Goal: Task Accomplishment & Management: Manage account settings

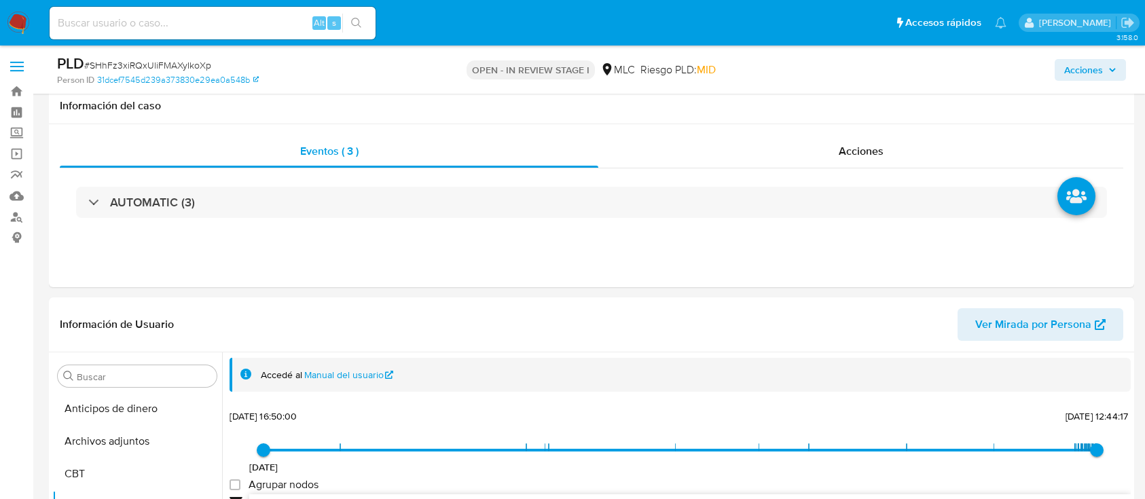
select select "10"
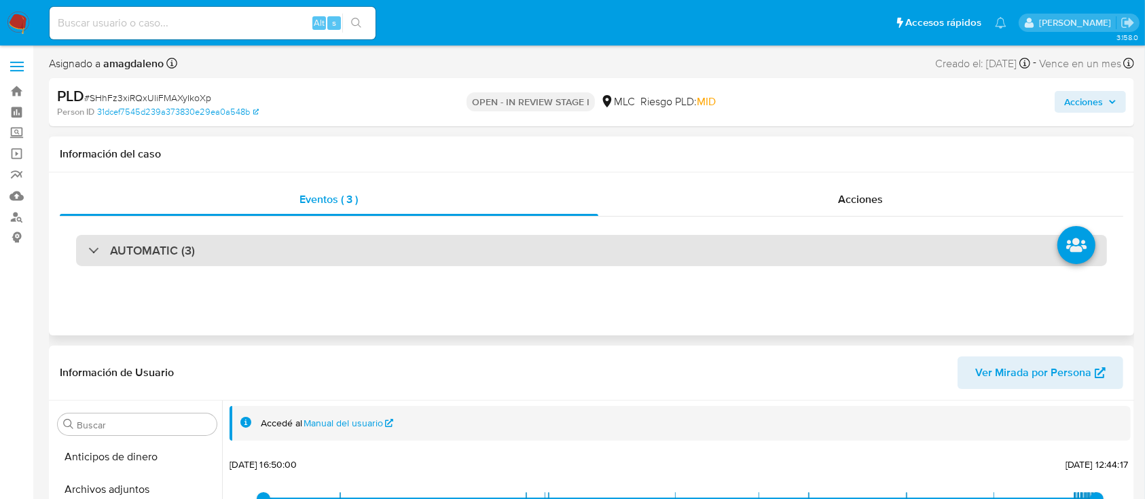
click at [389, 258] on div "AUTOMATIC (3)" at bounding box center [591, 250] width 1031 height 31
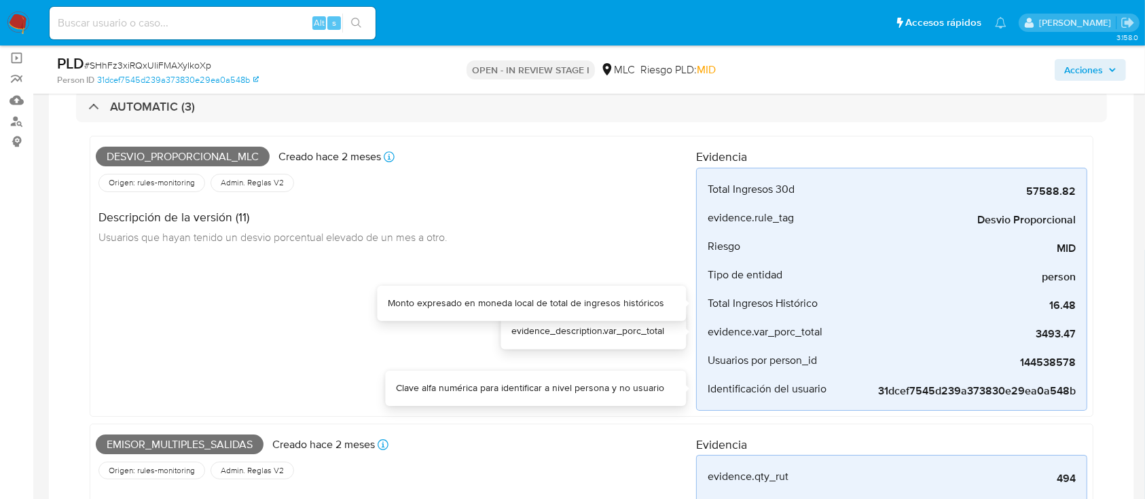
scroll to position [90, 0]
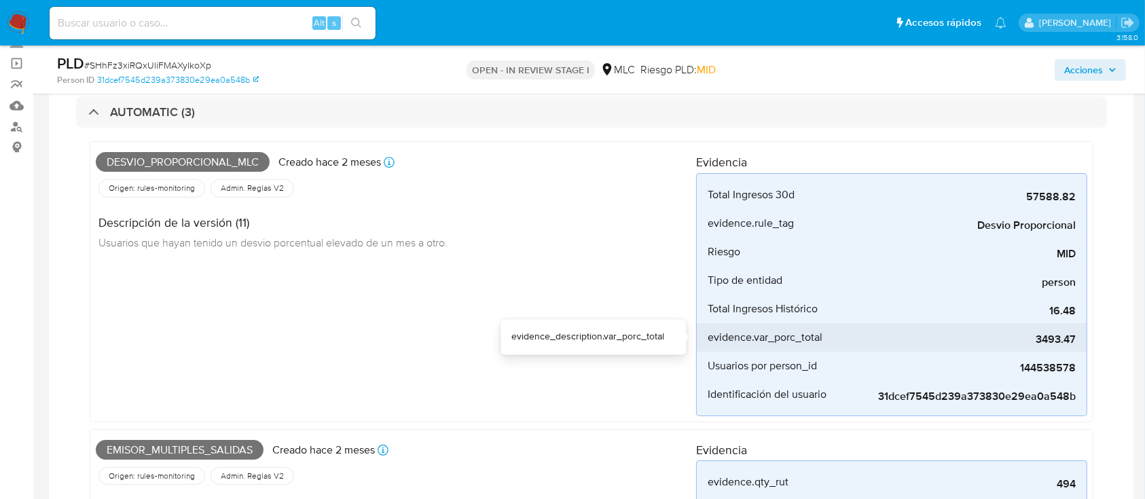
drag, startPoint x: 1021, startPoint y: 339, endPoint x: 1059, endPoint y: 342, distance: 38.1
click at [1059, 342] on span "3493.47" at bounding box center [974, 340] width 204 height 14
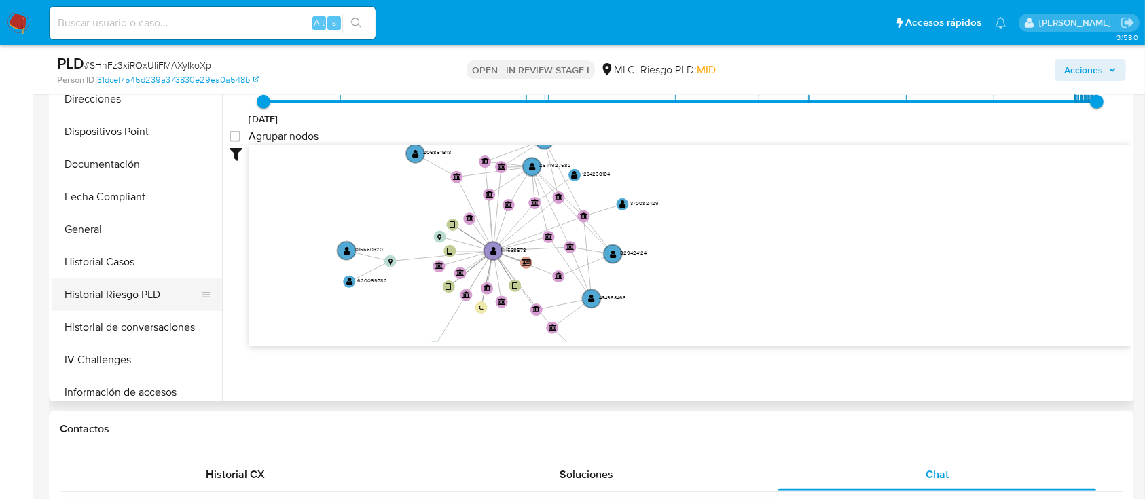
scroll to position [452, 0]
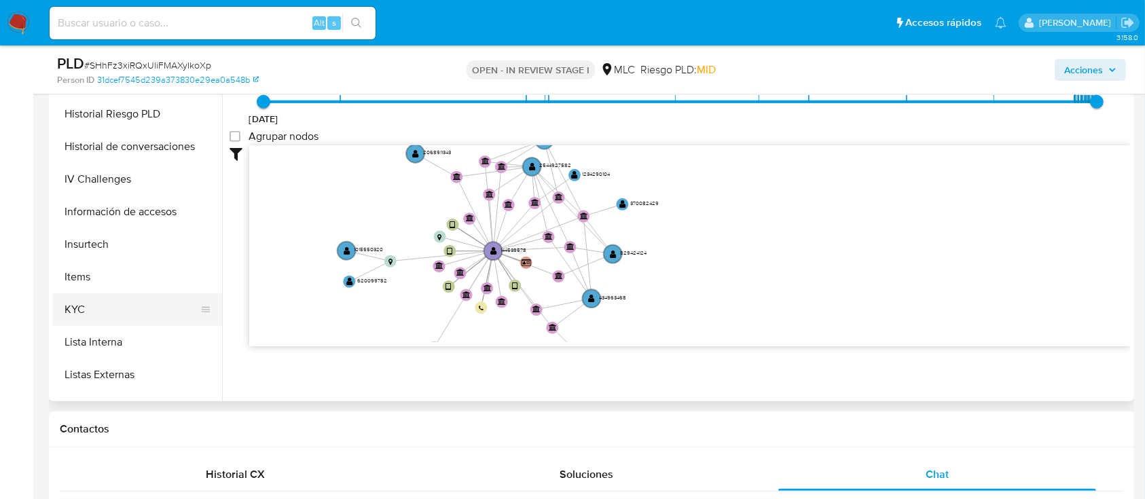
click at [111, 301] on button "KYC" at bounding box center [131, 309] width 159 height 33
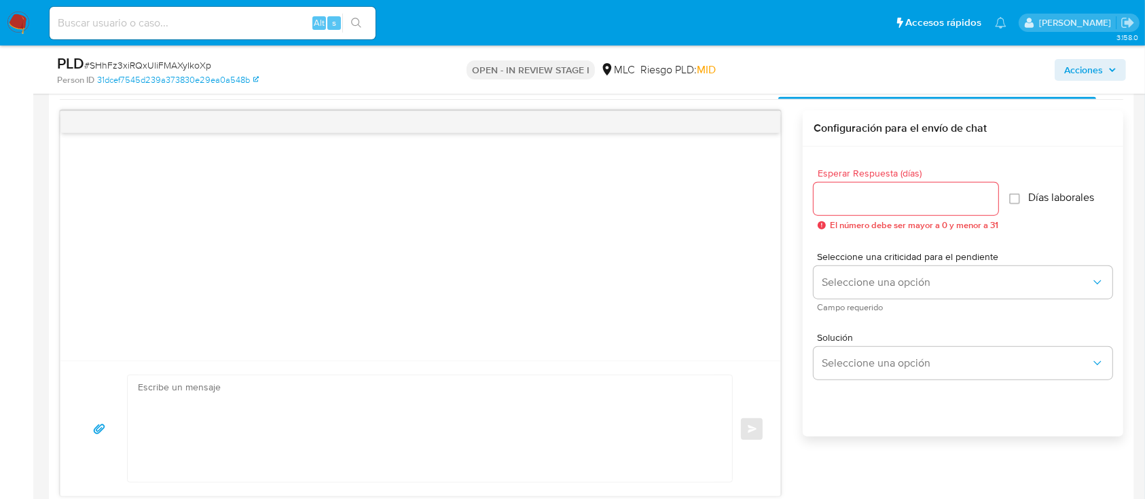
scroll to position [1539, 0]
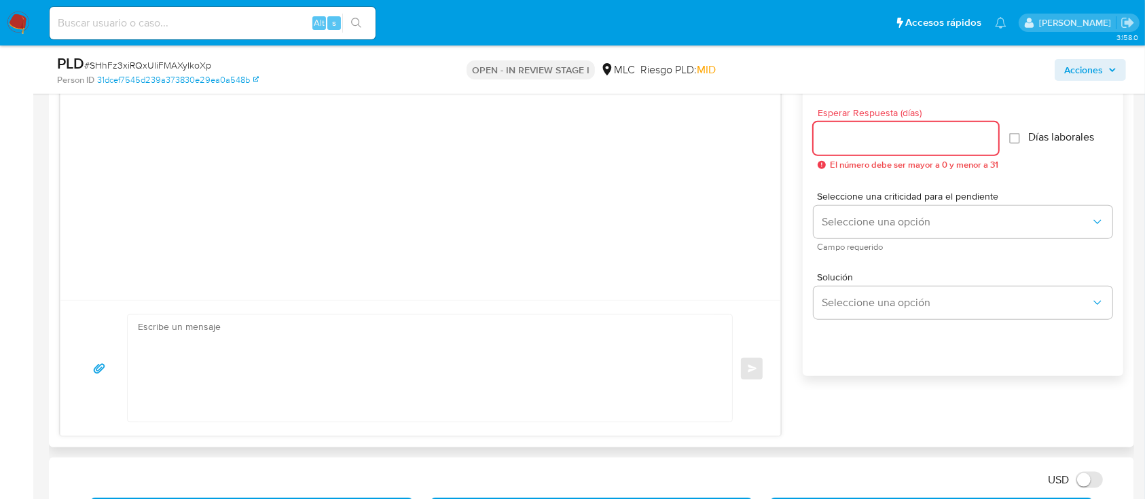
click at [903, 145] on input "Esperar Respuesta (días)" at bounding box center [905, 139] width 185 height 18
type input "1"
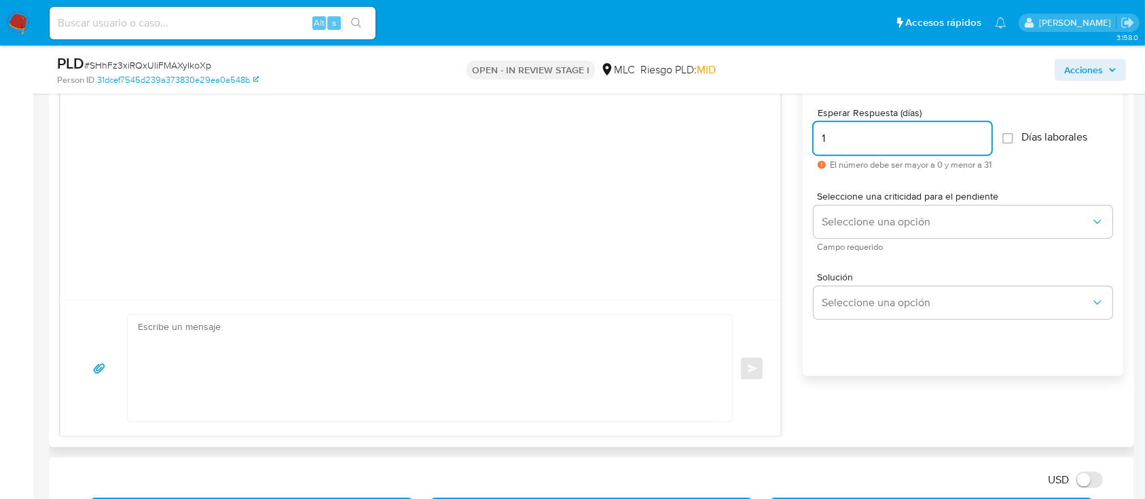
click at [943, 134] on input "1" at bounding box center [902, 139] width 178 height 18
type input "2"
click at [478, 380] on textarea at bounding box center [426, 368] width 577 height 107
paste textarea "Hola XXX, Te contactamos desde el Equipo de Mercado Pago para verificar tus dat…"
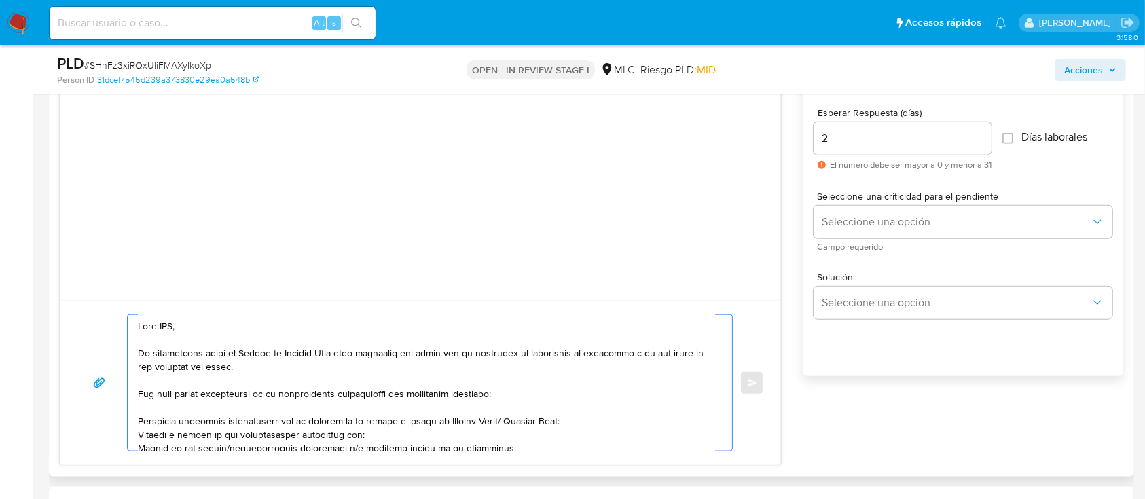
scroll to position [0, 0]
click at [163, 325] on textarea at bounding box center [426, 383] width 577 height 136
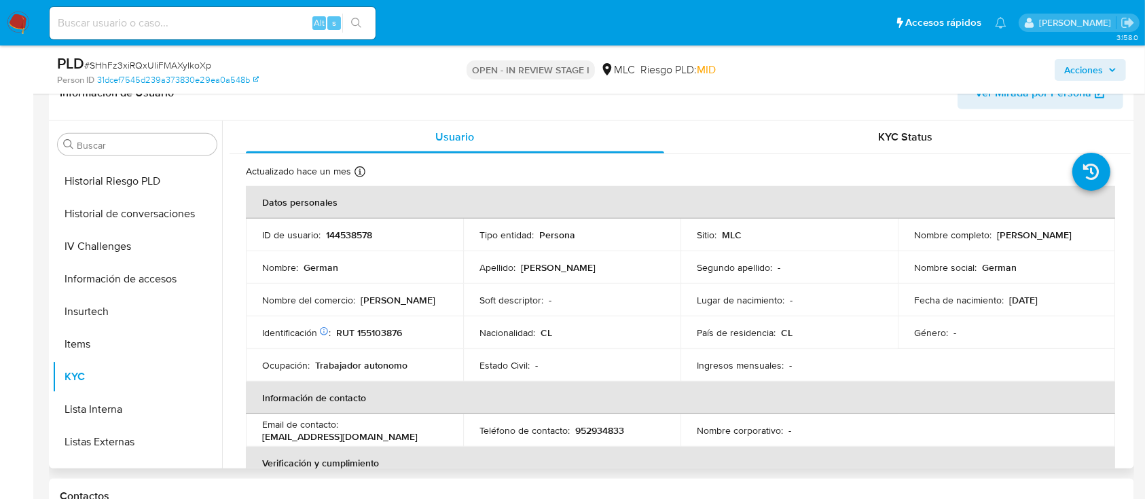
scroll to position [995, 0]
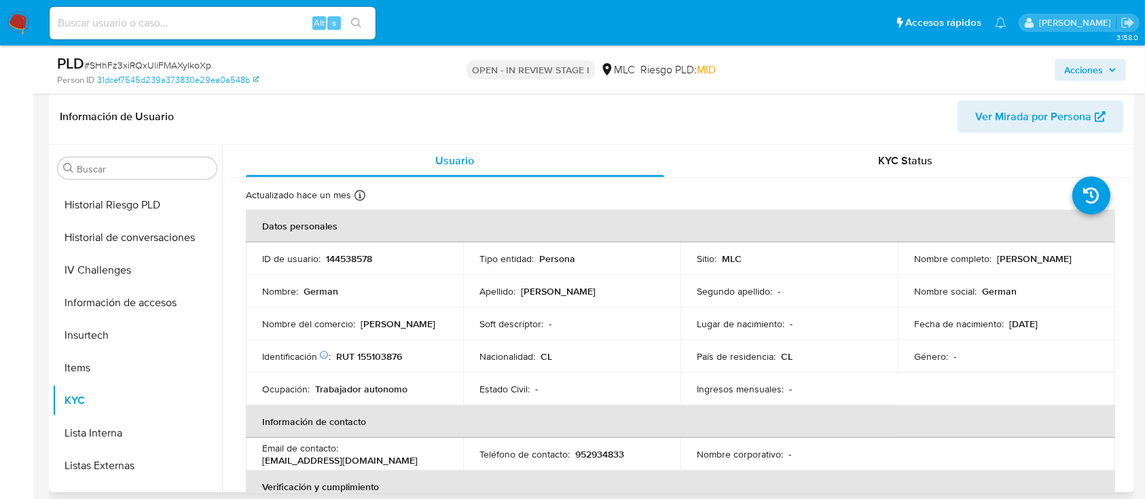
click at [998, 258] on p "German Carrasco" at bounding box center [1034, 259] width 75 height 12
click at [360, 353] on p "RUT 155103876" at bounding box center [369, 356] width 66 height 12
click at [360, 352] on p "RUT 155103876" at bounding box center [369, 356] width 66 height 12
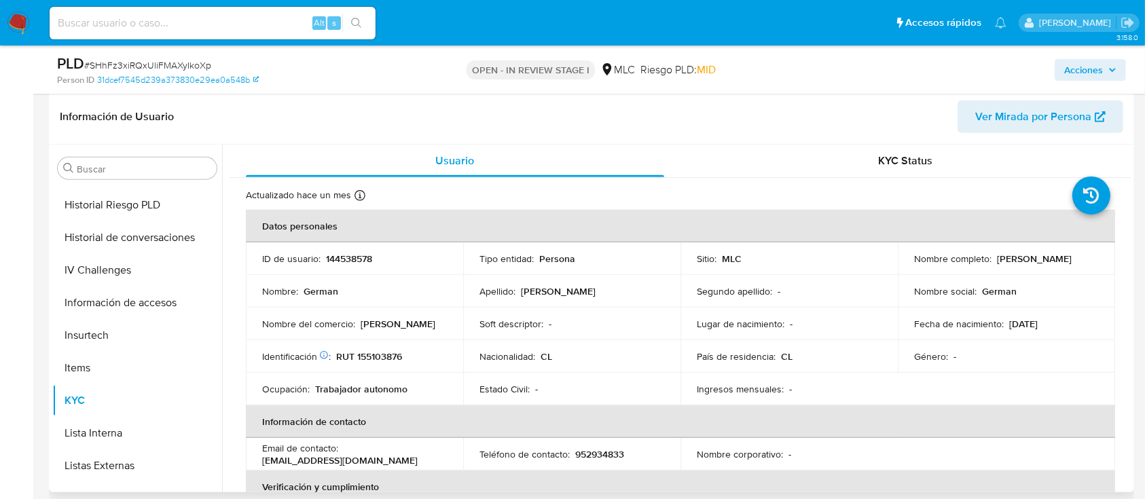
click at [1027, 292] on div "Nombre social : German" at bounding box center [1006, 291] width 185 height 12
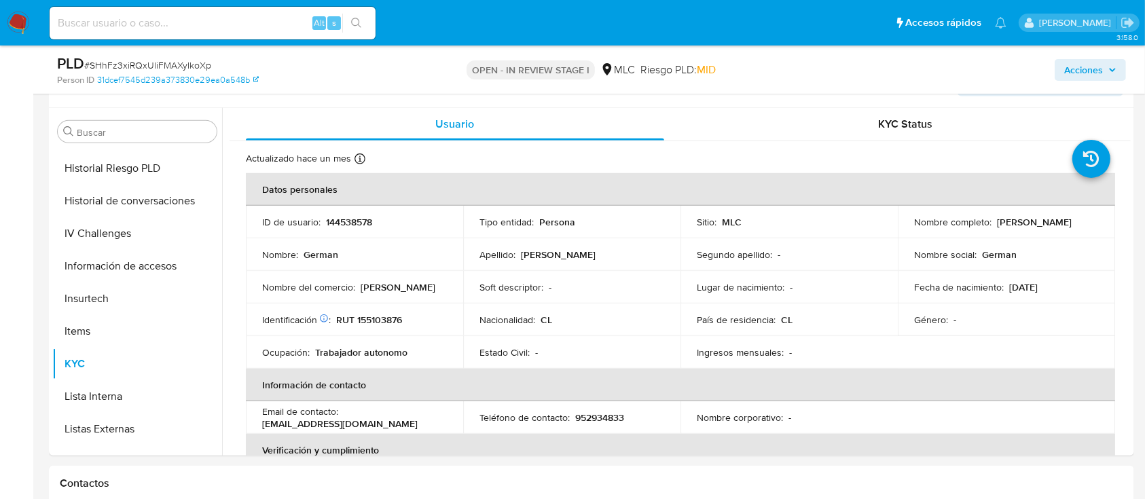
scroll to position [1042, 0]
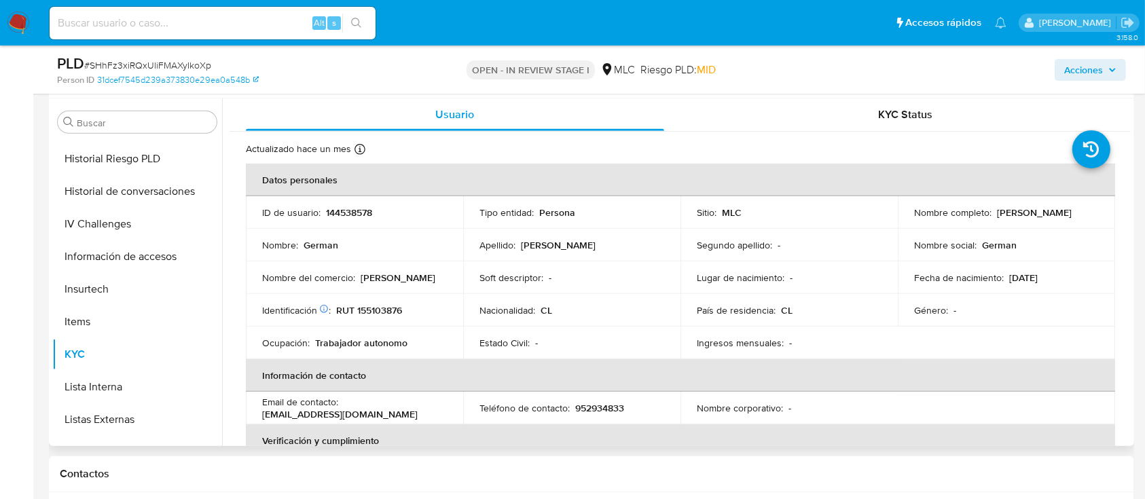
click at [1006, 213] on p "German Carrasco" at bounding box center [1034, 212] width 75 height 12
click at [376, 311] on p "RUT 155103876" at bounding box center [369, 310] width 66 height 12
copy p "155103876"
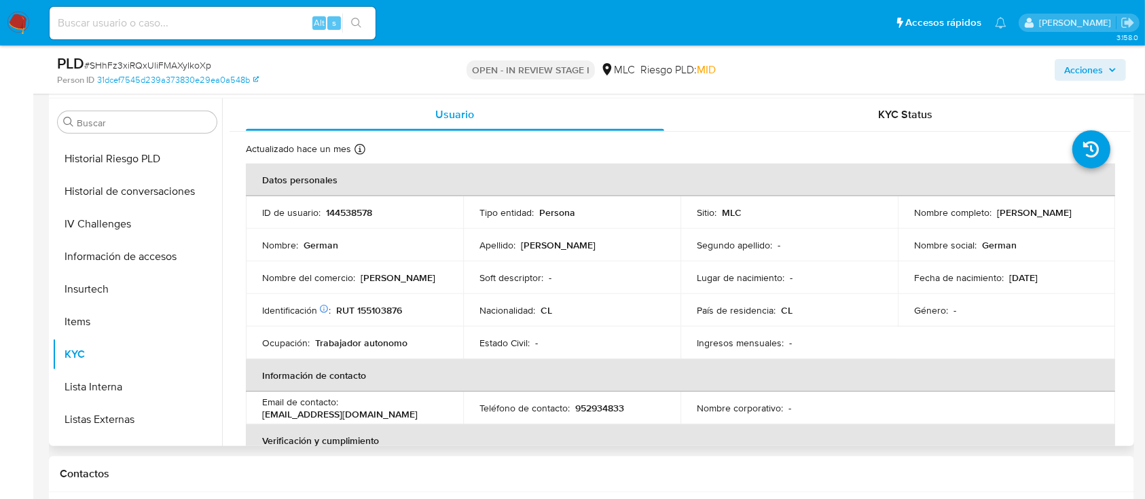
click at [990, 219] on td "Nombre completo : German Carrasco" at bounding box center [1006, 212] width 217 height 33
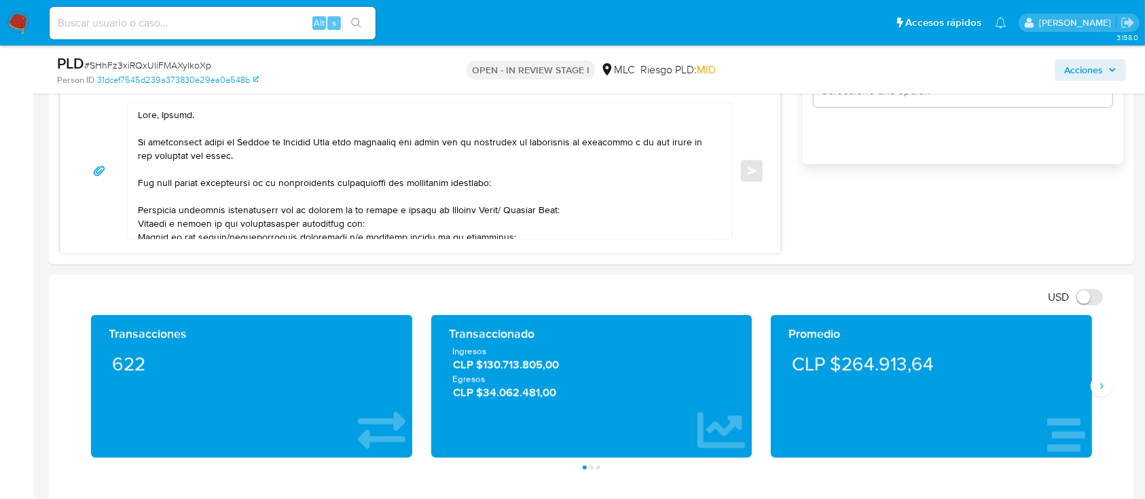
scroll to position [1640, 0]
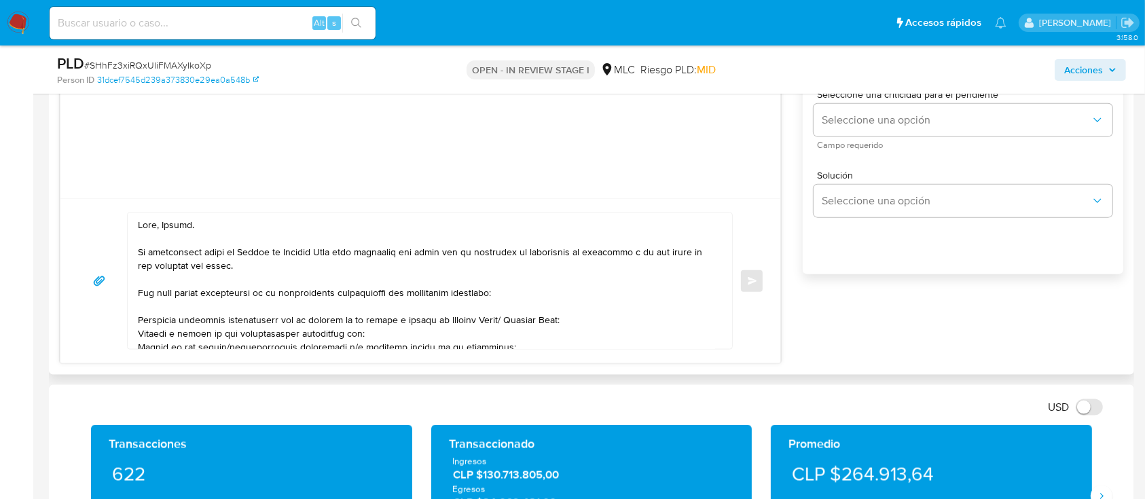
click at [186, 227] on textarea at bounding box center [426, 281] width 577 height 136
click at [0, 0] on lt-span "Germán" at bounding box center [0, 0] width 0 height 0
click at [191, 267] on textarea at bounding box center [426, 281] width 577 height 136
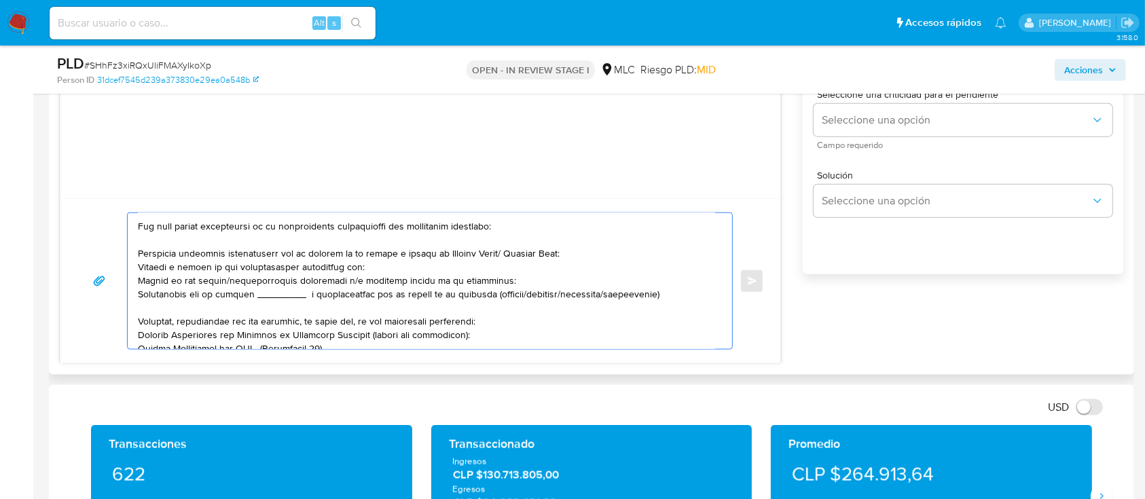
scroll to position [90, 0]
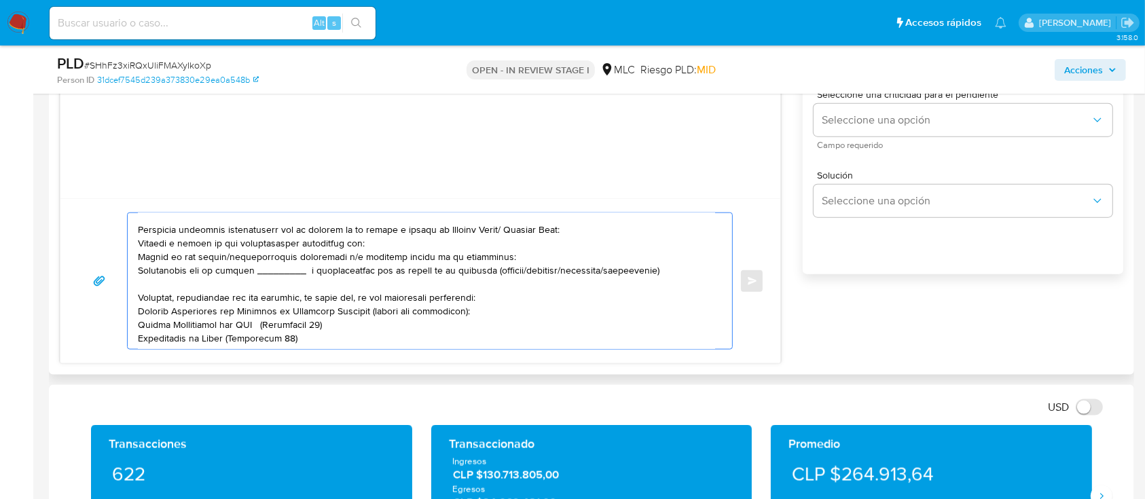
click at [352, 246] on textarea at bounding box center [426, 281] width 577 height 136
click at [200, 245] on textarea at bounding box center [426, 281] width 577 height 136
click at [251, 250] on textarea at bounding box center [426, 281] width 577 height 136
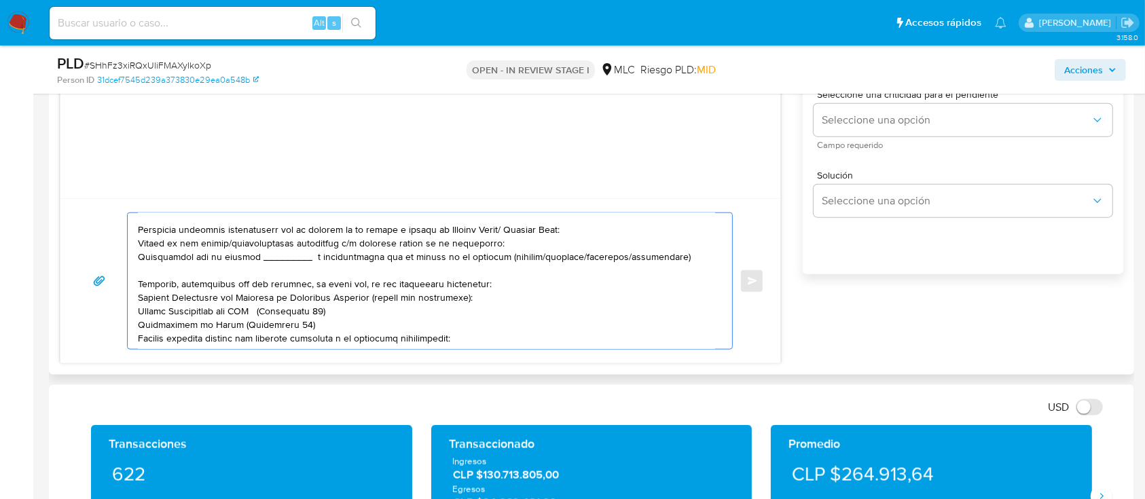
click at [341, 263] on textarea at bounding box center [426, 281] width 577 height 136
click at [284, 263] on textarea at bounding box center [426, 281] width 577 height 136
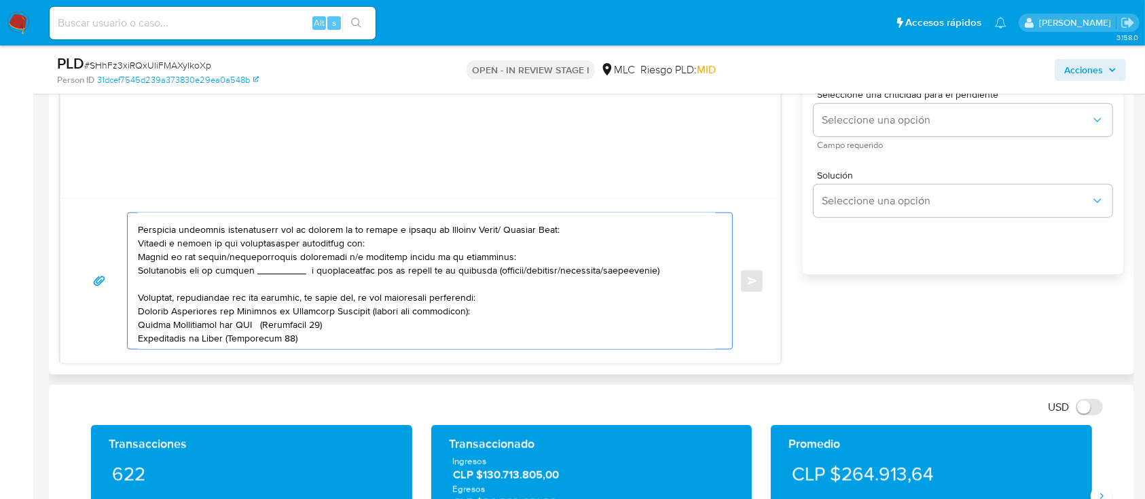
click at [418, 249] on textarea at bounding box center [426, 281] width 577 height 136
paste textarea "SOCIEDAD DE INVERSION Y REESTRUCTURACION DE REDES SpA"
click at [342, 270] on textarea at bounding box center [426, 281] width 577 height 136
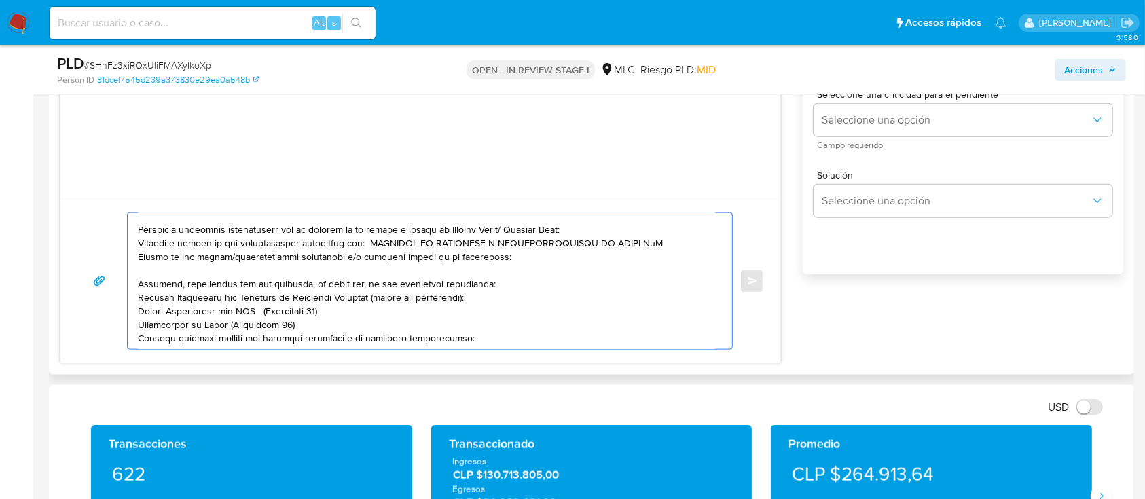
click at [490, 260] on textarea at bounding box center [426, 281] width 577 height 136
click at [481, 274] on textarea at bounding box center [426, 281] width 577 height 136
click at [345, 276] on textarea at bounding box center [426, 281] width 577 height 136
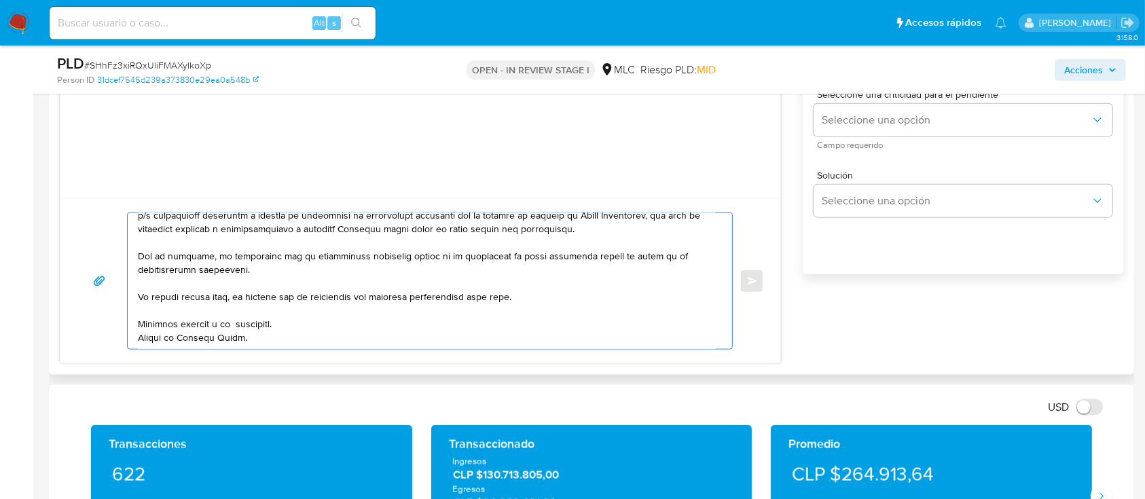
scroll to position [318, 0]
click at [239, 310] on textarea at bounding box center [426, 281] width 577 height 136
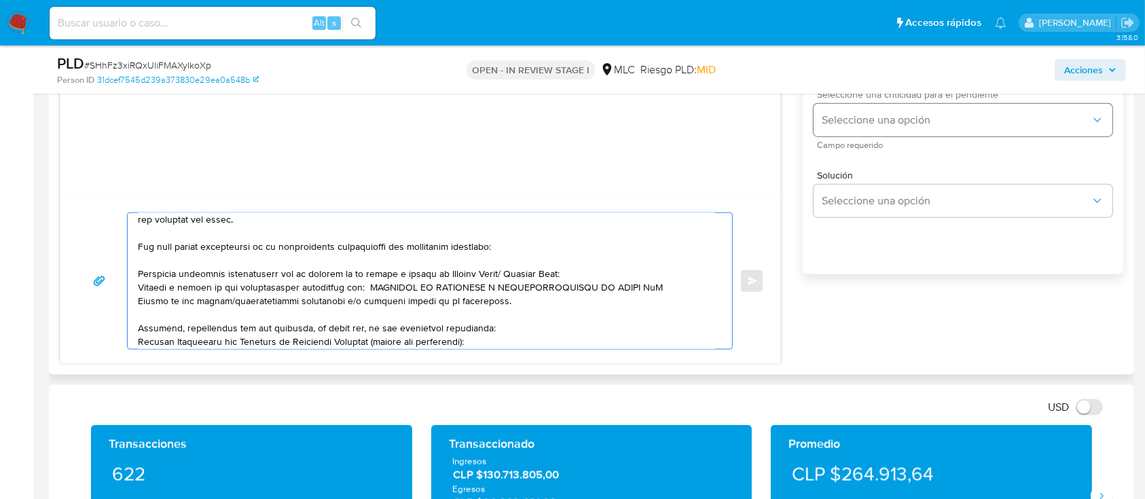
scroll to position [1549, 0]
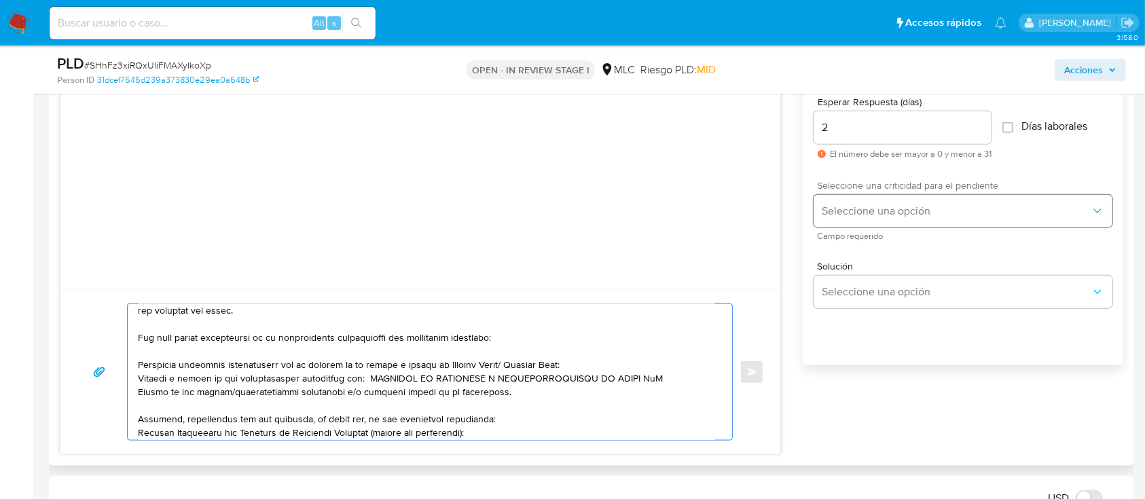
type textarea "Hola, Germán. Te contactamos desde el Equipo de Mercado Pago para verificar tus…"
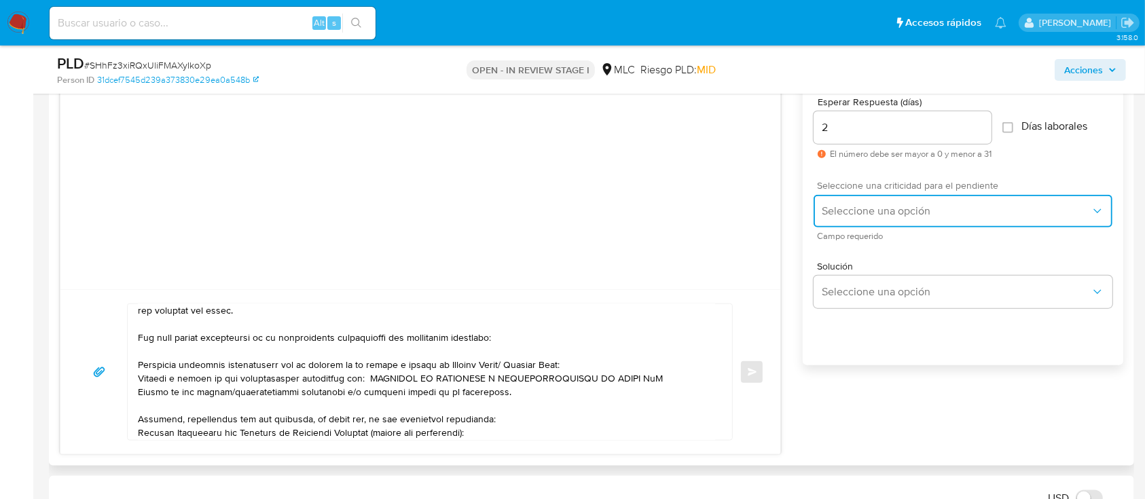
click at [911, 221] on button "Seleccione una opción" at bounding box center [962, 211] width 299 height 33
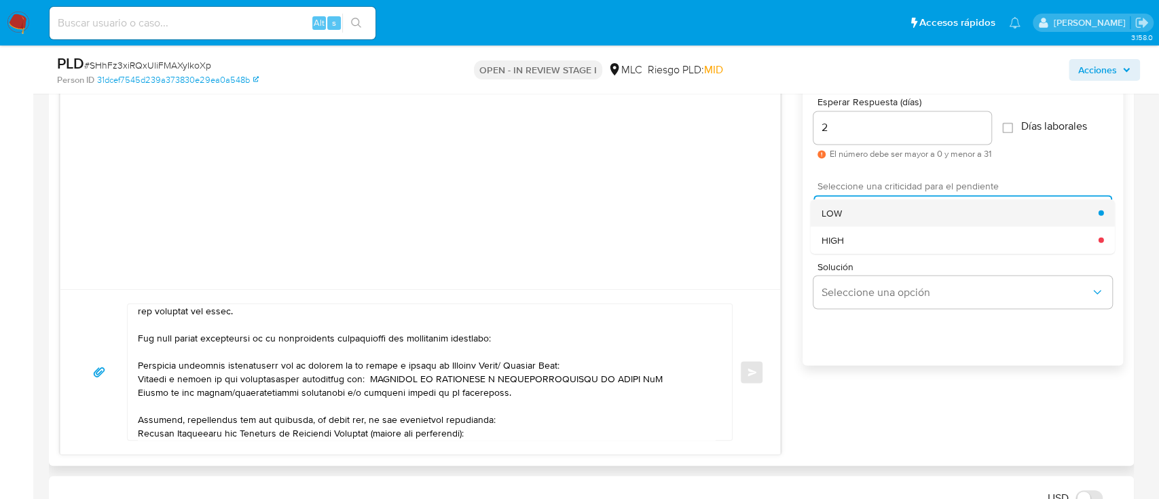
click at [893, 214] on div "LOW" at bounding box center [960, 212] width 277 height 27
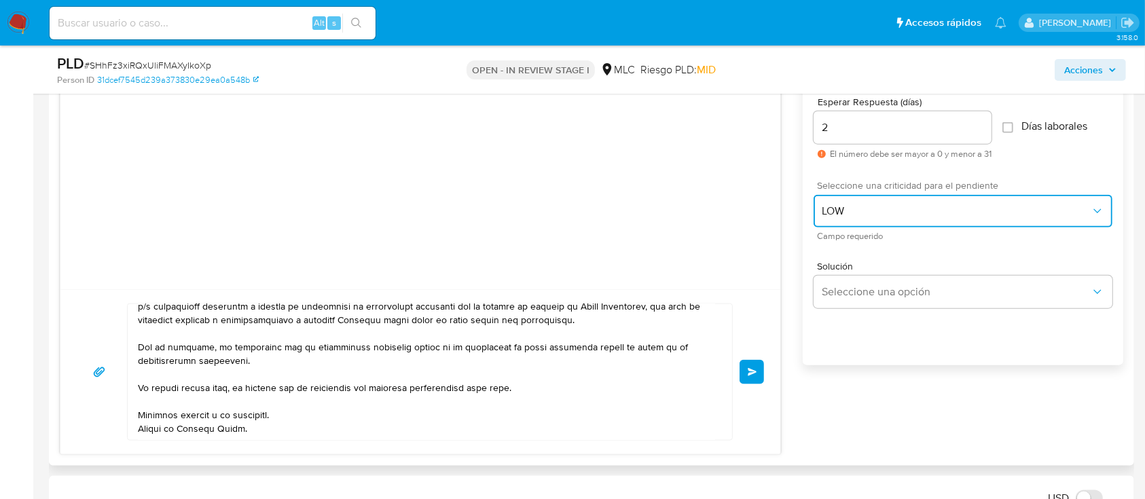
scroll to position [318, 0]
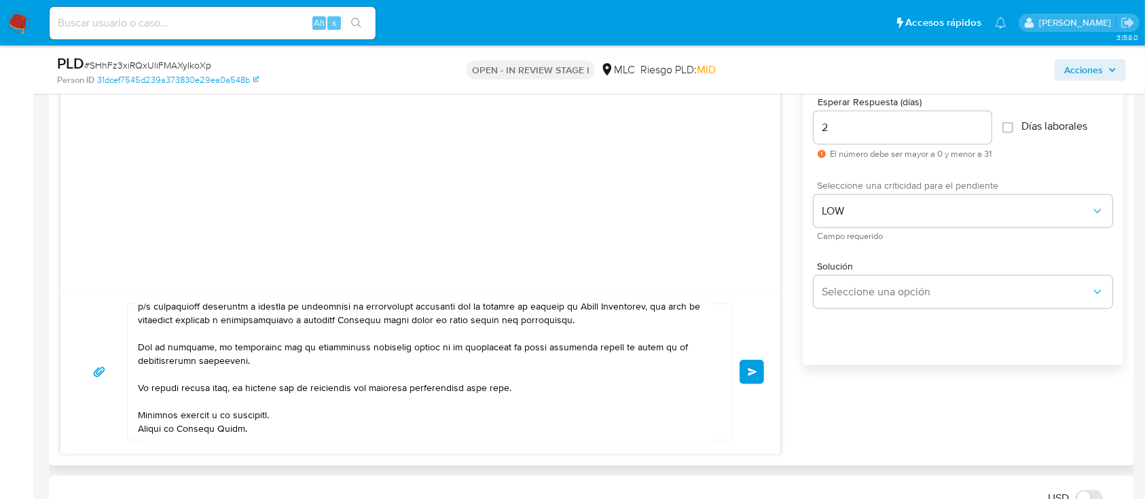
click at [756, 373] on span "Enviar" at bounding box center [753, 372] width 10 height 8
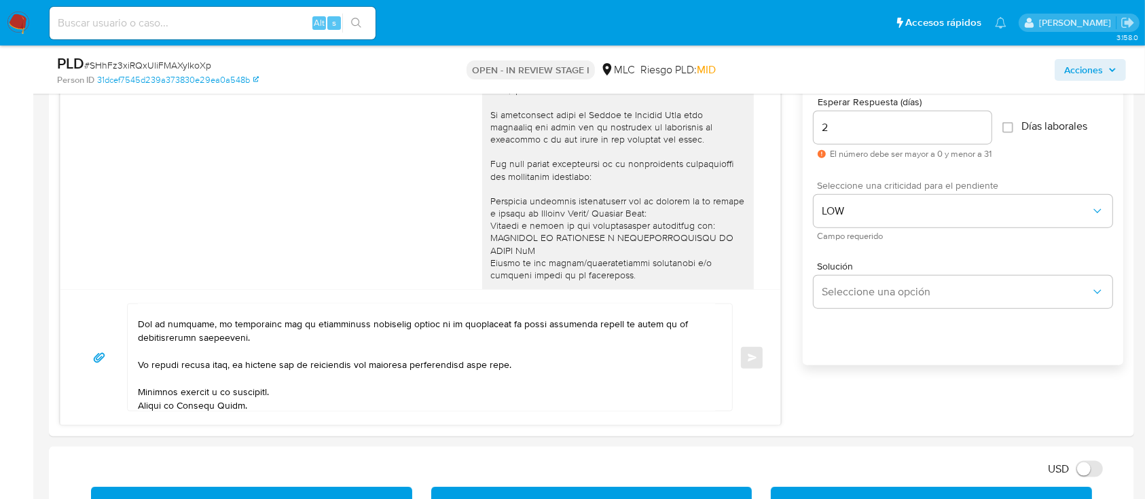
scroll to position [406, 0]
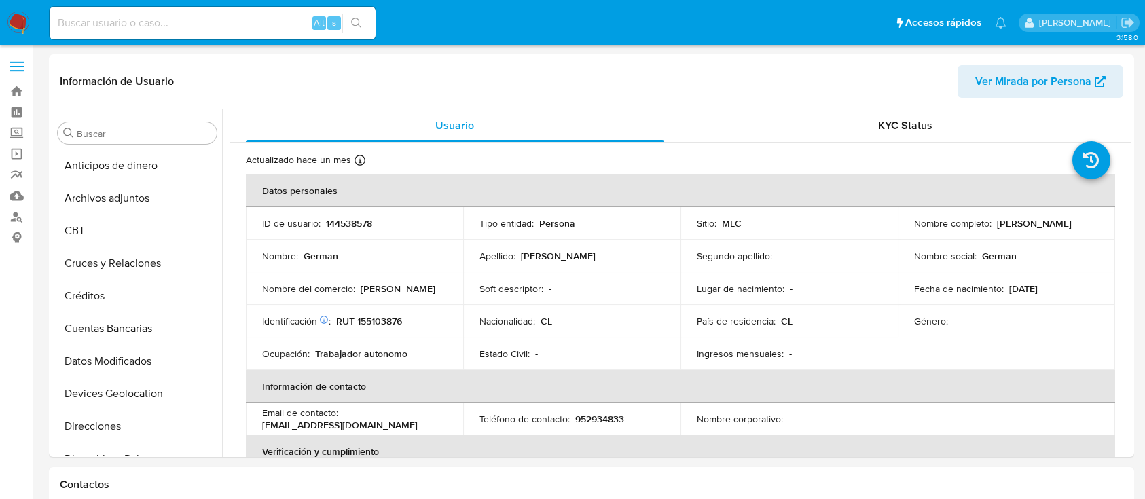
select select "10"
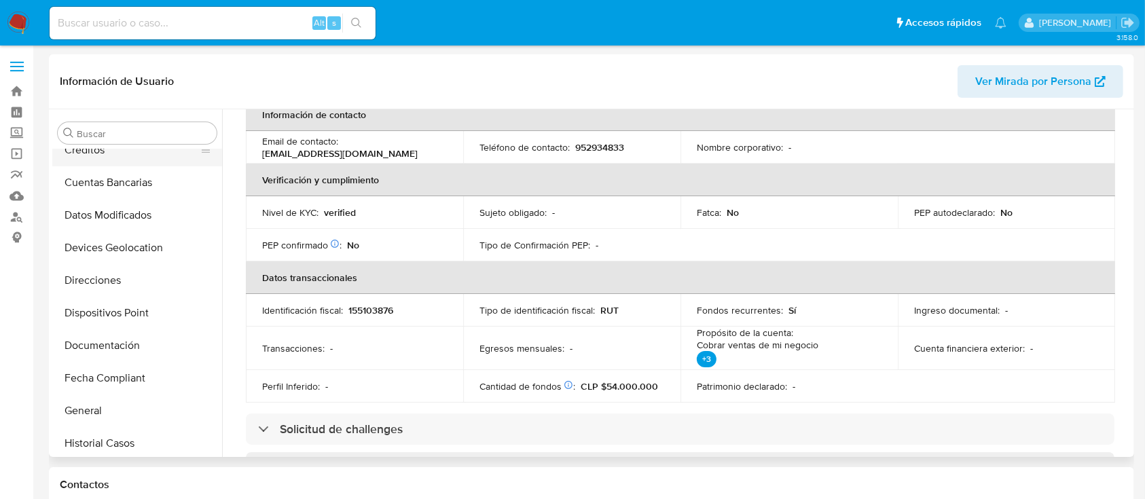
scroll to position [212, 0]
drag, startPoint x: 151, startPoint y: 282, endPoint x: 170, endPoint y: 250, distance: 36.8
click at [151, 280] on button "Documentación" at bounding box center [137, 279] width 170 height 33
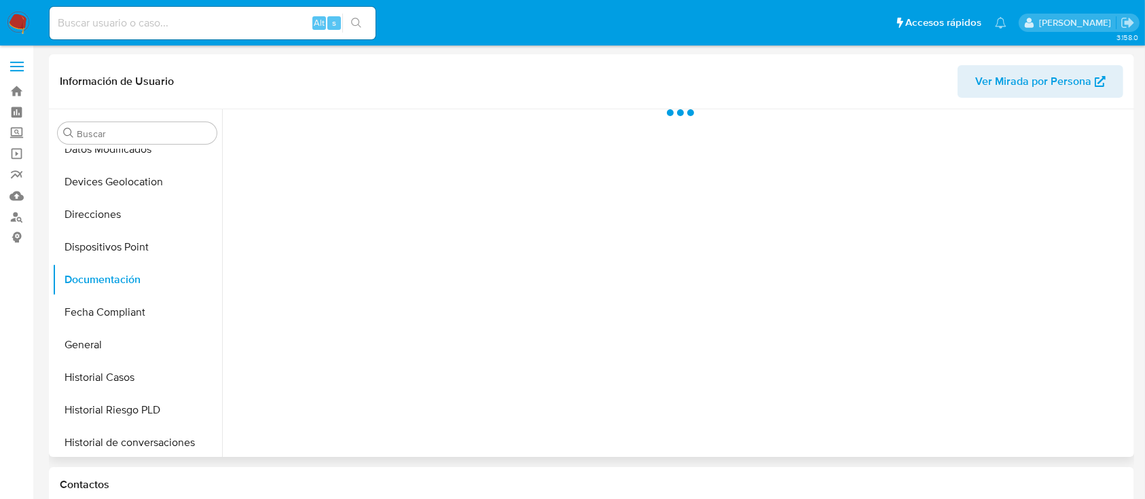
scroll to position [0, 0]
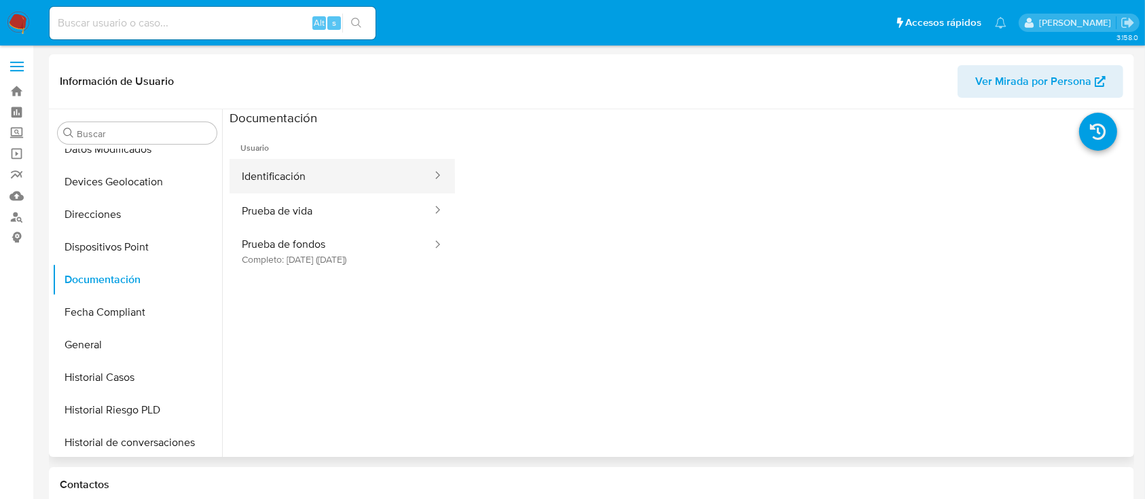
click at [314, 179] on button "Identificación" at bounding box center [331, 176] width 204 height 35
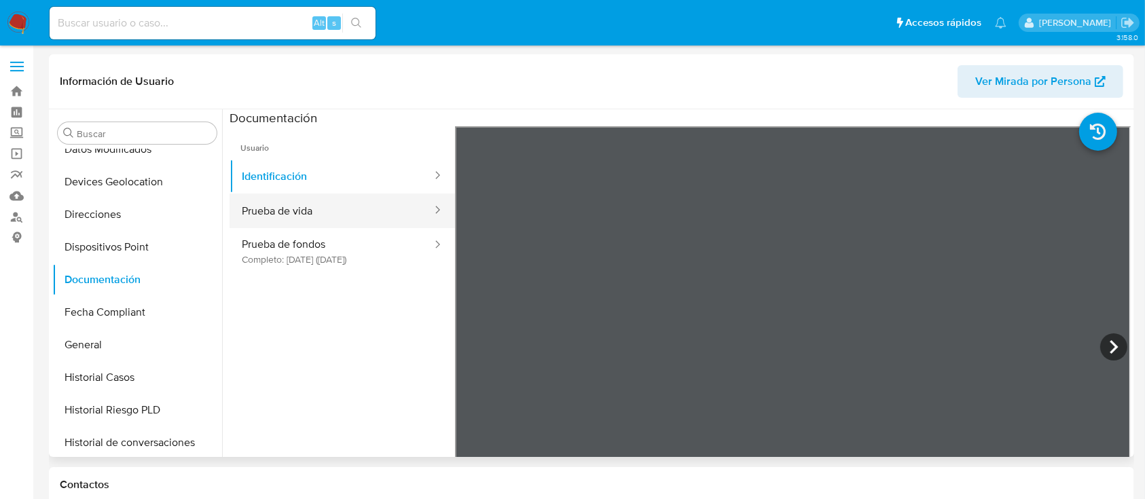
click at [310, 201] on button "Prueba de vida" at bounding box center [331, 211] width 204 height 35
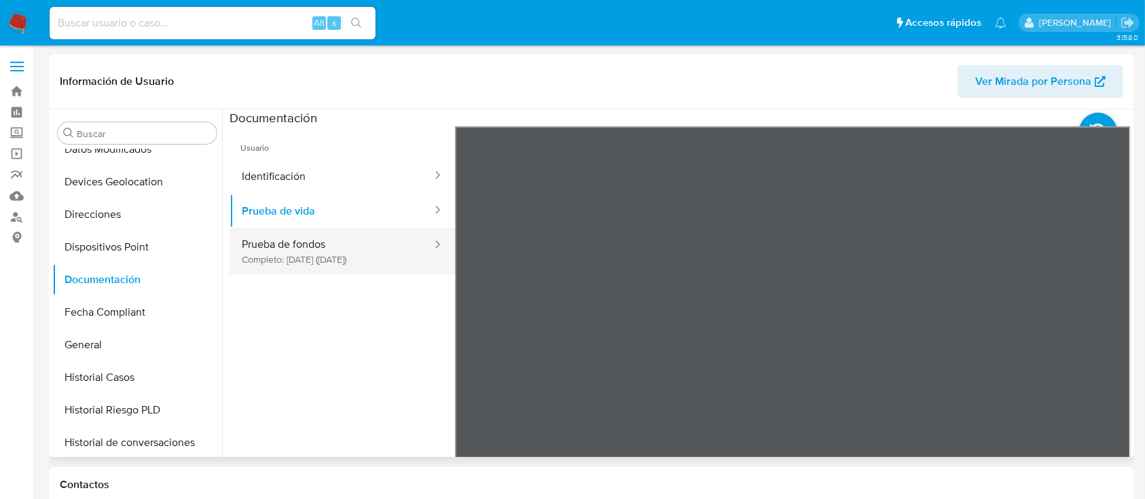
click at [314, 231] on button "Prueba de fondos Completo: 11/07/2025 (hace 2 meses)" at bounding box center [331, 251] width 204 height 46
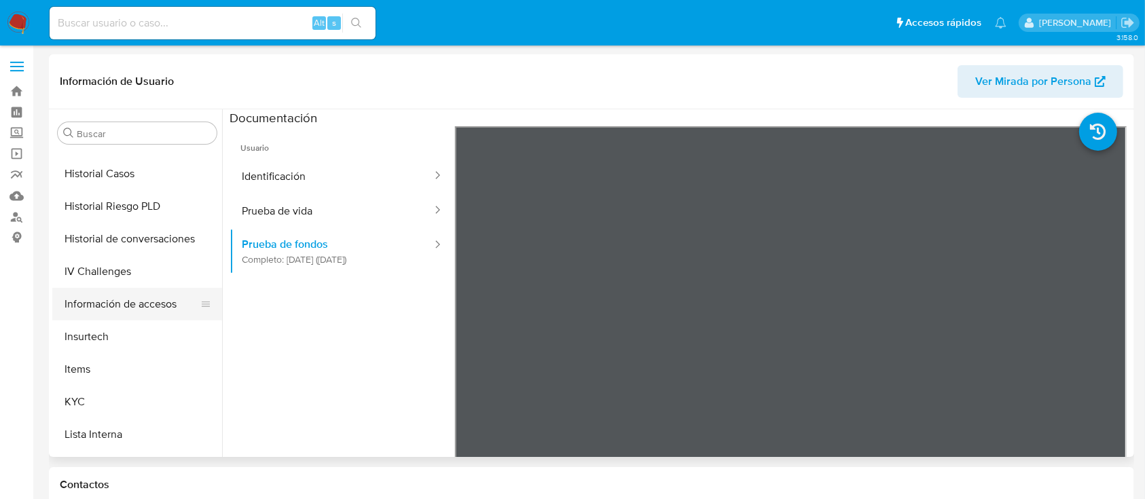
scroll to position [574, 0]
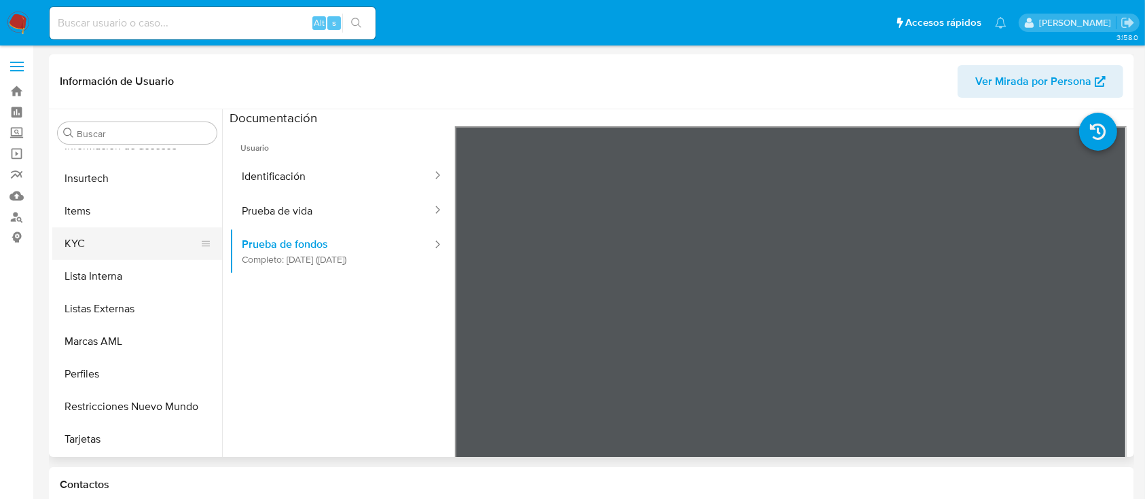
click at [87, 242] on button "KYC" at bounding box center [131, 243] width 159 height 33
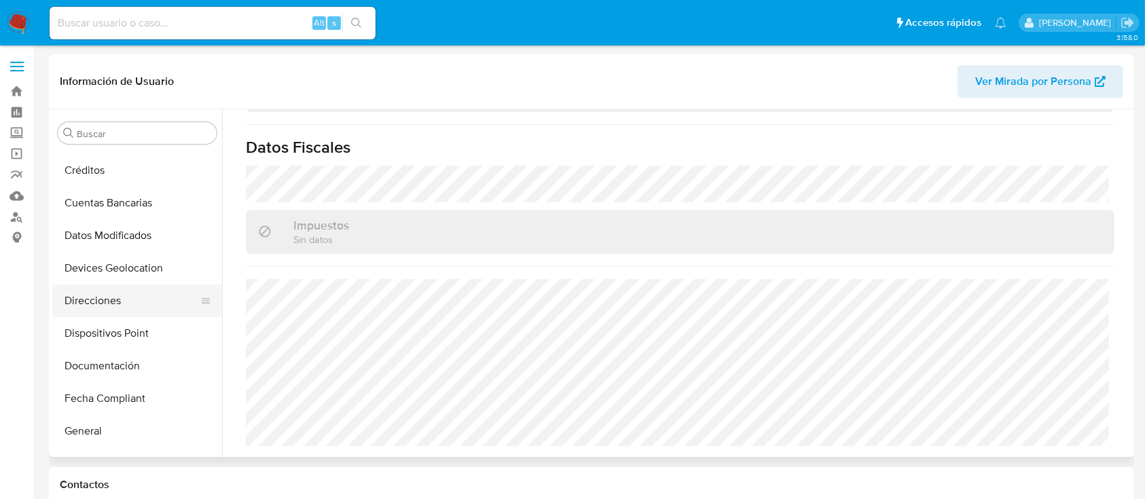
scroll to position [121, 0]
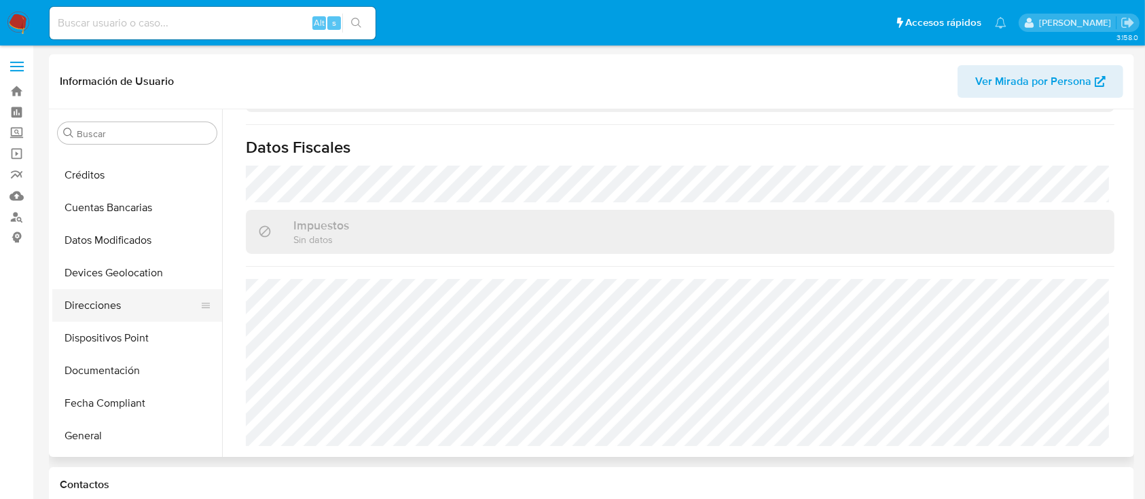
click at [132, 303] on button "Direcciones" at bounding box center [131, 305] width 159 height 33
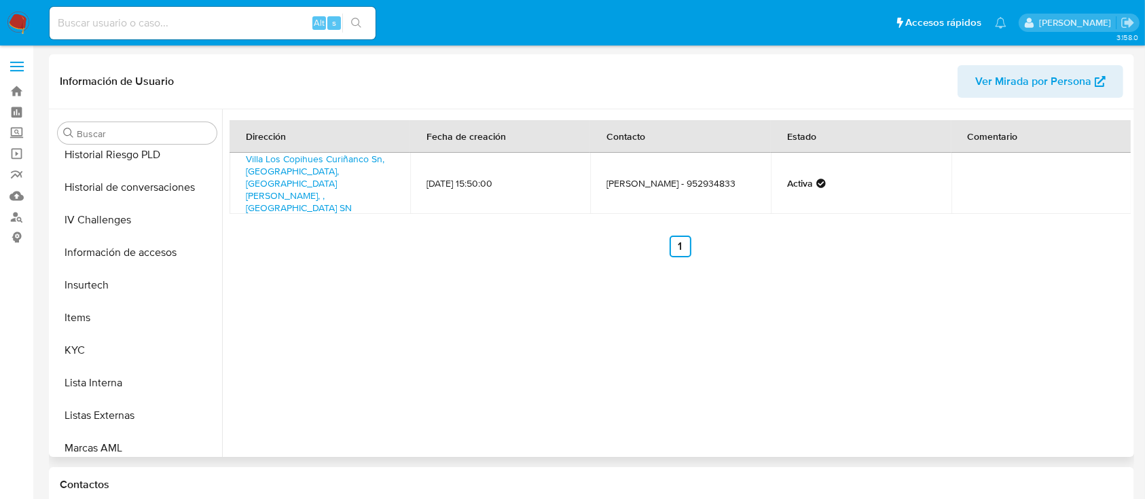
scroll to position [483, 0]
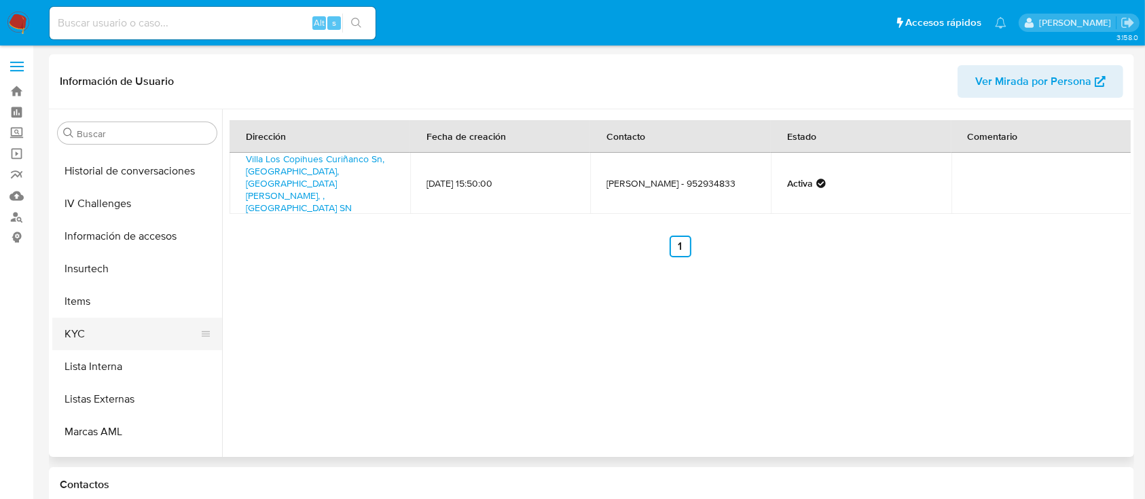
click at [115, 339] on button "KYC" at bounding box center [131, 334] width 159 height 33
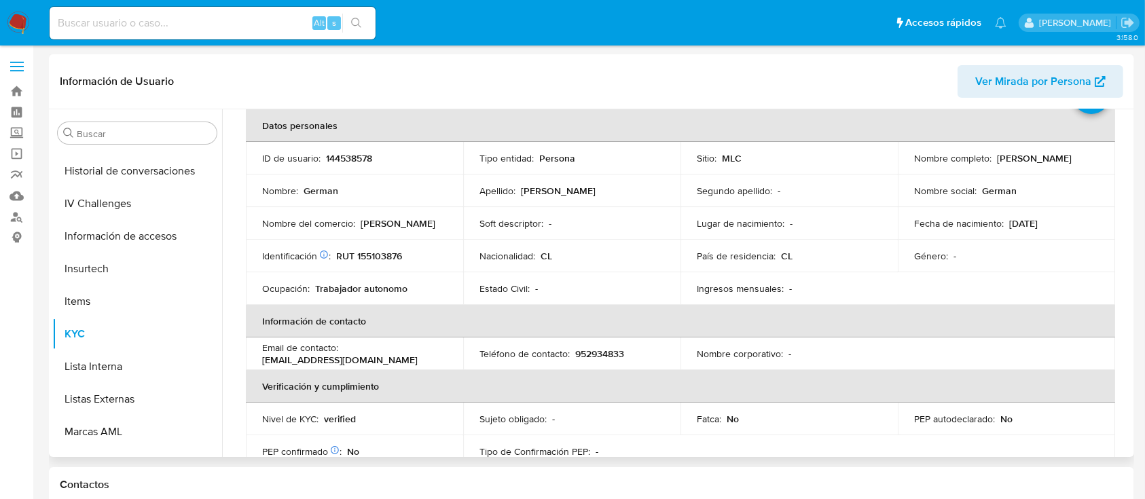
scroll to position [0, 0]
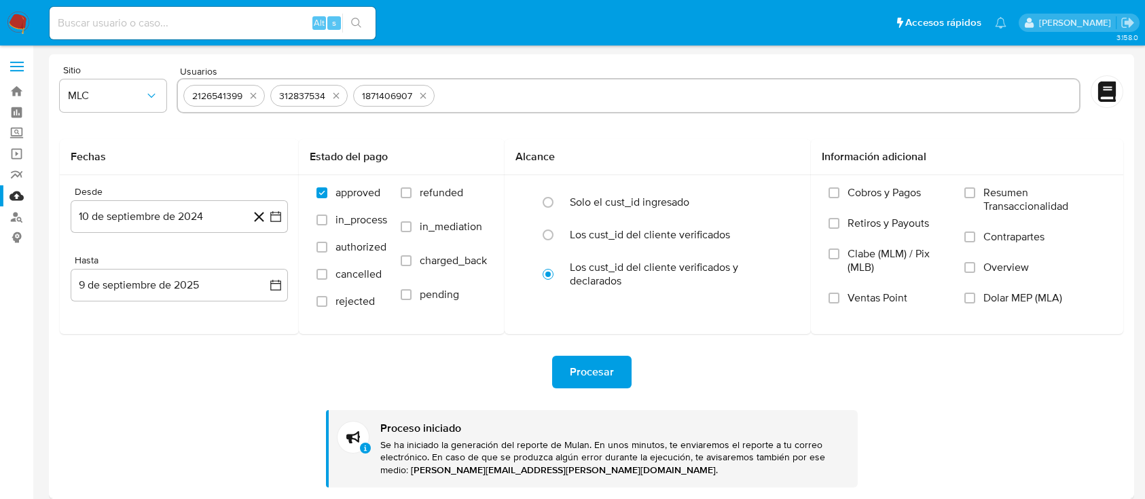
select select "10"
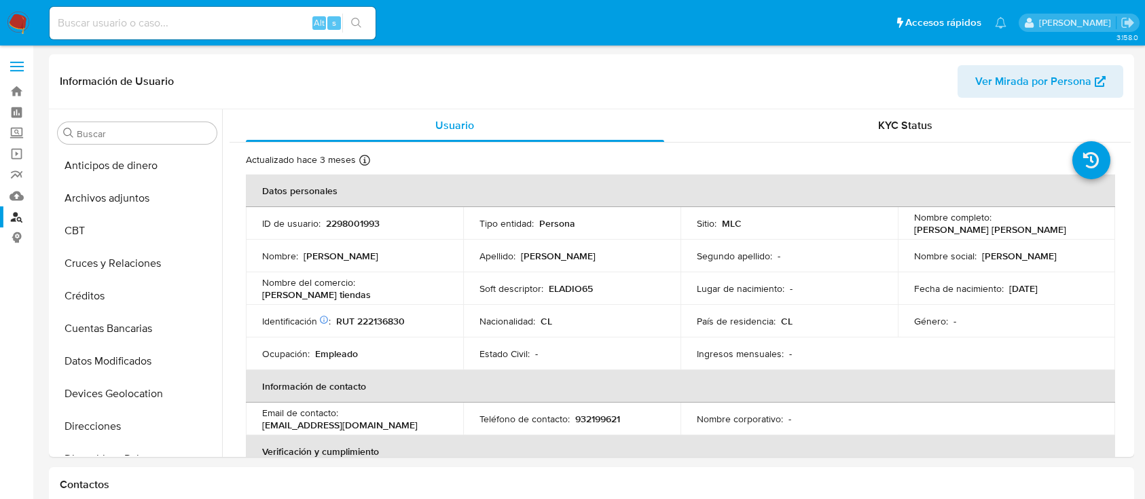
select select "100"
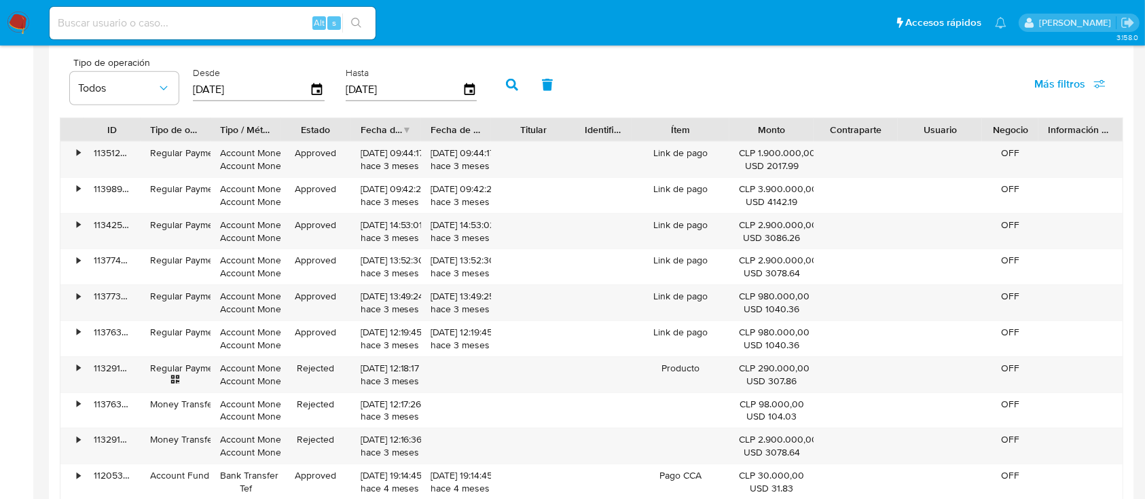
scroll to position [573, 0]
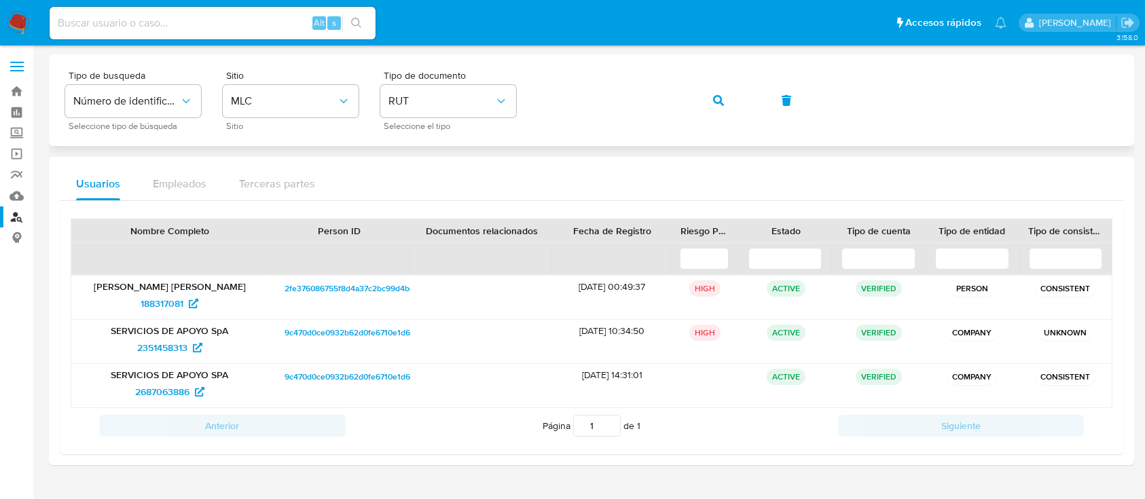
scroll to position [34, 0]
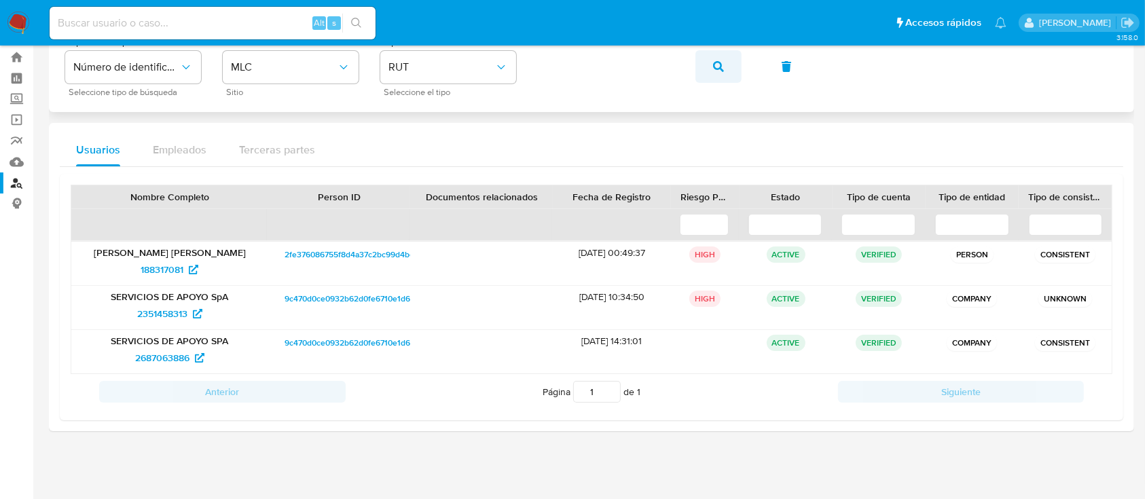
click at [713, 62] on icon "button" at bounding box center [718, 66] width 11 height 11
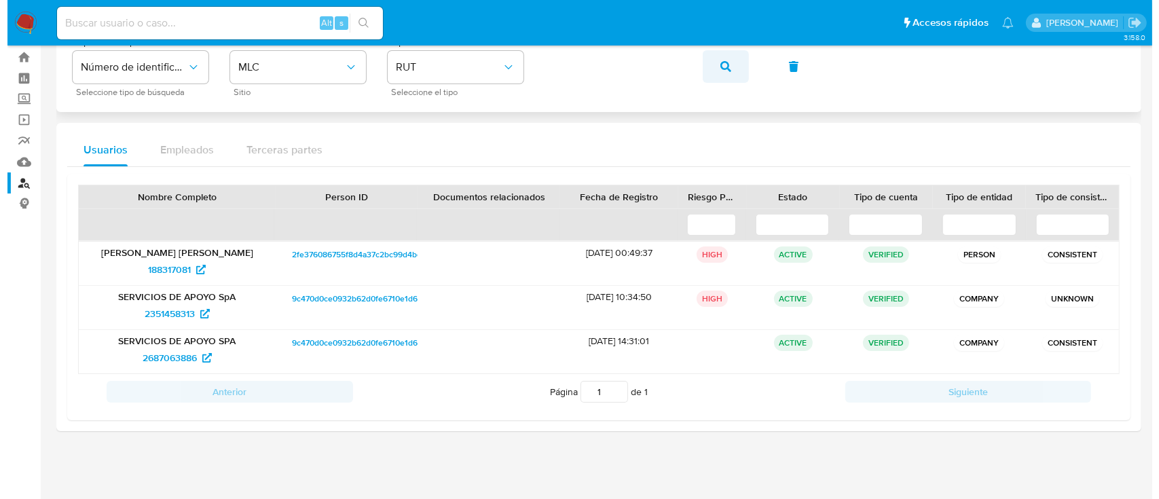
scroll to position [0, 0]
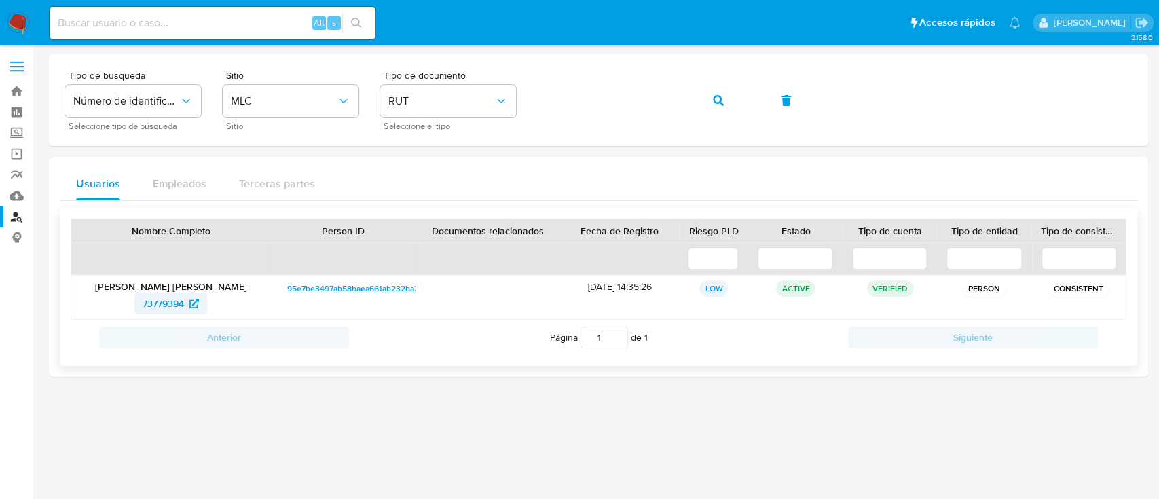
click at [149, 307] on span "73779394" at bounding box center [163, 304] width 41 height 22
click at [710, 98] on button "button" at bounding box center [718, 100] width 46 height 33
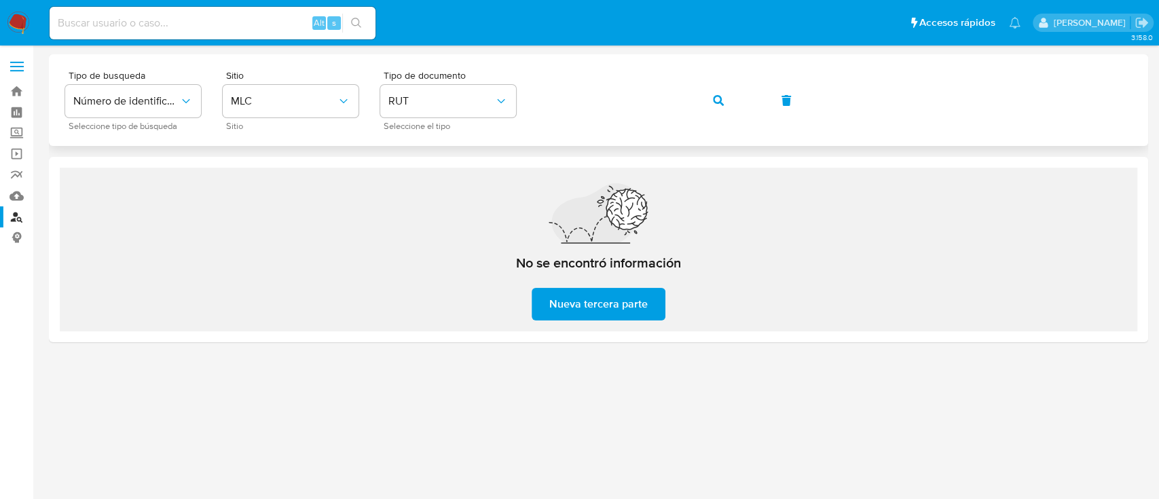
click at [540, 137] on div "Tipo de busqueda Número de identificación Seleccione tipo de búsqueda Sitio MLC…" at bounding box center [598, 100] width 1099 height 92
click at [717, 99] on icon "button" at bounding box center [718, 100] width 11 height 11
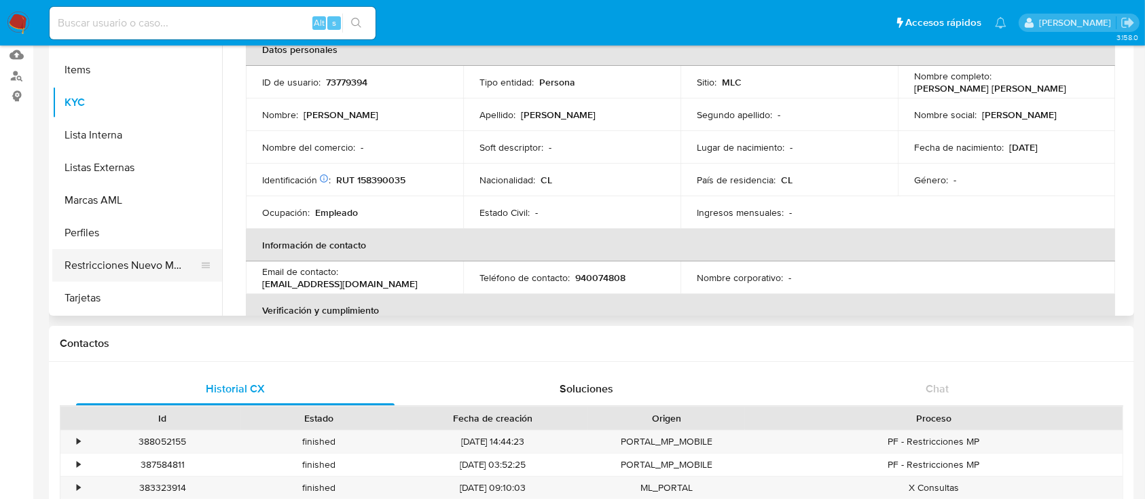
scroll to position [90, 0]
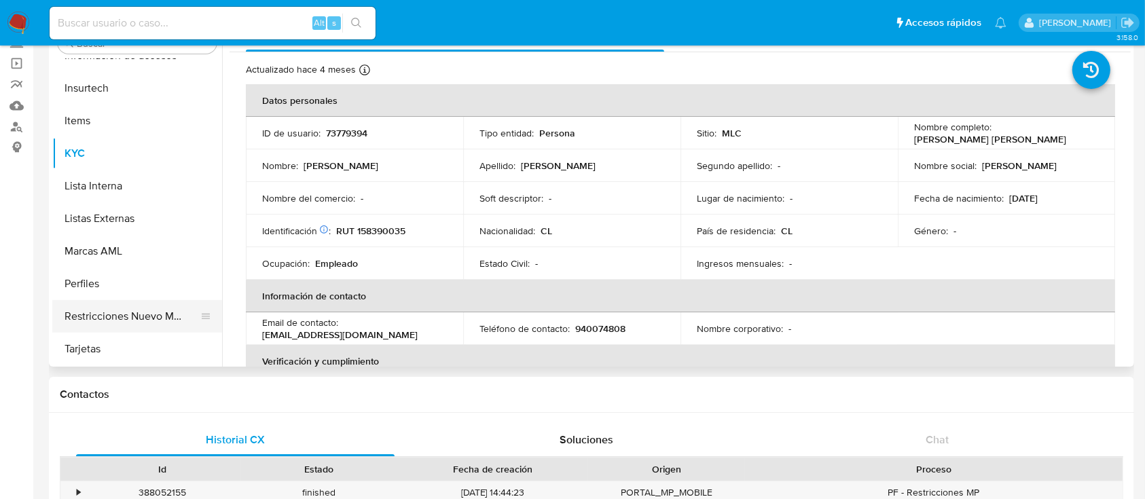
select select "10"
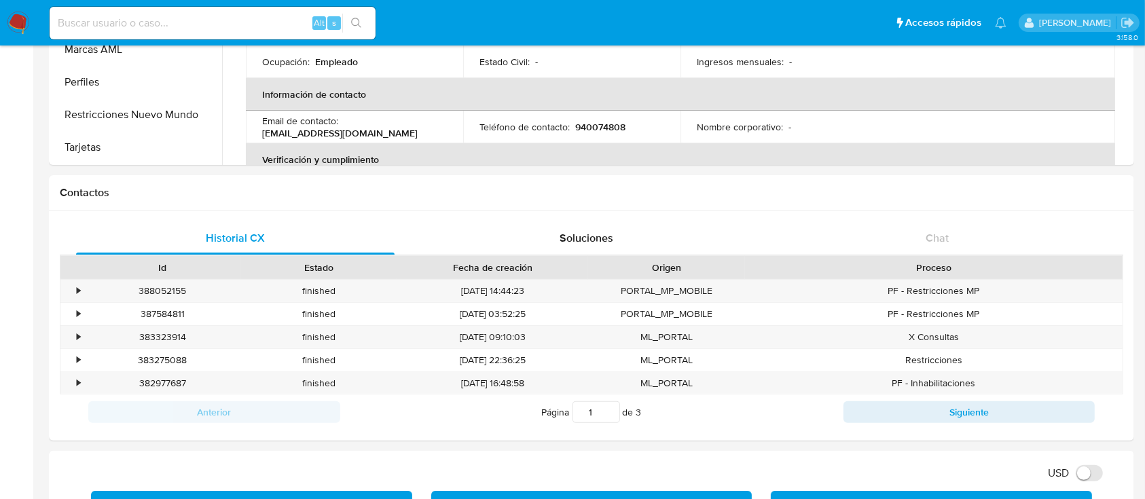
scroll to position [362, 0]
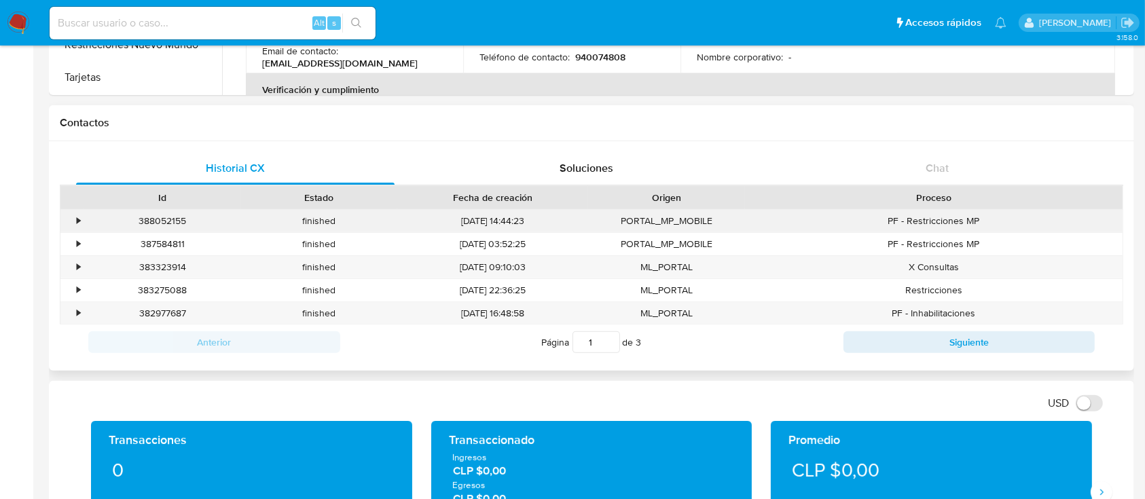
click at [75, 222] on div "•" at bounding box center [72, 221] width 24 height 22
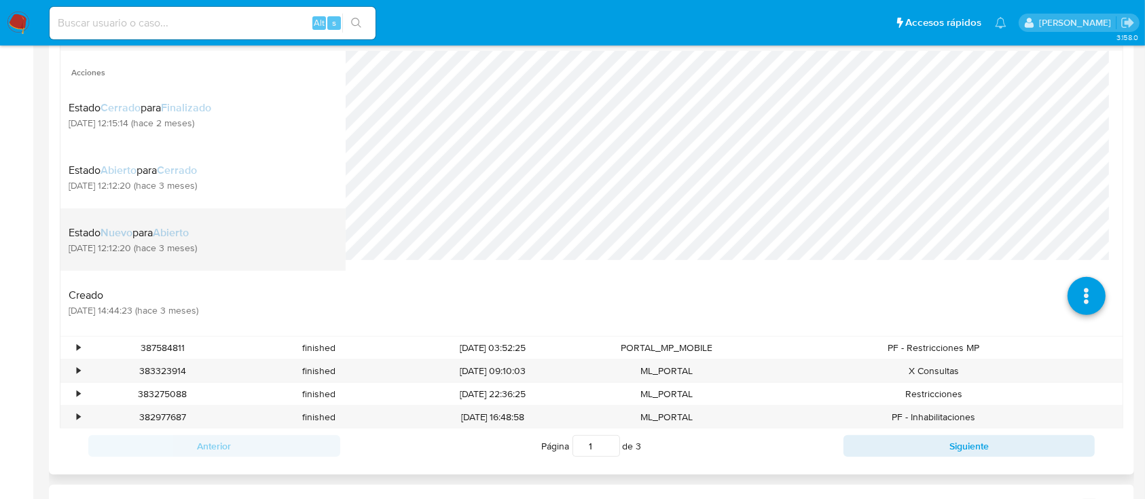
scroll to position [724, 0]
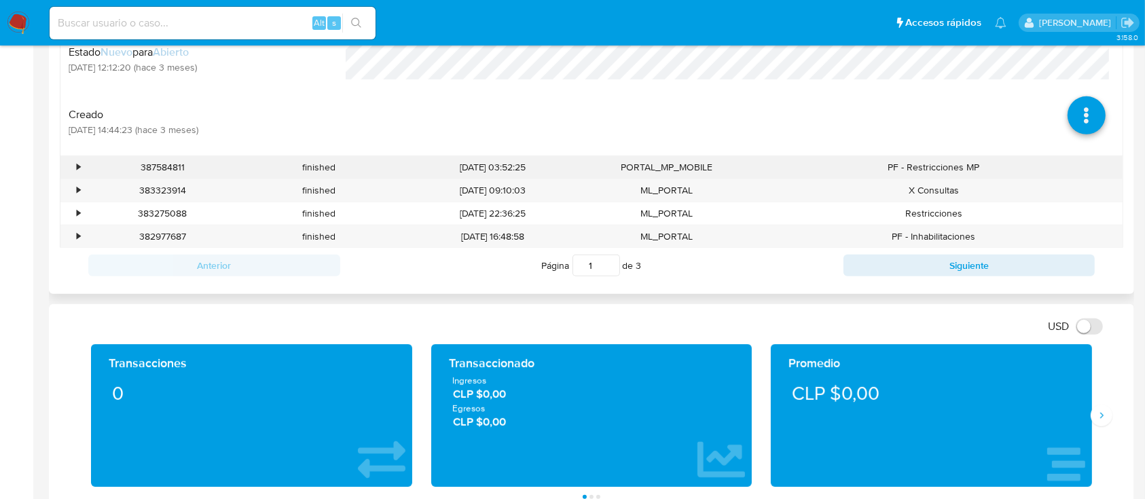
click at [75, 170] on div "•" at bounding box center [72, 167] width 24 height 22
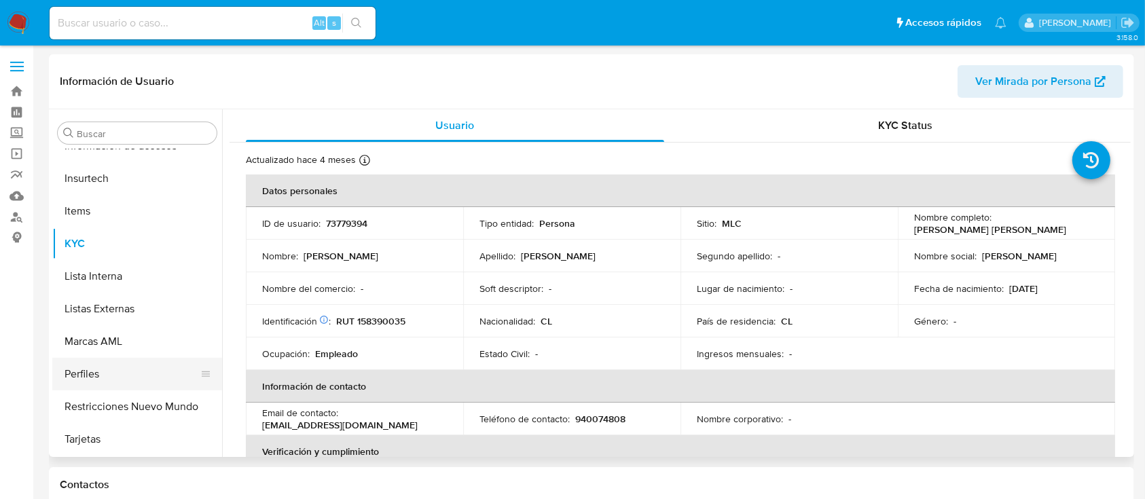
scroll to position [392, 0]
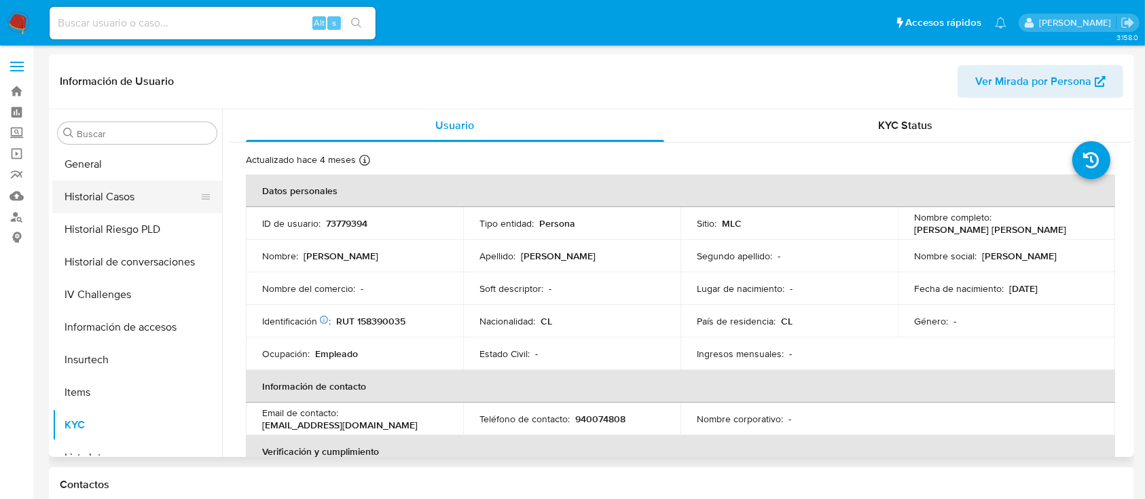
click at [115, 191] on button "Historial Casos" at bounding box center [131, 197] width 159 height 33
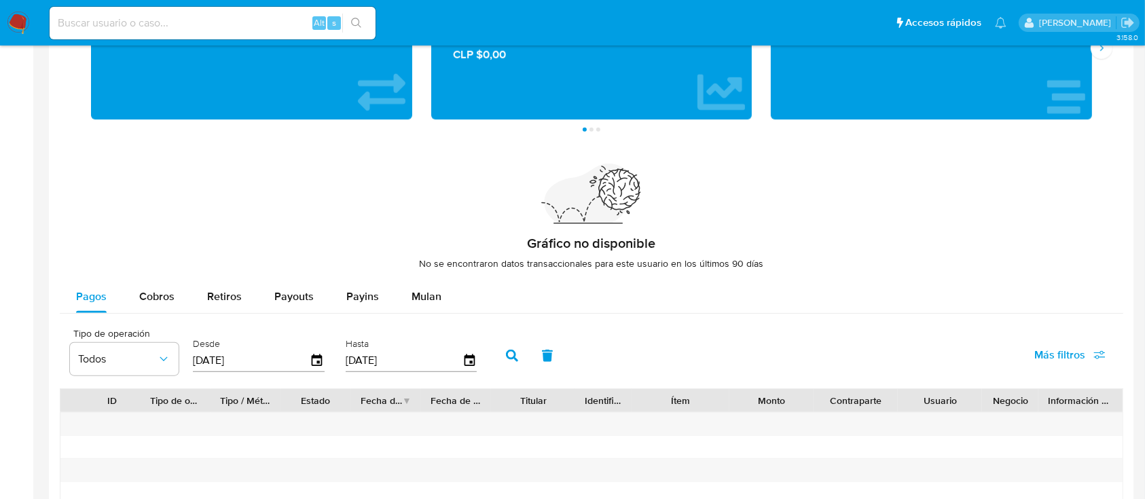
scroll to position [1372, 0]
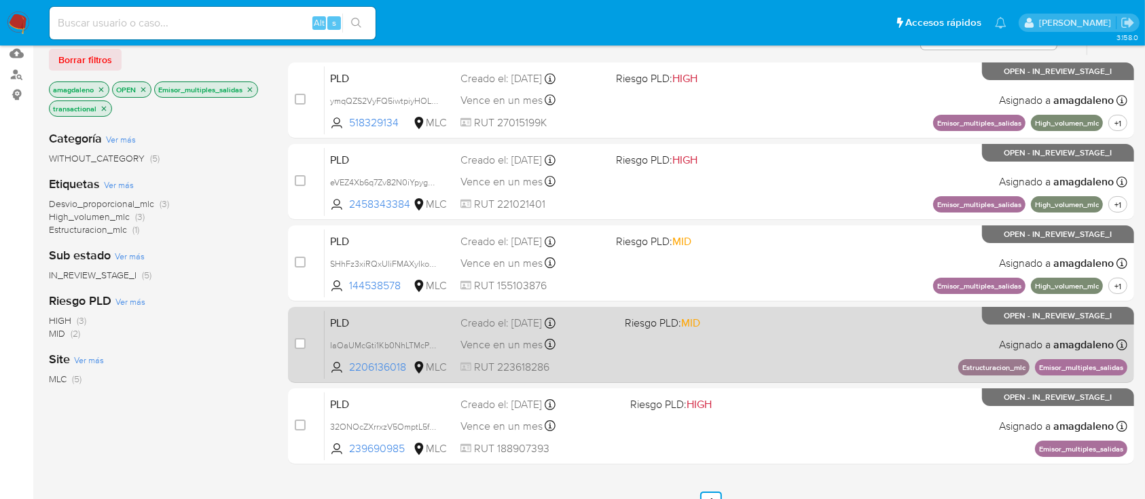
scroll to position [197, 0]
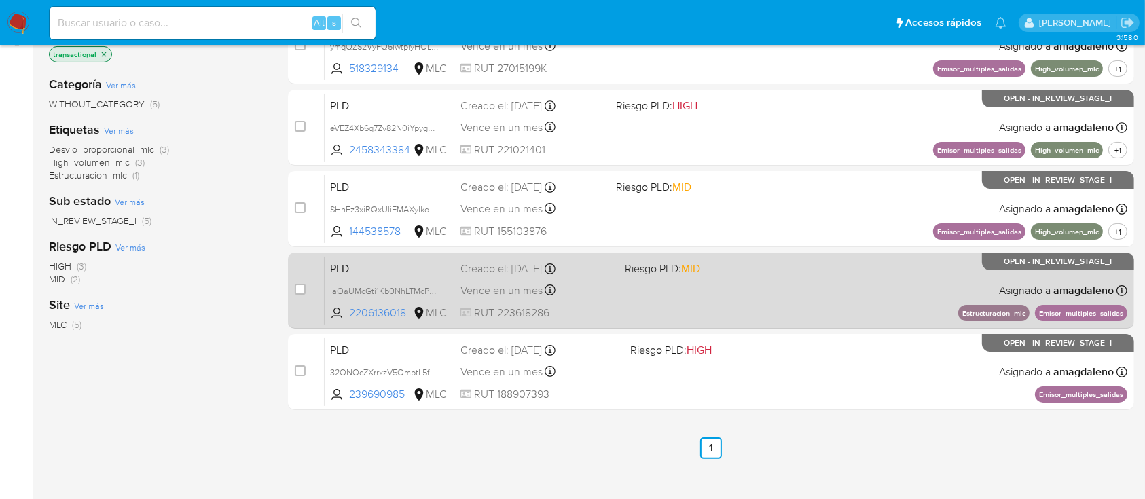
click at [382, 303] on div "PLD IaOaUMcGti1Kb0NhLTMcPXck 2206136018 MLC Riesgo PLD: MID Creado el: [DATE] C…" at bounding box center [726, 290] width 803 height 69
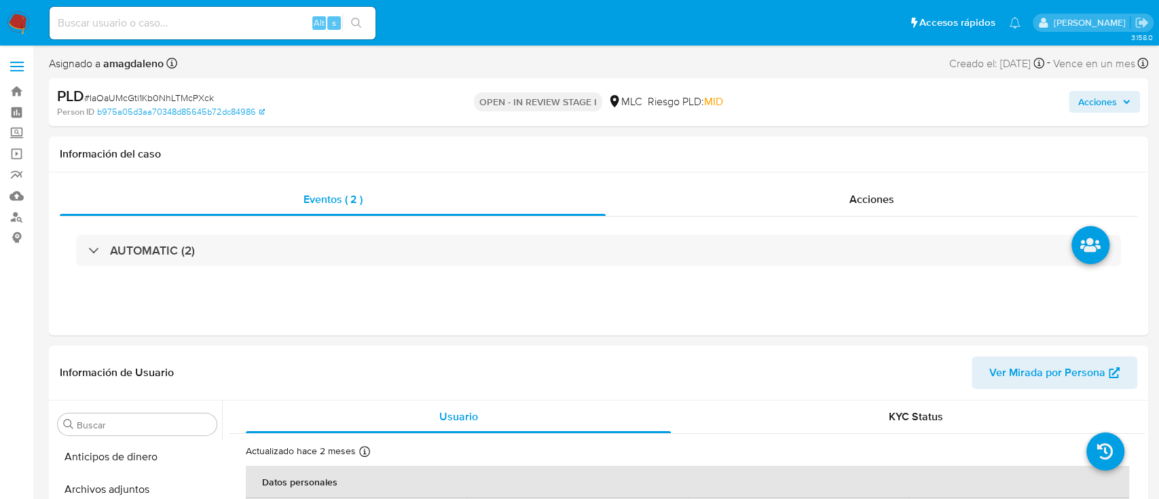
select select "10"
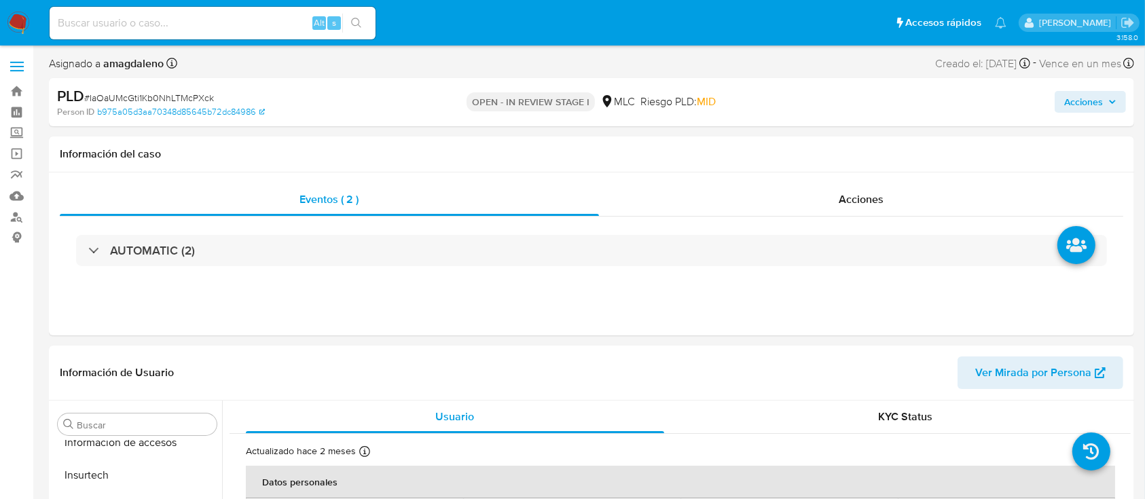
scroll to position [574, 0]
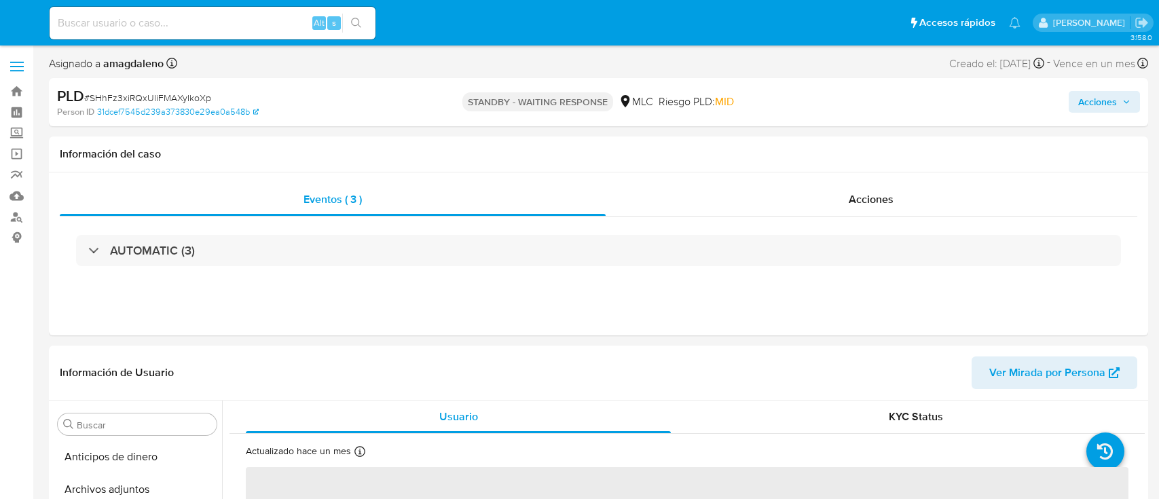
select select "10"
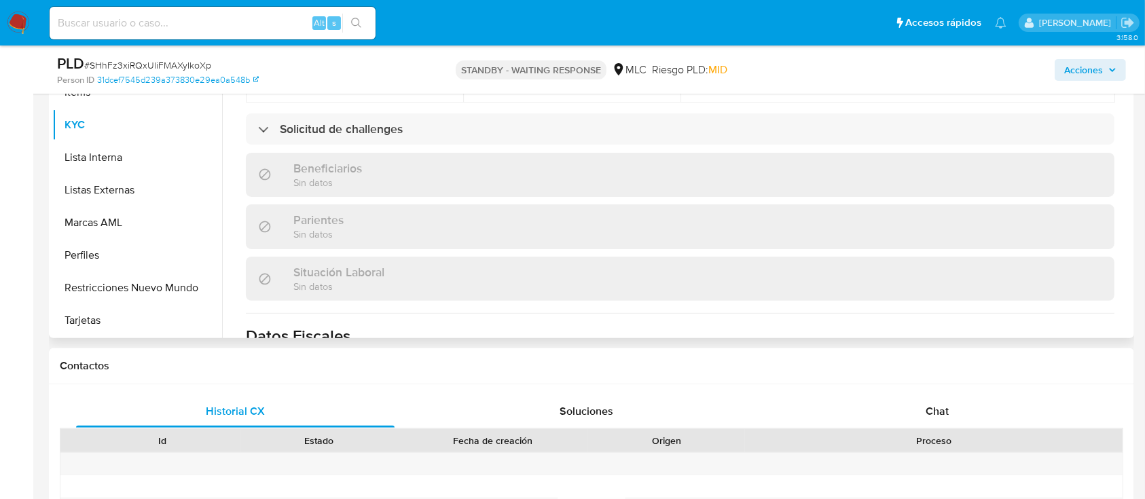
scroll to position [724, 0]
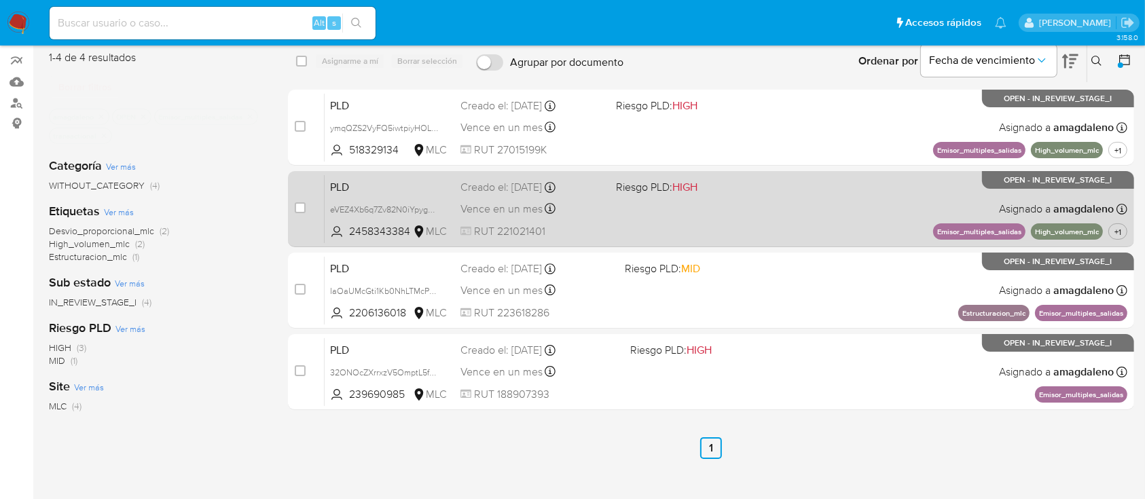
scroll to position [90, 0]
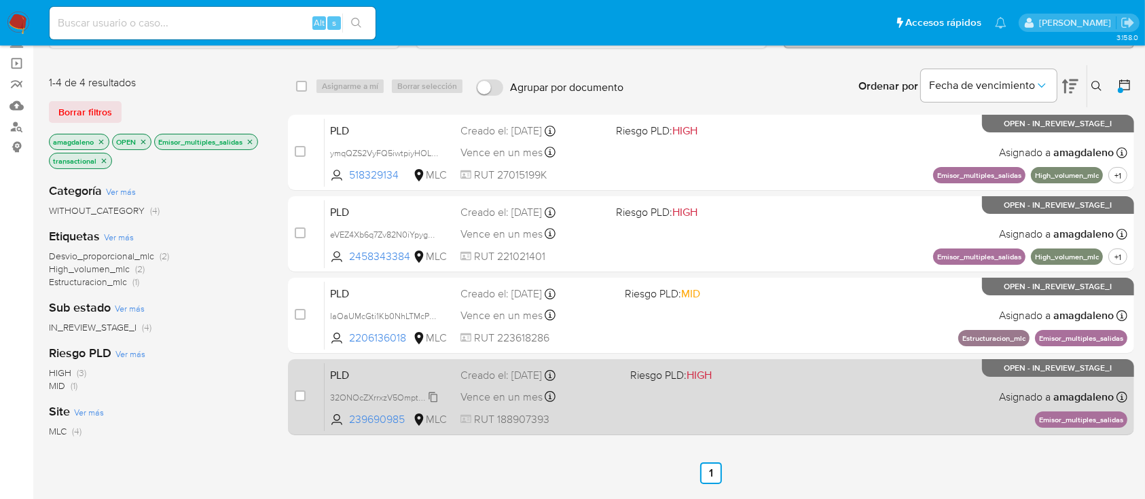
drag, startPoint x: 360, startPoint y: 420, endPoint x: 364, endPoint y: 396, distance: 24.1
click at [360, 420] on span "239690985" at bounding box center [379, 419] width 61 height 15
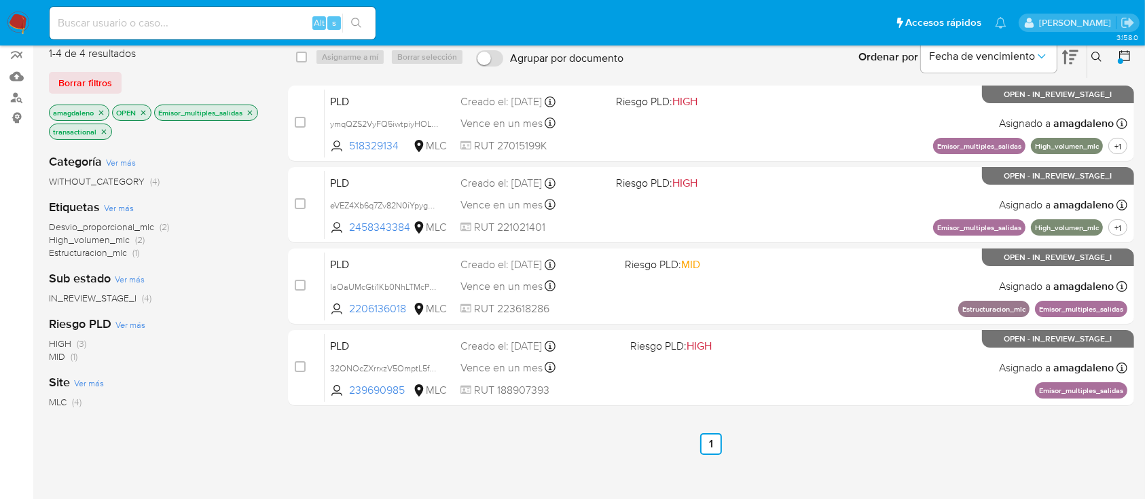
scroll to position [272, 0]
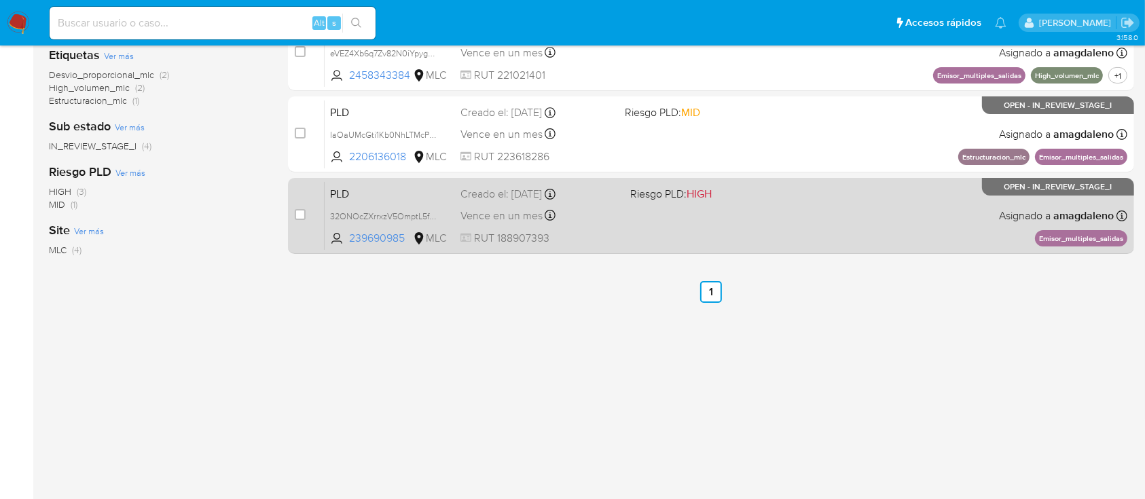
click at [770, 204] on div "PLD 32ONOcZXrrxzV5OmptL5fxCO 239690985 MLC Riesgo PLD: HIGH Creado el: [DATE] C…" at bounding box center [726, 215] width 803 height 69
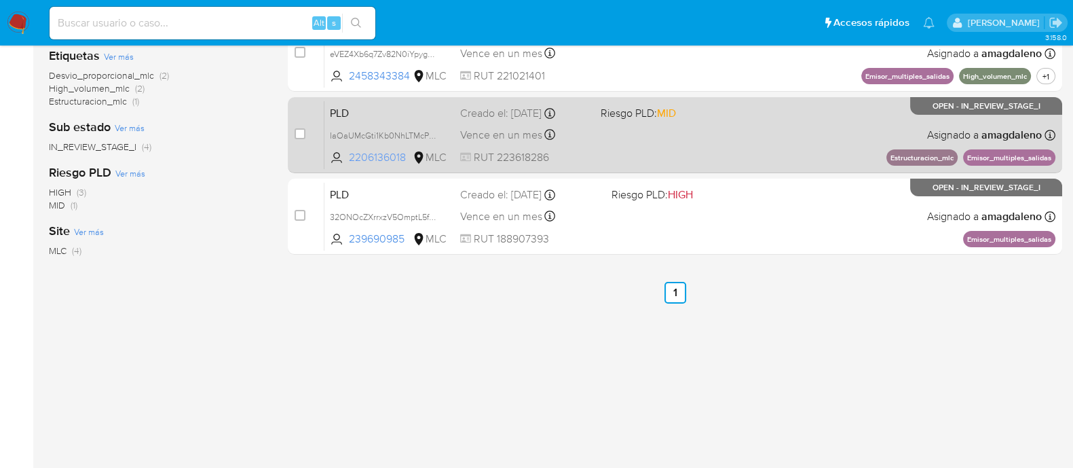
click at [375, 157] on span "2206136018" at bounding box center [379, 157] width 61 height 15
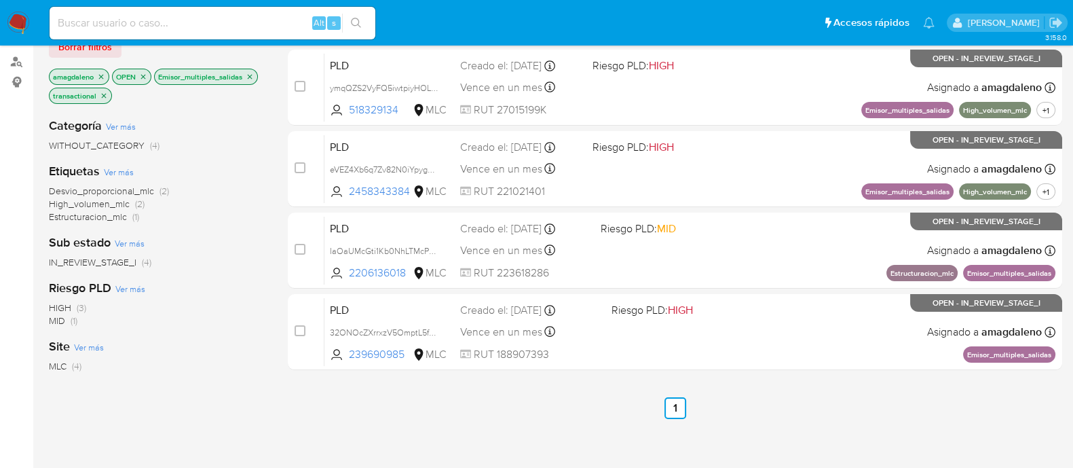
scroll to position [16, 0]
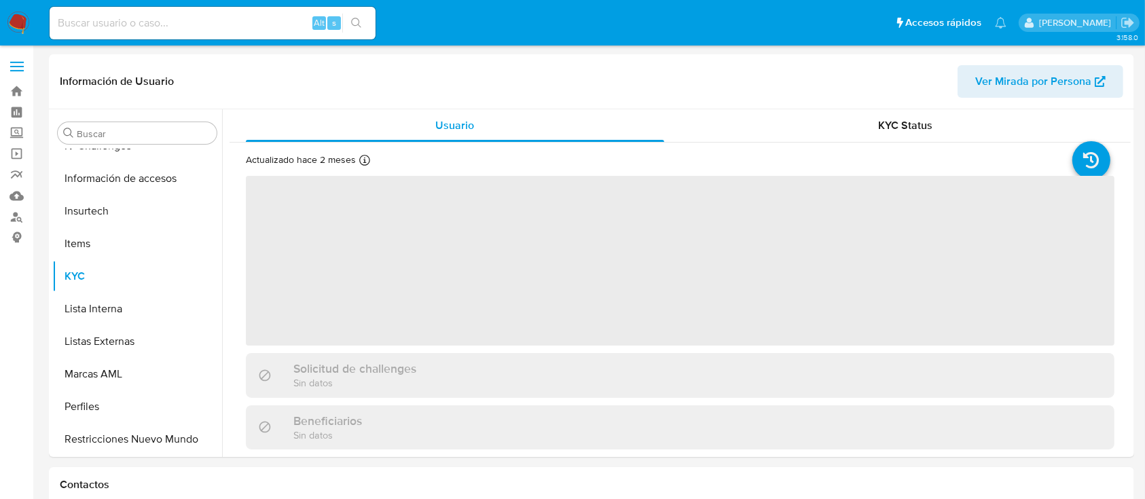
scroll to position [570, 0]
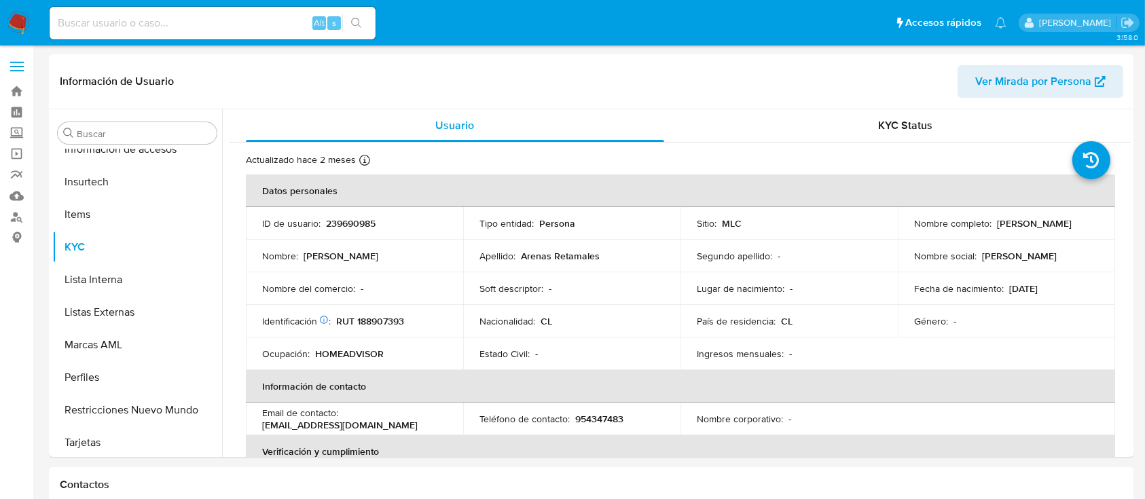
select select "10"
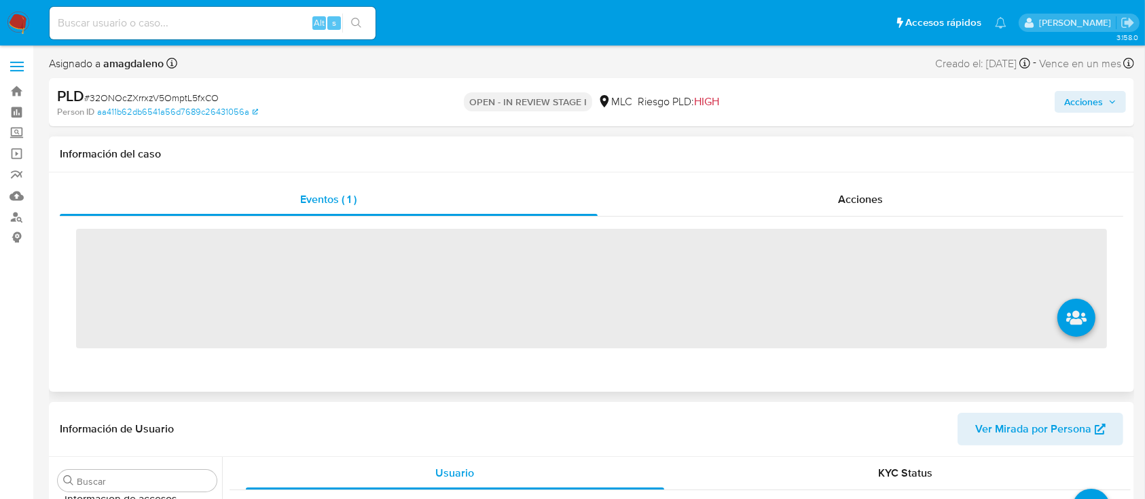
scroll to position [574, 0]
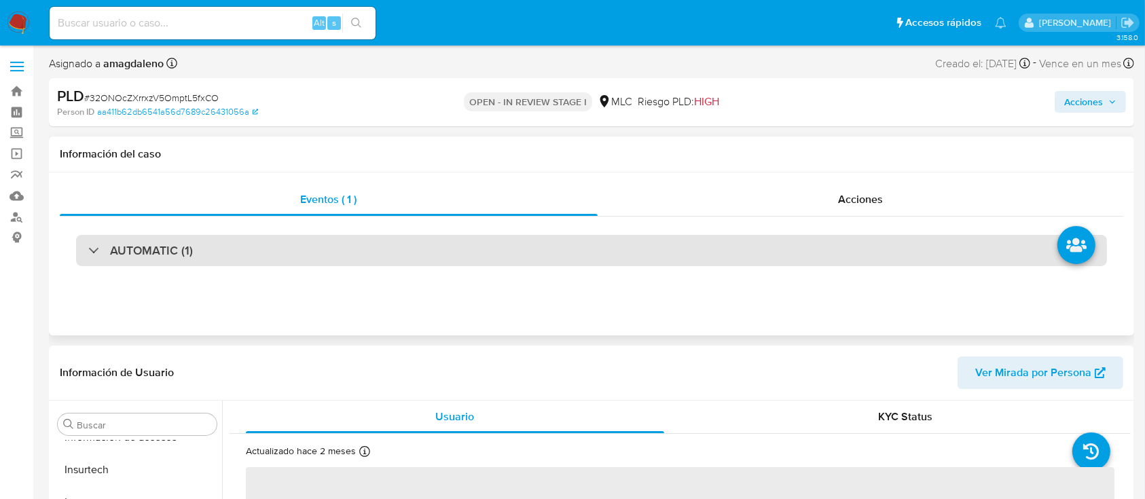
click at [482, 242] on div "AUTOMATIC (1)" at bounding box center [591, 250] width 1031 height 31
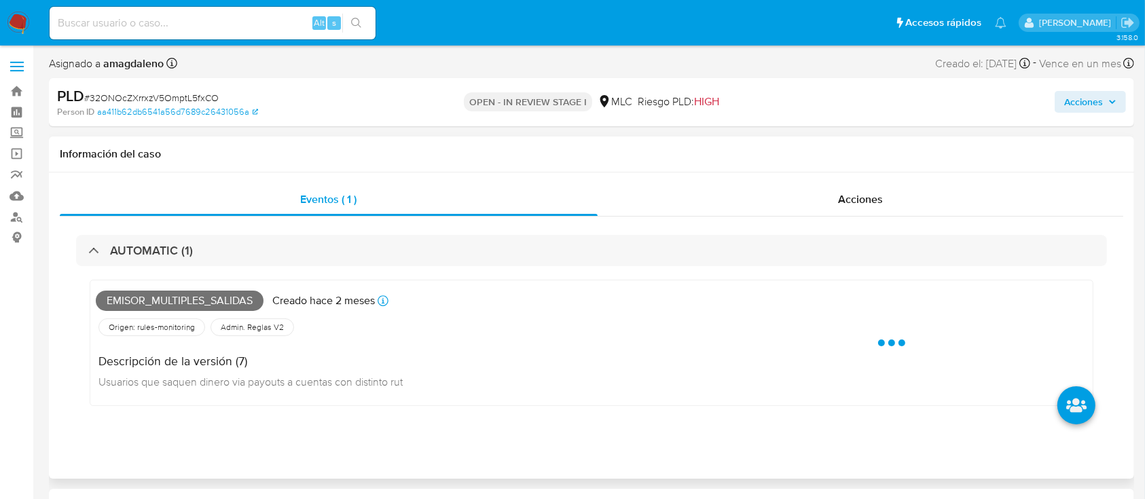
select select "10"
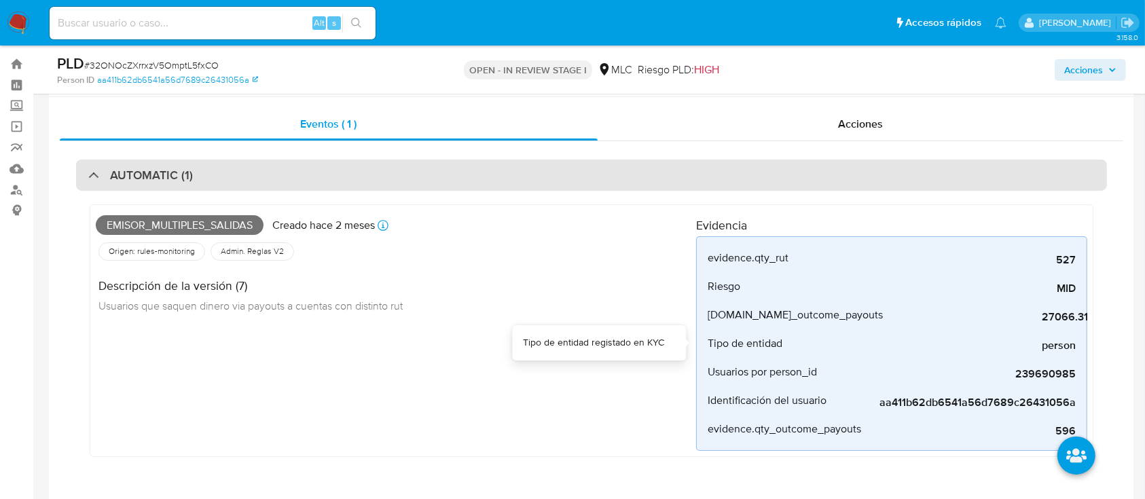
scroll to position [0, 0]
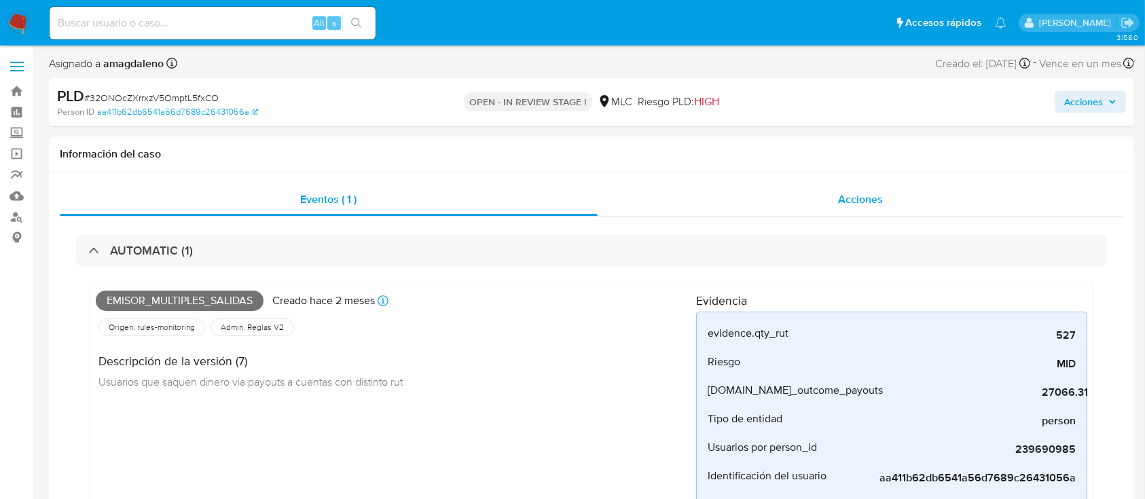
click at [784, 195] on div "Acciones" at bounding box center [860, 199] width 526 height 33
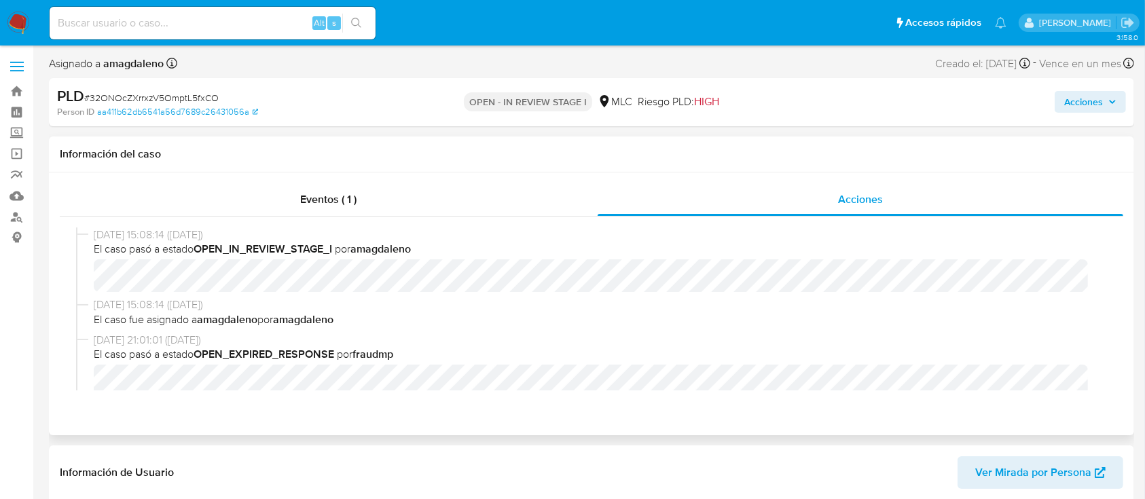
click at [456, 177] on div "Eventos ( 1 ) Acciones 11/09/2025 15:08:14 (hace un día) El caso pasó a estado …" at bounding box center [591, 303] width 1085 height 263
click at [450, 196] on div "Eventos ( 1 )" at bounding box center [329, 199] width 538 height 33
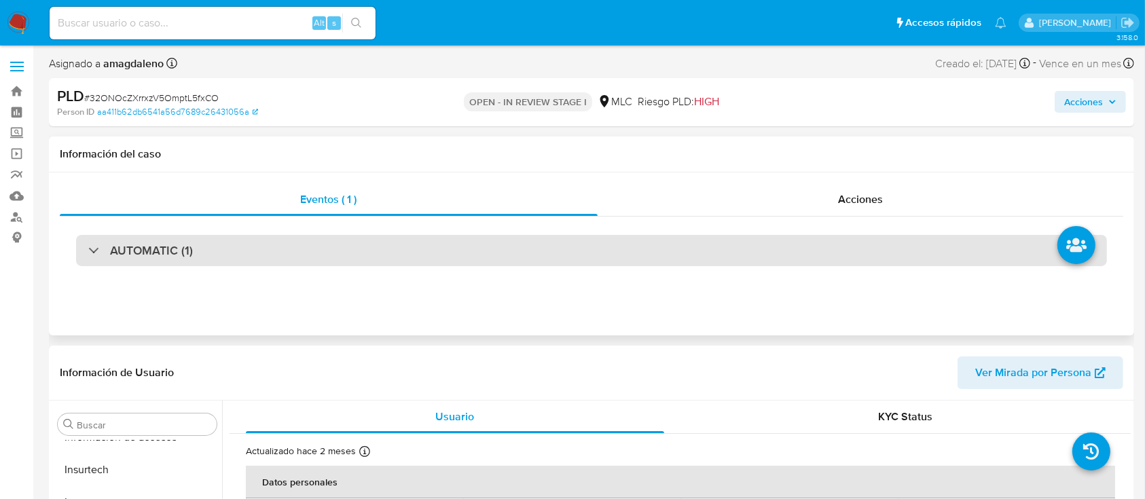
click at [817, 251] on div "AUTOMATIC (1)" at bounding box center [591, 250] width 1031 height 31
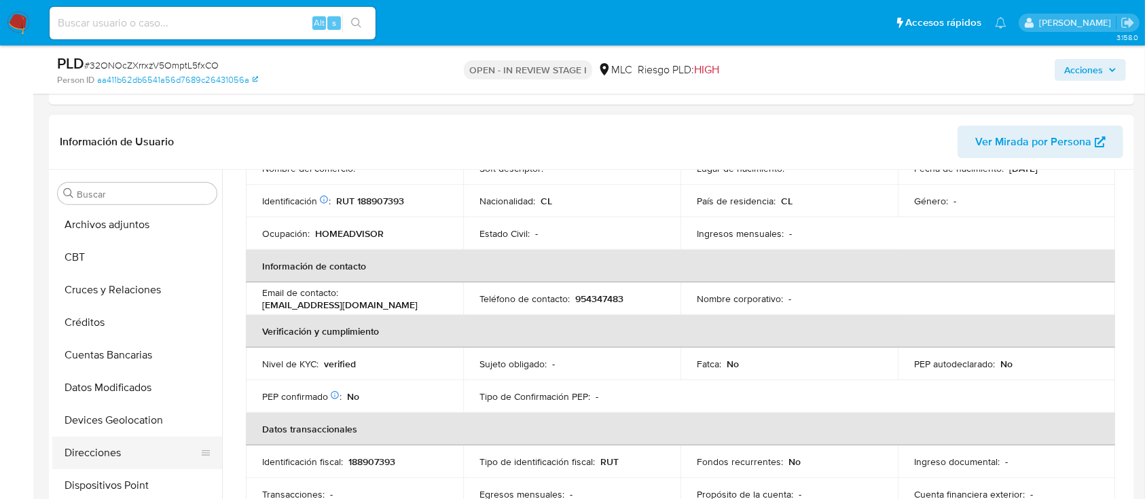
scroll to position [31, 0]
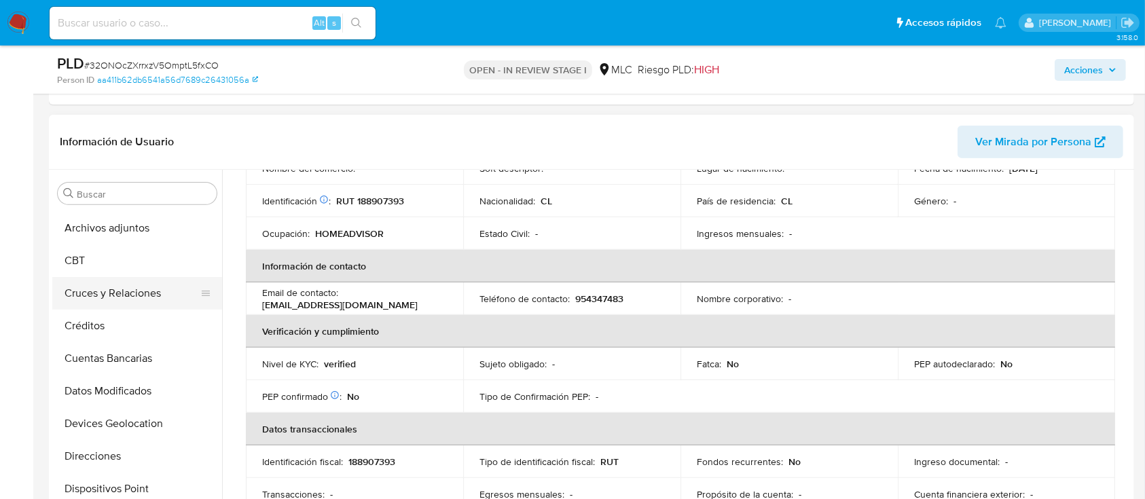
click at [114, 287] on button "Cruces y Relaciones" at bounding box center [131, 293] width 159 height 33
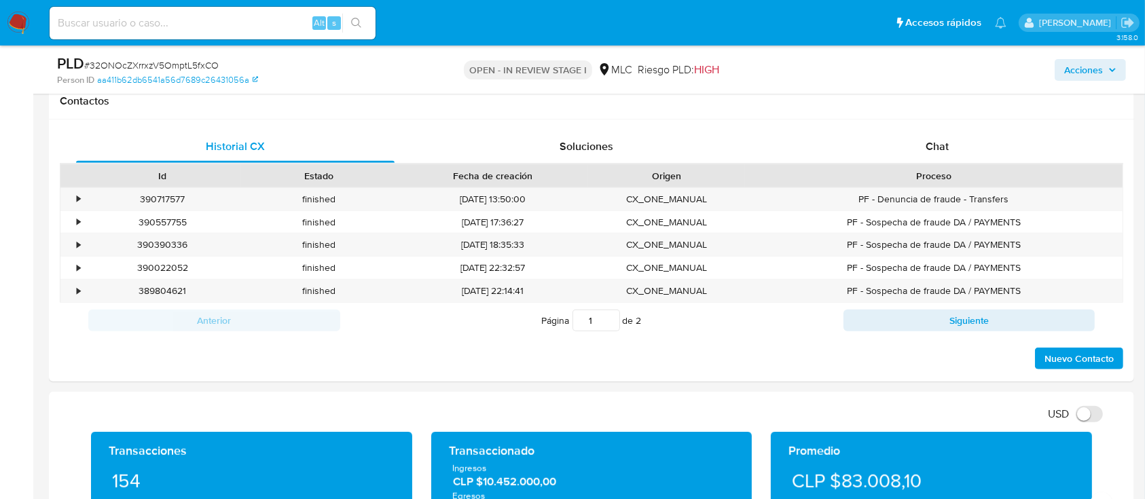
scroll to position [889, 0]
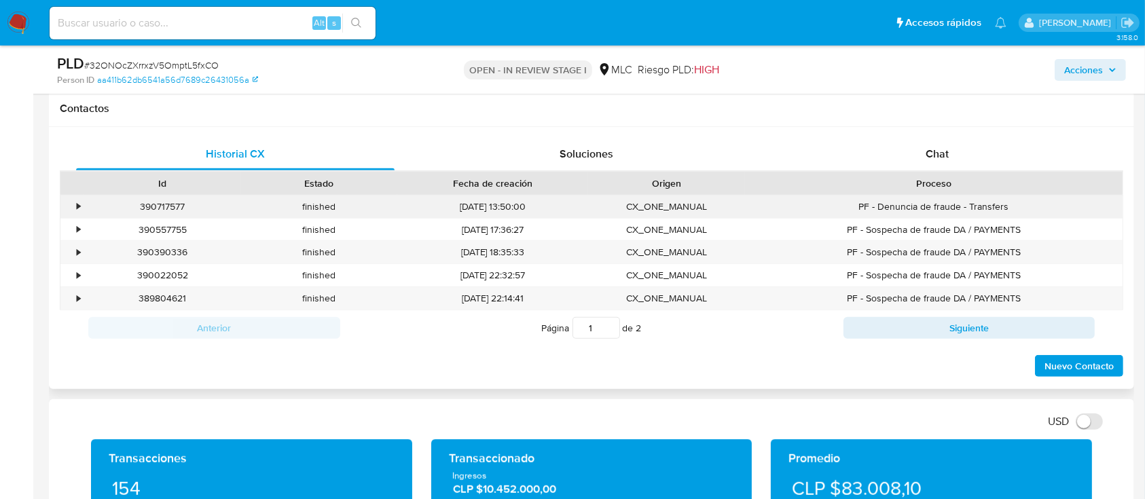
click at [75, 209] on div "•" at bounding box center [72, 207] width 24 height 22
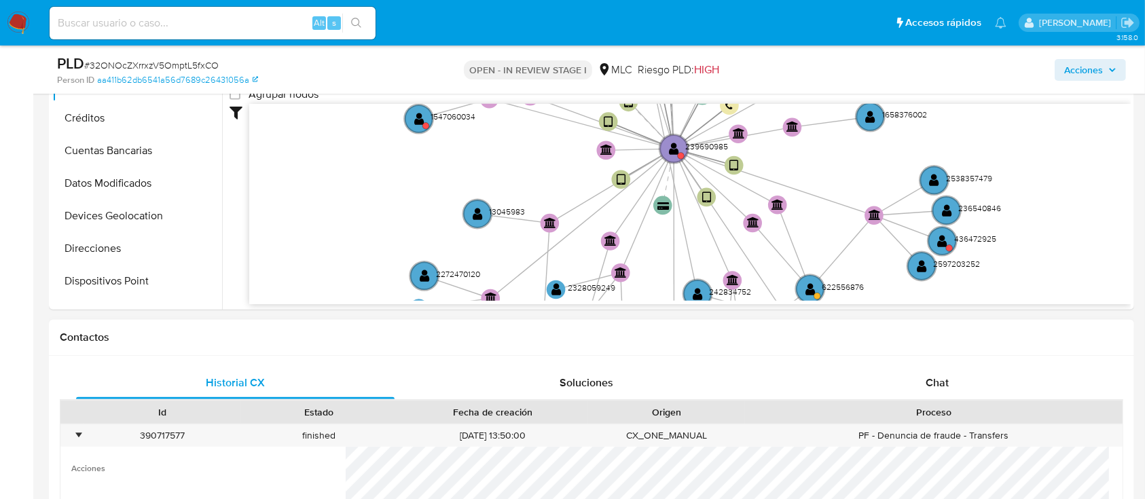
scroll to position [527, 0]
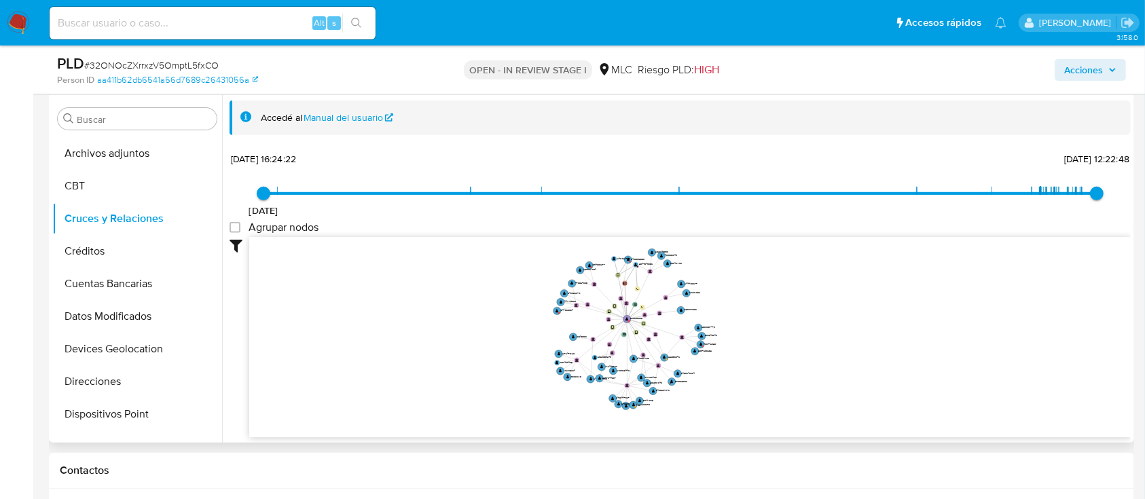
drag, startPoint x: 777, startPoint y: 316, endPoint x: 773, endPoint y: 338, distance: 22.0
click at [773, 338] on icon "device-6402a0cd08813b0018818a7c  user-239690985  239690985 device-67f33b52684…" at bounding box center [689, 335] width 881 height 197
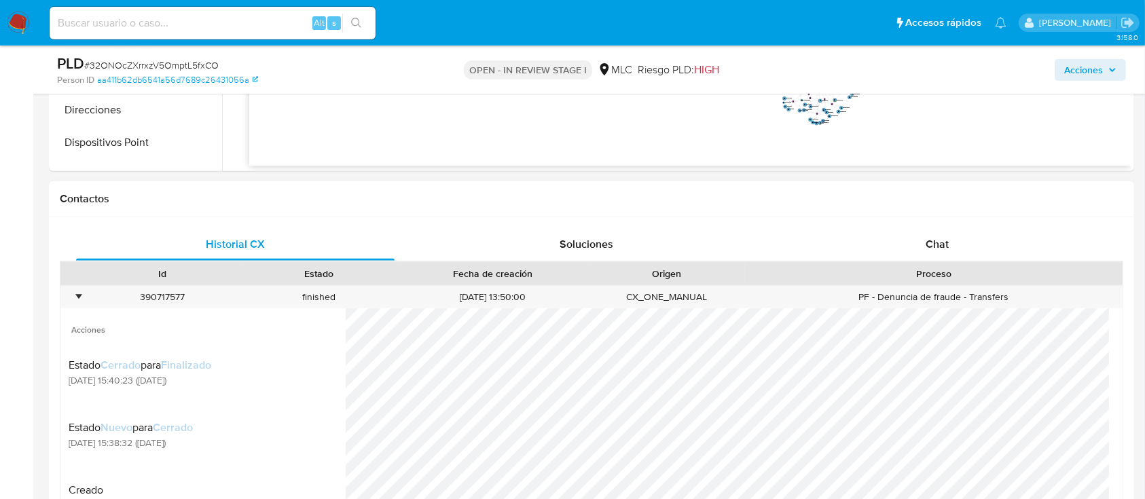
scroll to position [790, 0]
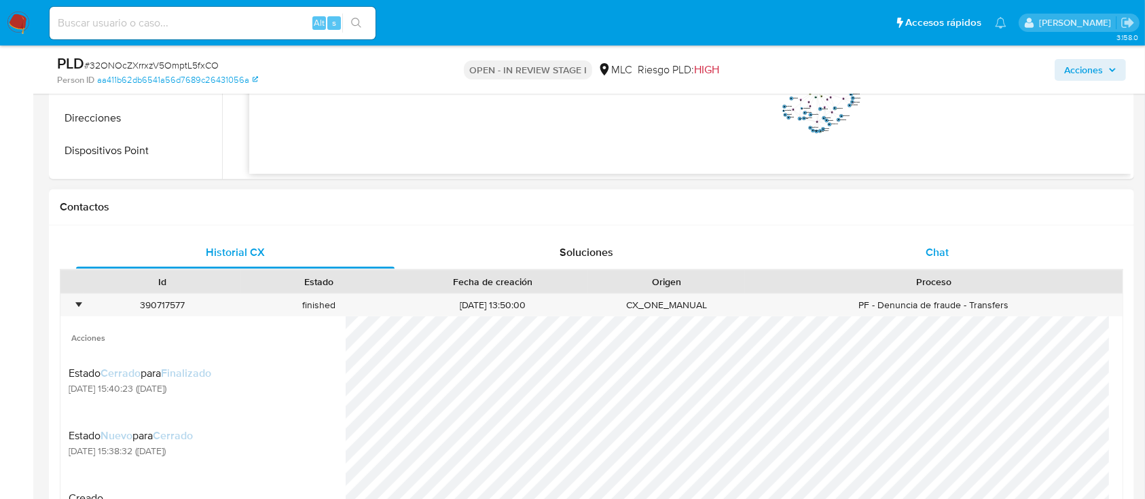
click at [920, 244] on div "Chat" at bounding box center [937, 252] width 318 height 33
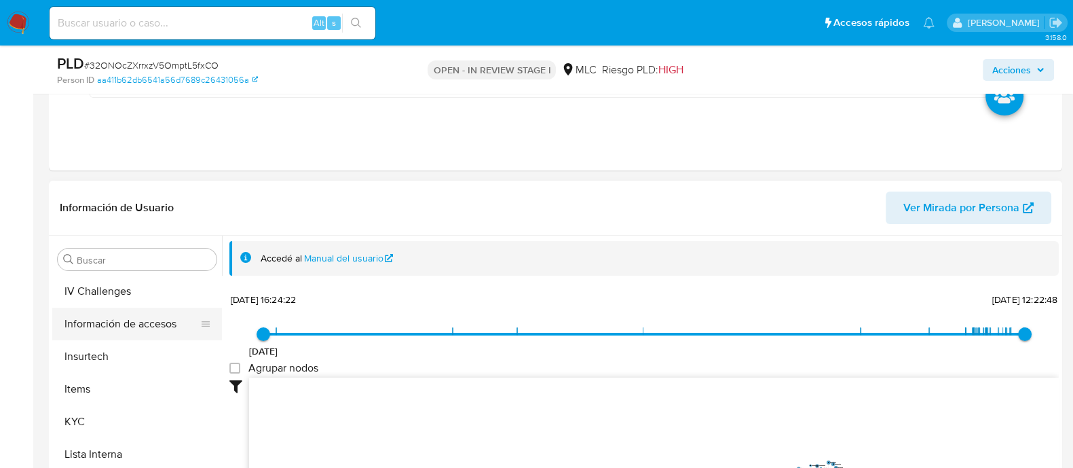
scroll to position [573, 0]
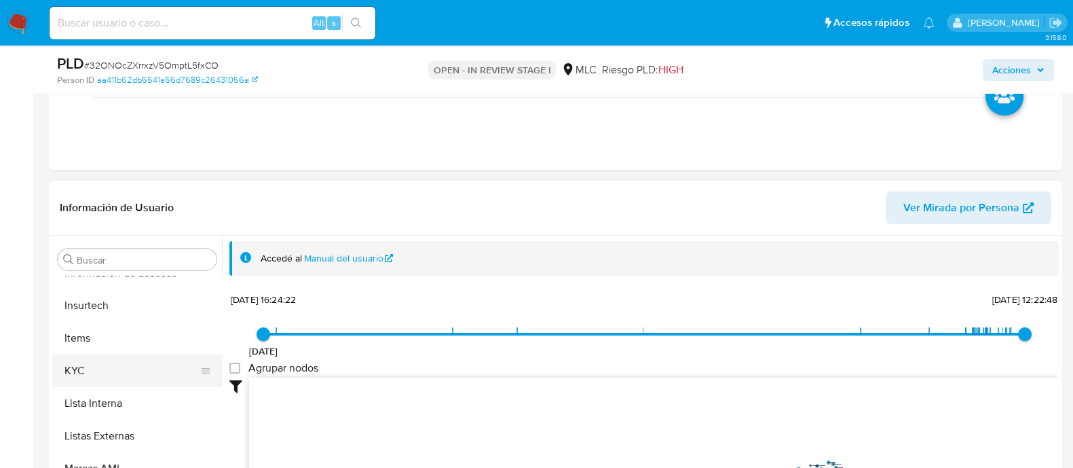
click at [102, 366] on button "KYC" at bounding box center [131, 370] width 159 height 33
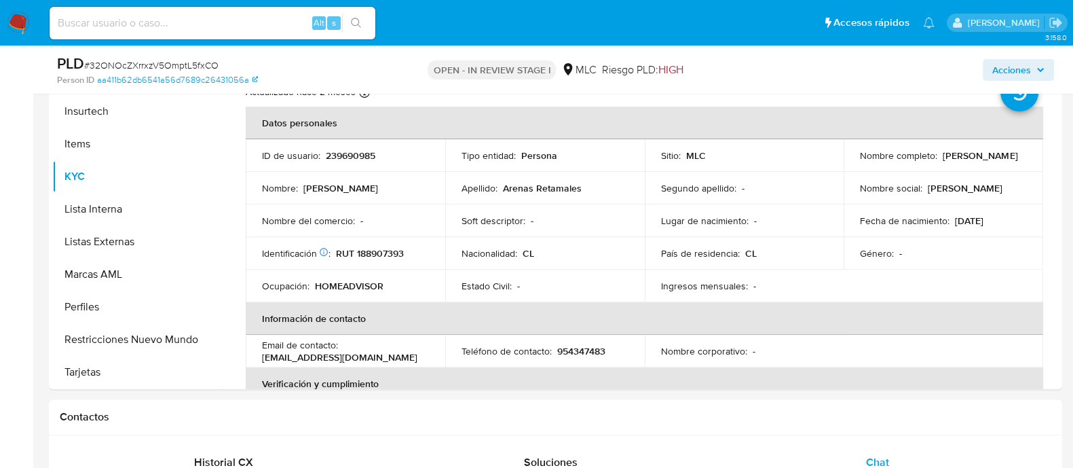
scroll to position [589, 0]
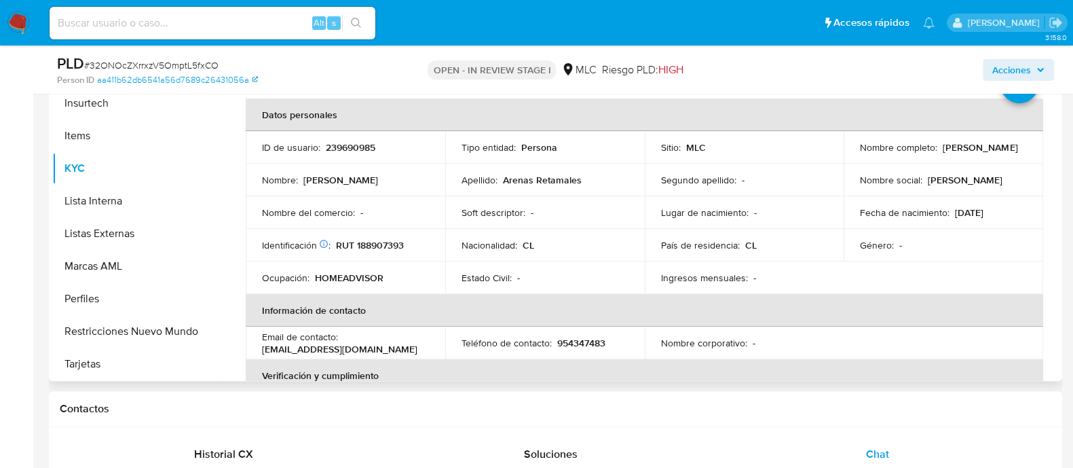
click at [378, 246] on p "RUT 188907393" at bounding box center [370, 245] width 68 height 12
copy p "188907393"
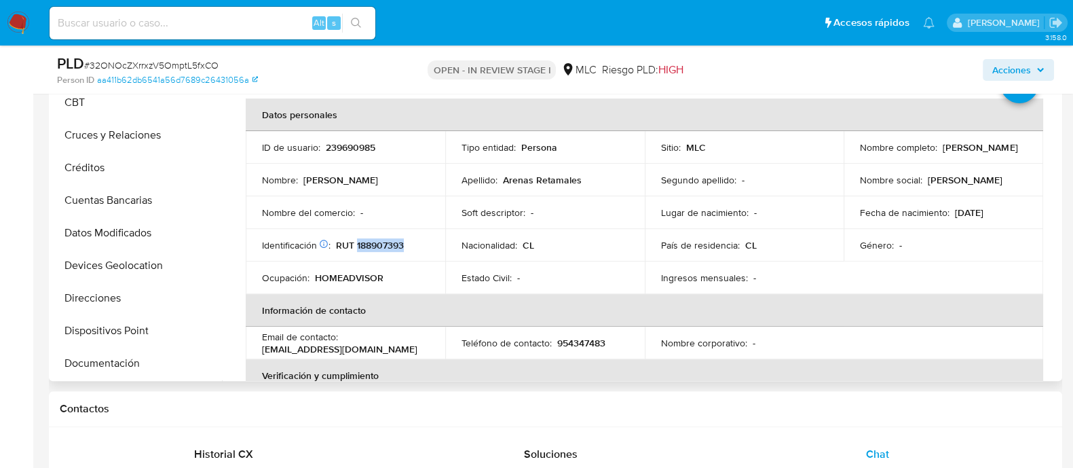
scroll to position [0, 0]
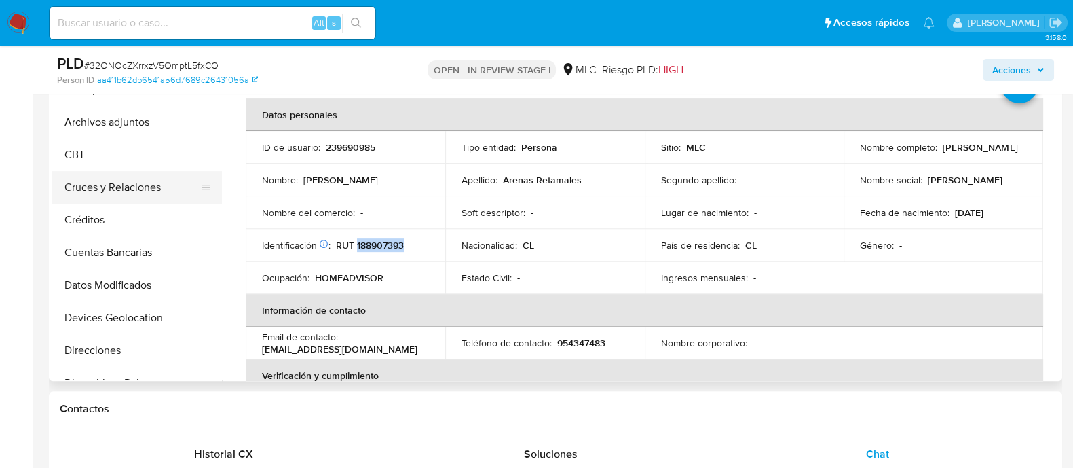
click at [141, 200] on button "Cruces y Relaciones" at bounding box center [131, 187] width 159 height 33
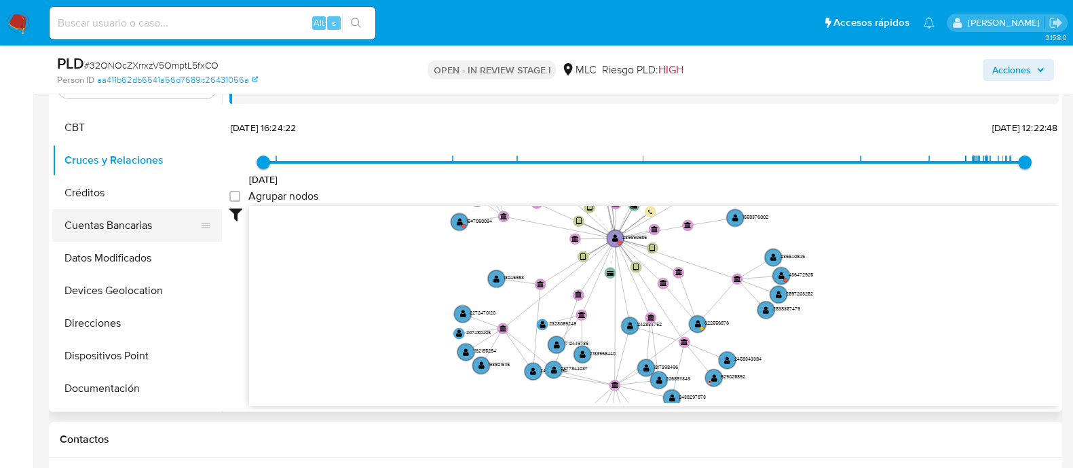
scroll to position [84, 0]
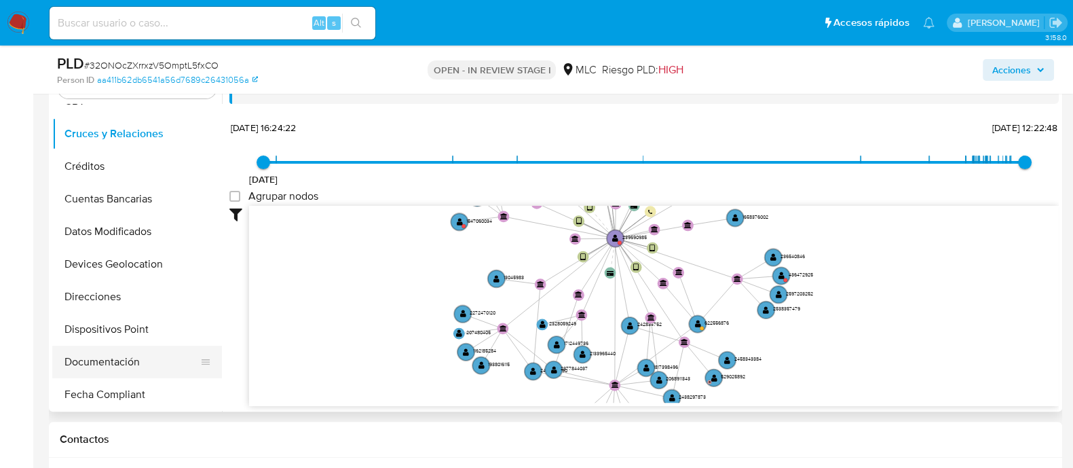
click at [126, 364] on button "Documentación" at bounding box center [131, 362] width 159 height 33
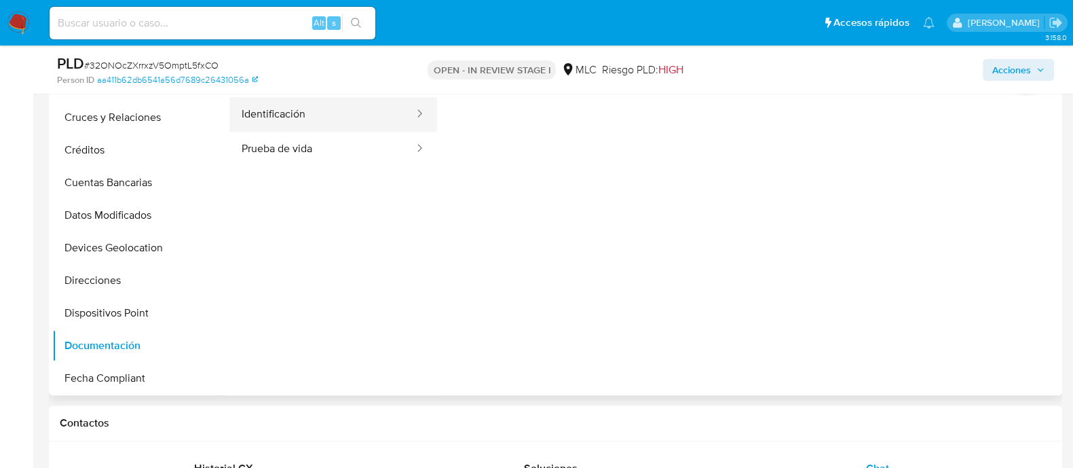
click at [305, 107] on button "Identificación" at bounding box center [322, 114] width 186 height 35
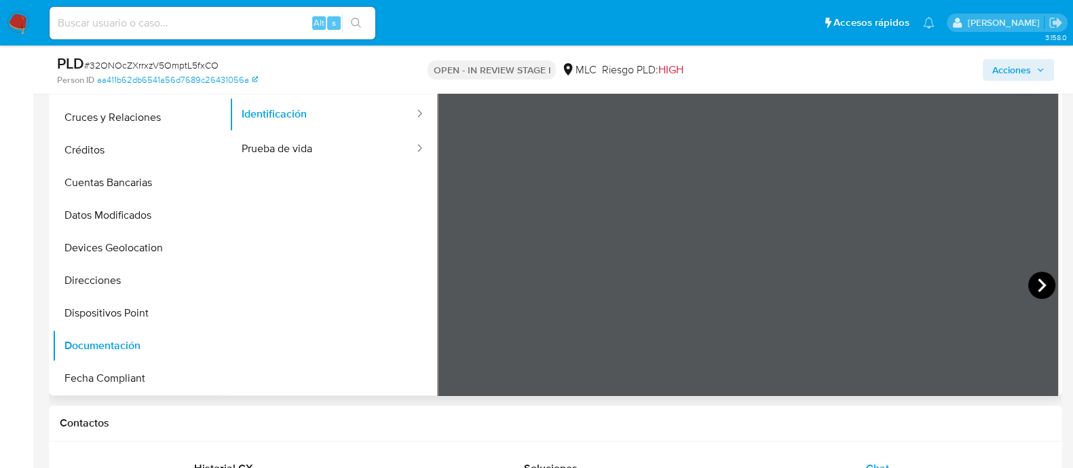
click at [1029, 287] on icon at bounding box center [1042, 285] width 27 height 27
click at [255, 151] on button "Prueba de vida" at bounding box center [322, 149] width 186 height 35
click at [289, 116] on button "Identificación" at bounding box center [322, 114] width 186 height 35
click at [352, 141] on button "Prueba de vida" at bounding box center [322, 149] width 186 height 35
click at [329, 132] on button "Prueba de vida" at bounding box center [322, 149] width 186 height 35
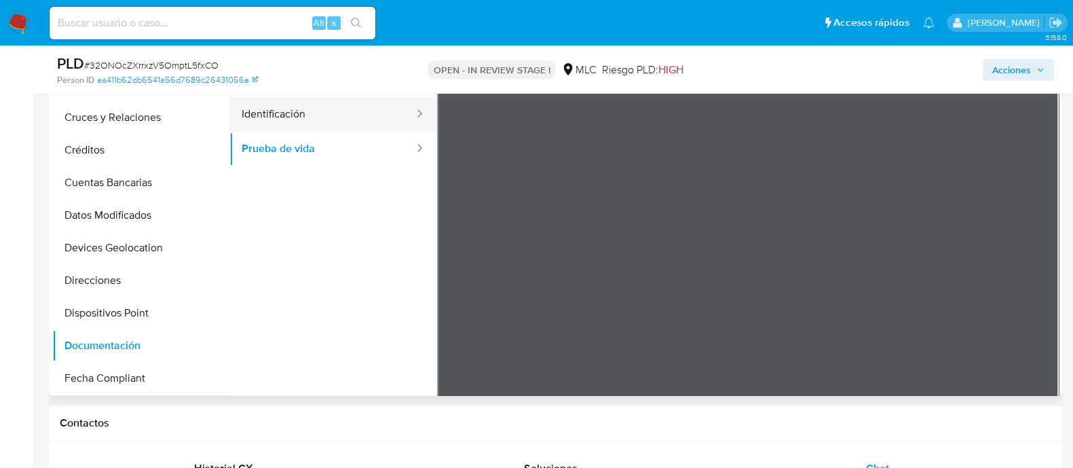
click at [331, 114] on button "Identificación" at bounding box center [322, 114] width 186 height 35
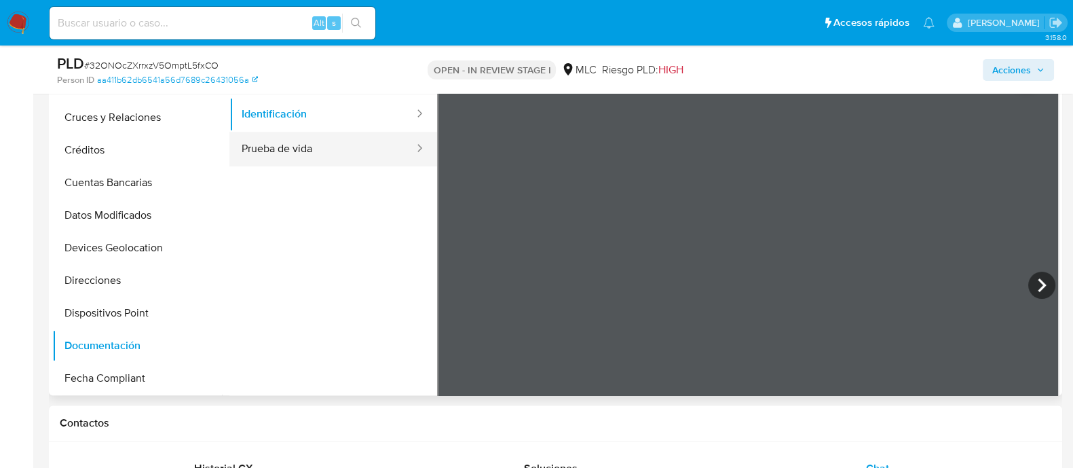
click at [310, 132] on button "Prueba de vida" at bounding box center [322, 149] width 186 height 35
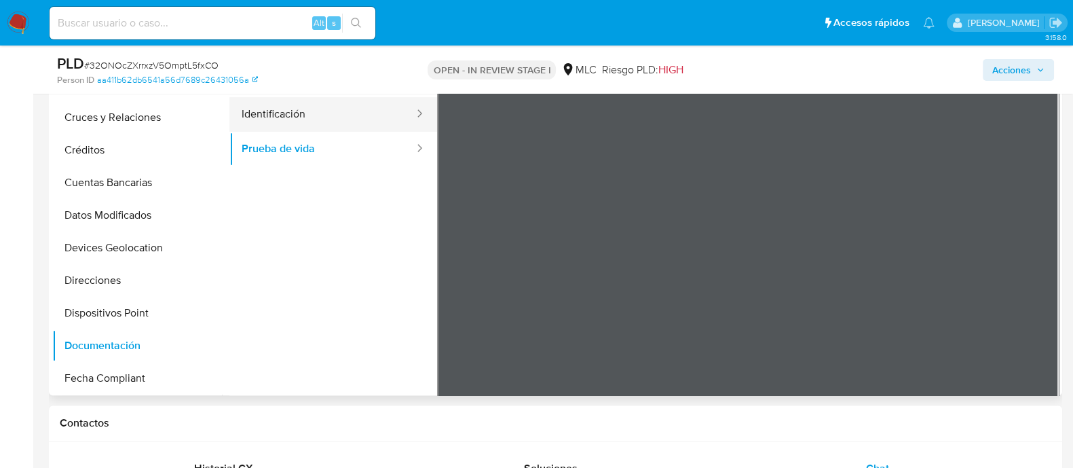
click at [329, 115] on button "Identificación" at bounding box center [322, 114] width 186 height 35
click at [317, 124] on button "Identificación" at bounding box center [322, 114] width 186 height 35
click at [322, 115] on button "Identificación" at bounding box center [322, 114] width 186 height 35
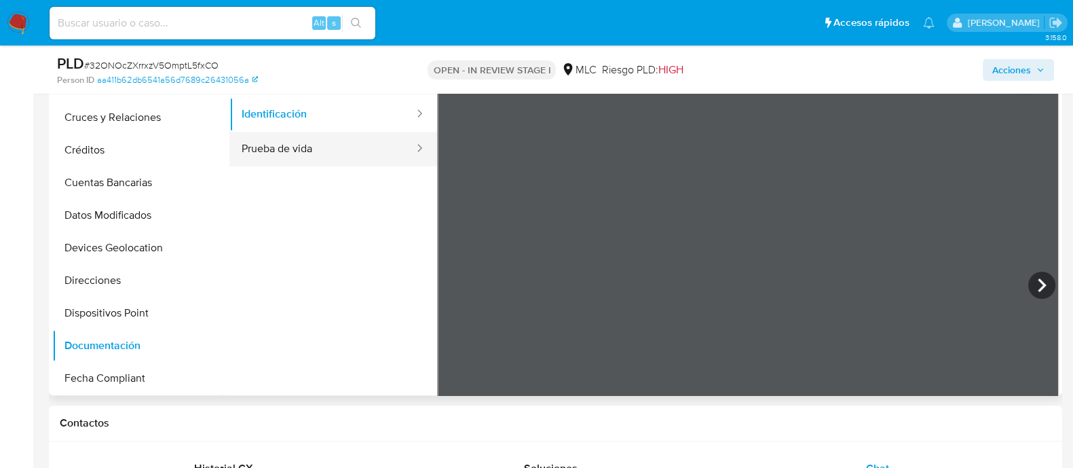
click at [322, 143] on button "Prueba de vida" at bounding box center [322, 149] width 186 height 35
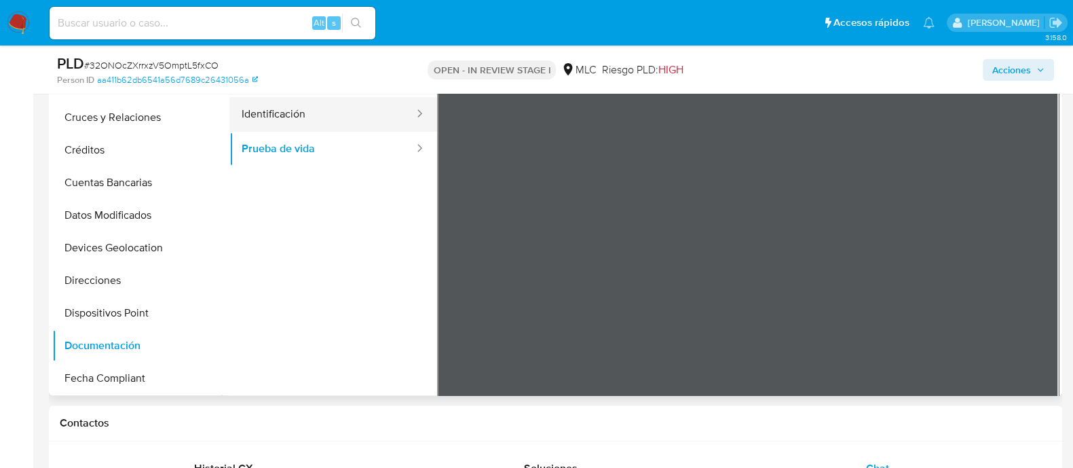
click at [278, 117] on button "Identificación" at bounding box center [322, 114] width 186 height 35
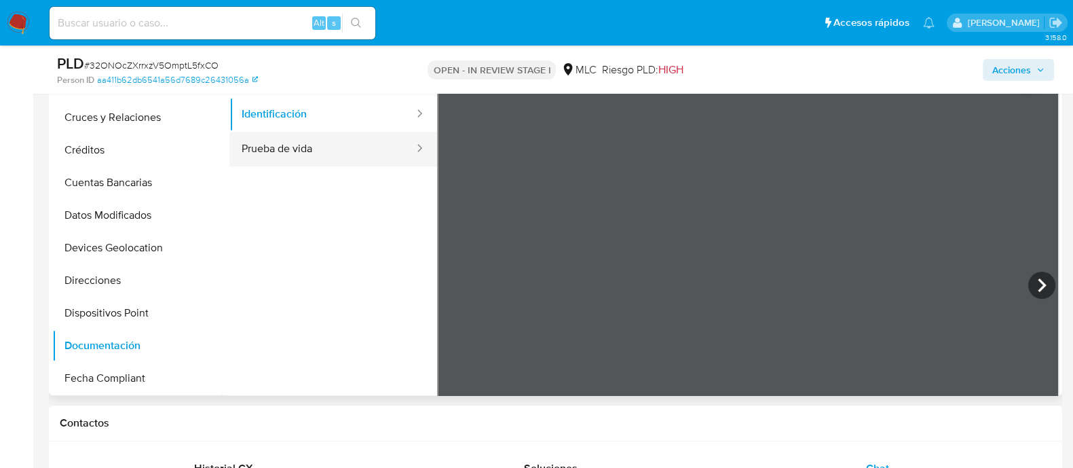
click at [369, 143] on button "Prueba de vida" at bounding box center [322, 149] width 186 height 35
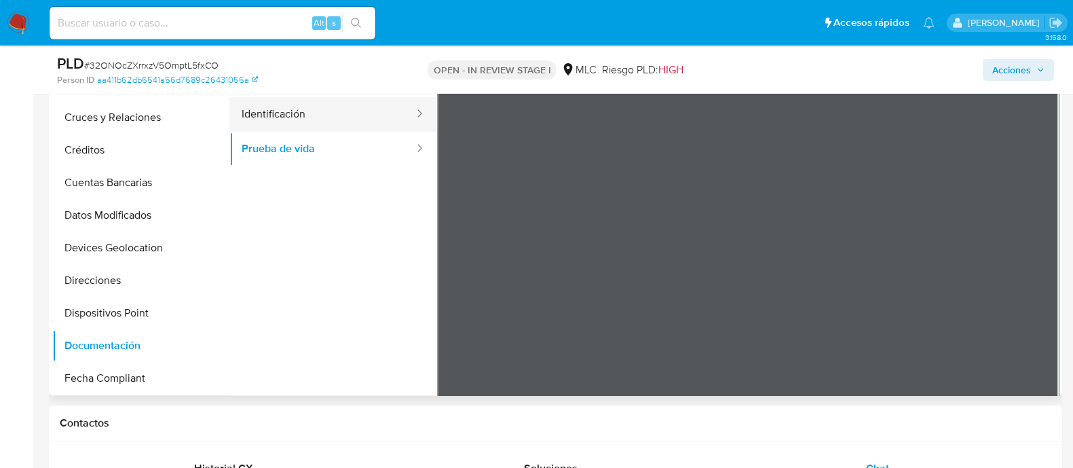
click at [303, 124] on button "Identificación" at bounding box center [322, 114] width 186 height 35
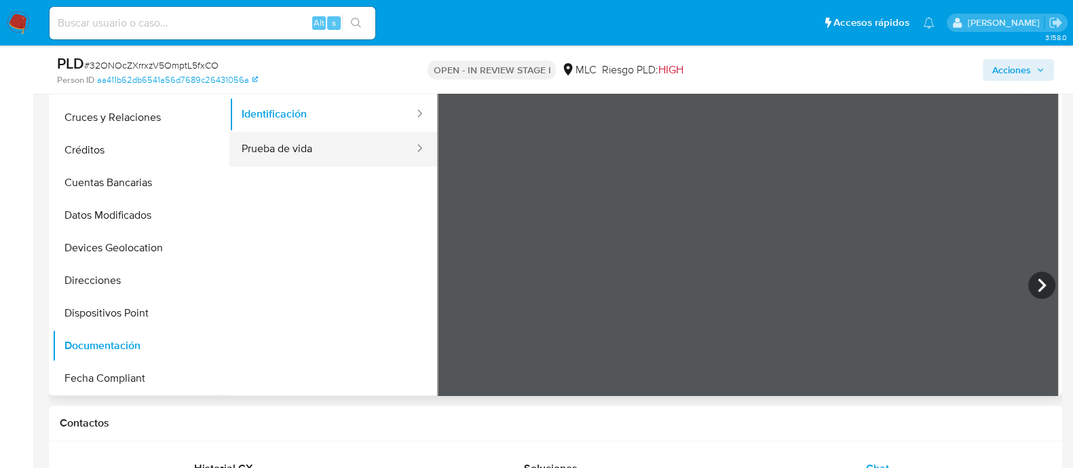
click at [316, 132] on button "Prueba de vida" at bounding box center [322, 149] width 186 height 35
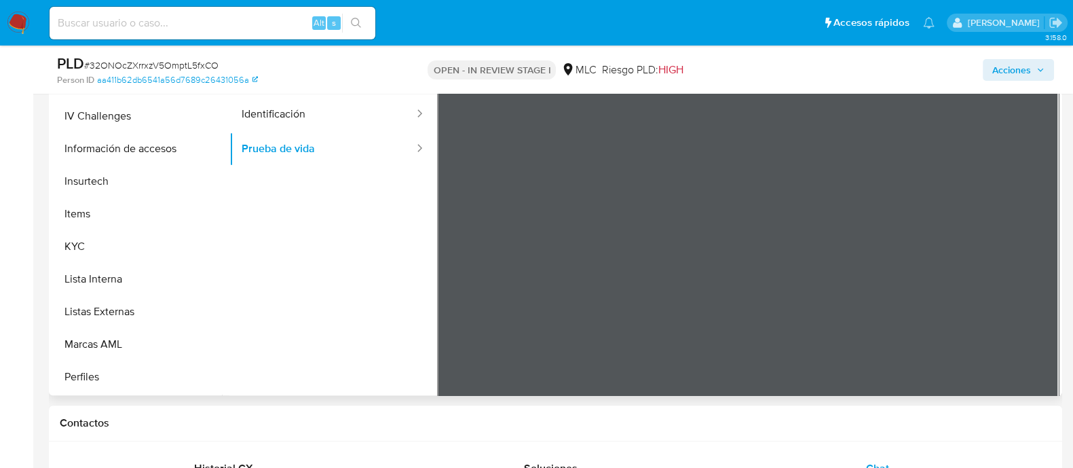
scroll to position [339, 0]
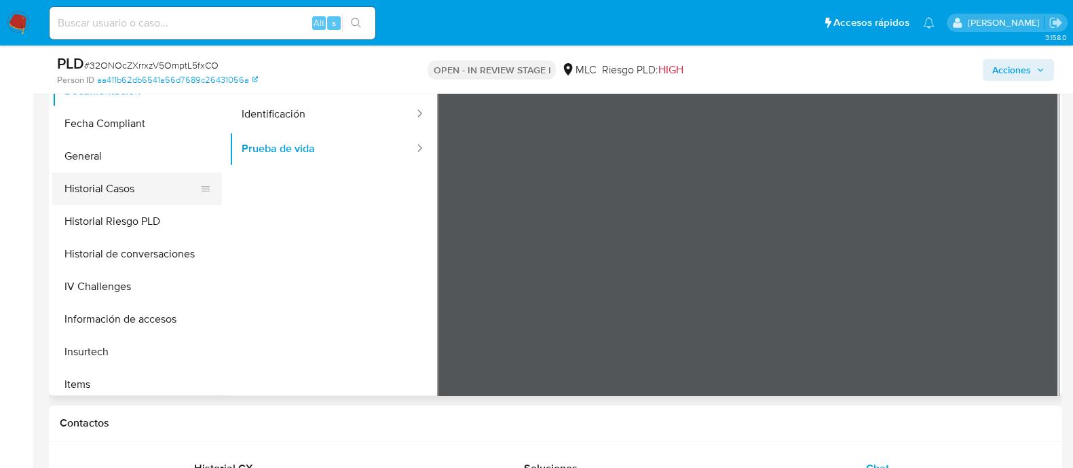
click at [145, 195] on button "Historial Casos" at bounding box center [131, 188] width 159 height 33
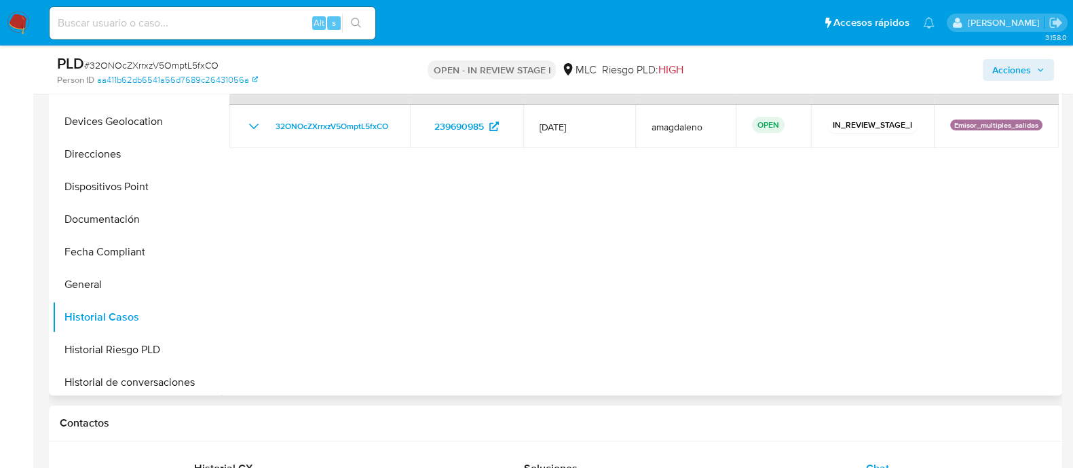
scroll to position [0, 0]
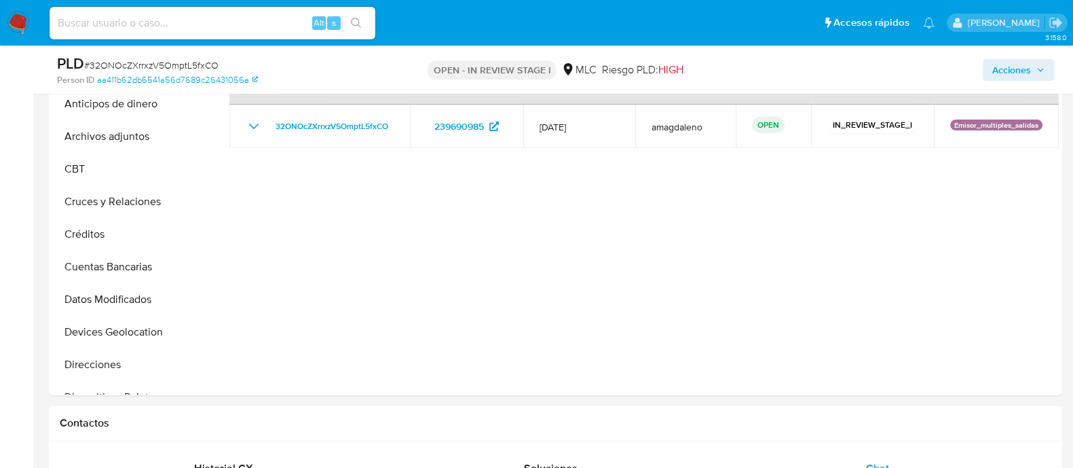
drag, startPoint x: 206, startPoint y: 79, endPoint x: 265, endPoint y: 60, distance: 62.5
click at [265, 60] on div "PLD # 32ONOcZXrrxzV5OmptL5fxCO" at bounding box center [220, 64] width 327 height 20
click at [254, 79] on icon at bounding box center [255, 79] width 5 height 9
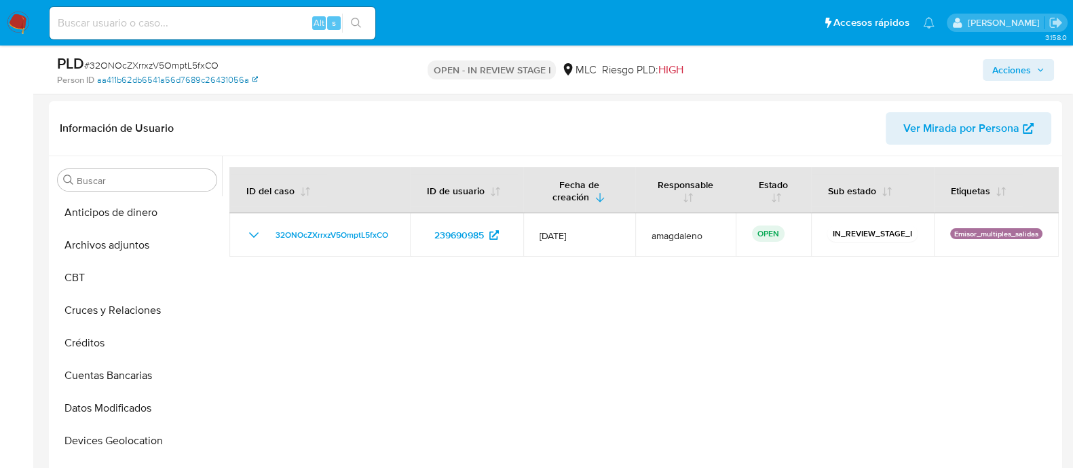
scroll to position [388, 0]
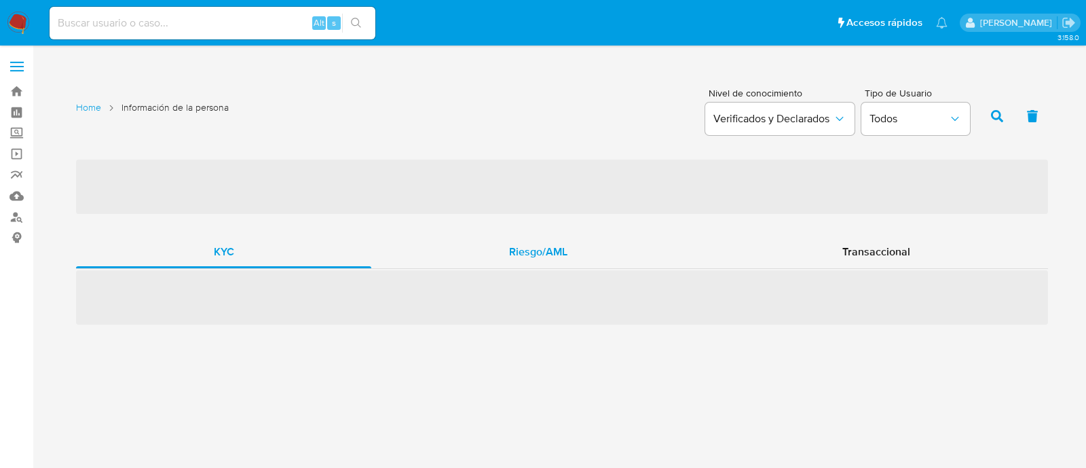
click at [530, 252] on span "Riesgo/AML" at bounding box center [538, 252] width 58 height 16
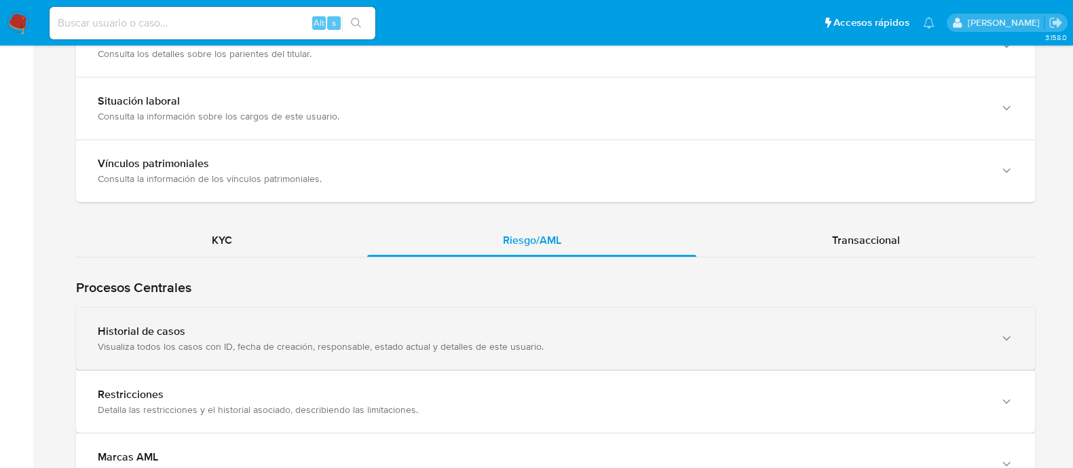
scroll to position [1103, 0]
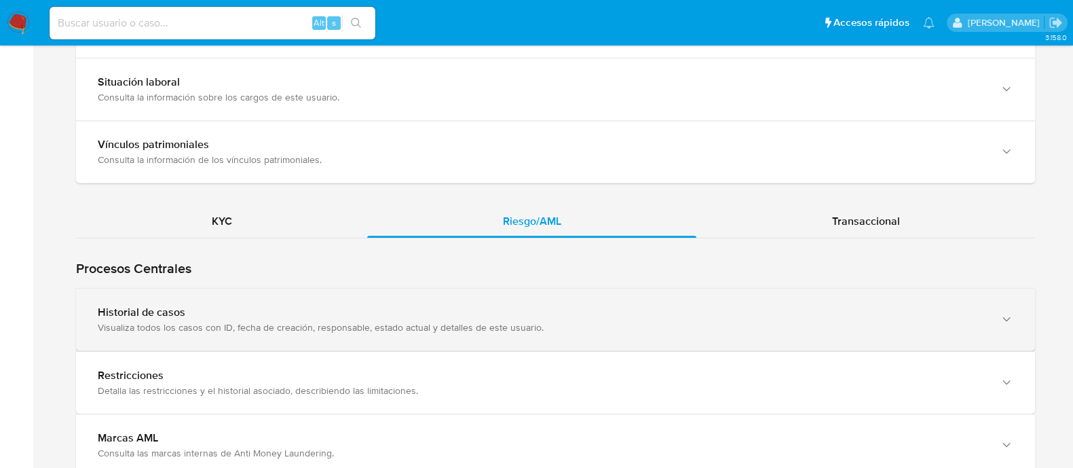
click at [246, 306] on div "Historial de casos" at bounding box center [542, 313] width 889 height 14
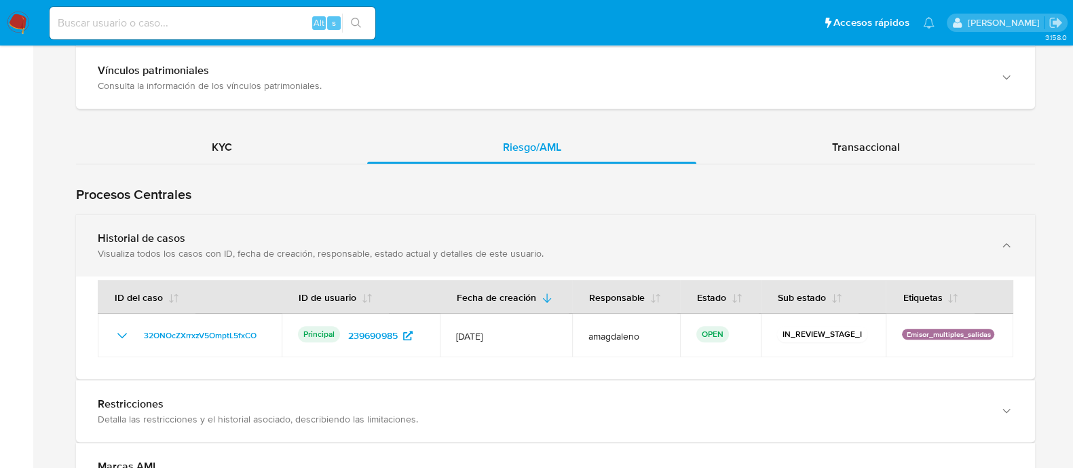
scroll to position [1272, 0]
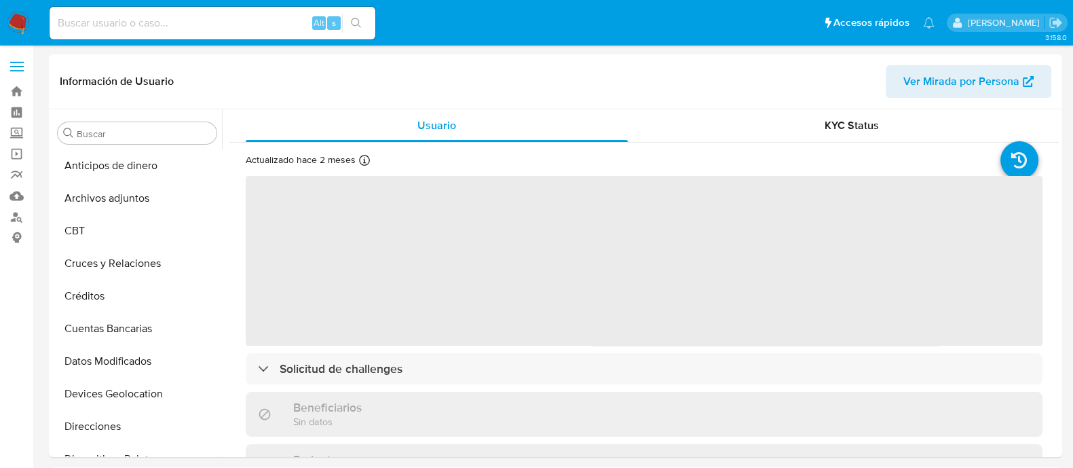
select select "10"
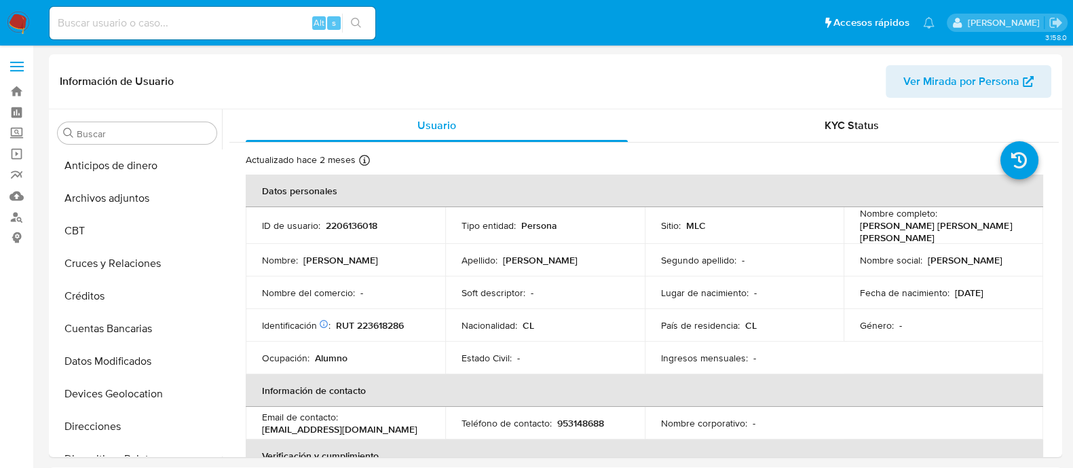
scroll to position [573, 0]
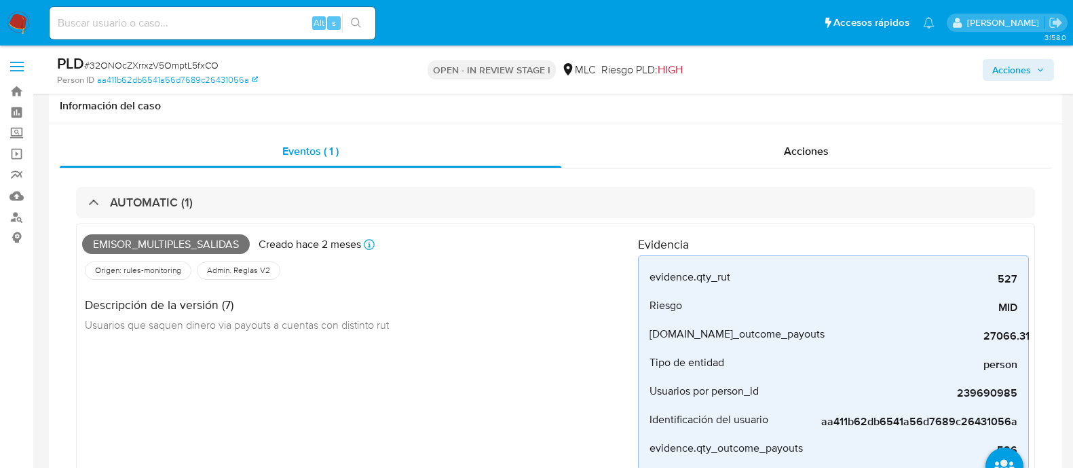
select select "10"
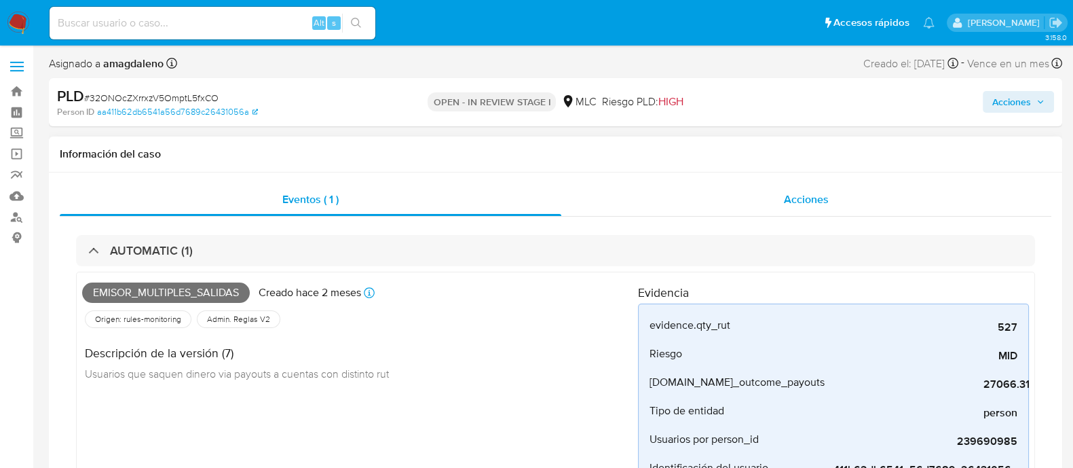
click at [614, 210] on div "Acciones" at bounding box center [807, 199] width 490 height 33
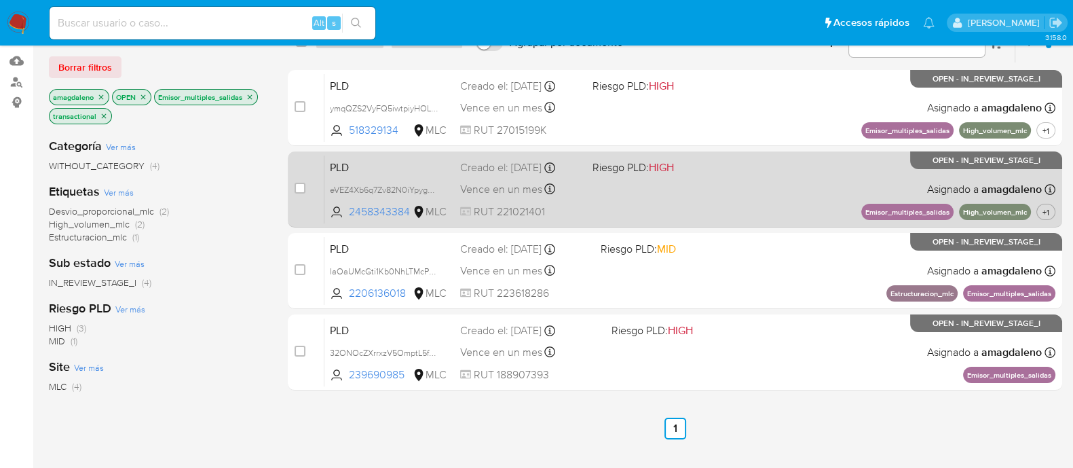
scroll to position [169, 0]
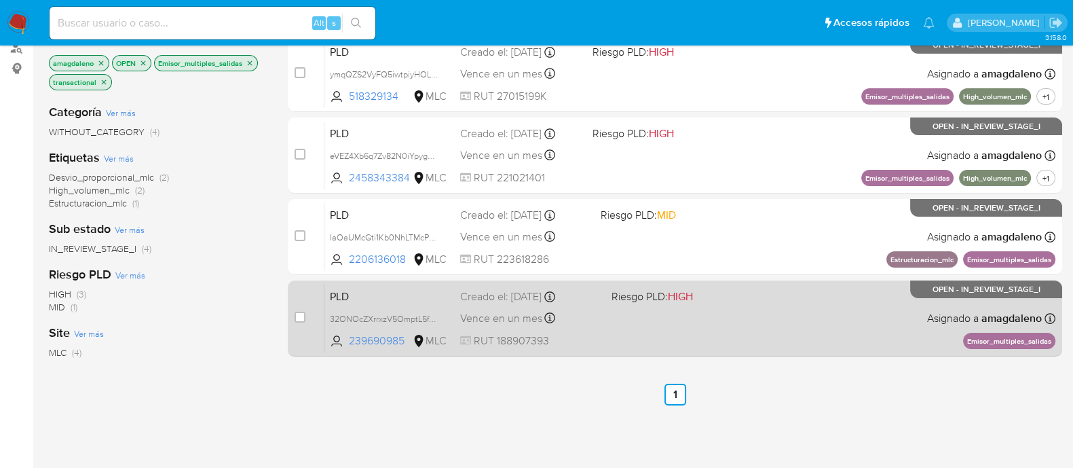
click at [742, 334] on div "PLD 32ONOcZXrrxzV5OmptL5fxCO 239690985 MLC Riesgo PLD: HIGH Creado el: 12/07/20…" at bounding box center [690, 318] width 731 height 69
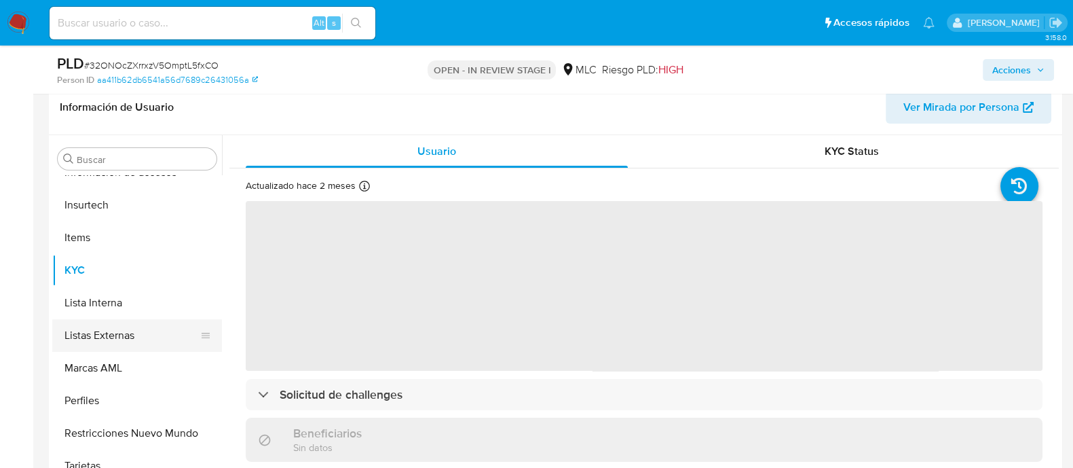
scroll to position [255, 0]
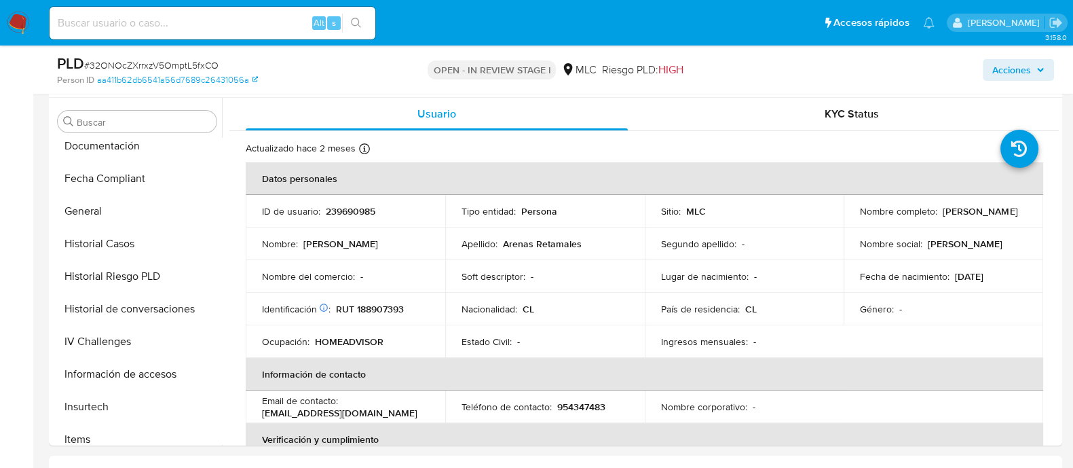
select select "10"
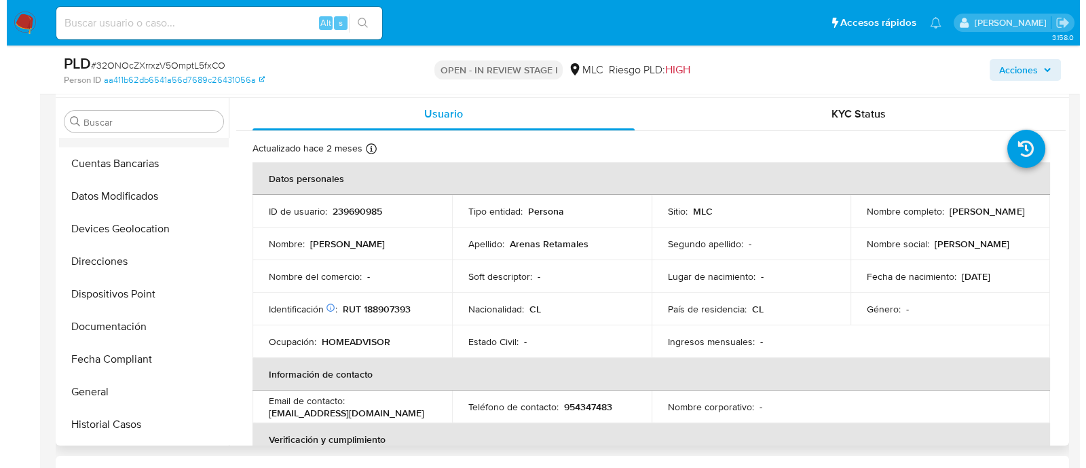
scroll to position [0, 0]
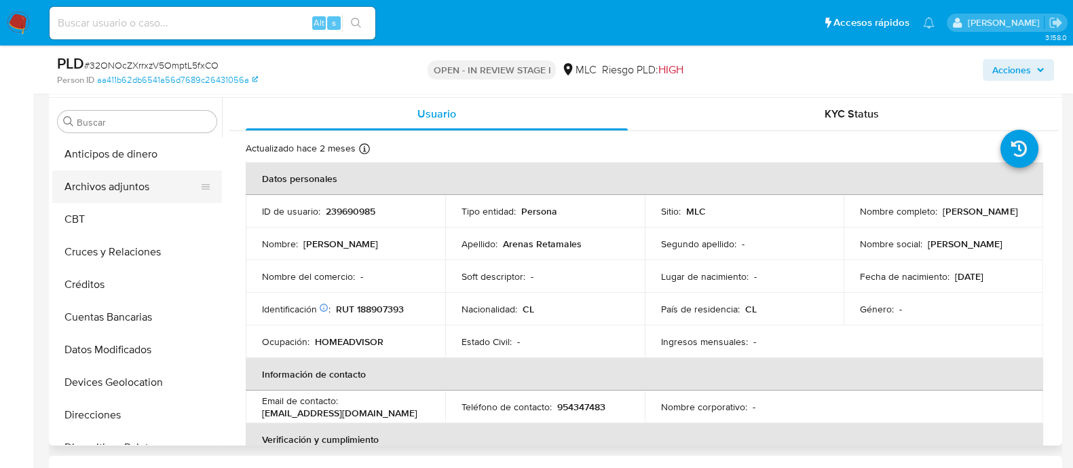
click at [123, 179] on button "Archivos adjuntos" at bounding box center [131, 186] width 159 height 33
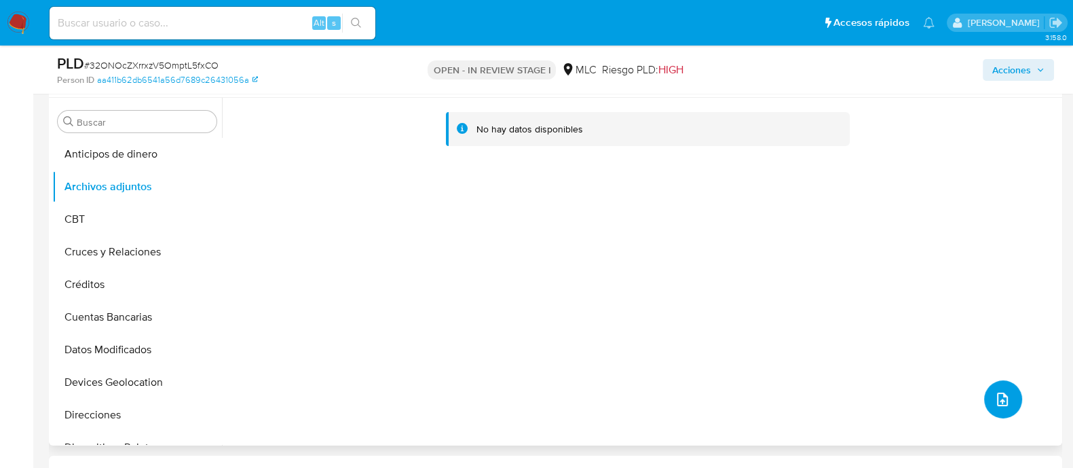
click at [1008, 397] on button "upload-file" at bounding box center [1004, 399] width 38 height 38
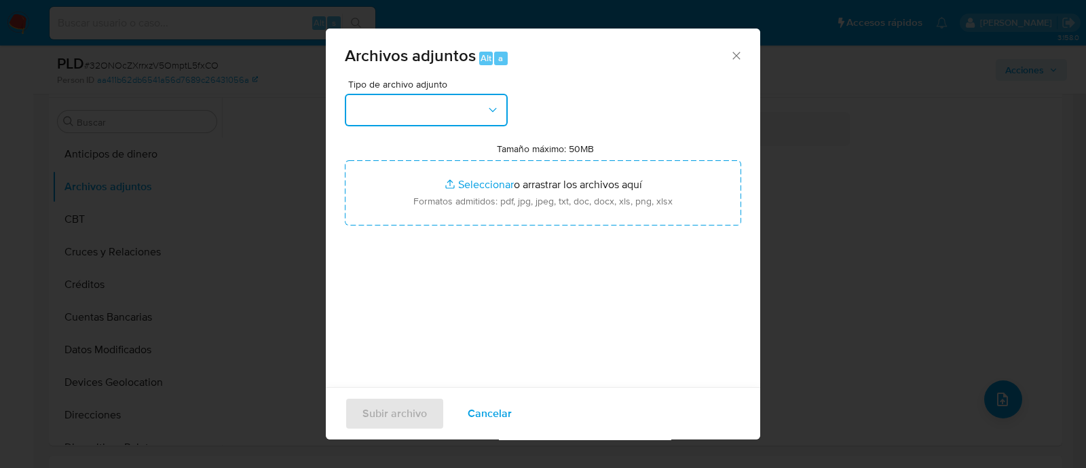
click at [454, 94] on button "button" at bounding box center [426, 110] width 163 height 33
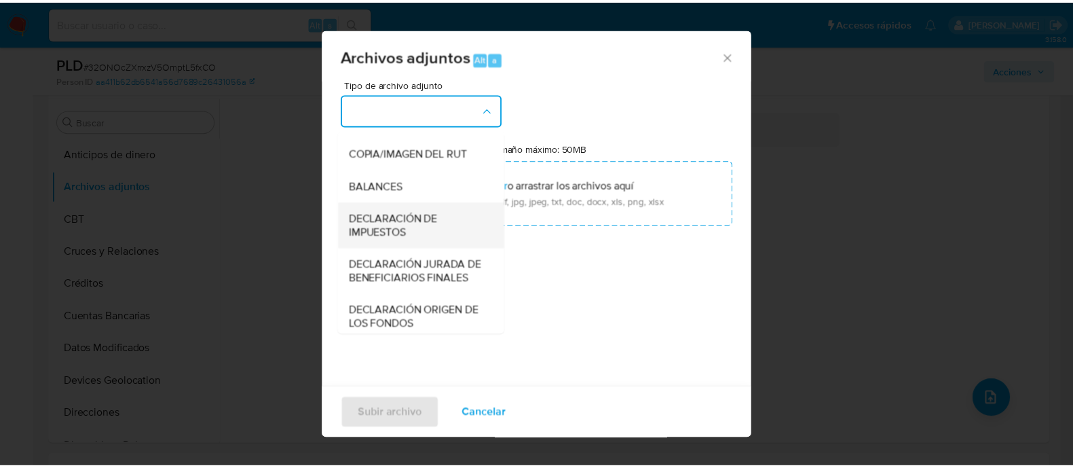
scroll to position [169, 0]
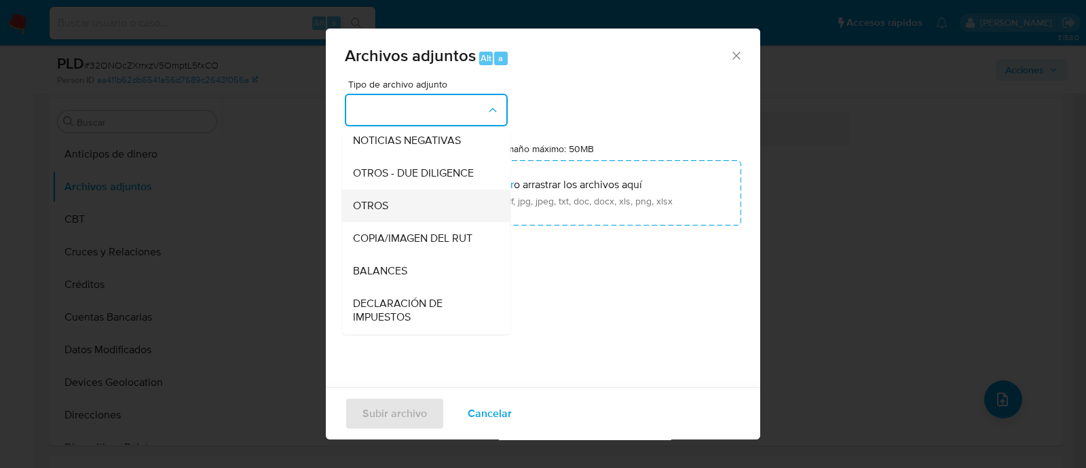
click at [395, 221] on div "OTROS" at bounding box center [422, 205] width 139 height 33
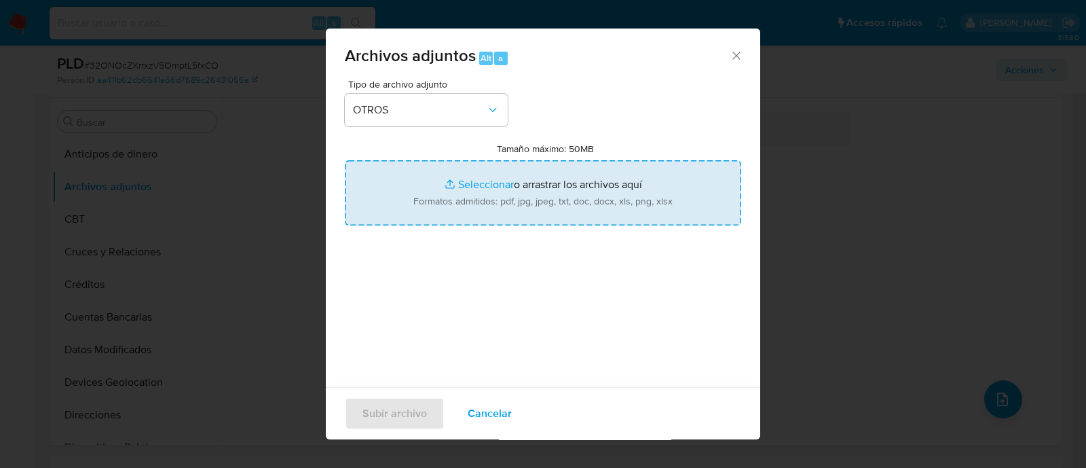
click at [473, 176] on input "Tamaño máximo: 50MB Seleccionar archivos" at bounding box center [543, 192] width 397 height 65
type input "C:\fakepath\239690985 - 12_09_2025 (1).pdf"
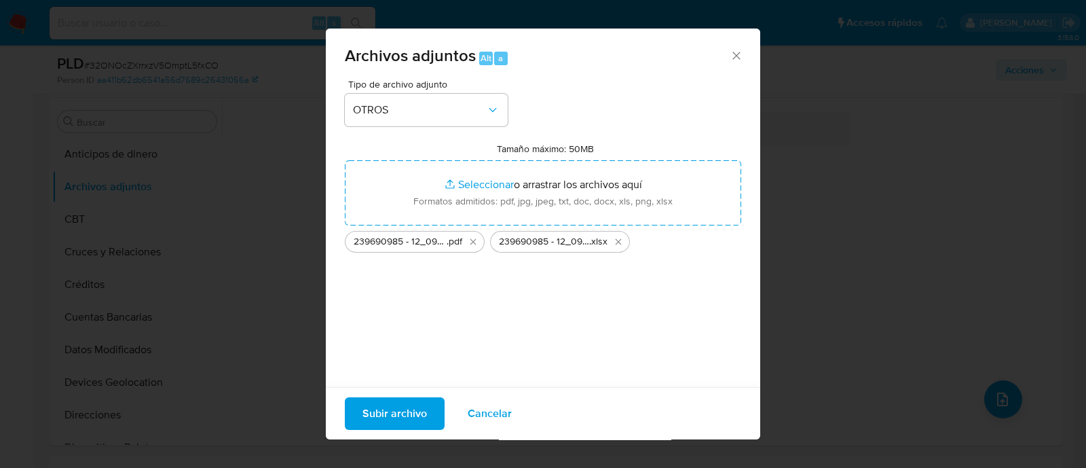
click at [394, 411] on span "Subir archivo" at bounding box center [395, 414] width 65 height 30
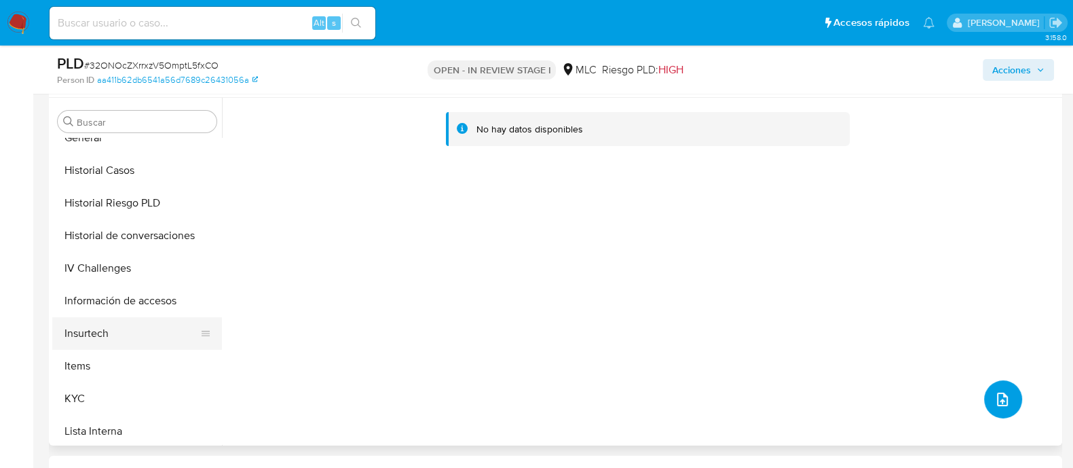
scroll to position [424, 0]
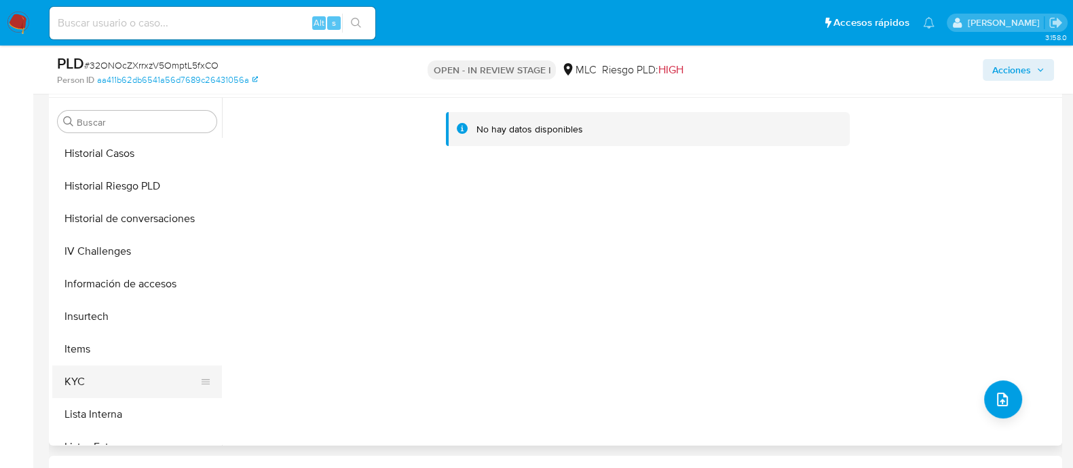
click at [107, 375] on button "KYC" at bounding box center [131, 381] width 159 height 33
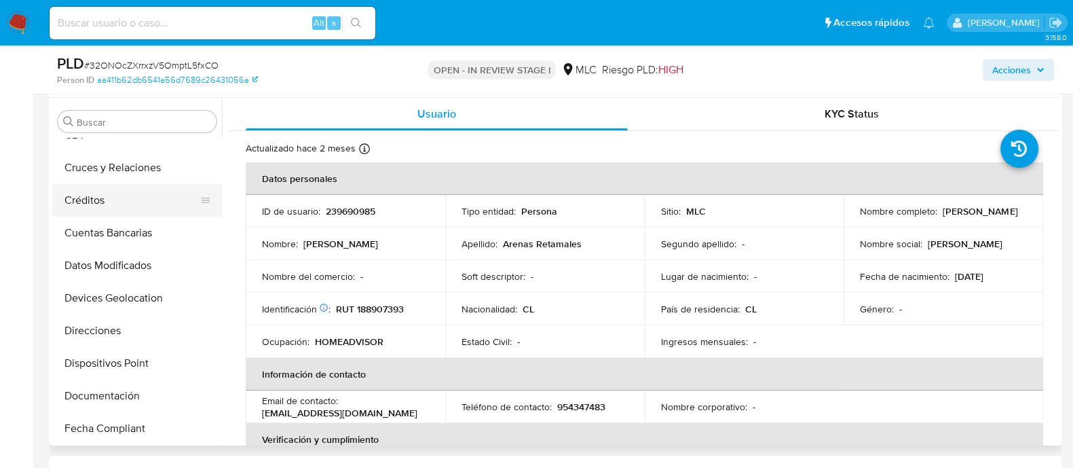
scroll to position [0, 0]
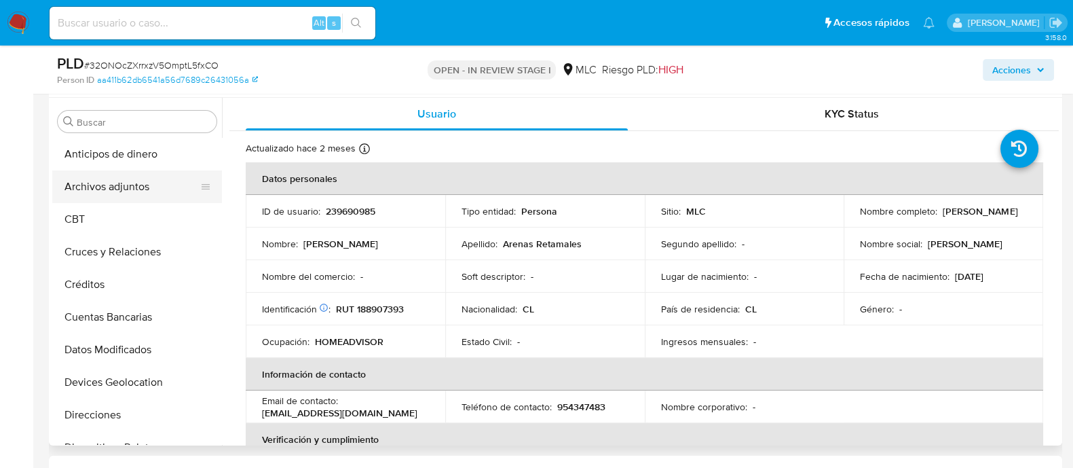
click at [128, 174] on button "Archivos adjuntos" at bounding box center [131, 186] width 159 height 33
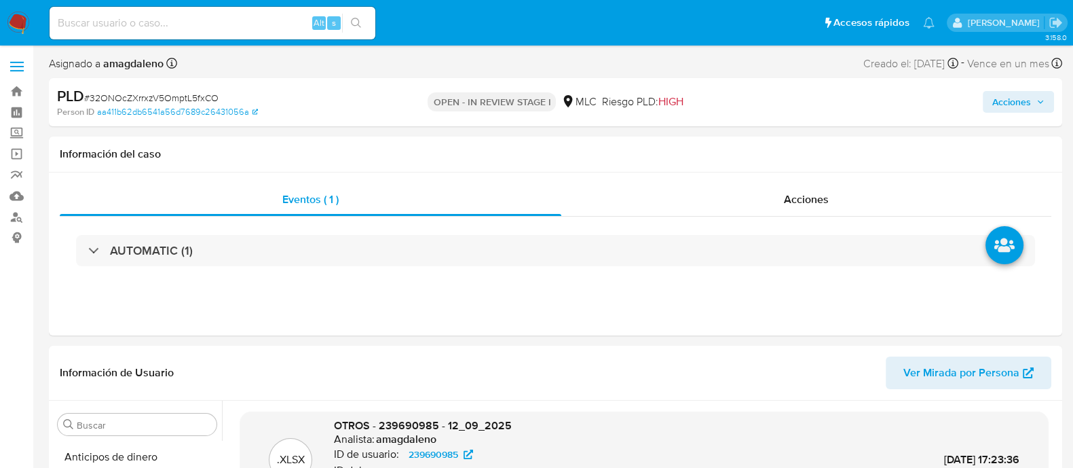
click at [993, 111] on span "Acciones" at bounding box center [1012, 102] width 39 height 22
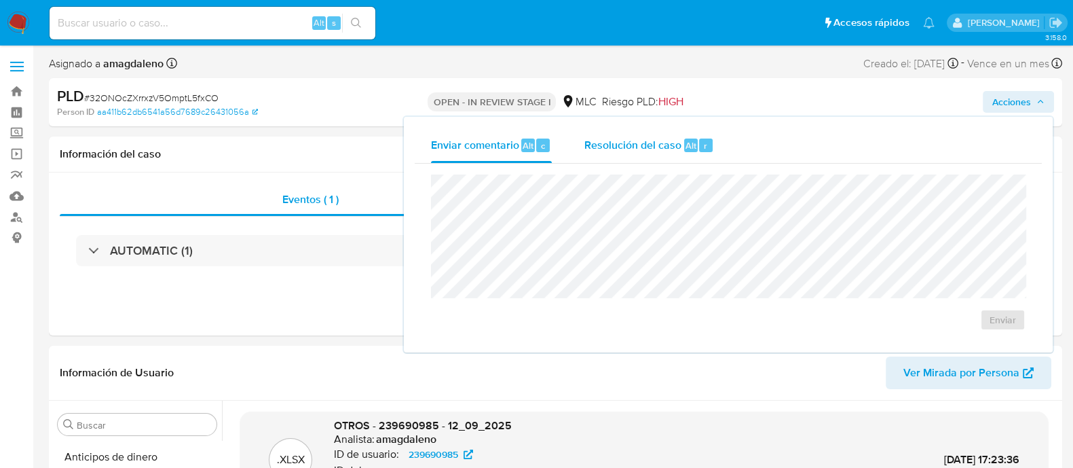
click at [646, 154] on div "Resolución del caso Alt r" at bounding box center [650, 145] width 130 height 35
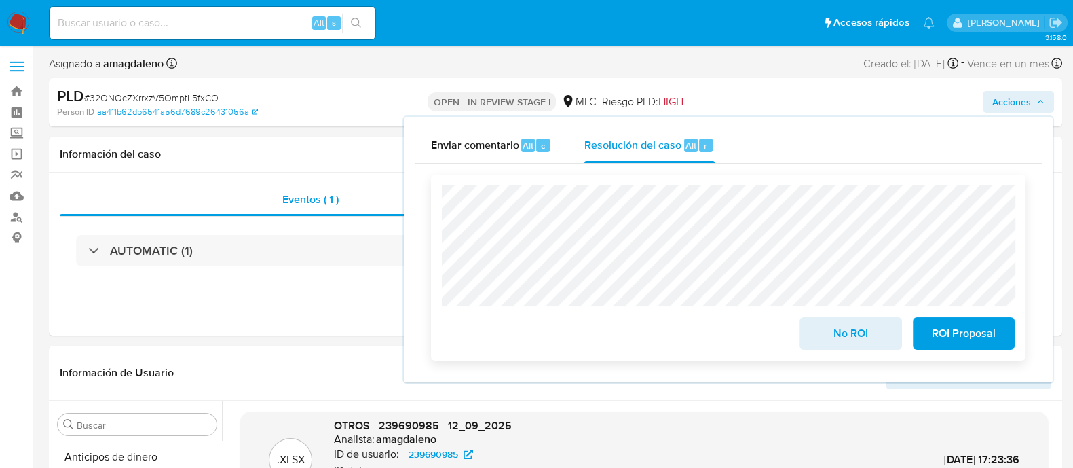
click at [974, 336] on span "ROI Proposal" at bounding box center [964, 333] width 67 height 30
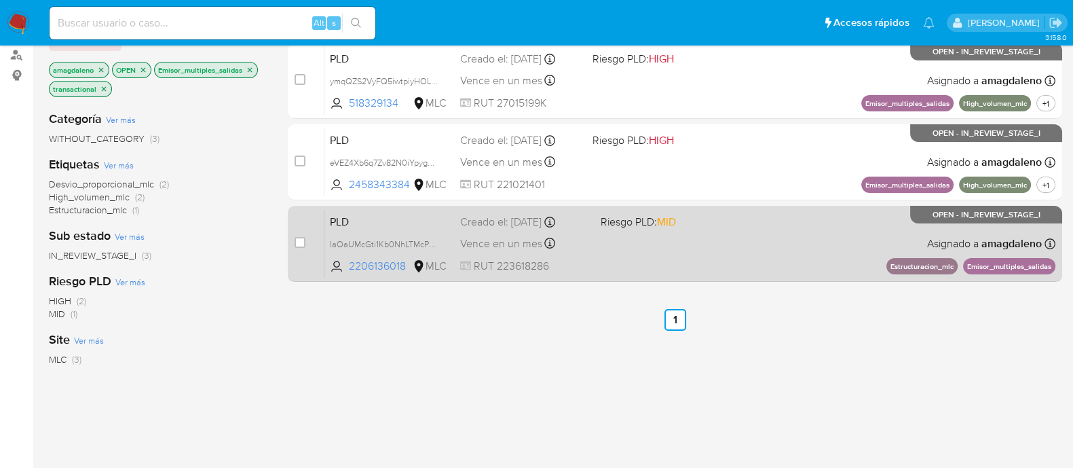
scroll to position [169, 0]
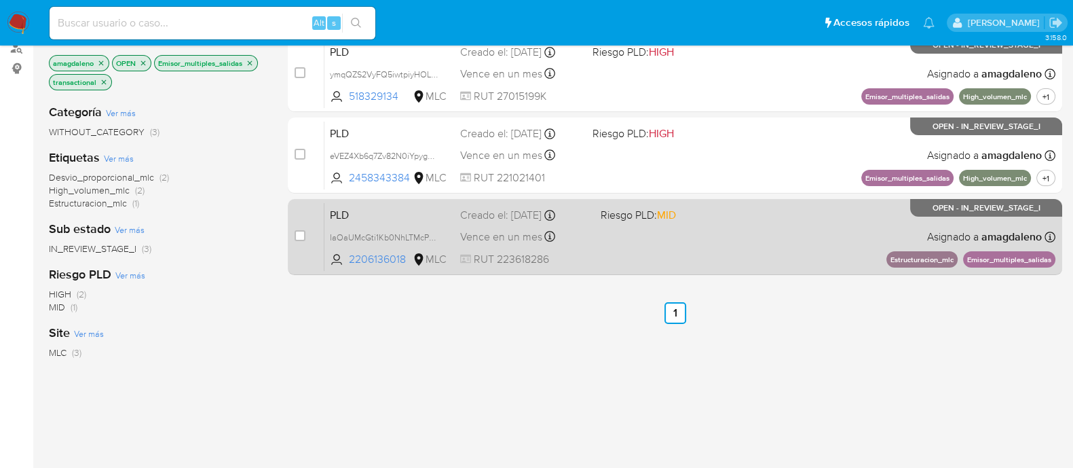
click at [691, 262] on div "PLD IaOaUMcGti1Kb0NhLTMcPXck 2206136018 MLC Riesgo PLD: MID Creado el: [DATE] C…" at bounding box center [690, 236] width 731 height 69
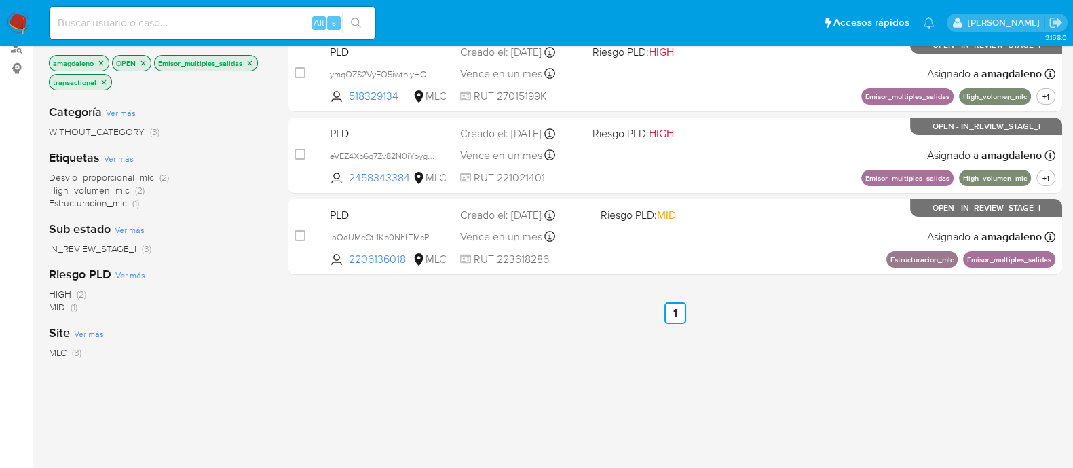
click at [248, 63] on icon "close-filter" at bounding box center [250, 63] width 8 height 8
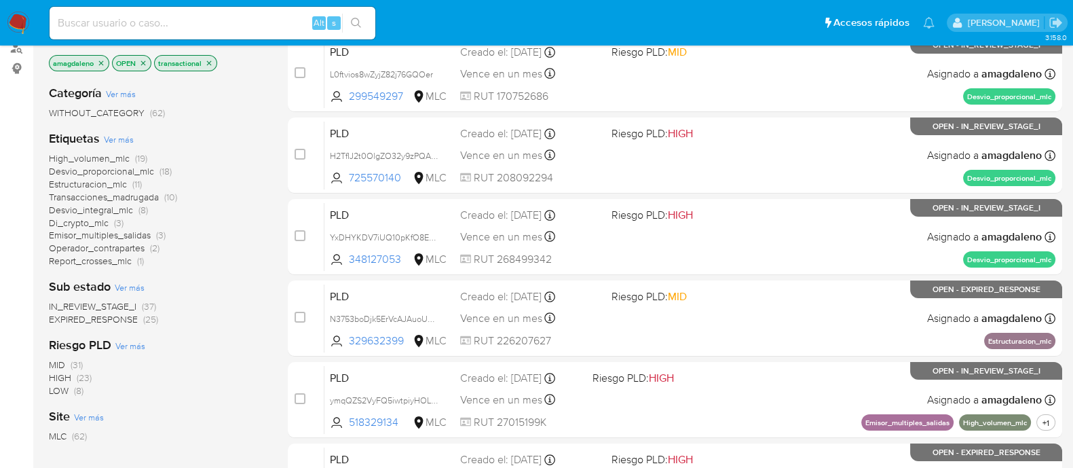
click at [107, 182] on span "Estructuracion_mlc" at bounding box center [88, 184] width 78 height 14
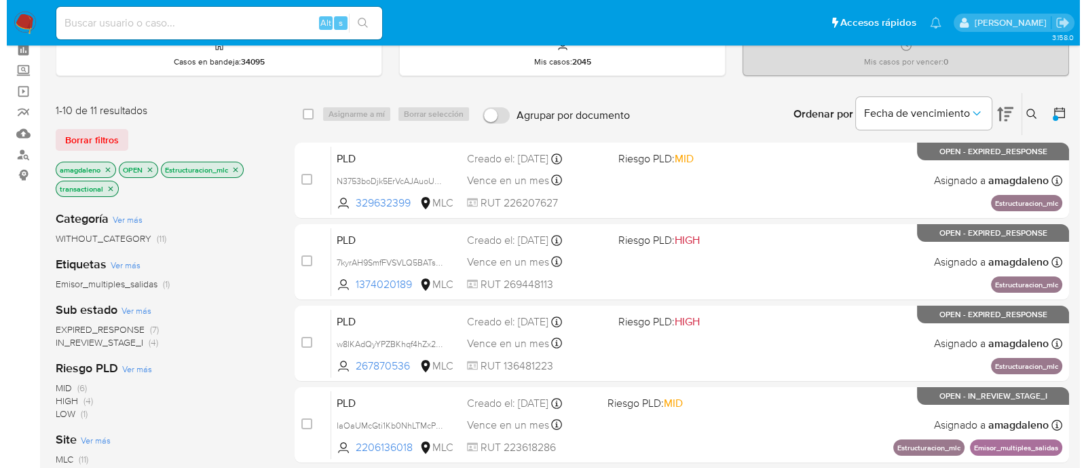
scroll to position [84, 0]
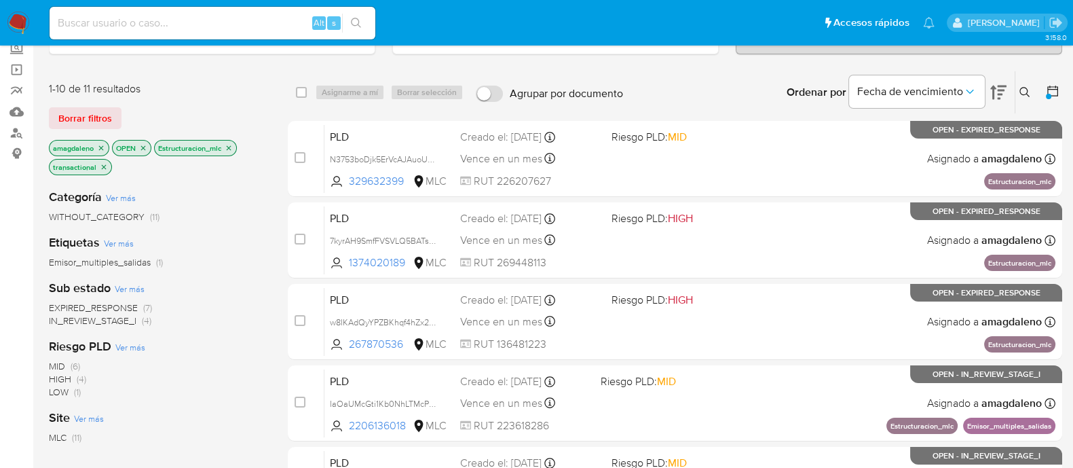
click at [112, 308] on span "EXPIRED_RESPONSE" at bounding box center [93, 308] width 89 height 14
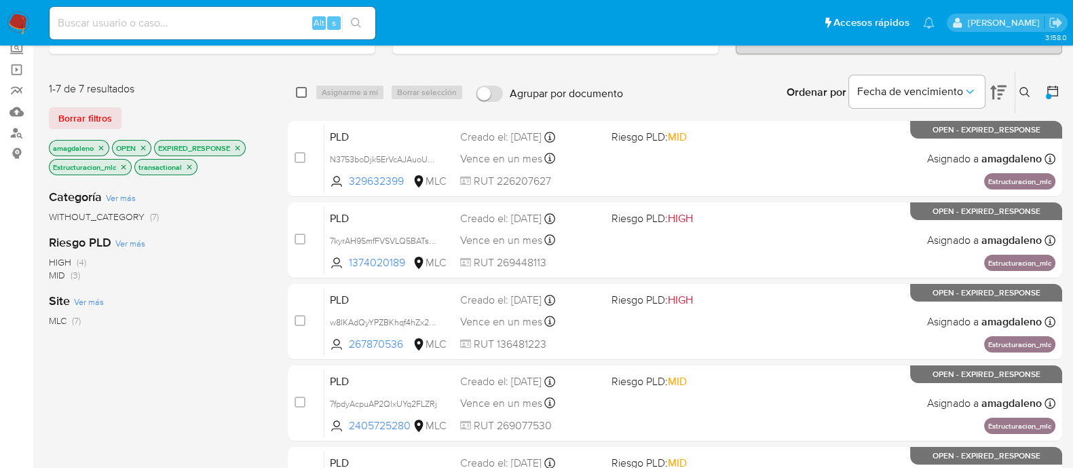
click at [301, 93] on input "checkbox" at bounding box center [301, 92] width 11 height 11
checkbox input "true"
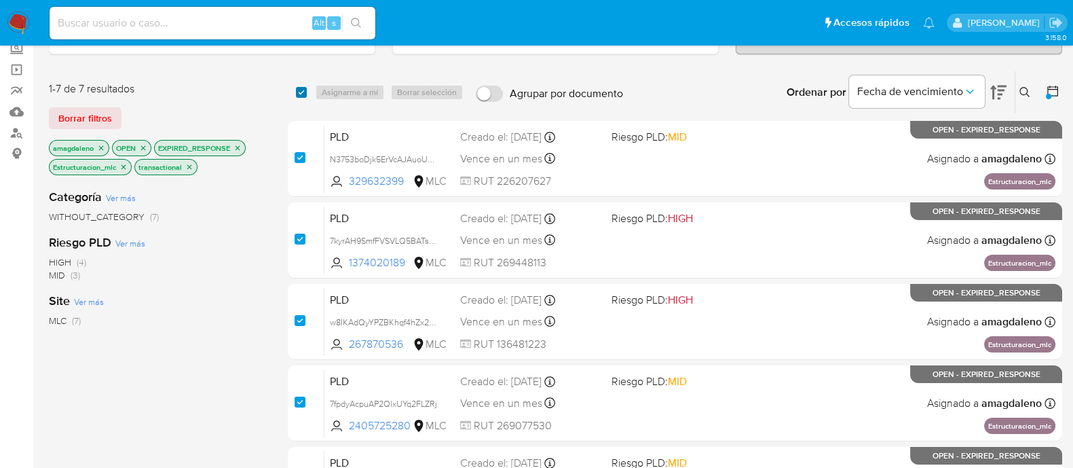
checkbox input "true"
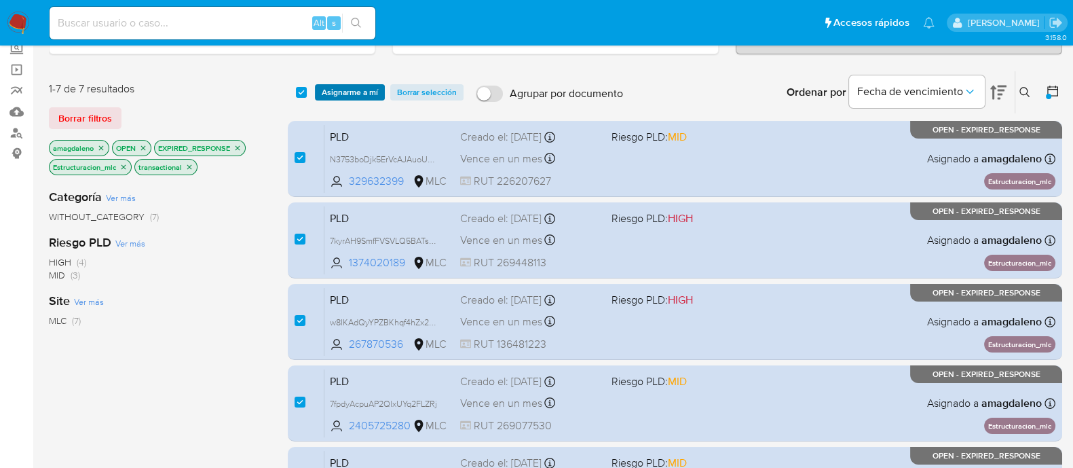
click at [350, 88] on span "Asignarme a mí" at bounding box center [350, 93] width 56 height 14
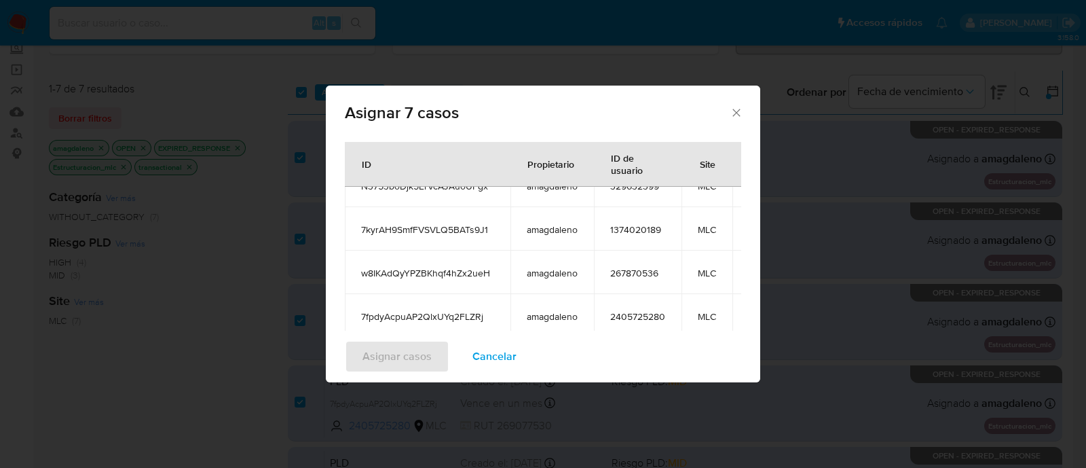
scroll to position [253, 0]
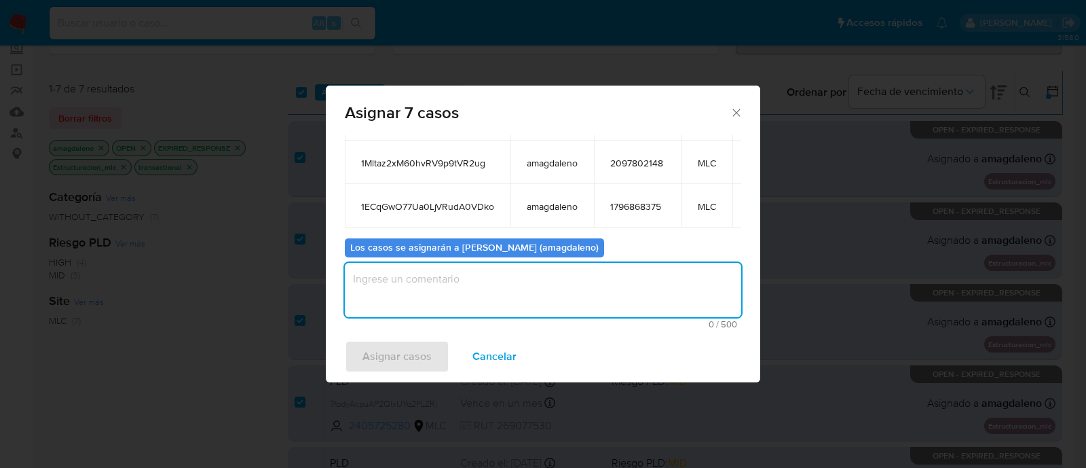
click at [530, 291] on textarea "assign-modal" at bounding box center [543, 290] width 397 height 54
type textarea "."
click at [393, 360] on span "Asignar casos" at bounding box center [397, 357] width 69 height 30
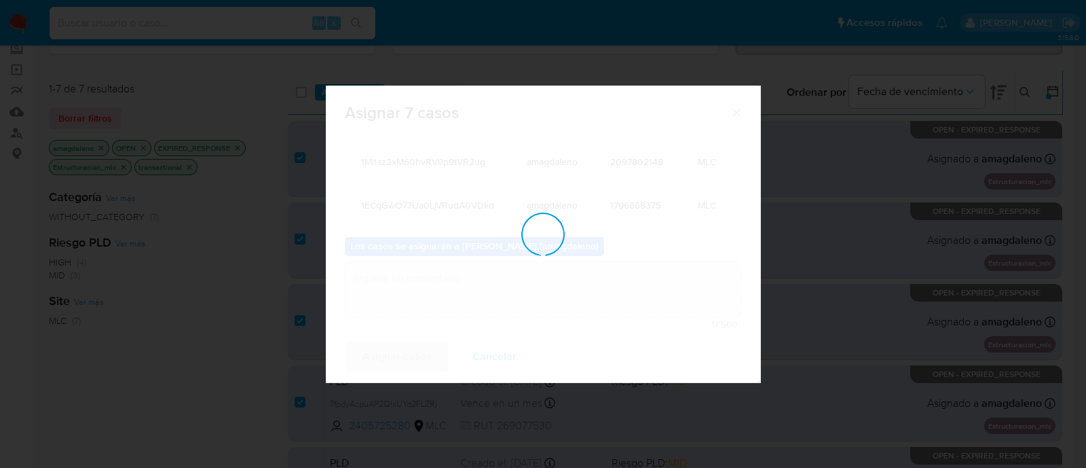
checkbox input "false"
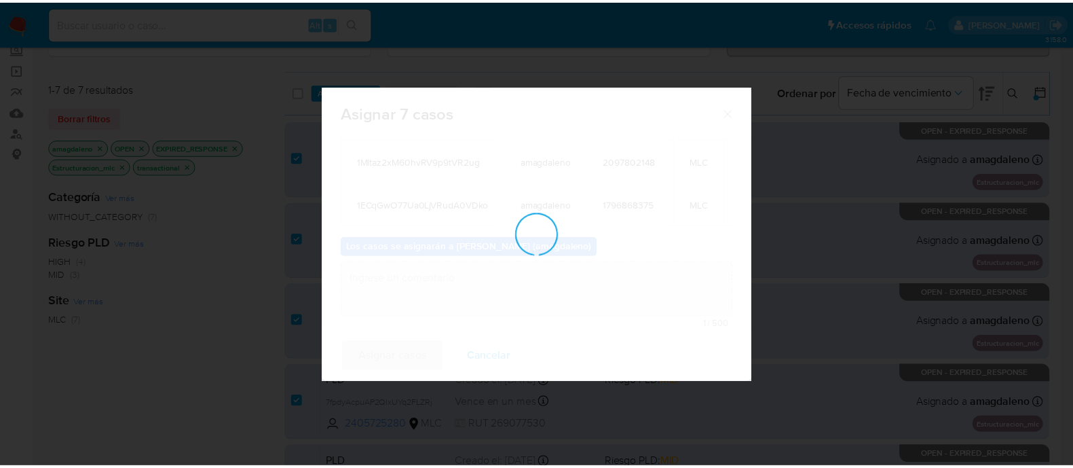
scroll to position [81, 0]
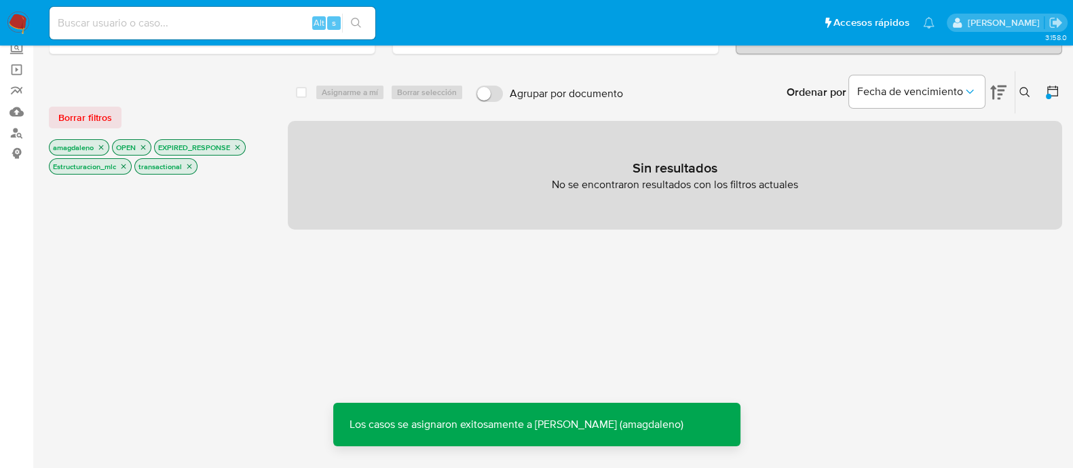
click at [238, 143] on icon "close-filter" at bounding box center [238, 147] width 8 height 8
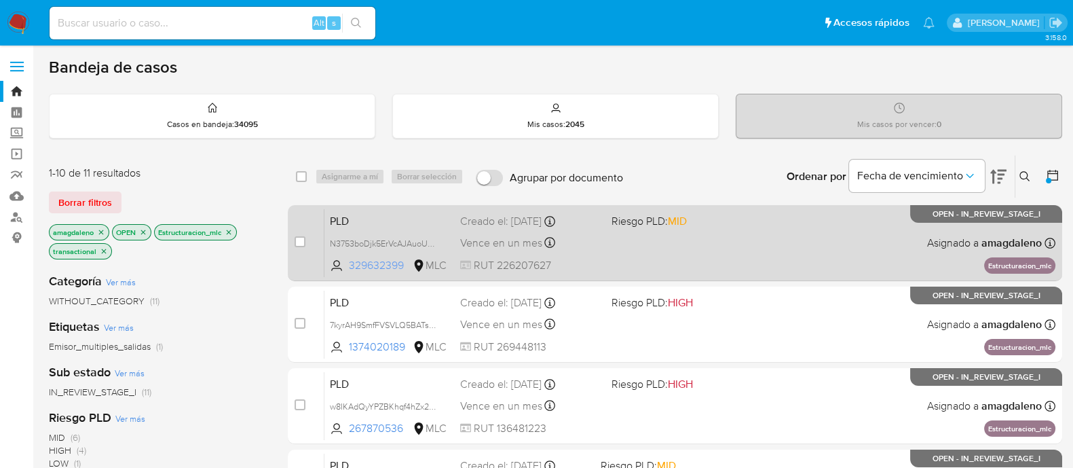
click at [379, 269] on span "329632399" at bounding box center [379, 265] width 61 height 15
click at [662, 241] on div "PLD N3753boDjk5ErVcAJAuoUFgx 329632399 MLC Riesgo PLD: MID Creado el: 12/07/202…" at bounding box center [690, 242] width 731 height 69
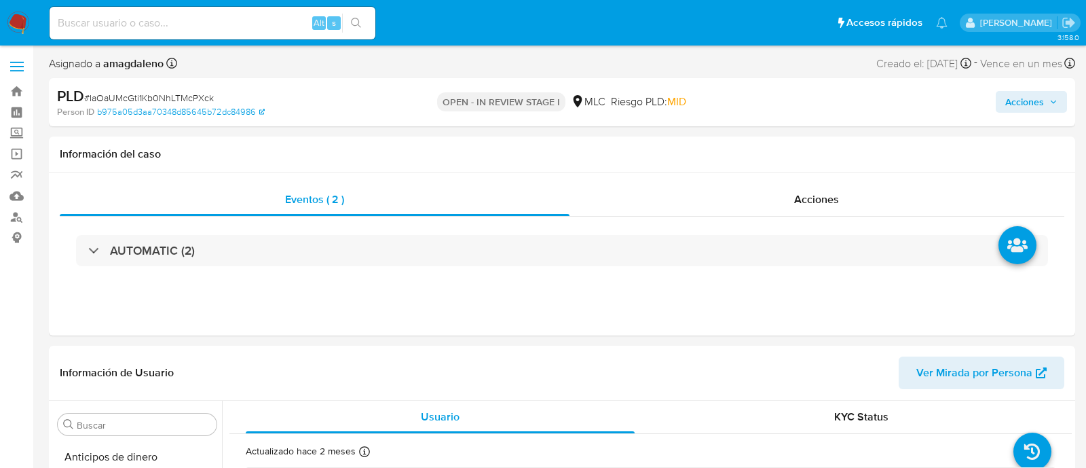
select select "10"
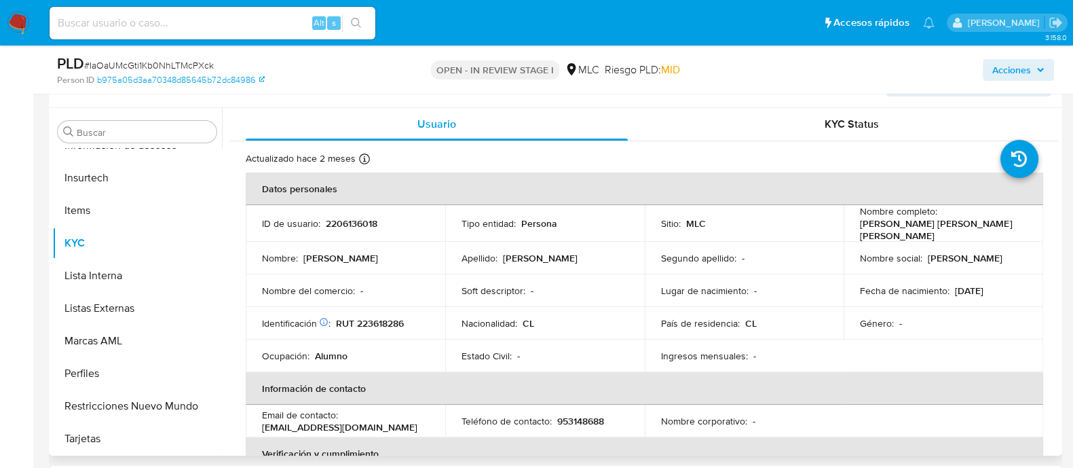
scroll to position [255, 0]
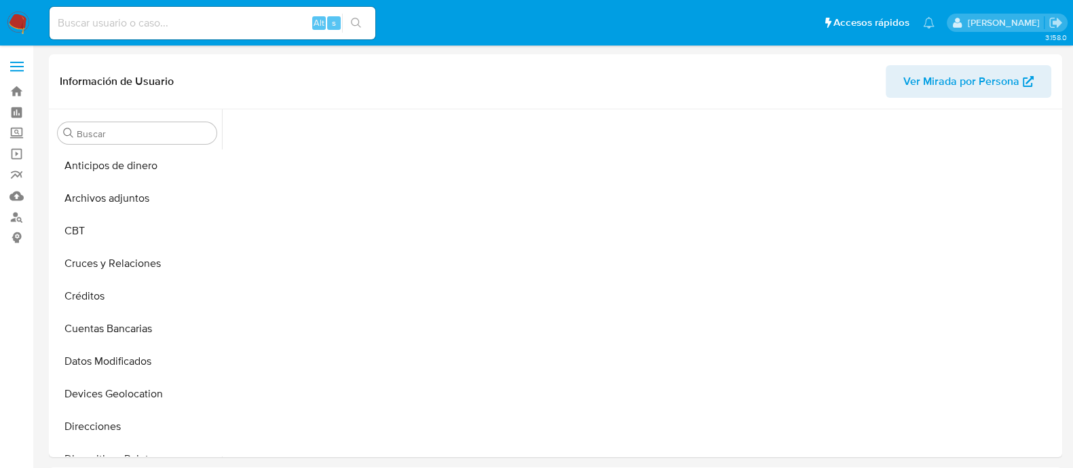
scroll to position [350, 0]
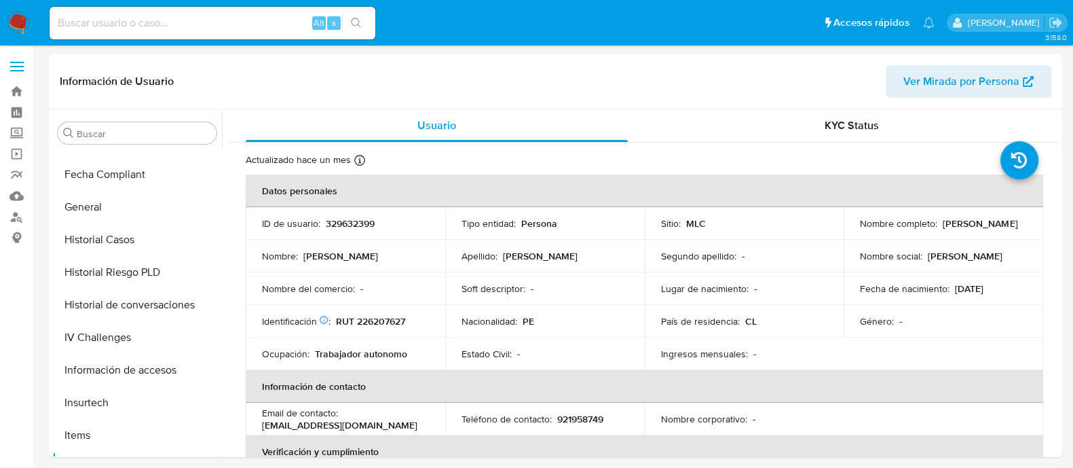
select select "10"
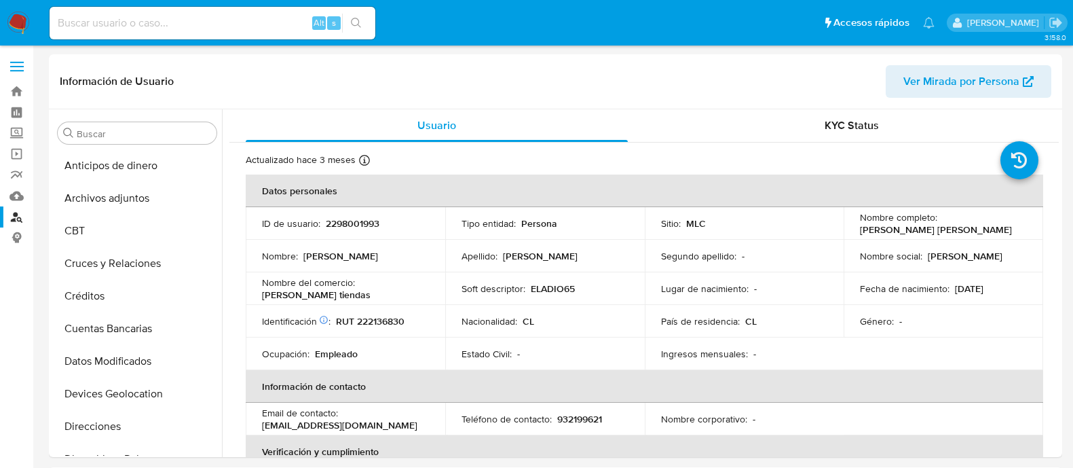
select select "100"
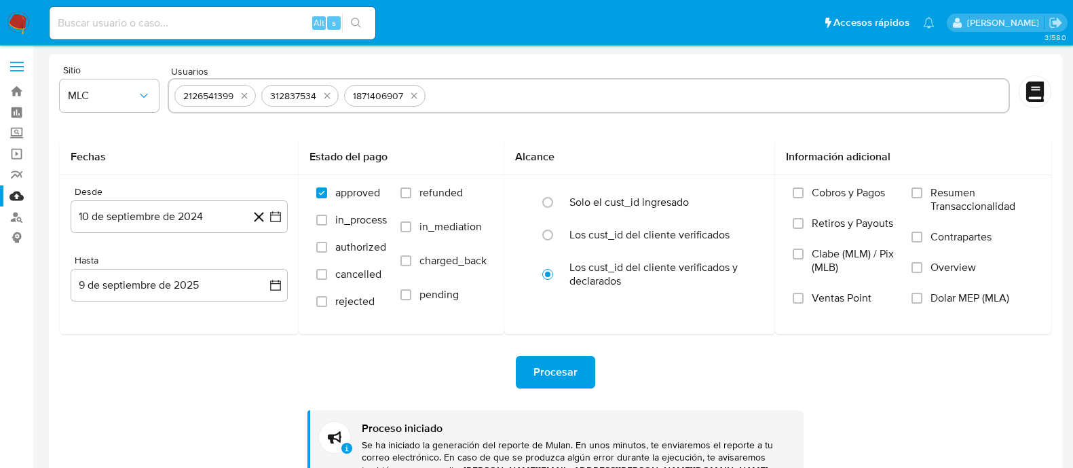
select select "10"
click at [243, 95] on icon "quitar 2126541399" at bounding box center [244, 95] width 11 height 11
click at [243, 95] on icon "quitar 312837534" at bounding box center [240, 95] width 11 height 11
click at [243, 95] on icon "quitar 1871406907" at bounding box center [244, 96] width 6 height 6
click at [243, 95] on input "text" at bounding box center [589, 96] width 830 height 22
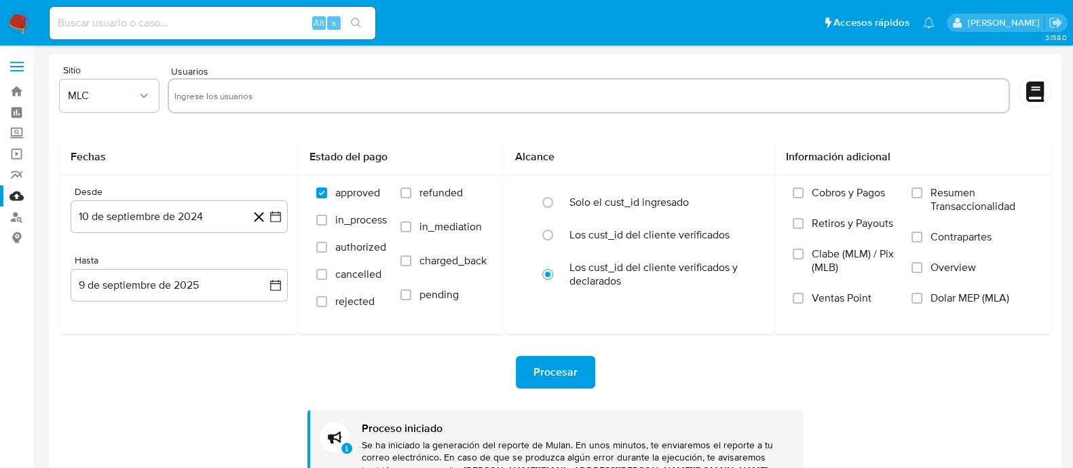
paste input "329632399"
type input "329632399"
click at [574, 362] on span "Procesar" at bounding box center [556, 372] width 44 height 30
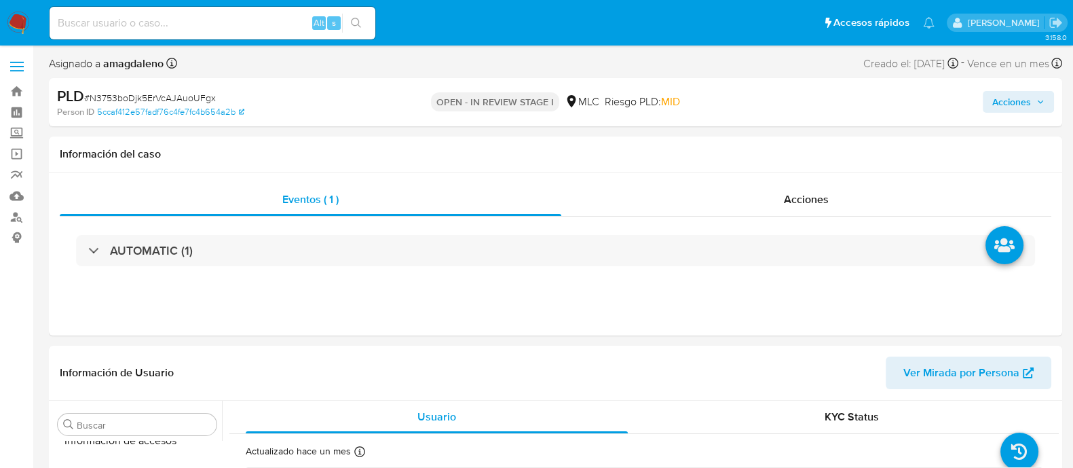
scroll to position [573, 0]
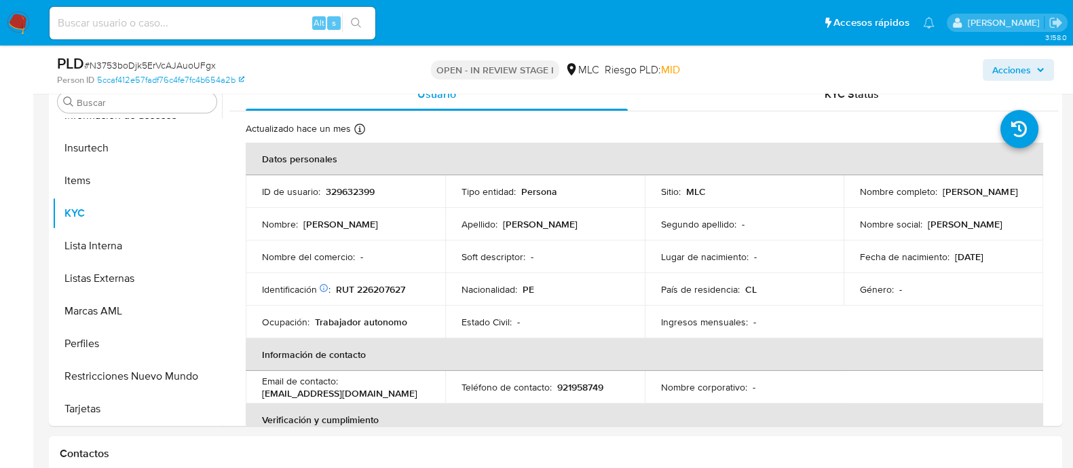
select select "10"
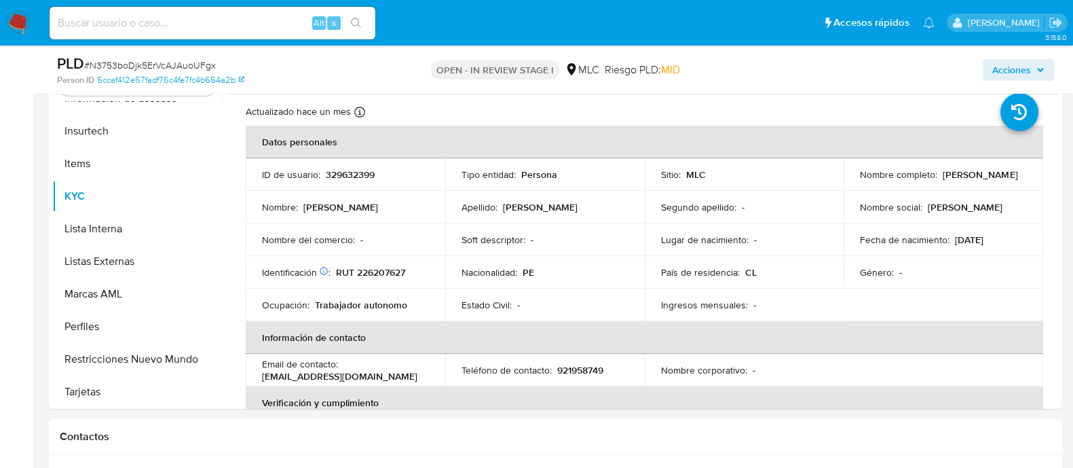
scroll to position [312, 0]
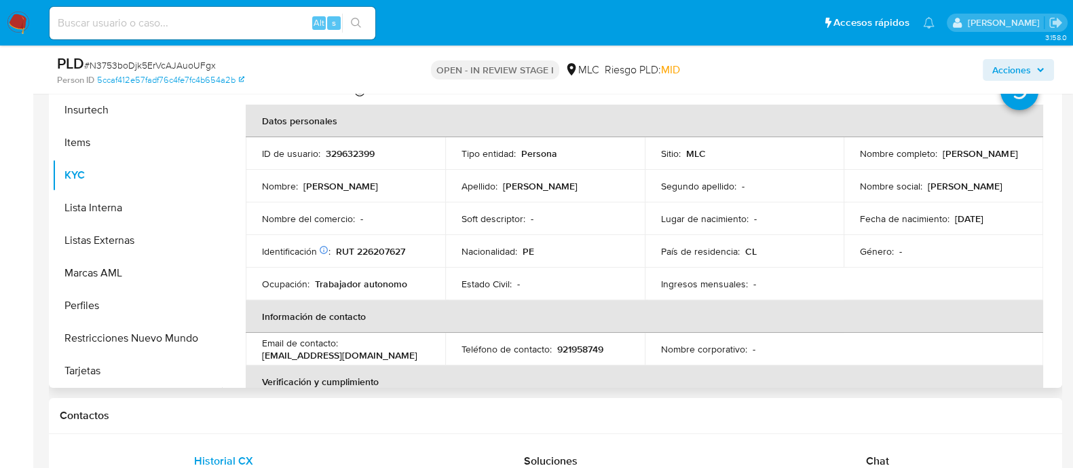
click at [368, 250] on p "RUT 226207627" at bounding box center [370, 251] width 69 height 12
copy p "226207627"
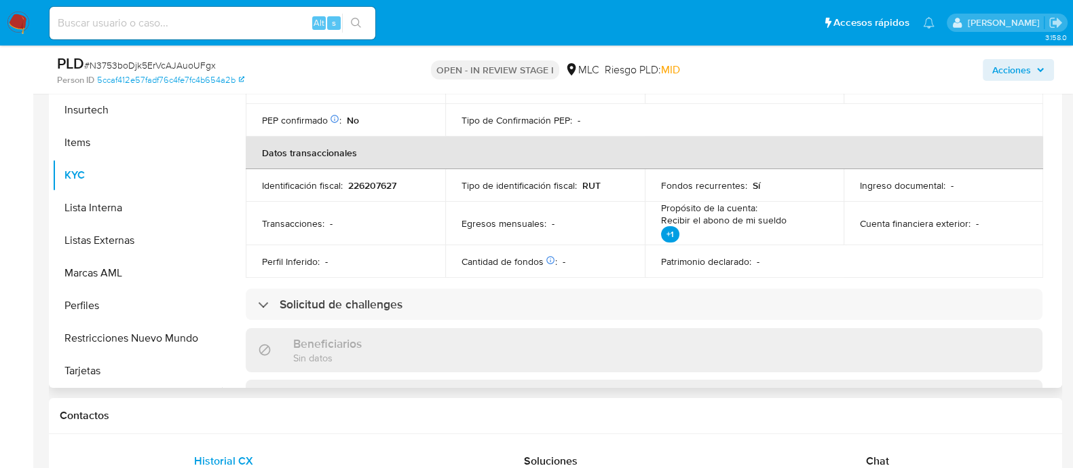
scroll to position [346, 0]
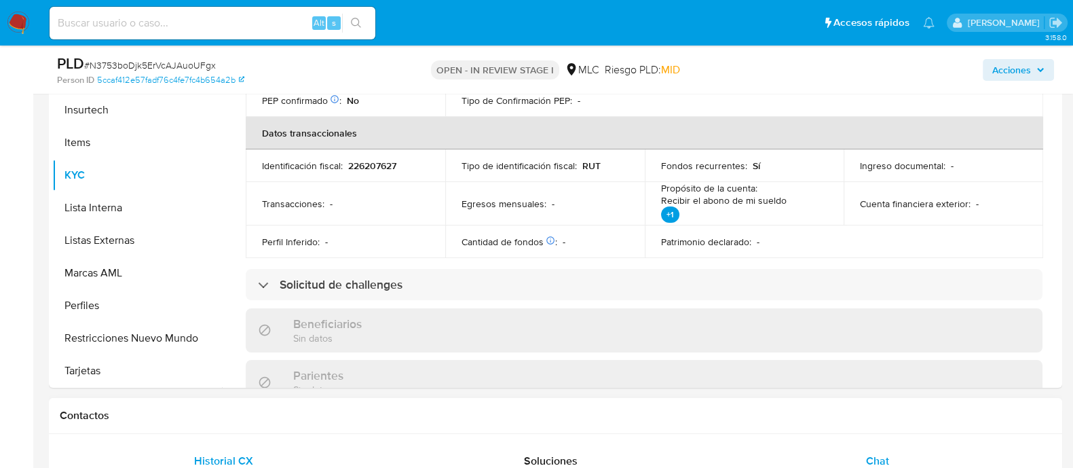
click at [875, 456] on span "Chat" at bounding box center [877, 461] width 23 height 16
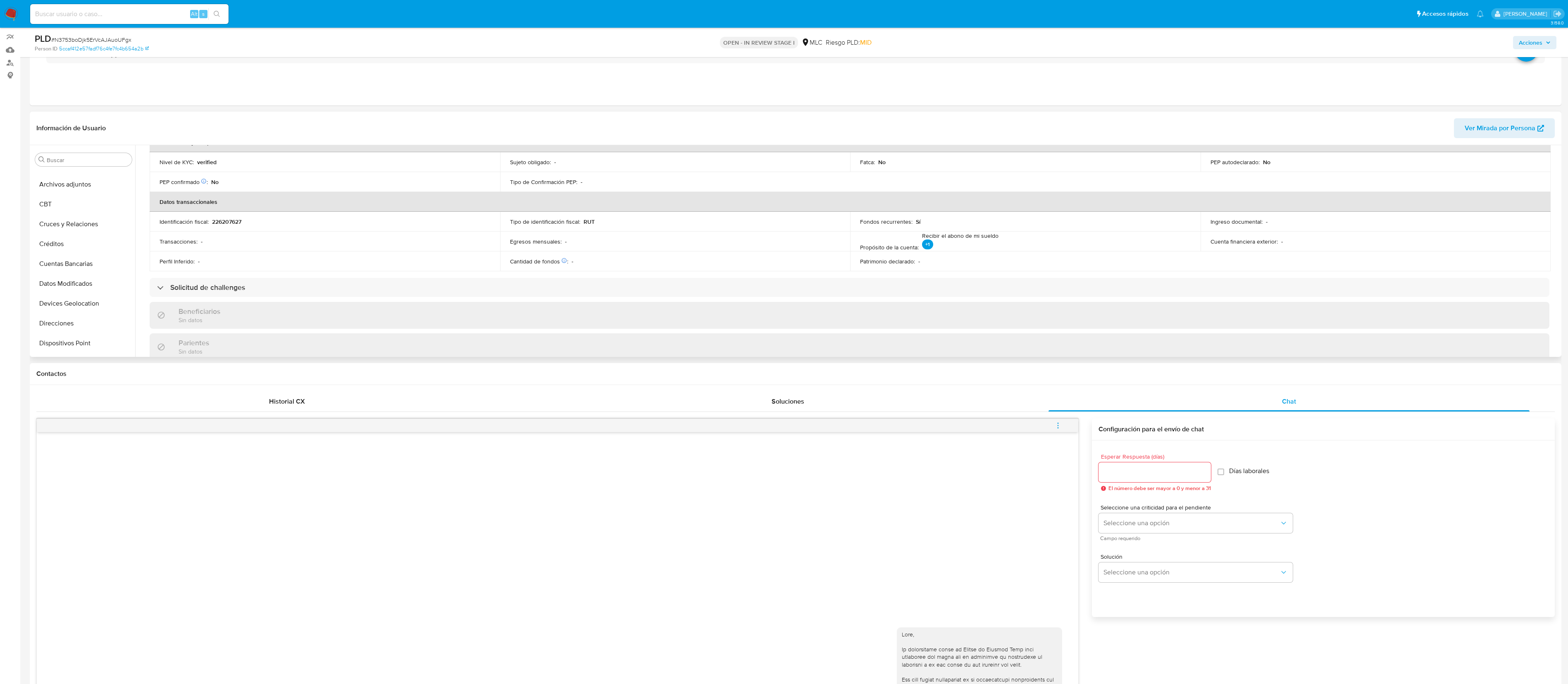
scroll to position [12, 0]
click at [74, 236] on button "Cruces y Relaciones" at bounding box center [80, 227] width 97 height 20
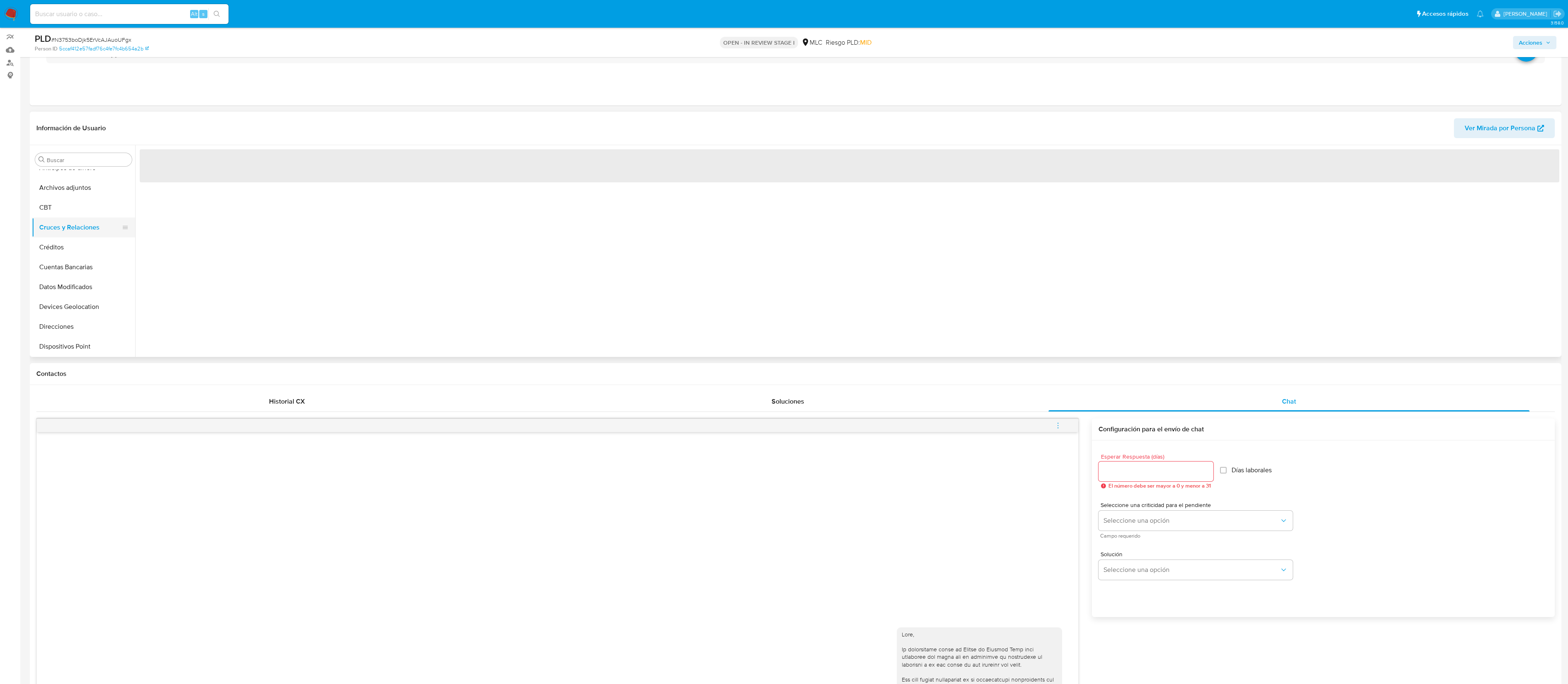
scroll to position [0, 0]
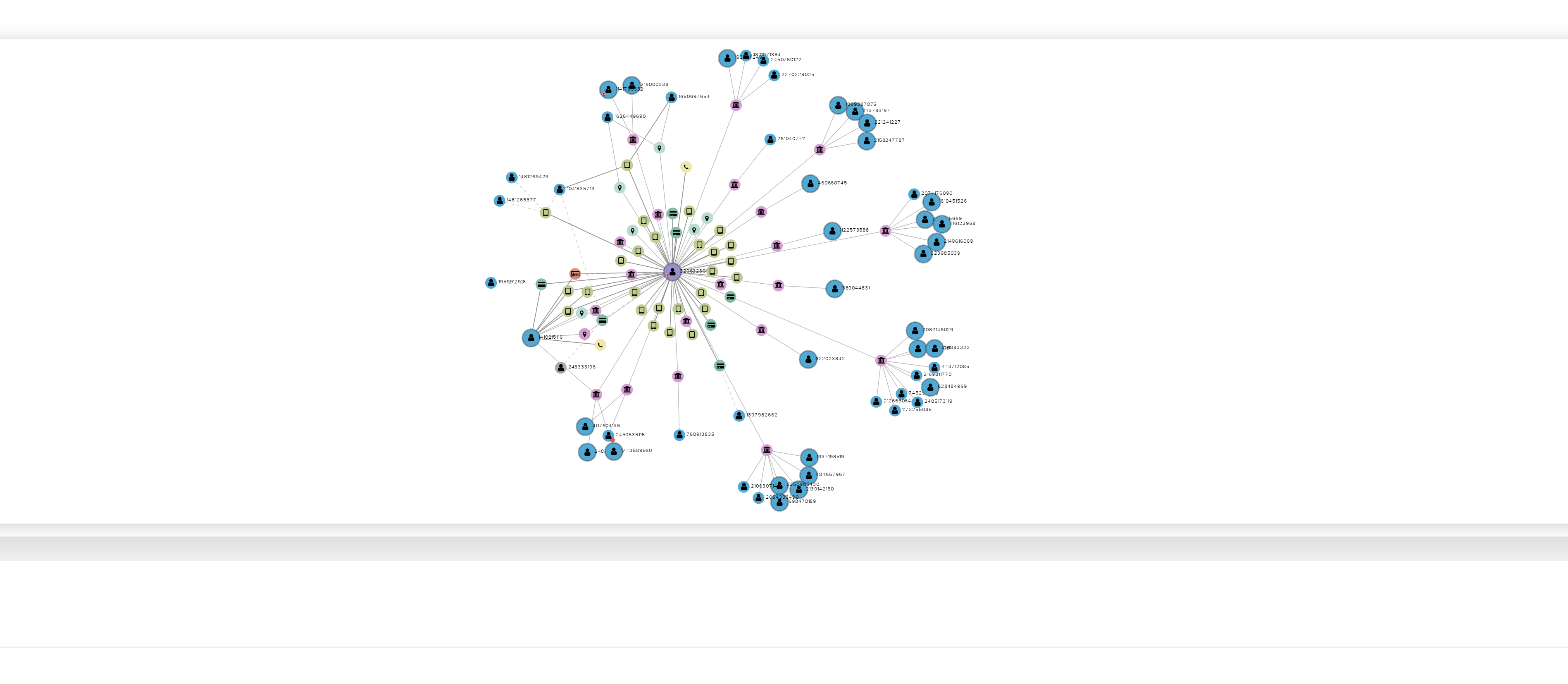
drag, startPoint x: 1087, startPoint y: 301, endPoint x: 1092, endPoint y: 317, distance: 16.8
click at [661, 284] on icon "user-329632399  329632399 D device-67f819fa9b9010b2b962e52a  device-65597b11f…" at bounding box center [855, 291] width 1408 height 120
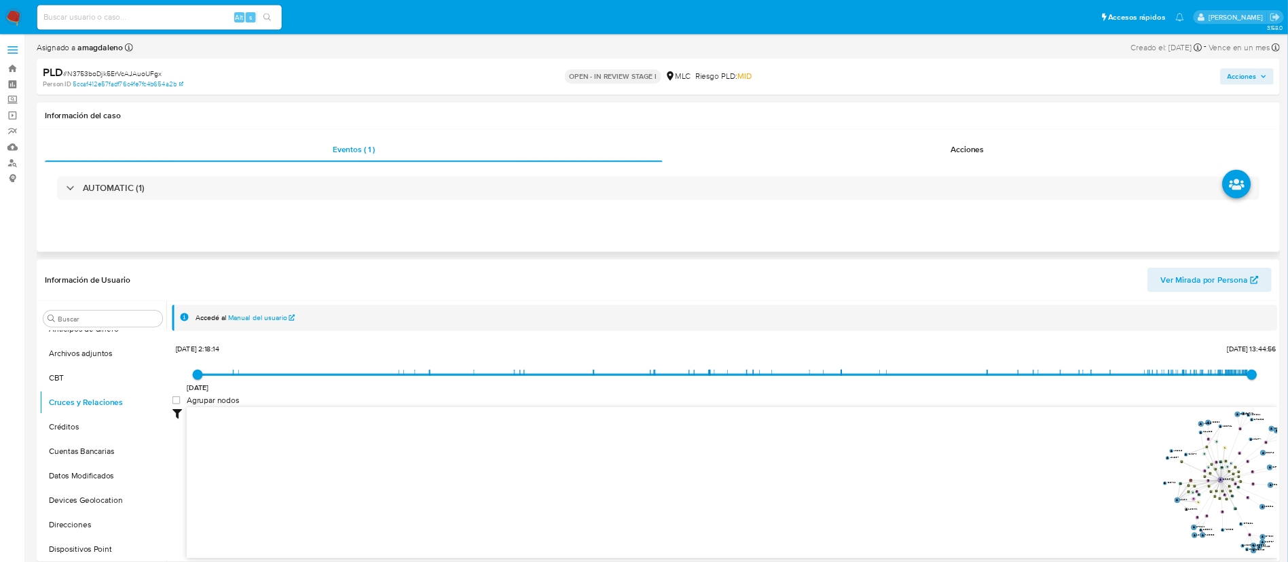
scroll to position [19, 0]
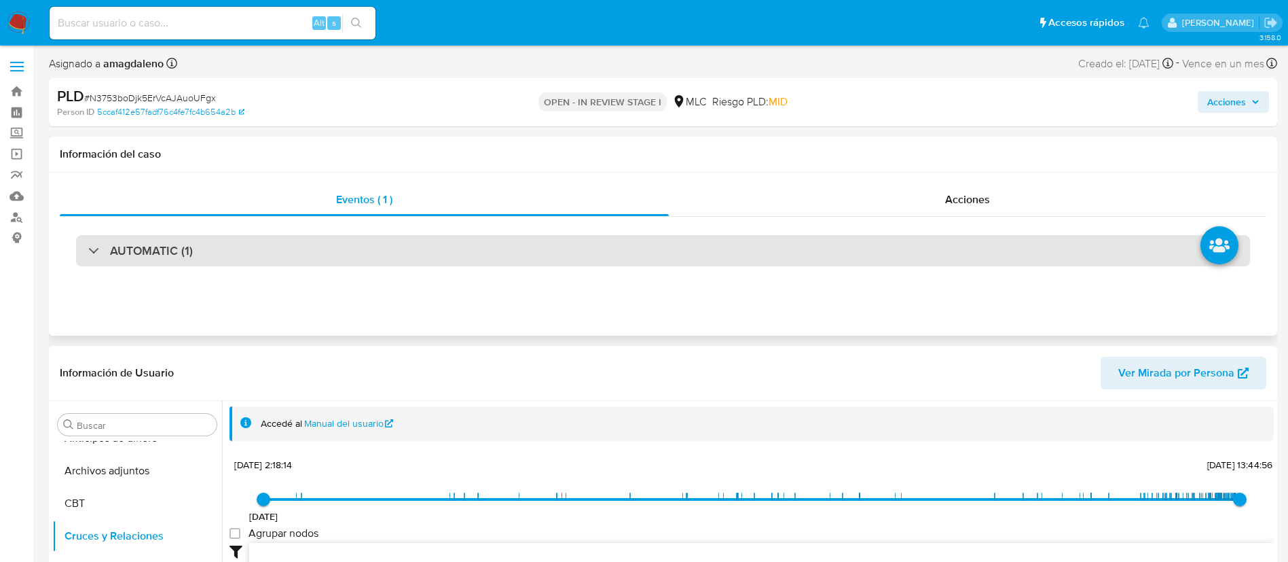
click at [581, 239] on div "AUTOMATIC (1)" at bounding box center [663, 250] width 1174 height 31
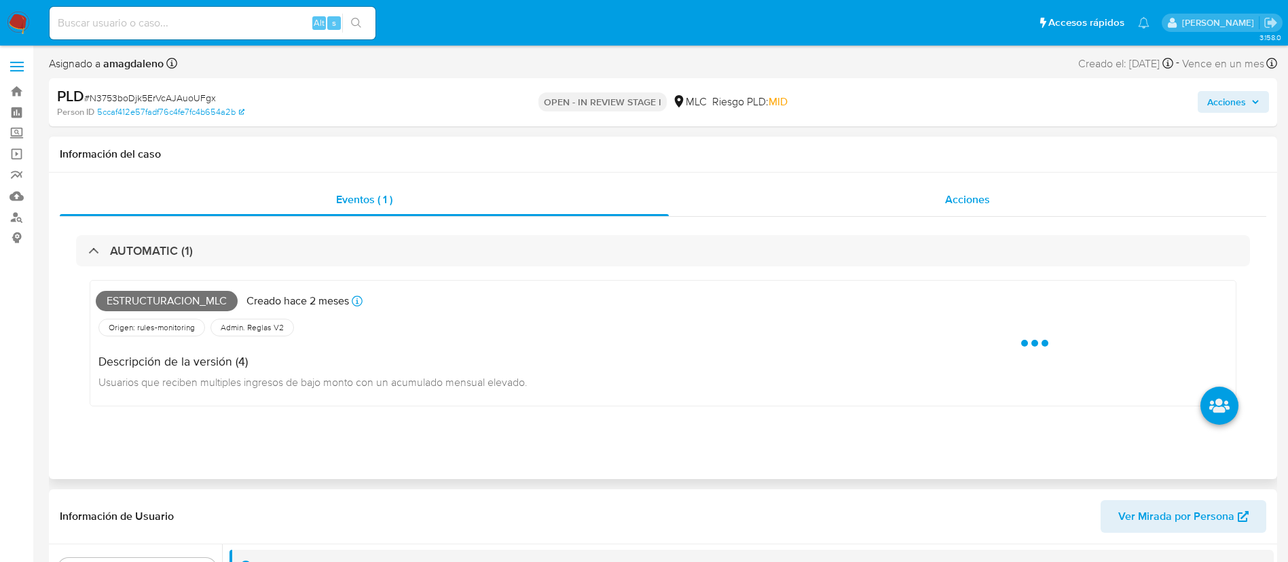
click at [742, 206] on div "Acciones" at bounding box center [967, 199] width 597 height 33
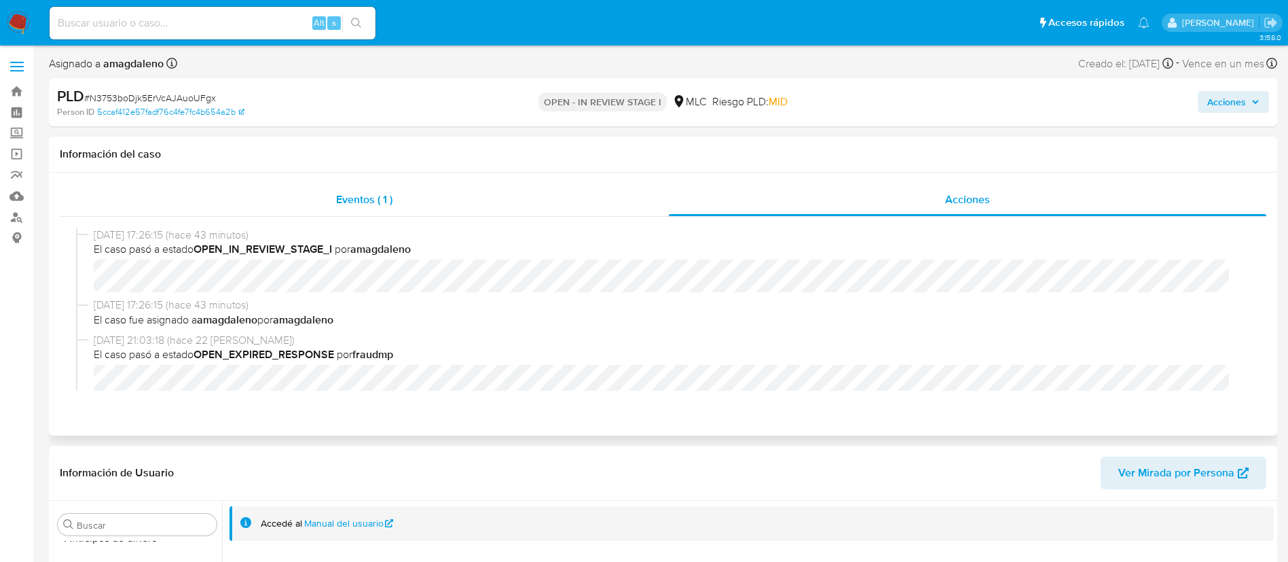
click at [587, 202] on div "Eventos ( 1 )" at bounding box center [364, 199] width 609 height 33
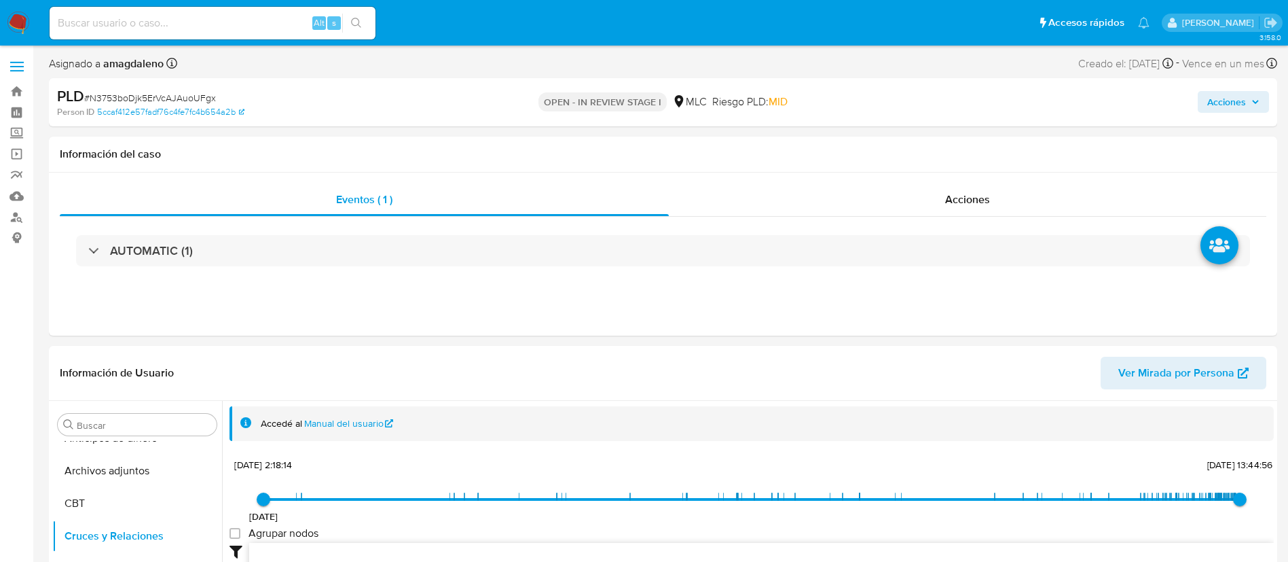
click at [574, 248] on div "AUTOMATIC (1)" at bounding box center [663, 250] width 1174 height 31
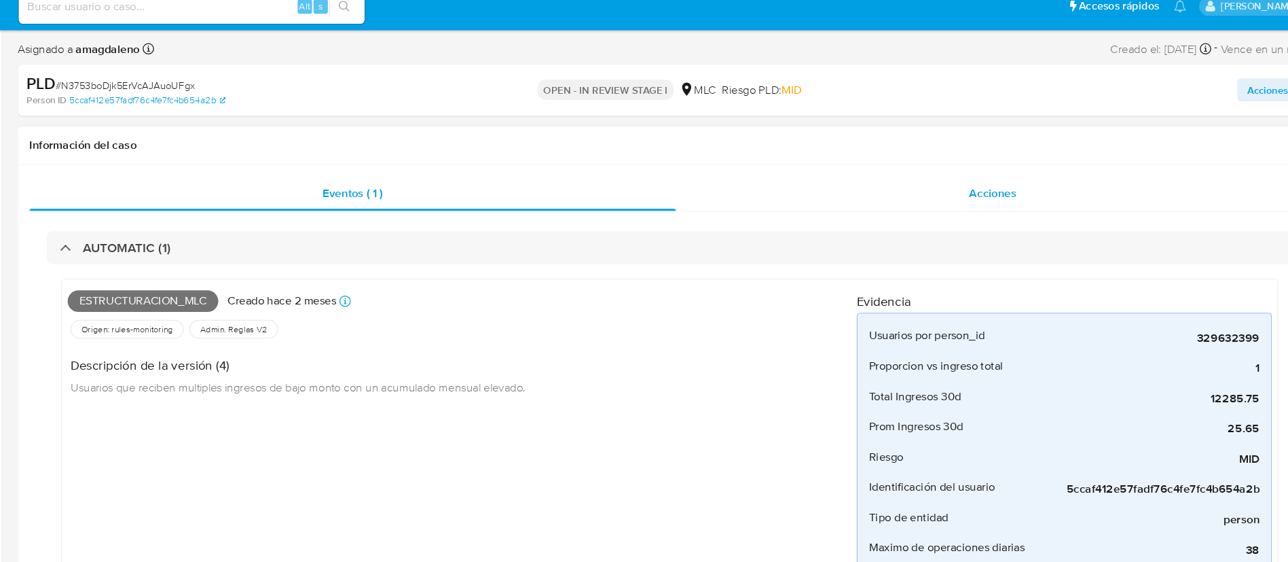
click at [766, 210] on div "Acciones" at bounding box center [967, 199] width 597 height 33
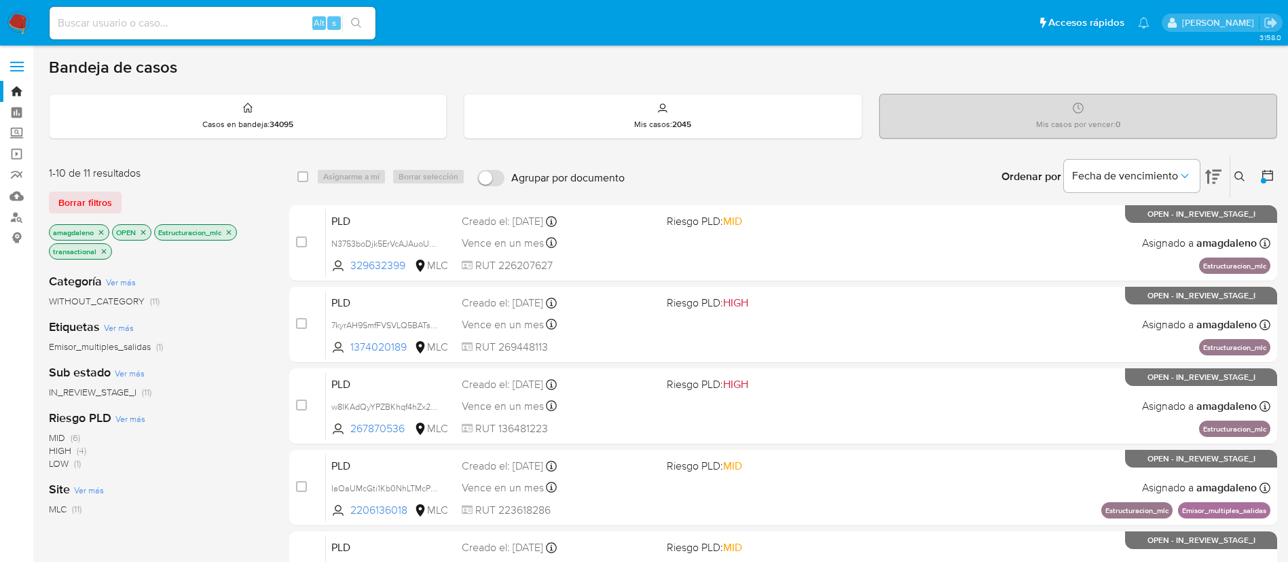
click at [233, 236] on icon "close-filter" at bounding box center [229, 232] width 8 height 8
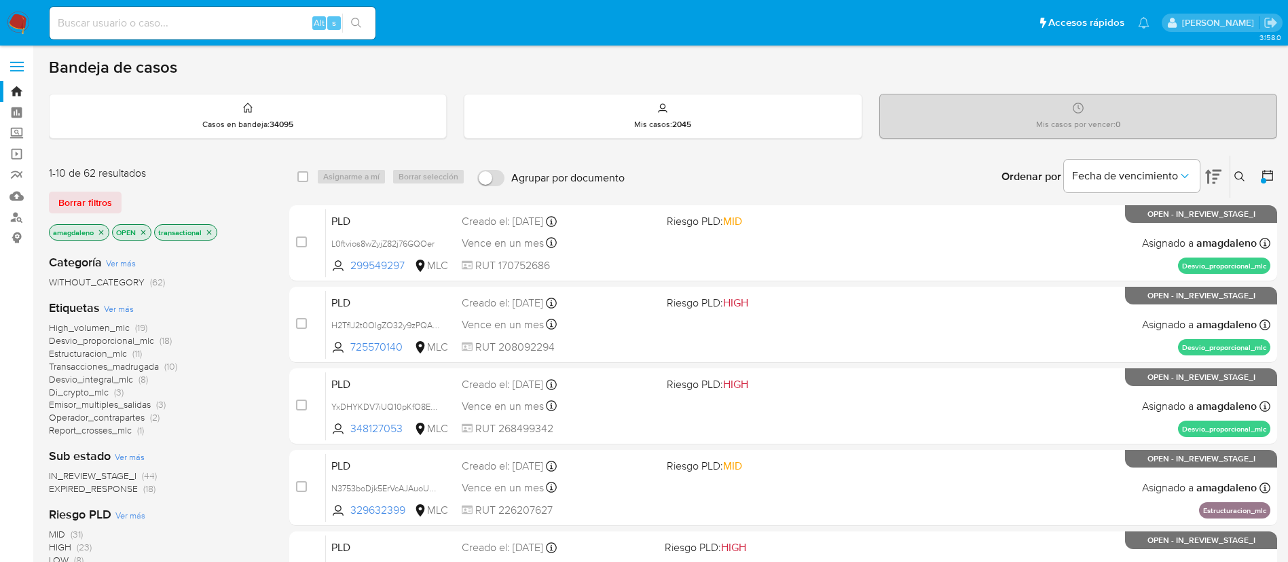
click at [105, 407] on span "Emisor_multiples_salidas" at bounding box center [100, 404] width 102 height 14
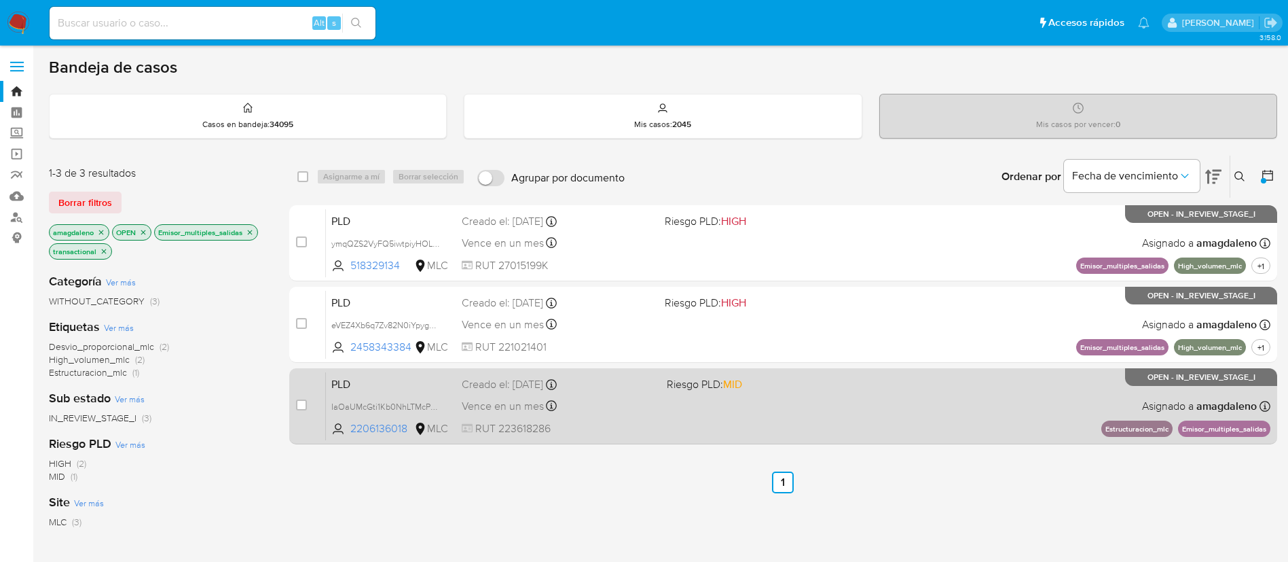
click at [731, 414] on div "PLD IaOaUMcGti1Kb0NhLTMcPXck 2206136018 MLC Riesgo PLD: MID Creado el: 12/07/20…" at bounding box center [798, 405] width 944 height 69
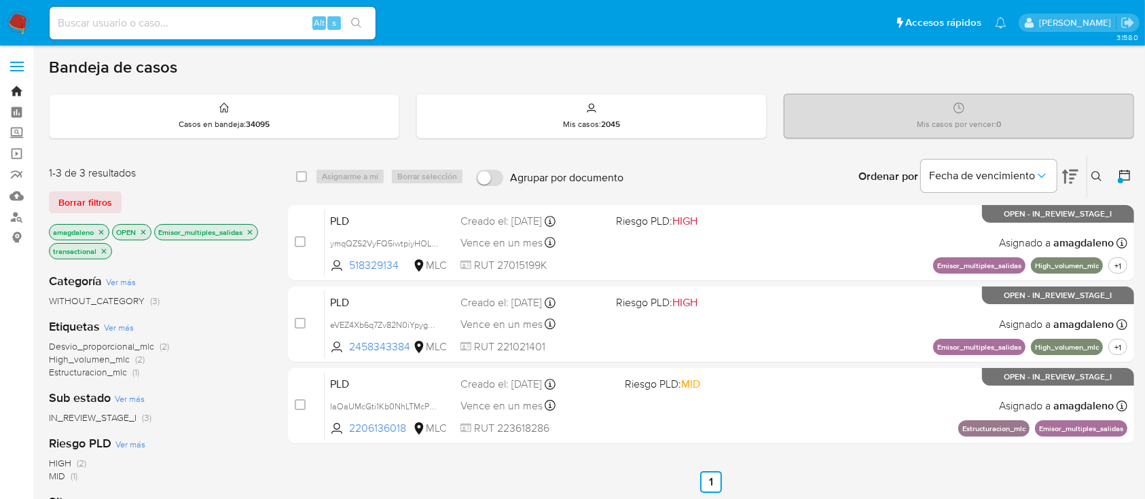
click at [18, 88] on link "Bandeja" at bounding box center [81, 91] width 162 height 21
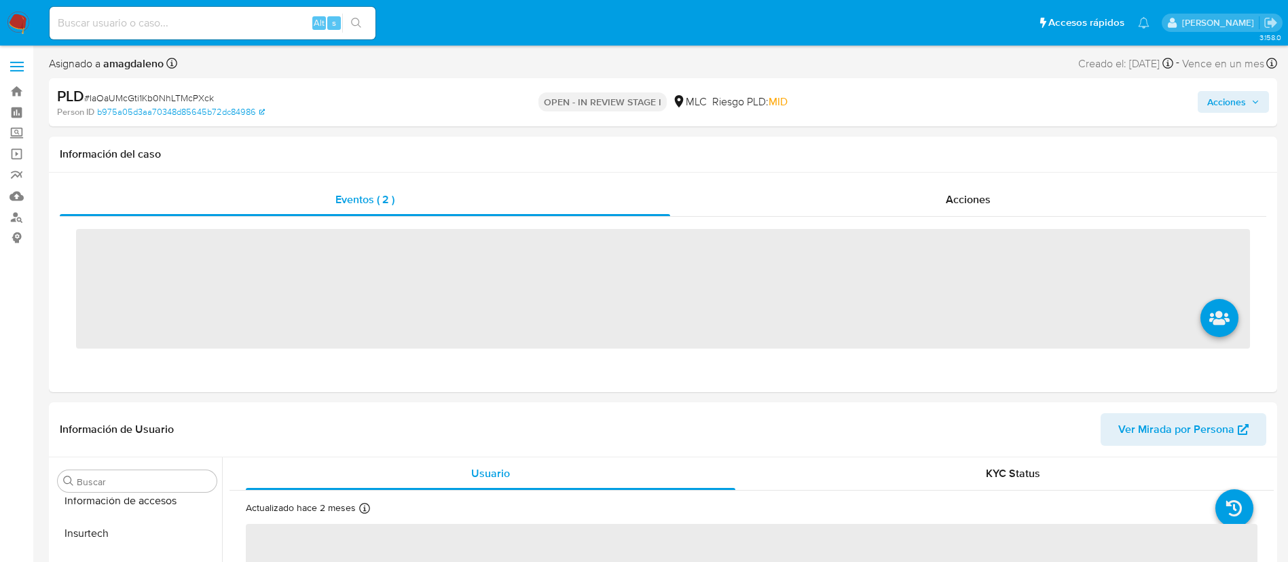
scroll to position [574, 0]
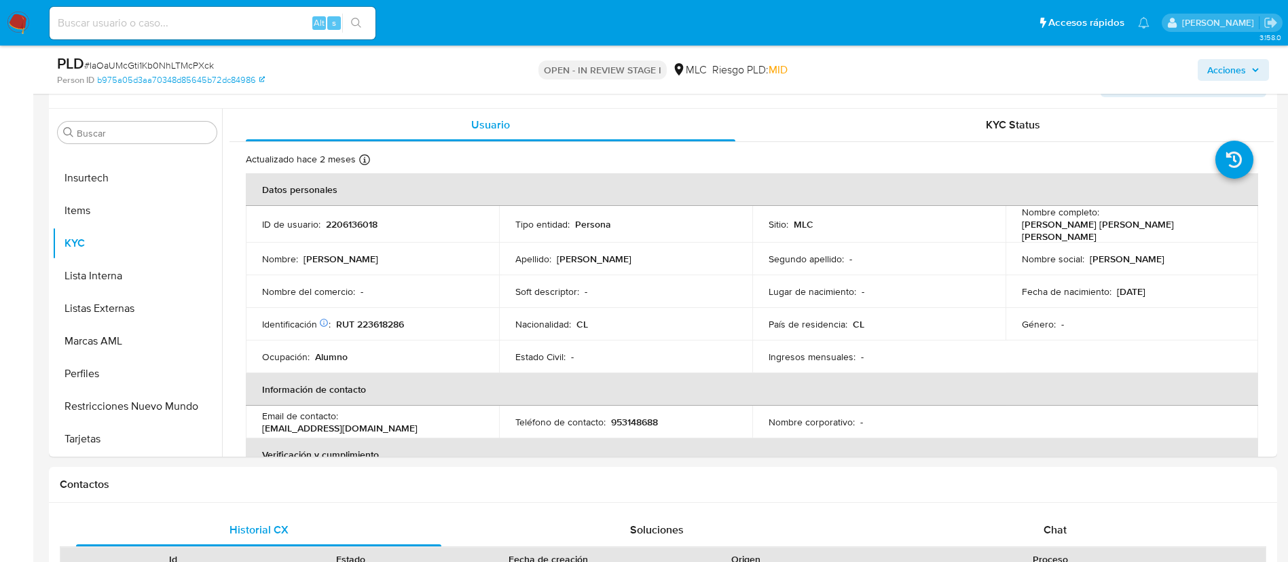
select select "10"
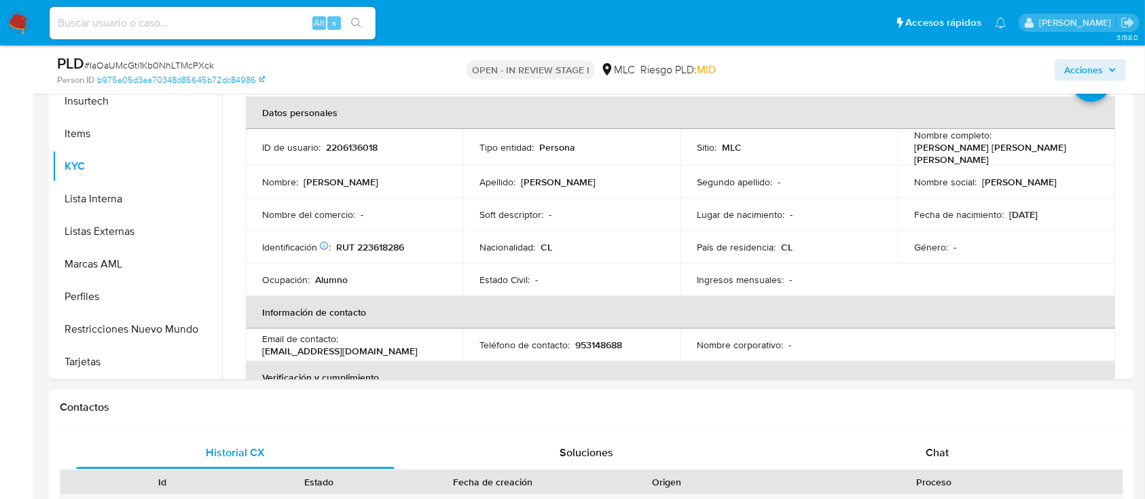
scroll to position [302, 0]
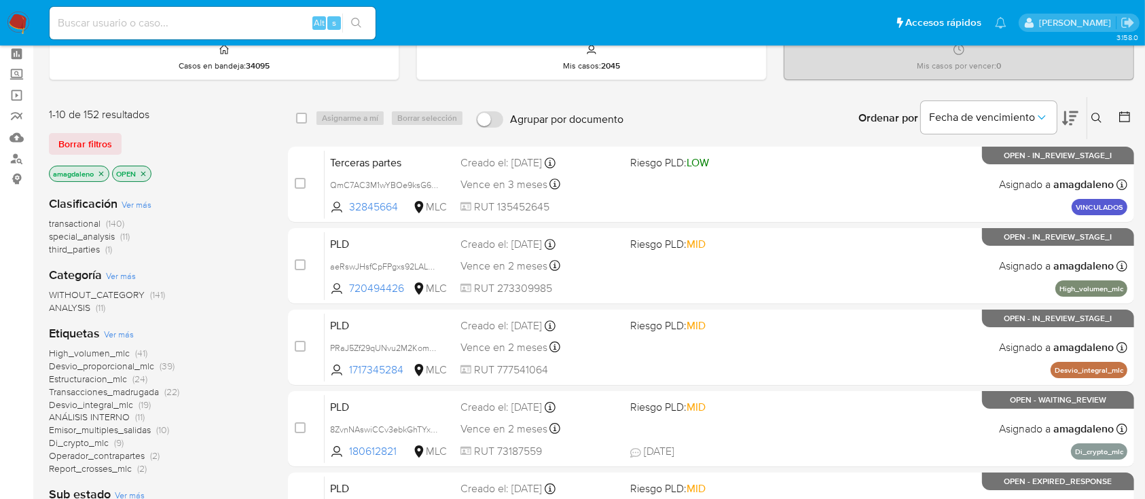
scroll to position [57, 0]
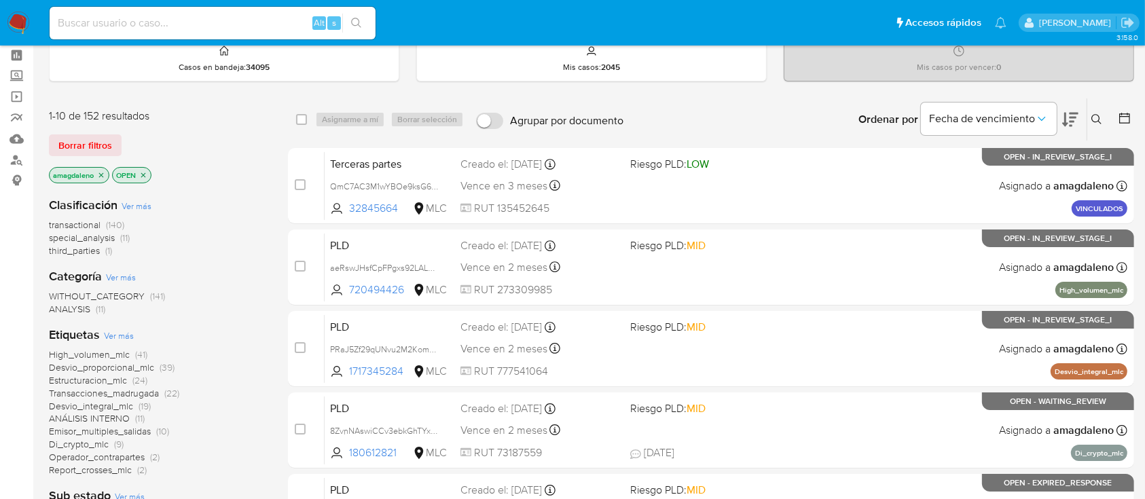
click at [1070, 117] on icon at bounding box center [1070, 119] width 16 height 16
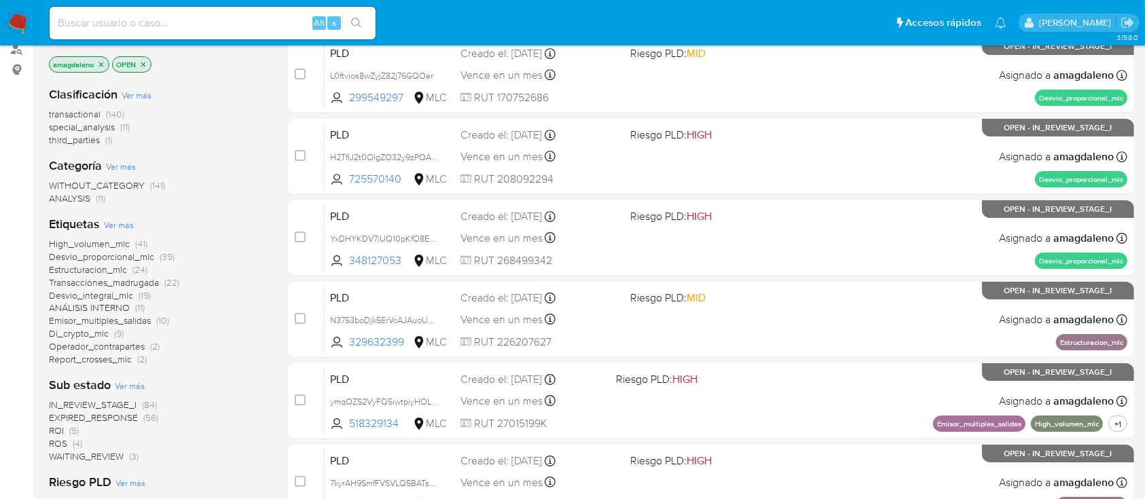
scroll to position [177, 0]
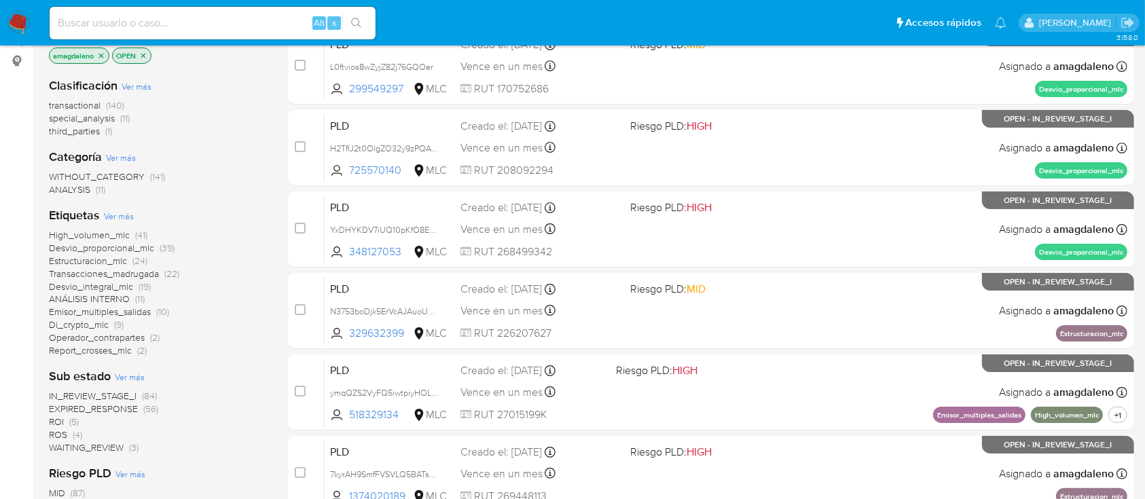
click at [52, 437] on span "ROS" at bounding box center [58, 435] width 18 height 14
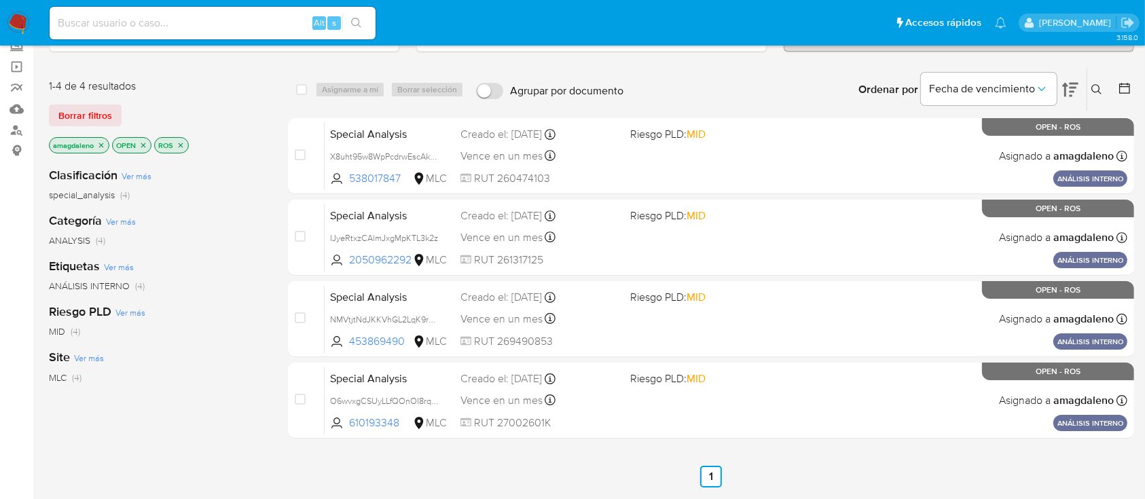
scroll to position [94, 0]
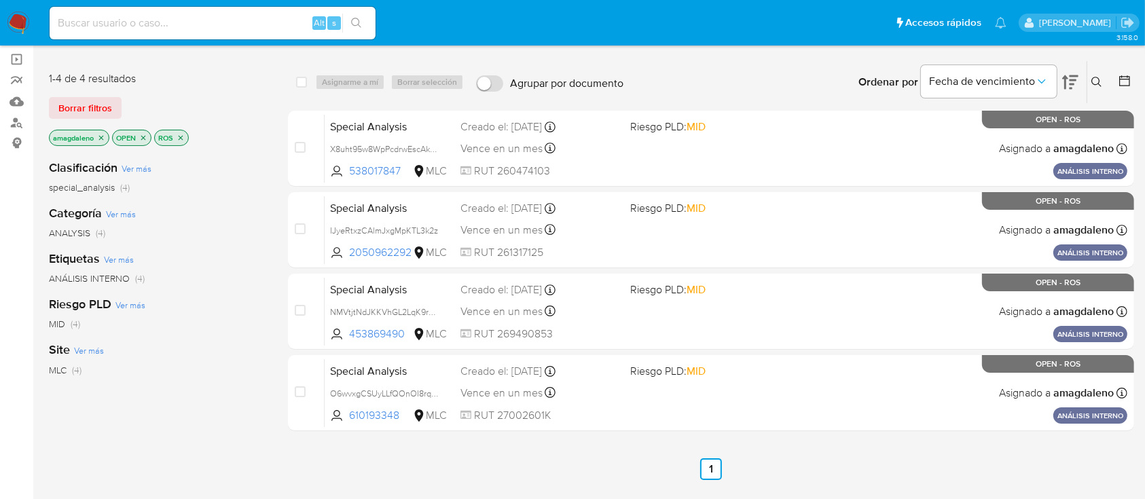
click at [181, 139] on icon "close-filter" at bounding box center [181, 138] width 8 height 8
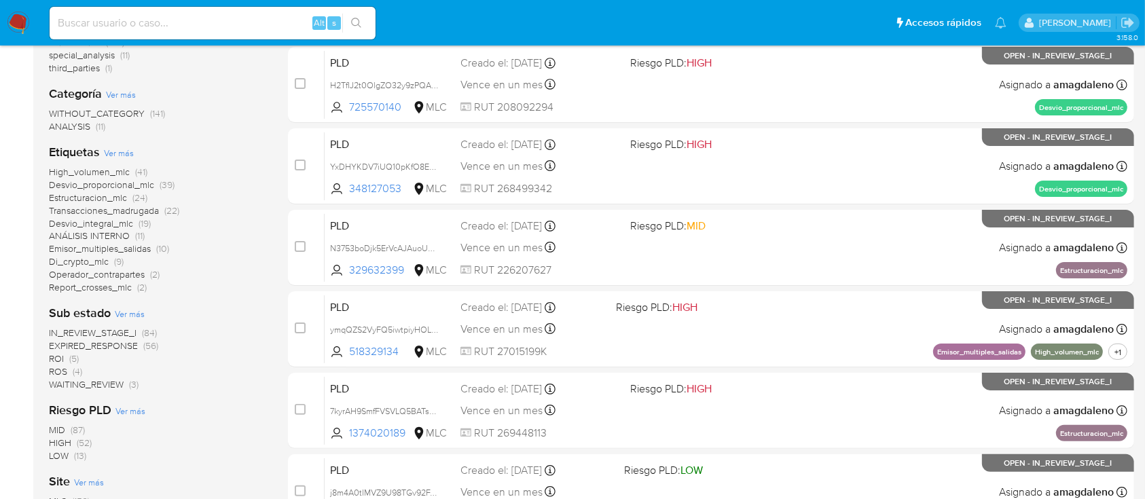
scroll to position [243, 0]
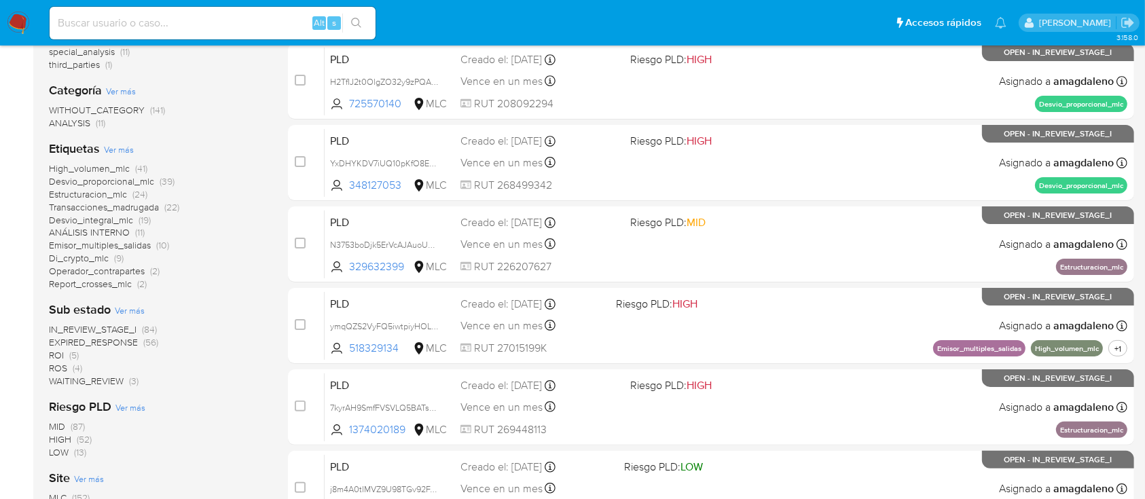
click at [51, 353] on span "ROI" at bounding box center [56, 355] width 15 height 14
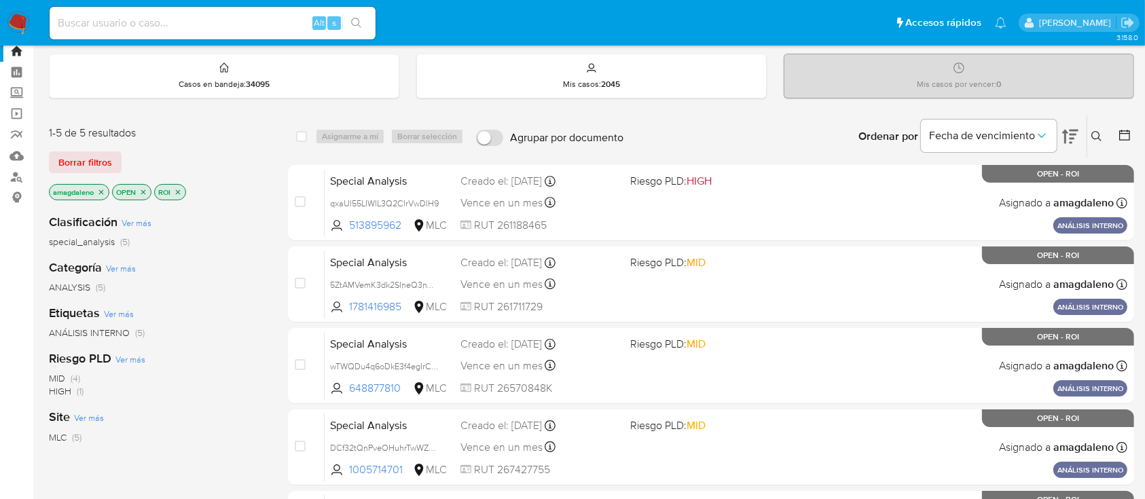
scroll to position [47, 0]
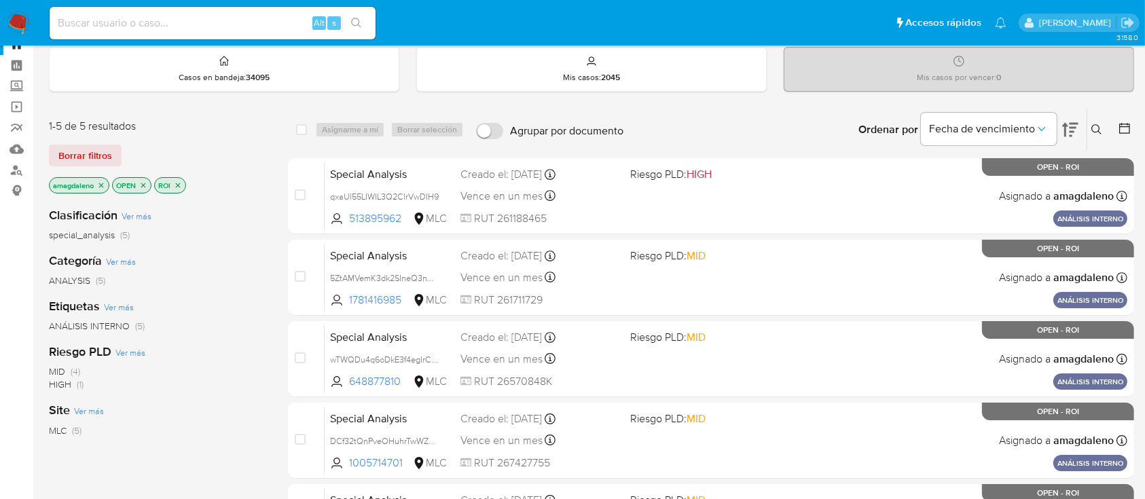
click at [1123, 126] on icon at bounding box center [1125, 129] width 14 height 14
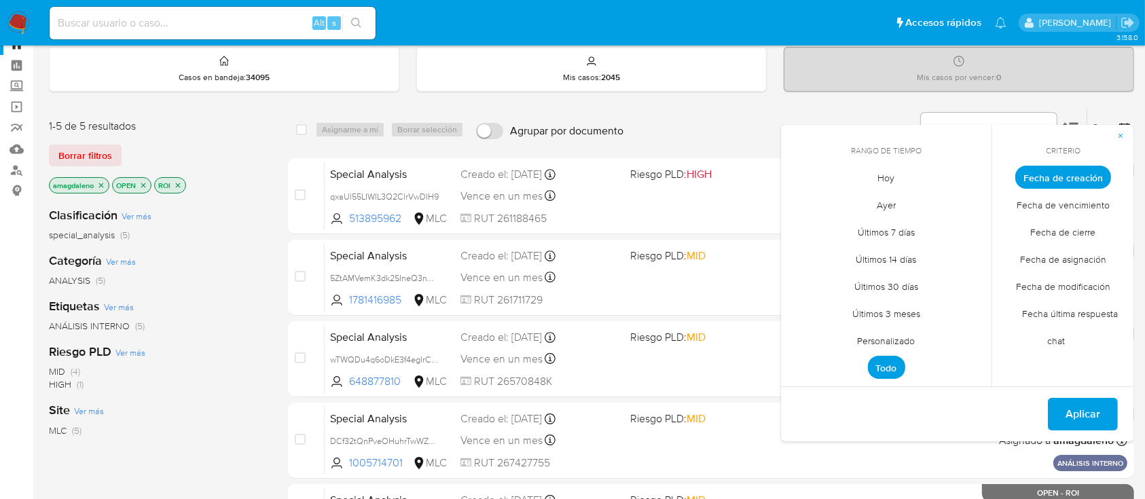
click at [894, 340] on span "Personalizado" at bounding box center [886, 341] width 86 height 28
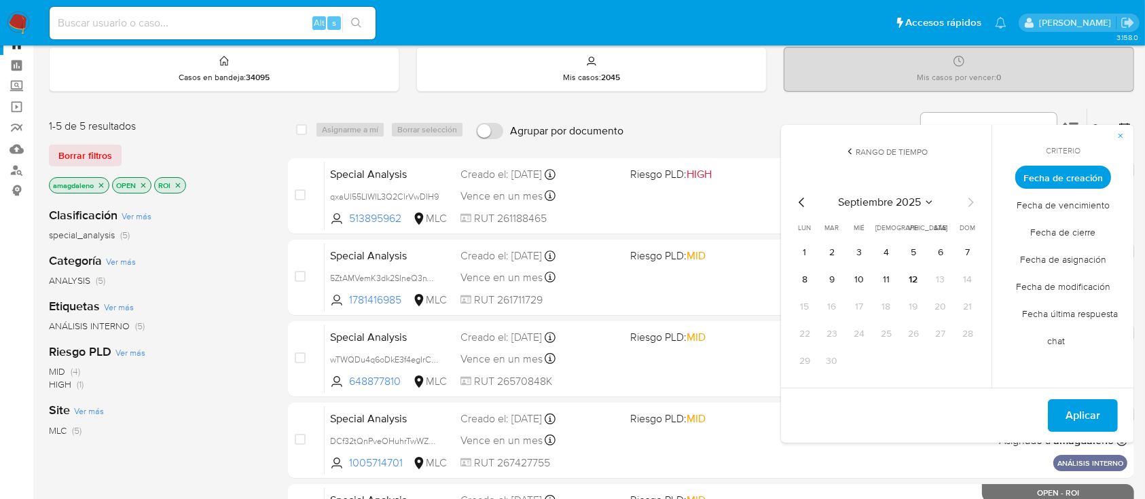
click at [801, 205] on icon "Mes anterior" at bounding box center [802, 202] width 16 height 16
click at [802, 204] on icon "Mes anterior" at bounding box center [800, 203] width 5 height 10
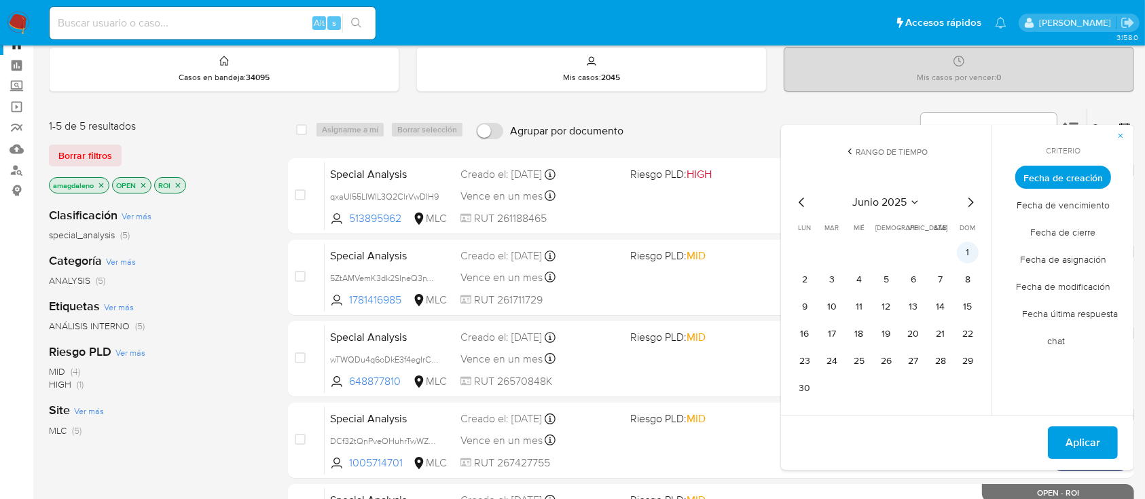
click at [971, 258] on button "1" at bounding box center [968, 253] width 22 height 22
click at [968, 205] on icon "Mes siguiente" at bounding box center [970, 203] width 5 height 10
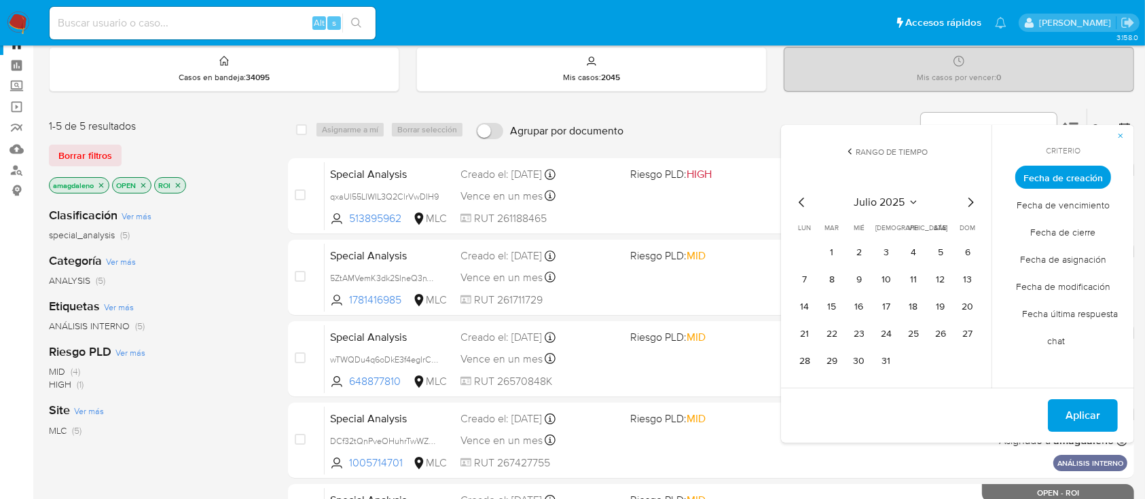
click at [968, 205] on icon "Mes siguiente" at bounding box center [970, 203] width 5 height 10
click at [800, 204] on icon "Mes anterior" at bounding box center [802, 202] width 16 height 16
click at [915, 244] on button "1" at bounding box center [913, 253] width 22 height 22
click at [967, 358] on button "31" at bounding box center [968, 361] width 22 height 22
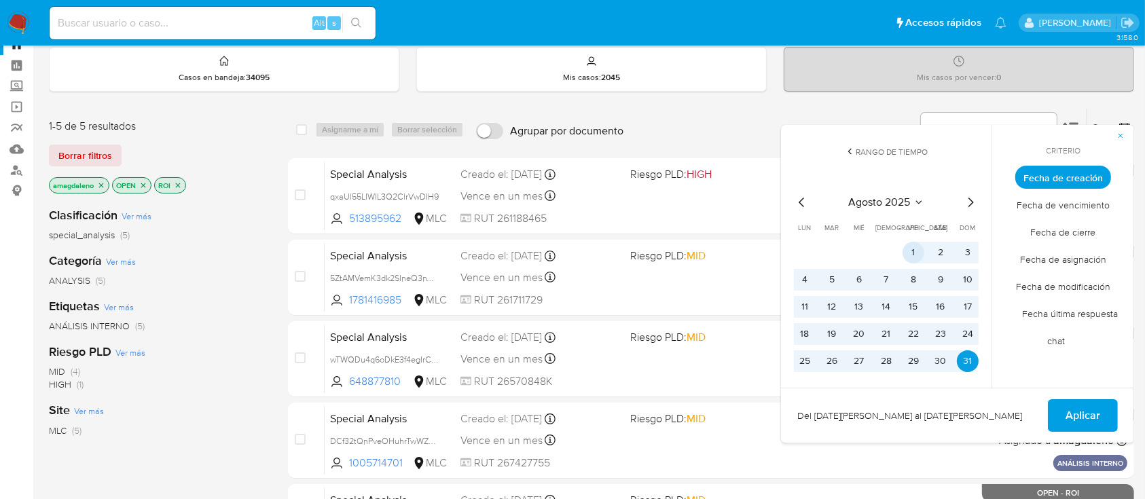
click at [911, 251] on button "1" at bounding box center [913, 253] width 22 height 22
click at [967, 367] on button "31" at bounding box center [968, 361] width 22 height 22
click at [916, 259] on button "1" at bounding box center [913, 253] width 22 height 22
click at [963, 369] on button "31" at bounding box center [968, 361] width 22 height 22
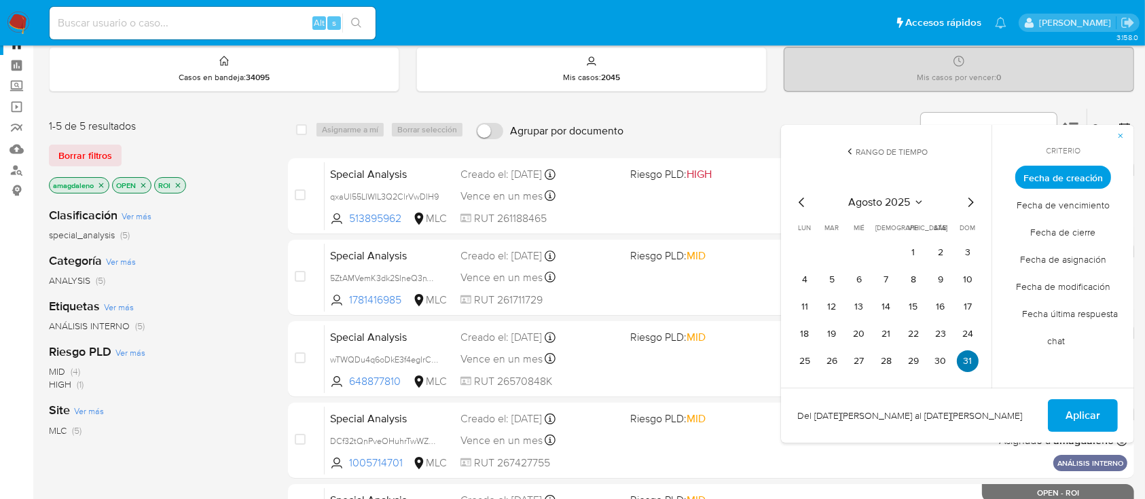
click at [963, 369] on button "31" at bounding box center [968, 361] width 22 height 22
click at [966, 370] on button "31" at bounding box center [968, 361] width 22 height 22
click at [1039, 363] on div "Criterio Fecha de creación Fecha de vencimiento Fecha de cierre Fecha de asigna…" at bounding box center [1062, 256] width 143 height 263
click at [1038, 229] on span "Fecha de cierre" at bounding box center [1063, 233] width 94 height 28
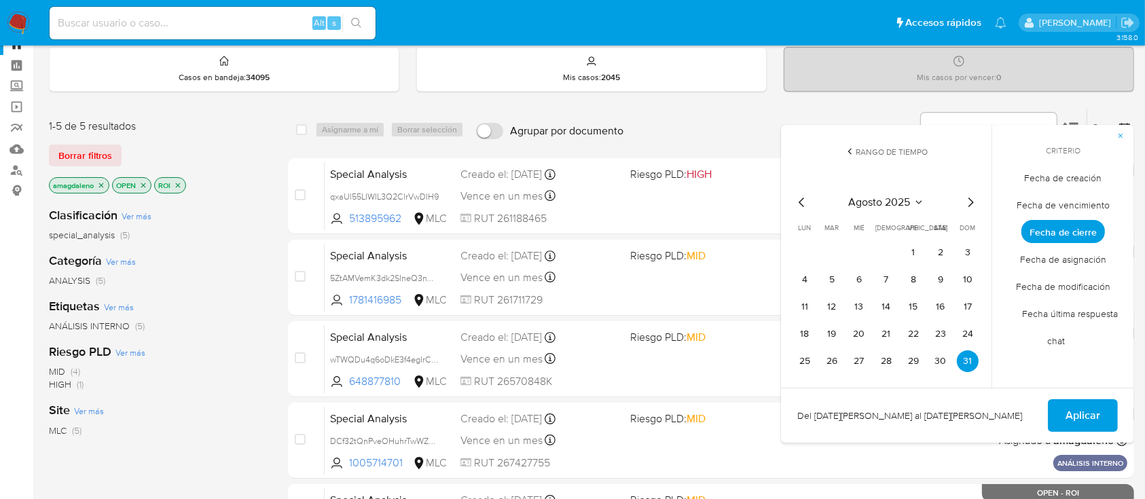
click at [1031, 202] on span "Fecha de vencimiento" at bounding box center [1063, 205] width 122 height 28
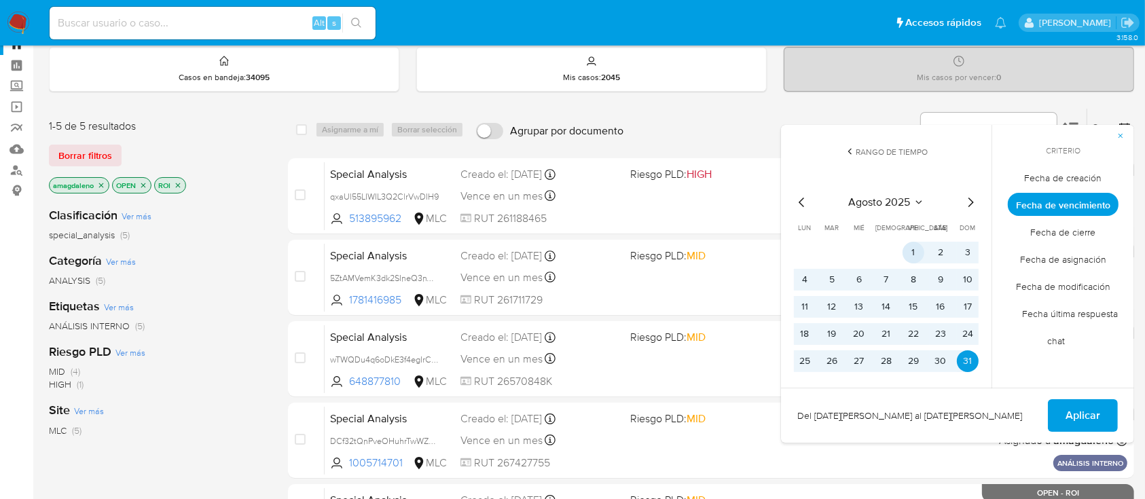
click at [919, 255] on button "1" at bounding box center [913, 253] width 22 height 22
click at [915, 249] on button "1" at bounding box center [913, 253] width 22 height 22
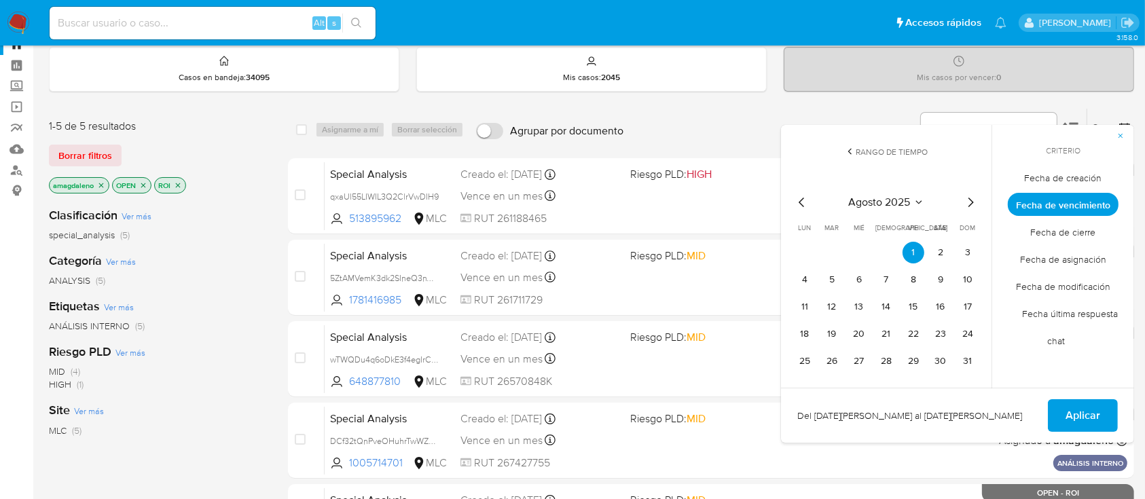
click at [968, 202] on icon "Mes siguiente" at bounding box center [970, 202] width 16 height 16
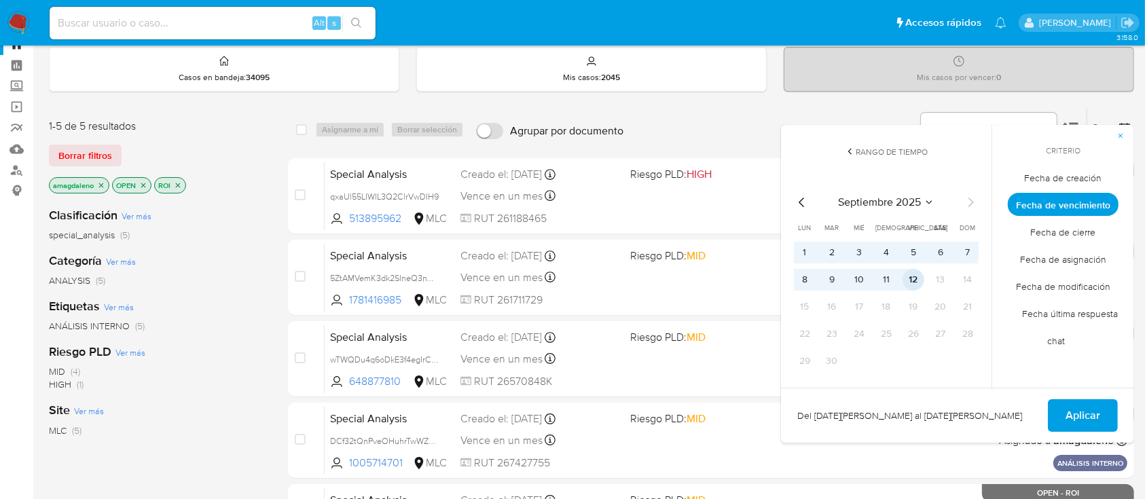
click at [910, 276] on button "12" at bounding box center [913, 280] width 22 height 22
click at [1061, 420] on button "Aplicar" at bounding box center [1083, 415] width 70 height 33
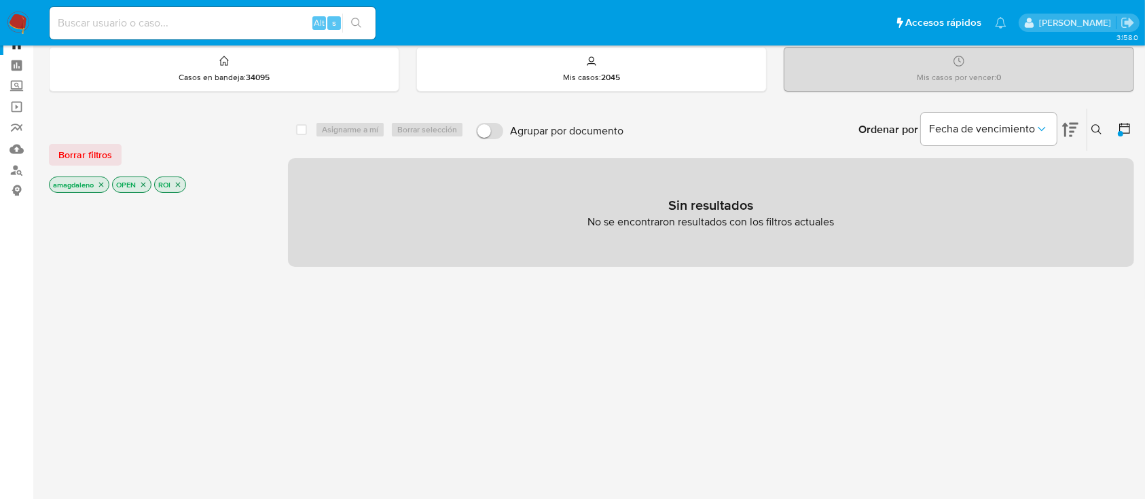
click at [102, 183] on icon "close-filter" at bounding box center [101, 185] width 5 height 5
click at [80, 185] on icon "close-filter" at bounding box center [80, 185] width 8 height 8
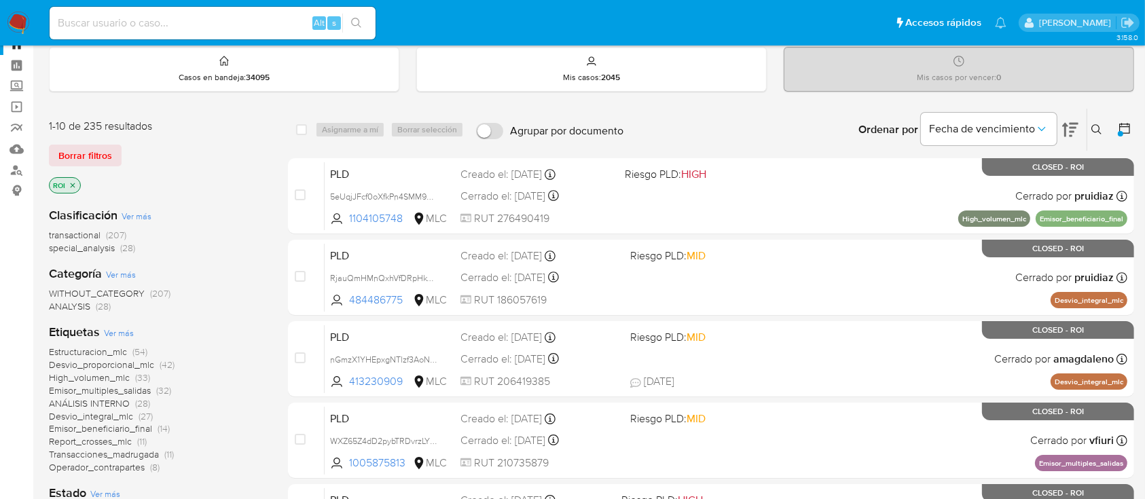
click at [73, 182] on icon "close-filter" at bounding box center [73, 185] width 8 height 8
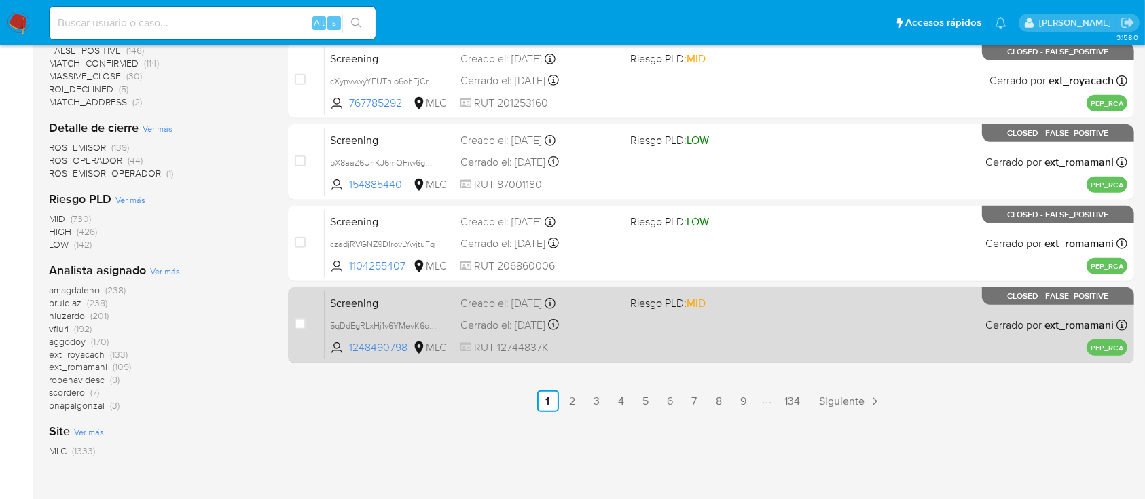
scroll to position [647, 0]
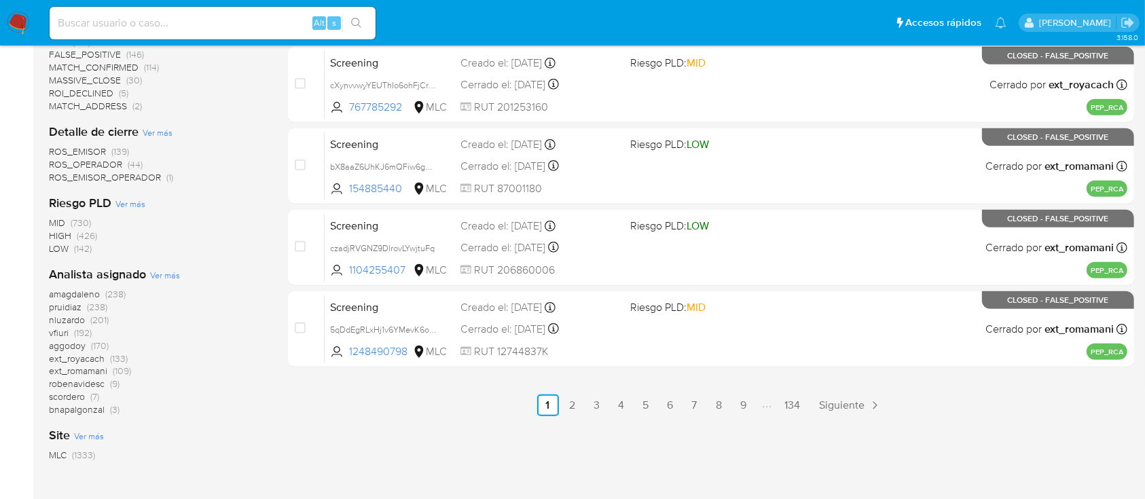
click at [63, 289] on span "amagdaleno" at bounding box center [74, 294] width 51 height 14
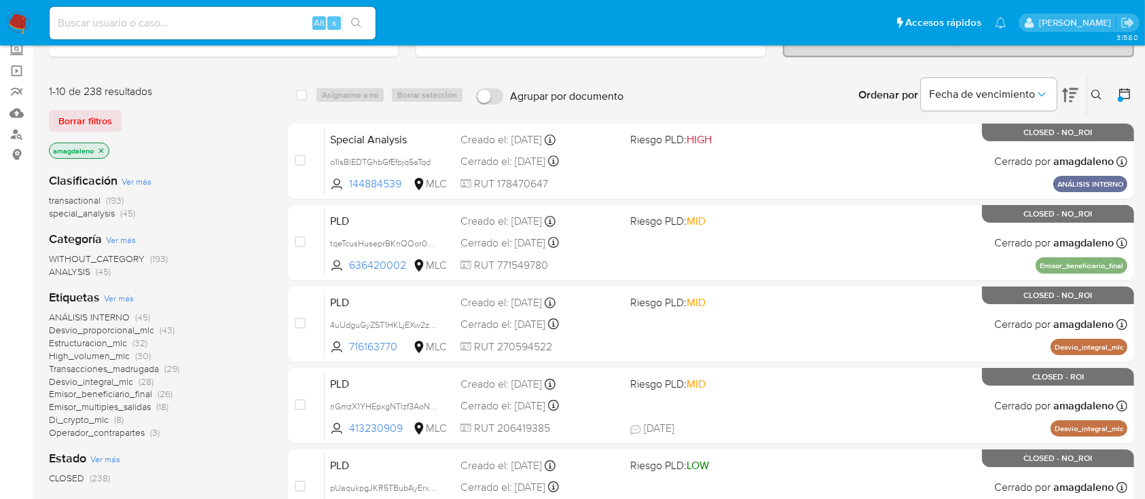
scroll to position [75, 0]
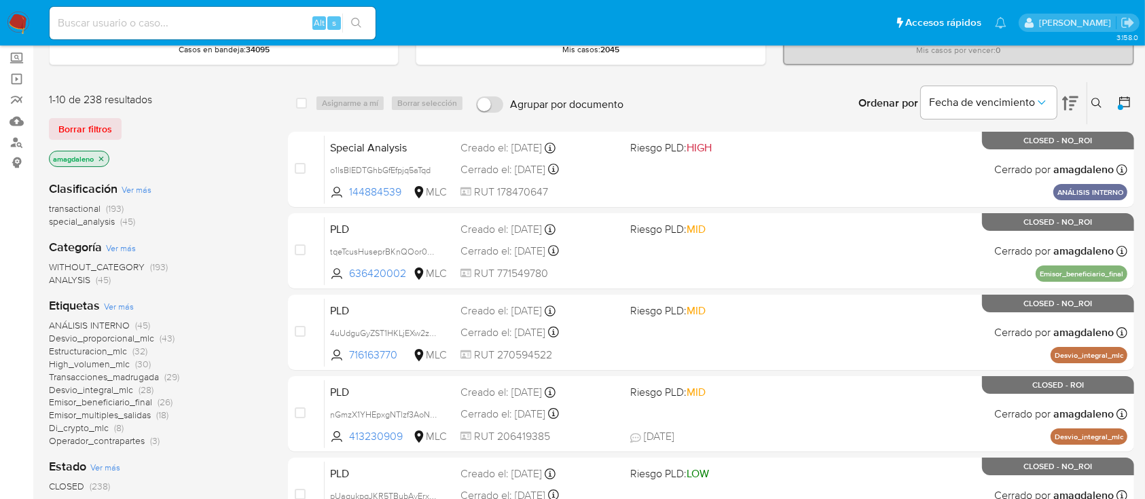
click at [90, 222] on span "special_analysis" at bounding box center [82, 222] width 66 height 14
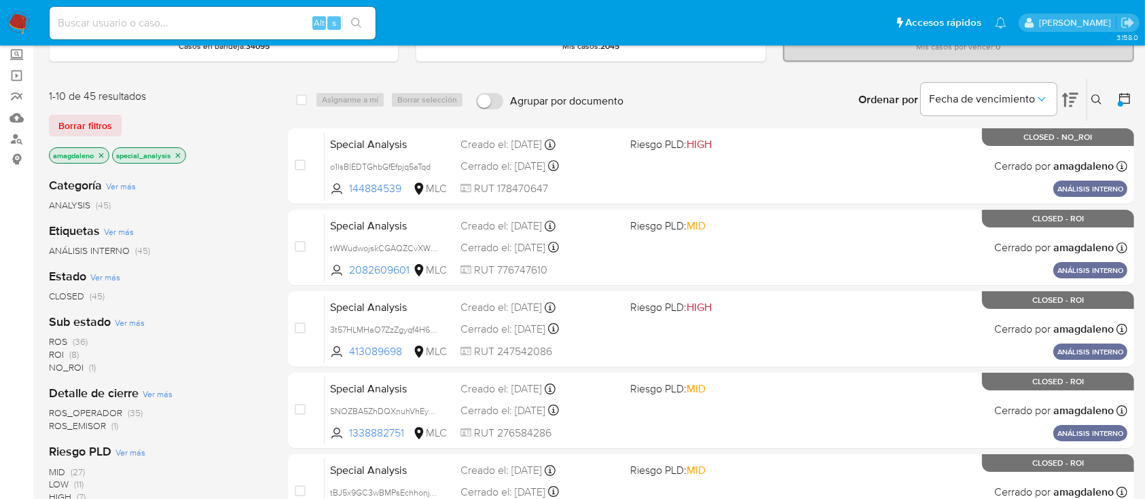
scroll to position [76, 0]
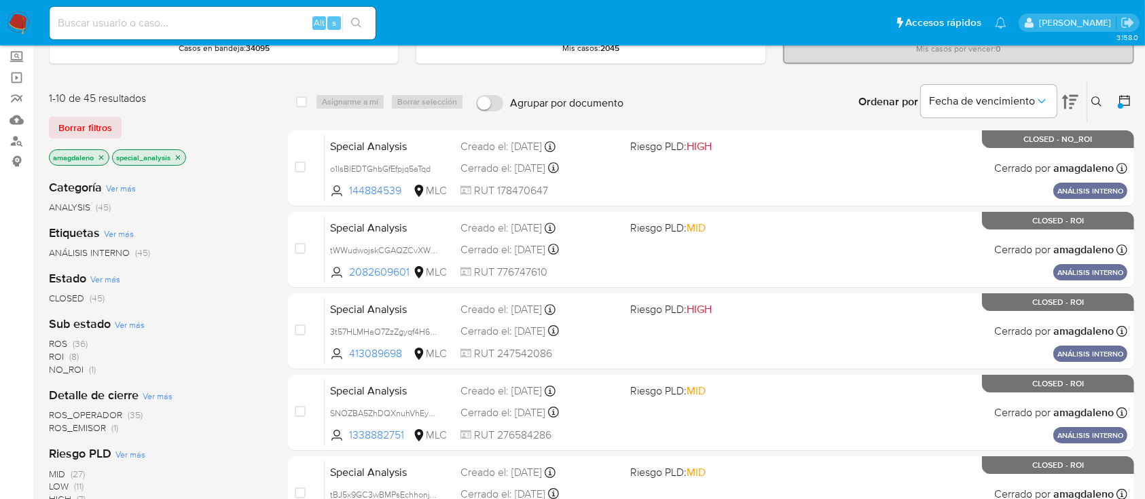
click at [1124, 98] on icon at bounding box center [1125, 101] width 14 height 14
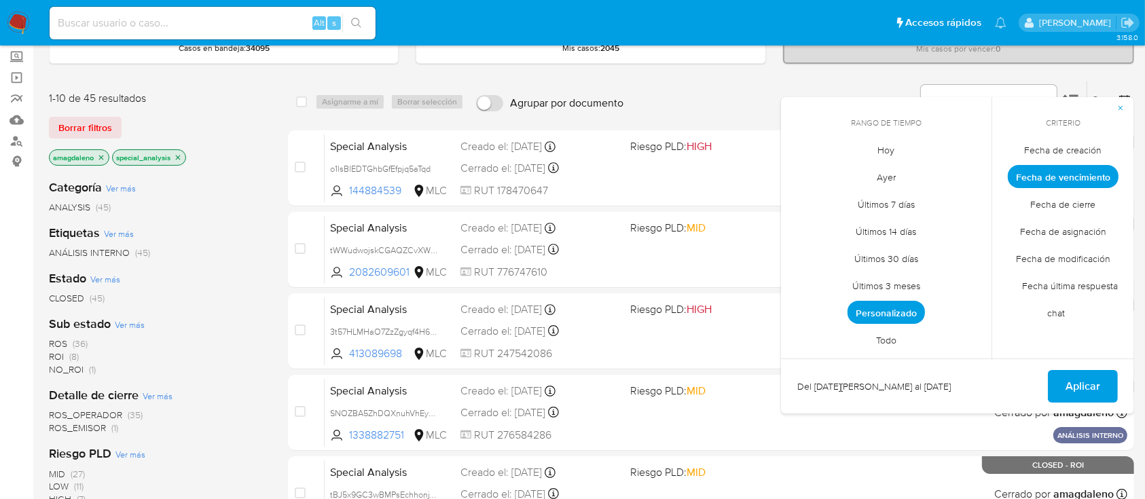
click at [902, 307] on span "Personalizado" at bounding box center [885, 312] width 77 height 23
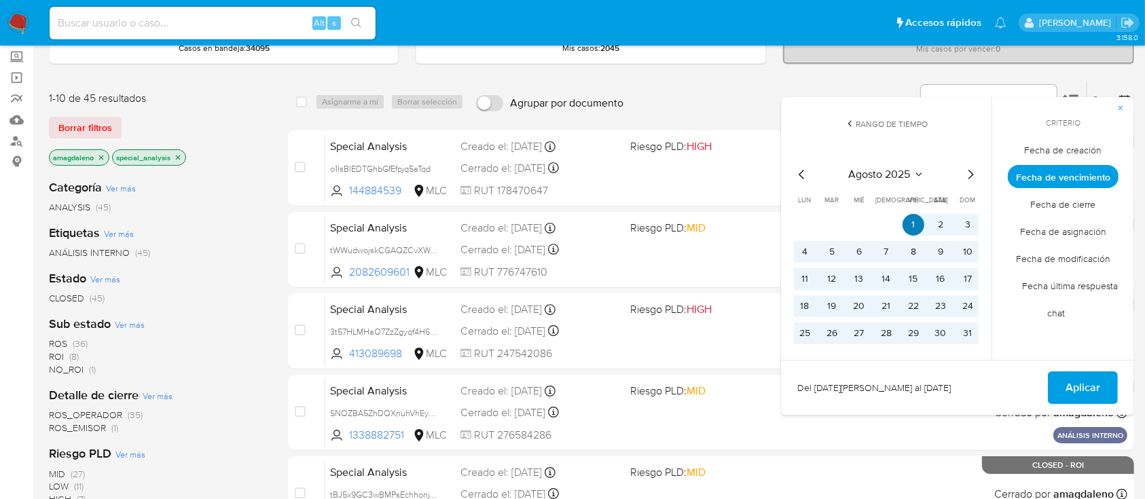
click at [907, 227] on button "1" at bounding box center [913, 225] width 22 height 22
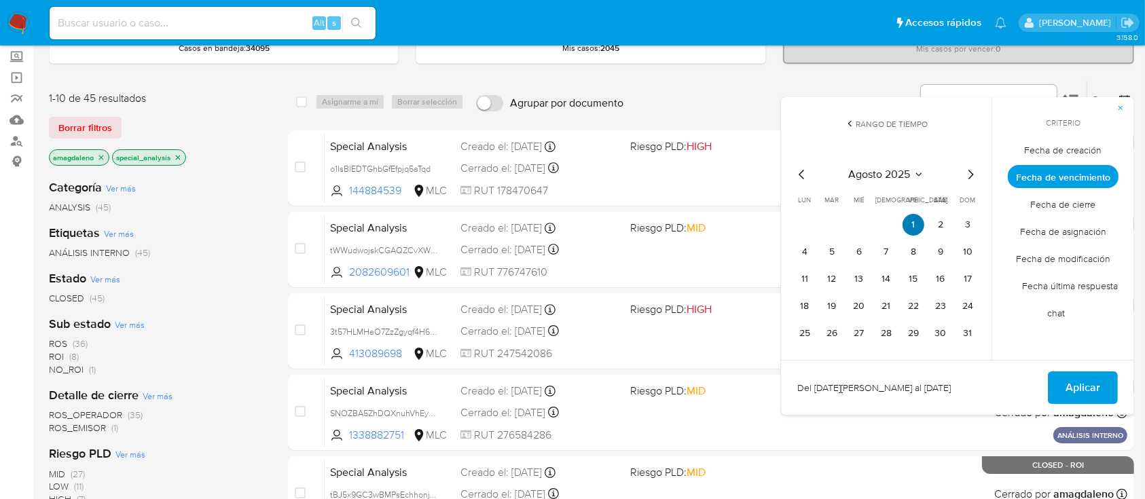
click at [907, 227] on button "1" at bounding box center [913, 225] width 22 height 22
click at [970, 170] on icon "Mes siguiente" at bounding box center [970, 175] width 5 height 10
click at [1043, 202] on span "Fecha de cierre" at bounding box center [1063, 205] width 94 height 28
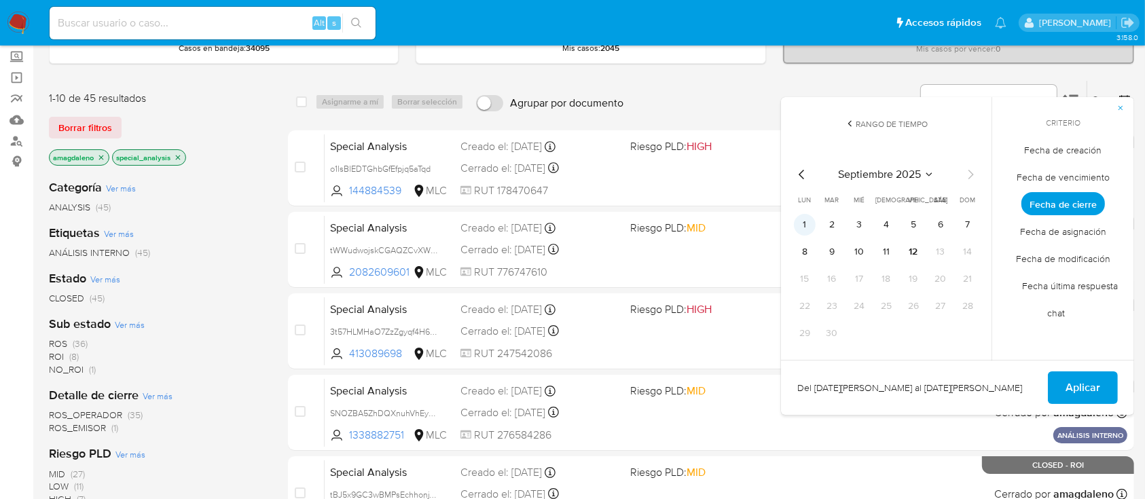
click at [804, 221] on button "1" at bounding box center [805, 225] width 22 height 22
click at [917, 255] on button "12" at bounding box center [913, 252] width 22 height 22
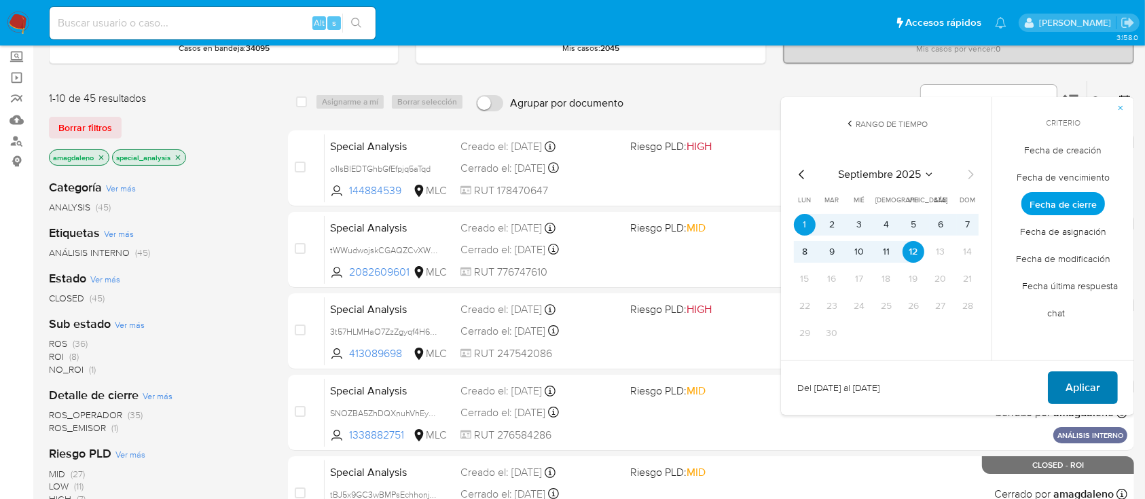
click at [1086, 377] on span "Aplicar" at bounding box center [1082, 388] width 35 height 30
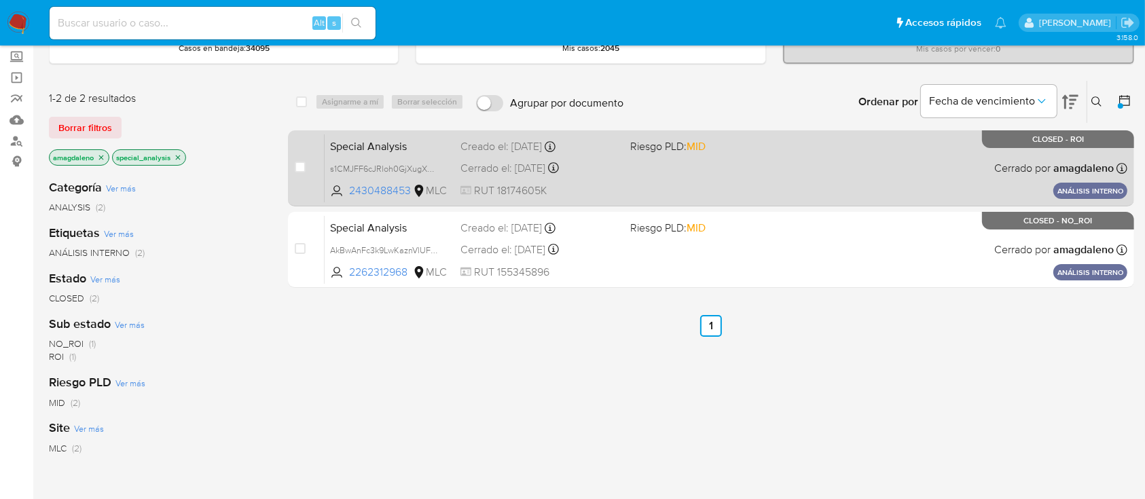
click at [833, 168] on div "Special Analysis s1CMJFF6cJRloh0GjXugX6NN 2430488453 MLC Riesgo PLD: MID Creado…" at bounding box center [726, 168] width 803 height 69
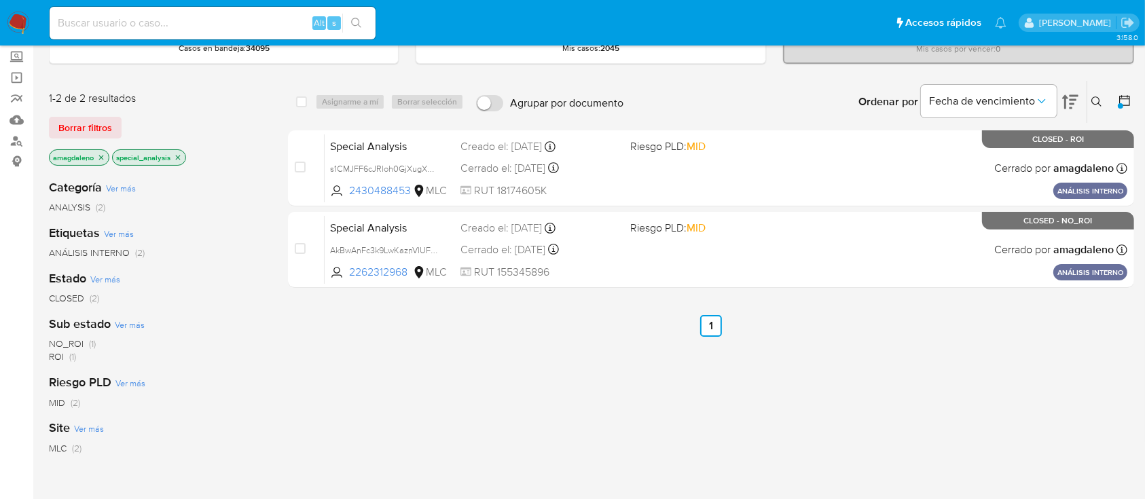
click at [1127, 100] on icon at bounding box center [1125, 101] width 14 height 14
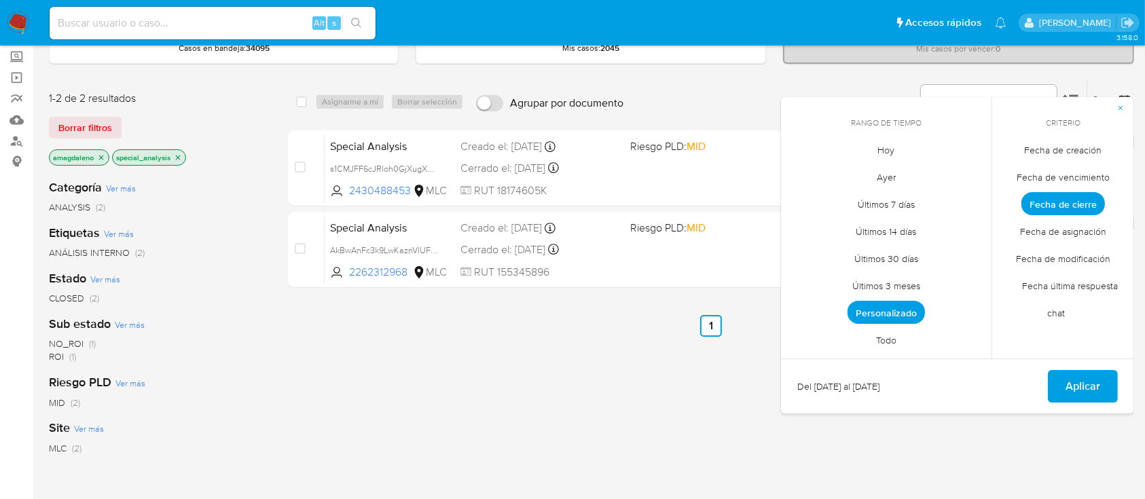
click at [1051, 155] on span "Fecha de creación" at bounding box center [1063, 150] width 106 height 28
click at [886, 305] on span "Personalizado" at bounding box center [885, 312] width 77 height 23
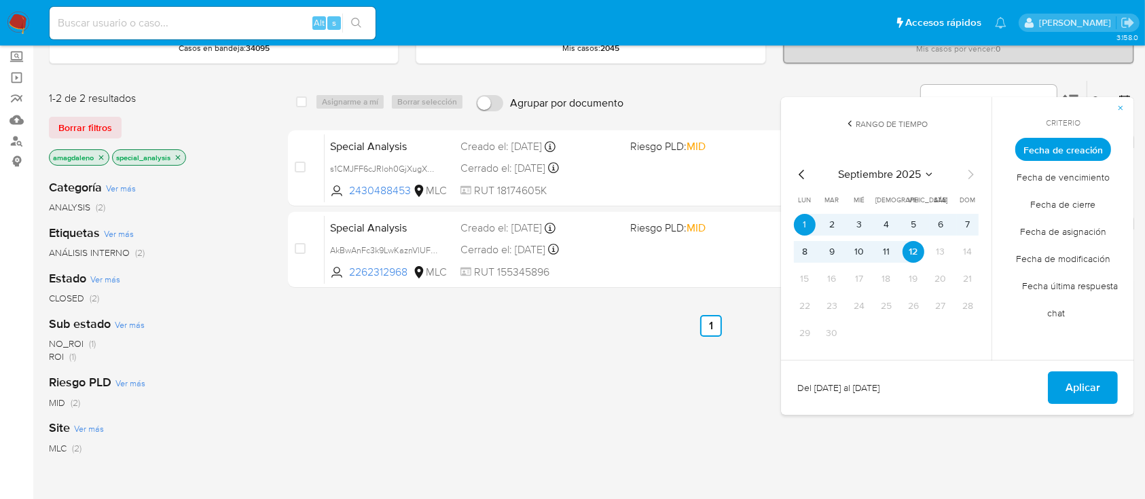
click at [812, 172] on div "septiembre 2025" at bounding box center [886, 174] width 185 height 16
click at [795, 173] on icon "Mes anterior" at bounding box center [802, 174] width 16 height 16
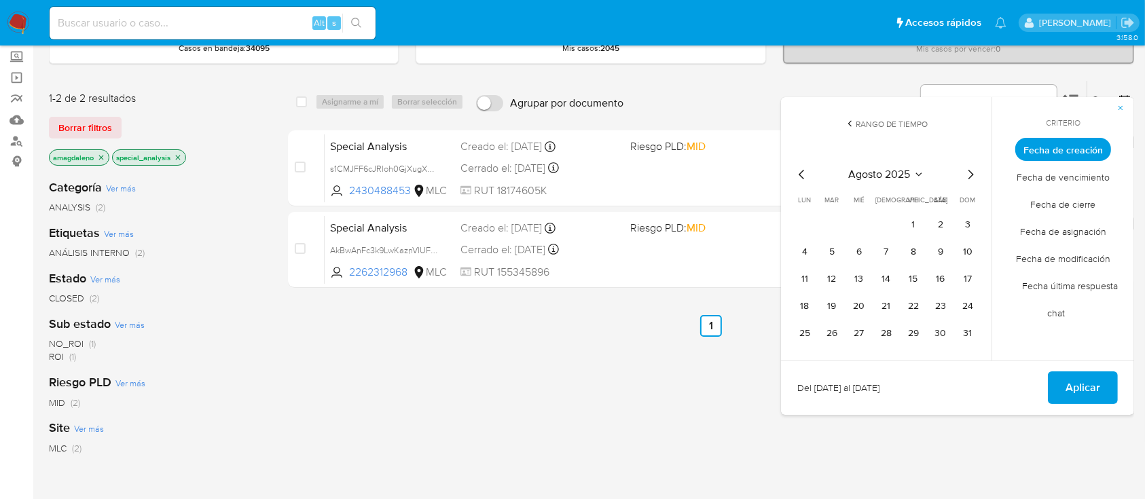
click at [795, 173] on icon "Mes anterior" at bounding box center [802, 174] width 16 height 16
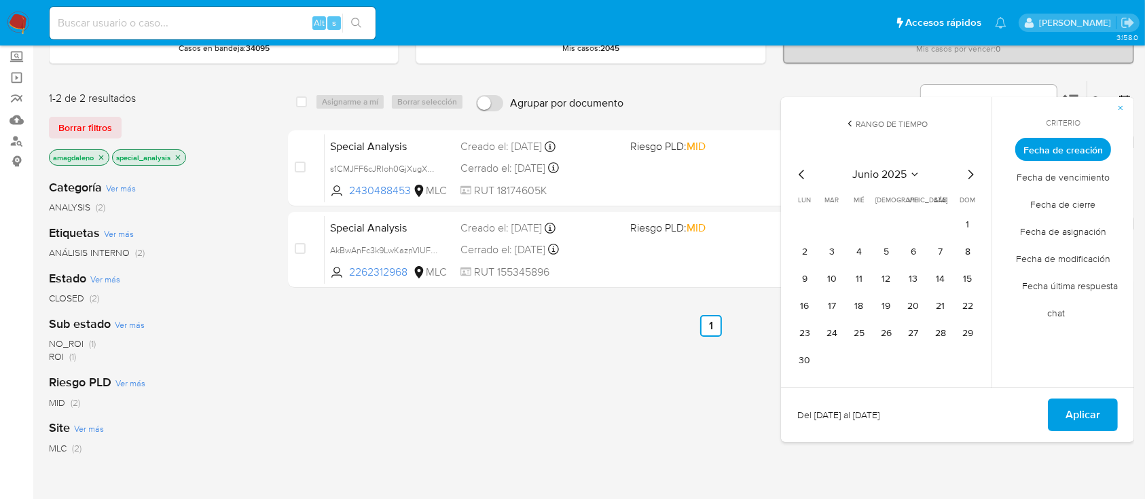
click at [972, 171] on icon "Mes siguiente" at bounding box center [970, 174] width 16 height 16
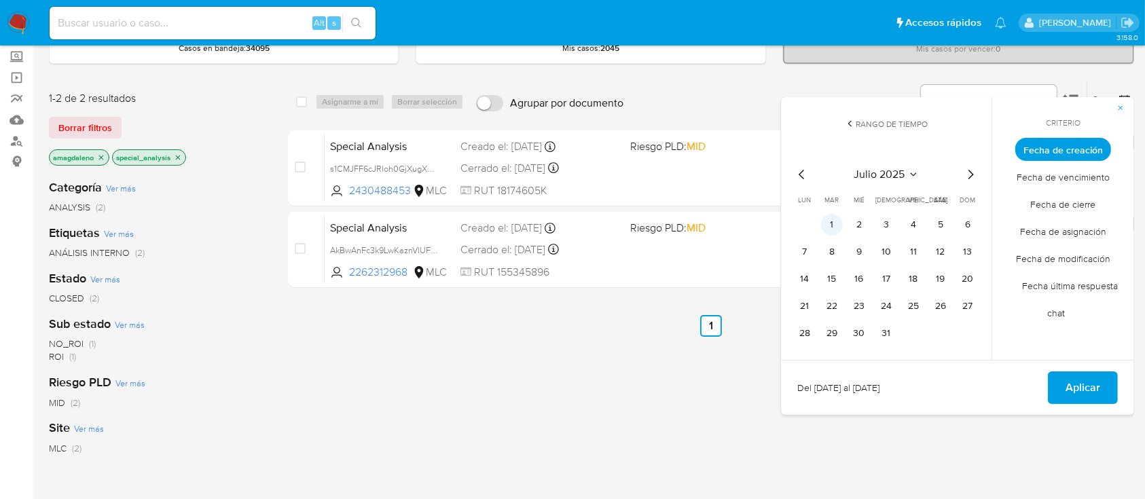
click at [833, 215] on button "1" at bounding box center [832, 225] width 22 height 22
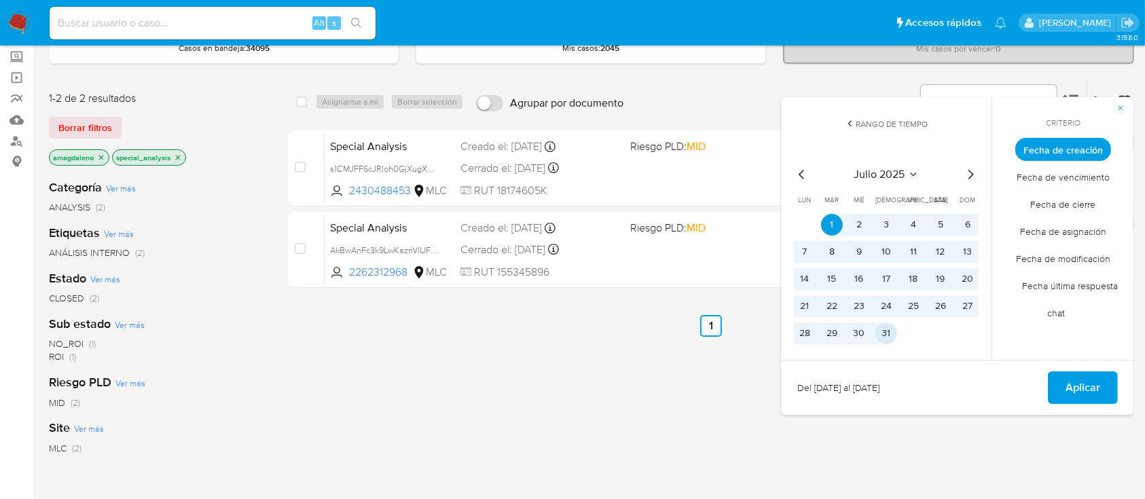
click at [894, 335] on button "31" at bounding box center [886, 334] width 22 height 22
click at [1065, 397] on button "Aplicar" at bounding box center [1083, 387] width 70 height 33
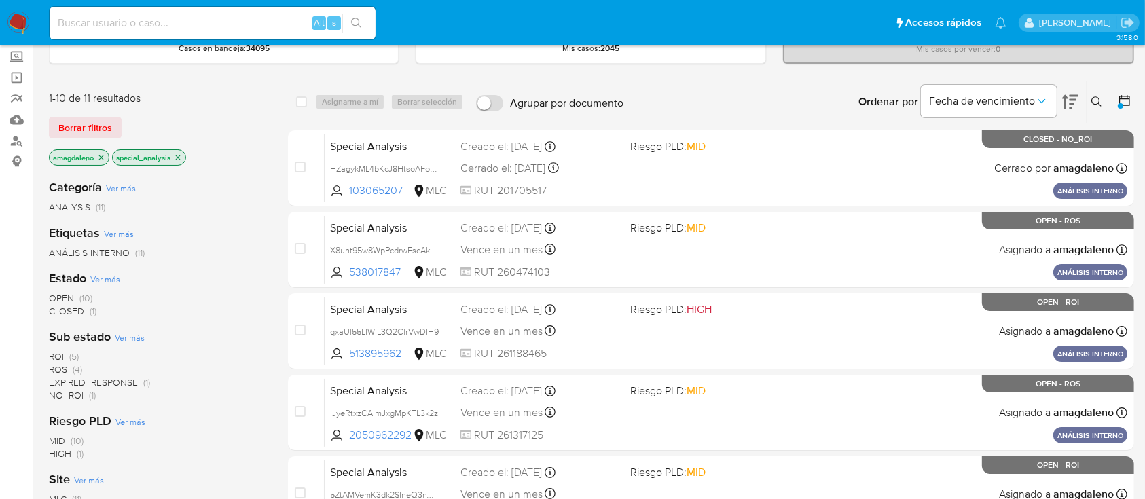
click at [179, 158] on icon "close-filter" at bounding box center [178, 157] width 8 height 8
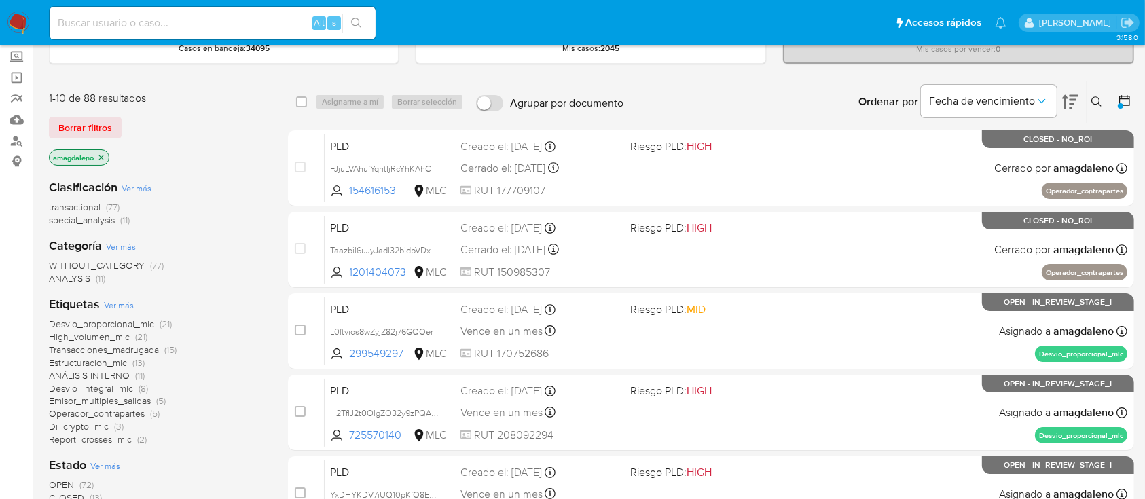
click at [88, 206] on span "transactional" at bounding box center [75, 207] width 52 height 14
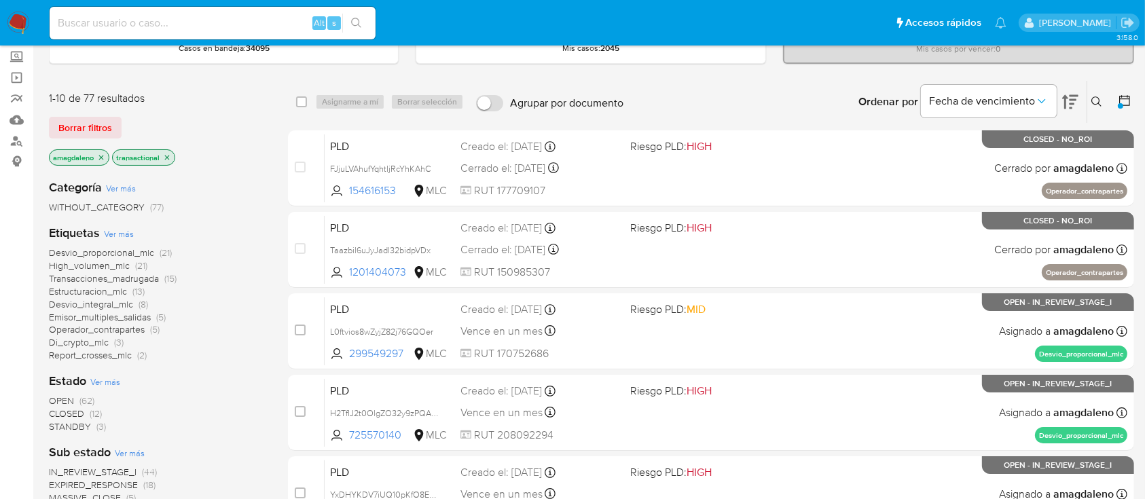
click at [54, 401] on span "OPEN" at bounding box center [61, 401] width 25 height 14
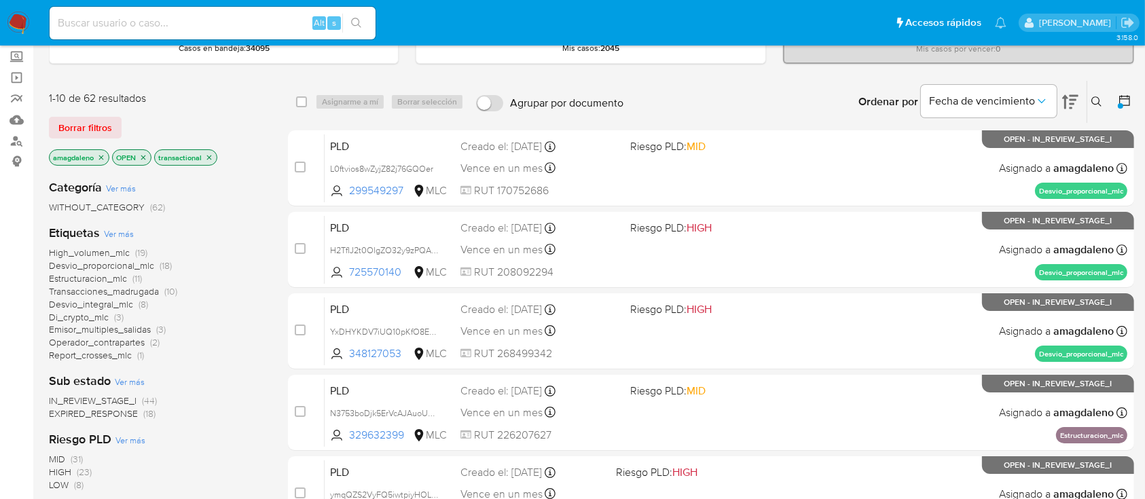
click at [116, 331] on span "Emisor_multiples_salidas" at bounding box center [100, 330] width 102 height 14
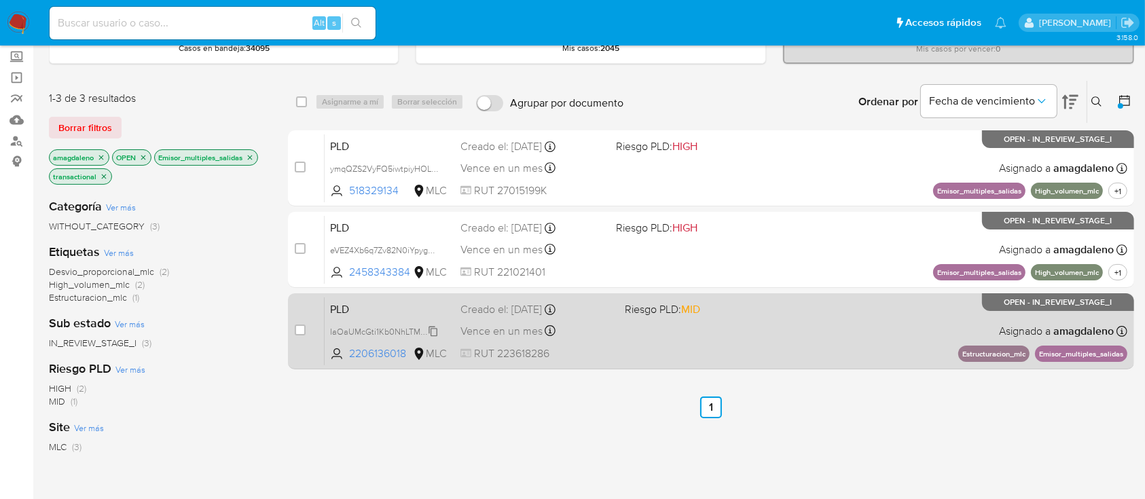
click at [369, 329] on span "IaOaUMcGti1Kb0NhLTMcPXck" at bounding box center [386, 330] width 113 height 15
click at [380, 358] on span "2206136018" at bounding box center [379, 353] width 61 height 15
click at [697, 311] on span "MID" at bounding box center [690, 309] width 19 height 16
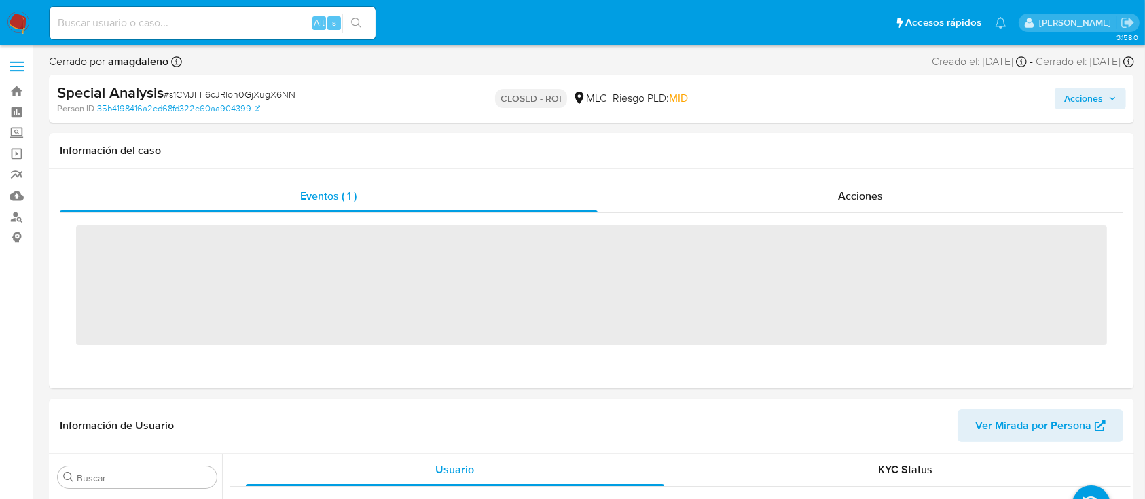
scroll to position [574, 0]
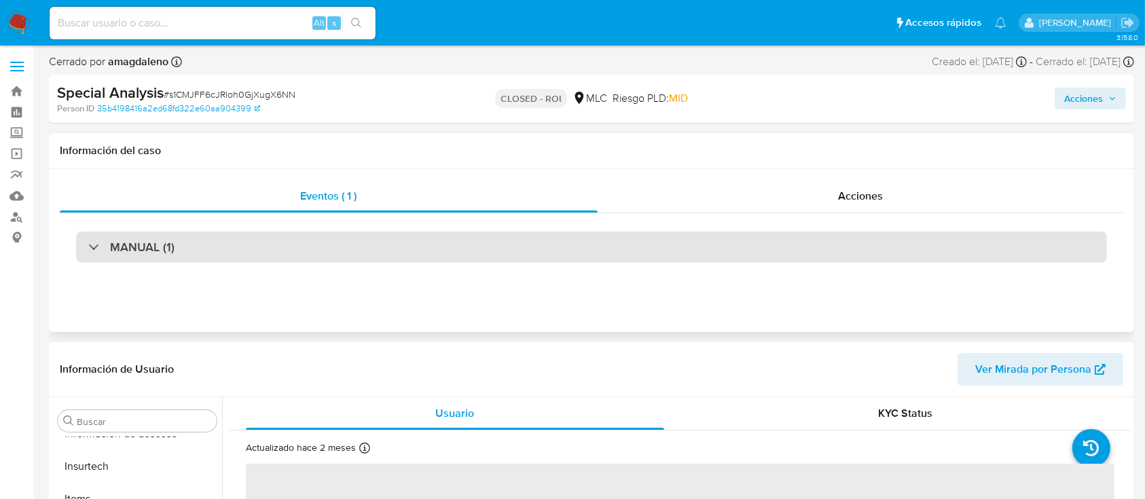
click at [657, 251] on div "MANUAL (1)" at bounding box center [591, 247] width 1031 height 31
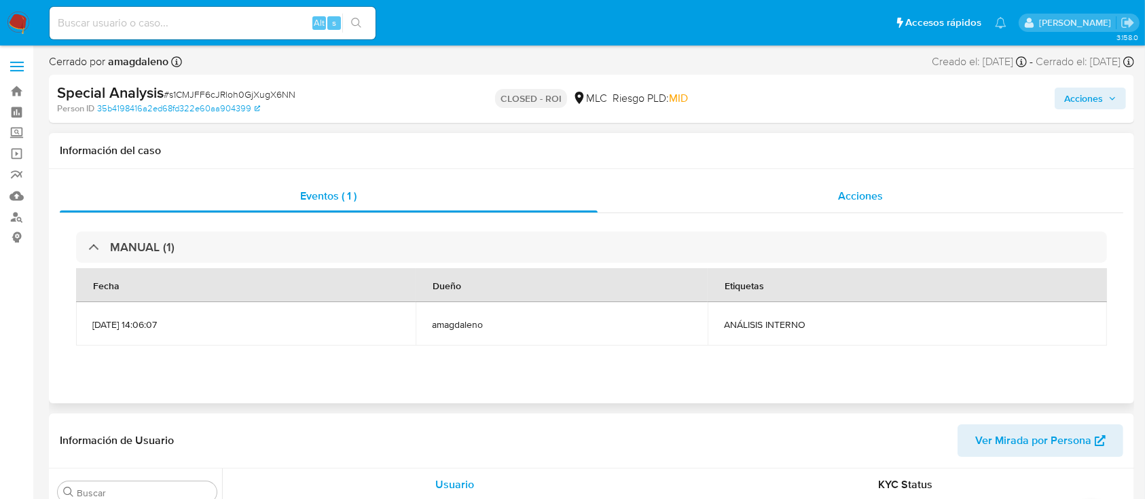
select select "10"
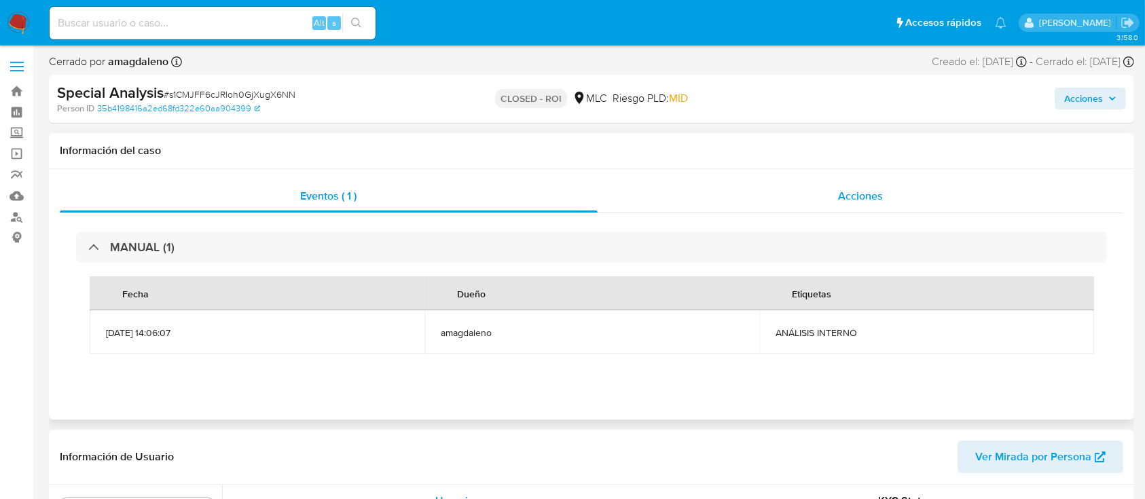
click at [728, 198] on div "Acciones" at bounding box center [860, 196] width 526 height 33
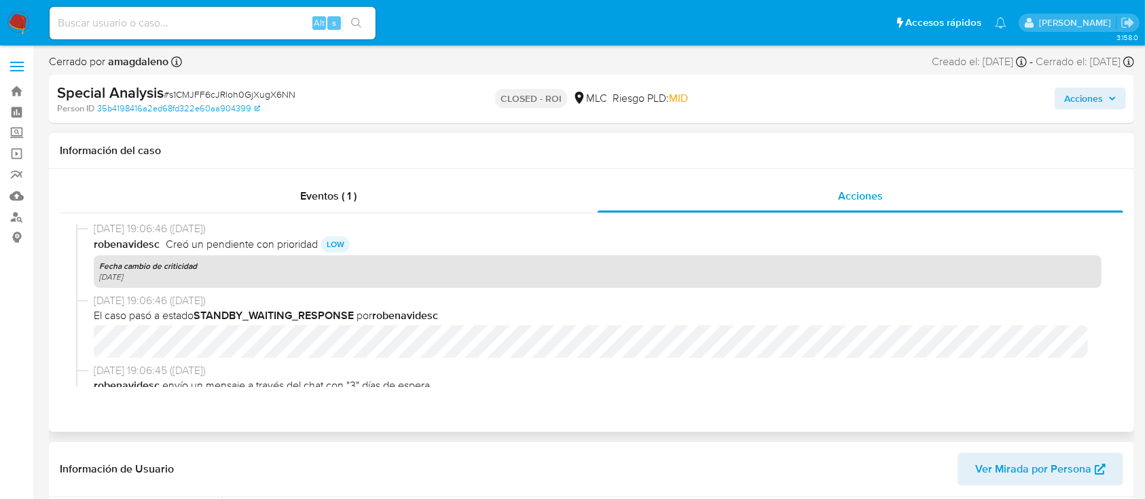
scroll to position [1033, 0]
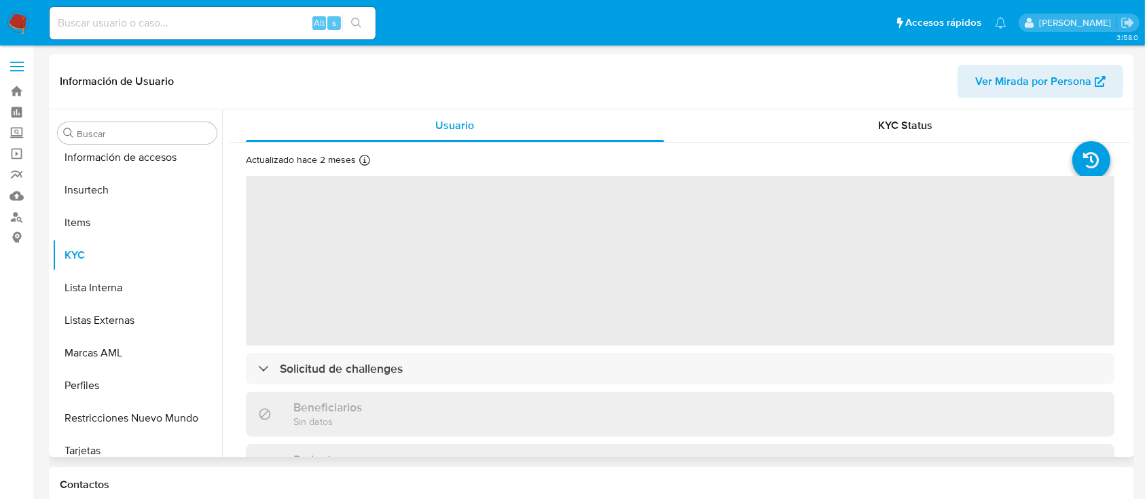
scroll to position [574, 0]
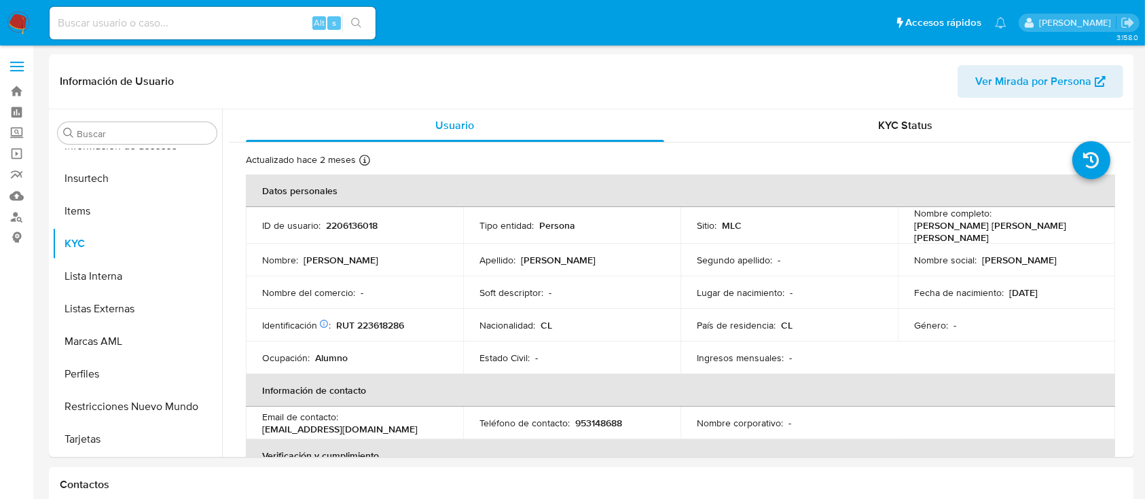
select select "10"
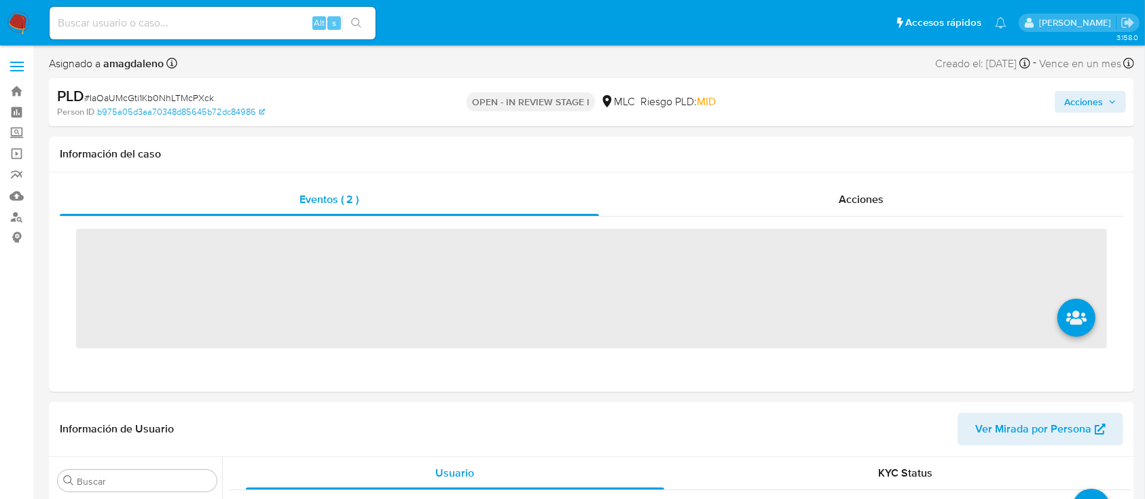
scroll to position [574, 0]
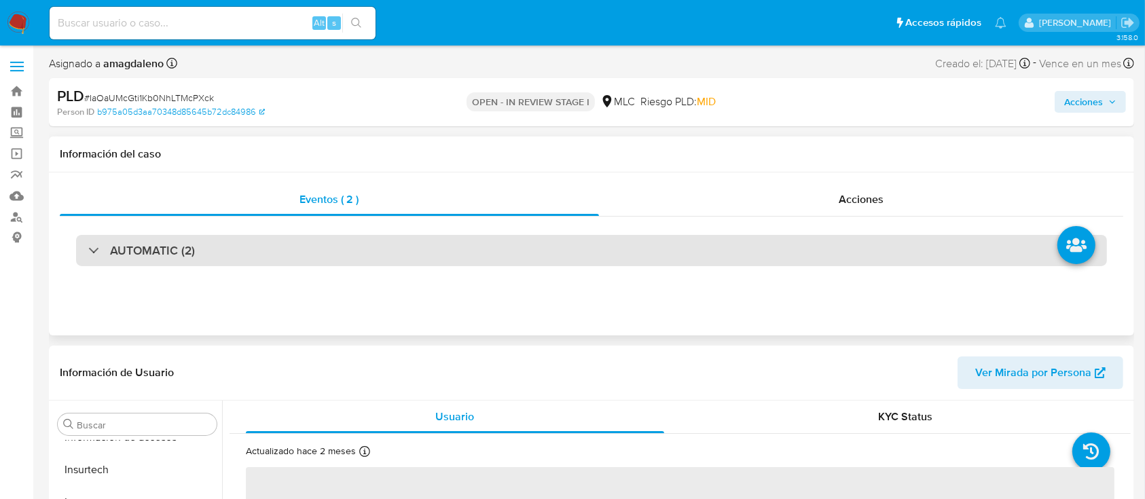
click at [514, 236] on div "AUTOMATIC (2)" at bounding box center [591, 250] width 1031 height 31
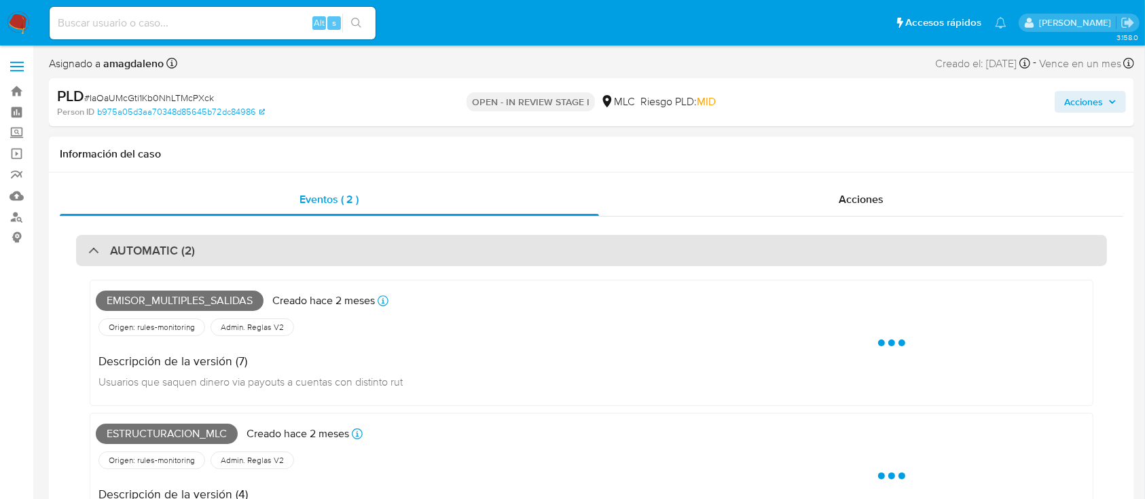
select select "10"
click at [820, 249] on div "AUTOMATIC (2)" at bounding box center [591, 250] width 1031 height 31
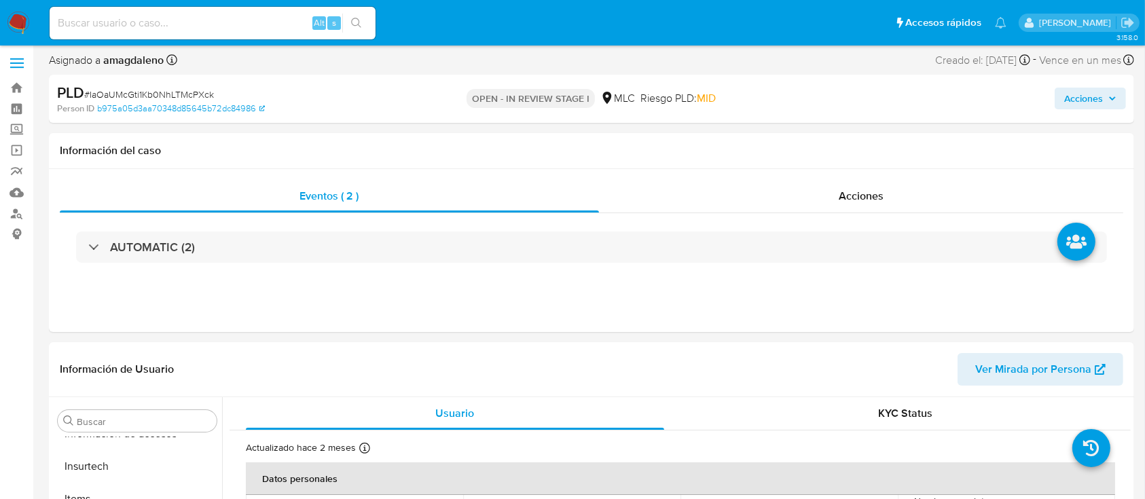
scroll to position [0, 0]
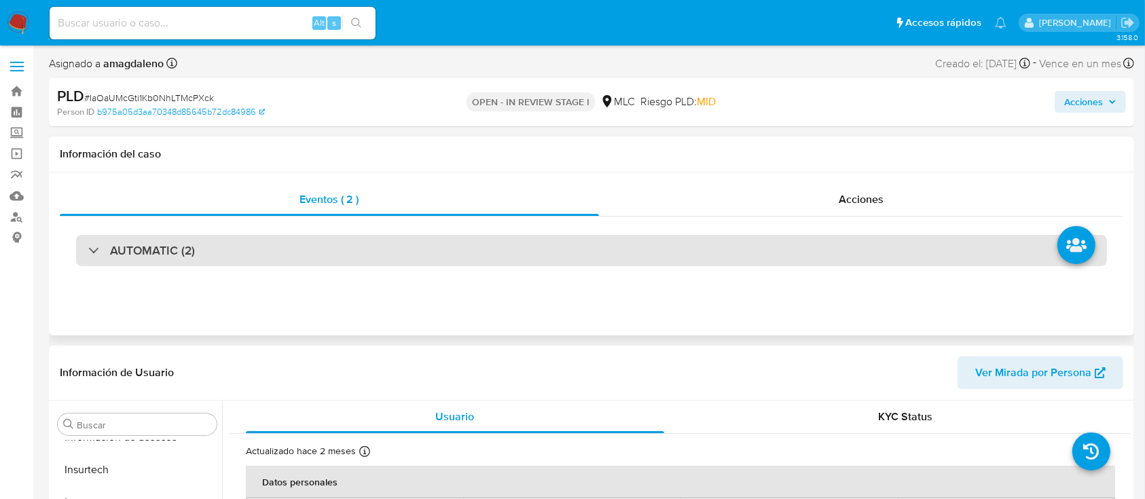
click at [925, 244] on div "AUTOMATIC (2)" at bounding box center [591, 250] width 1031 height 31
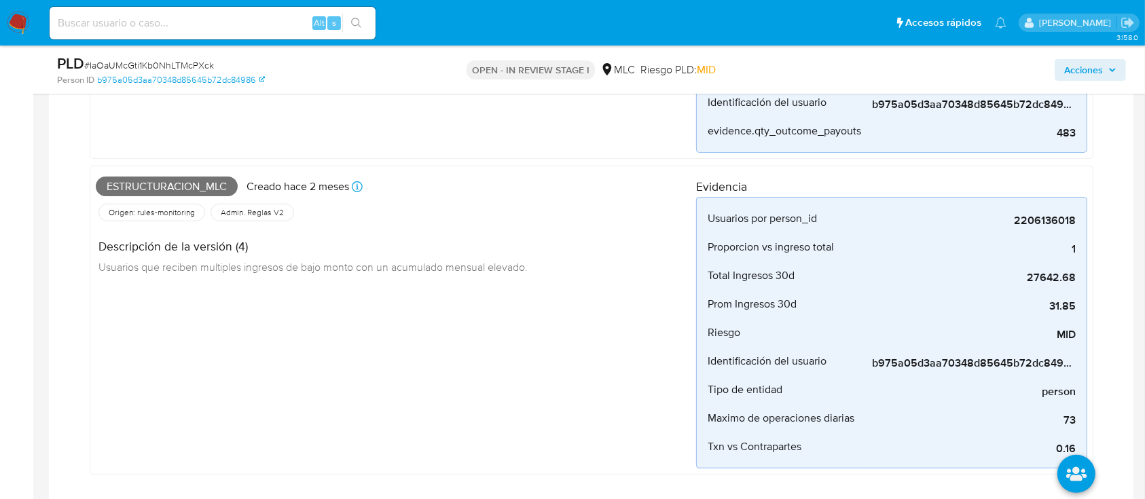
scroll to position [316, 0]
